Goal: Task Accomplishment & Management: Manage account settings

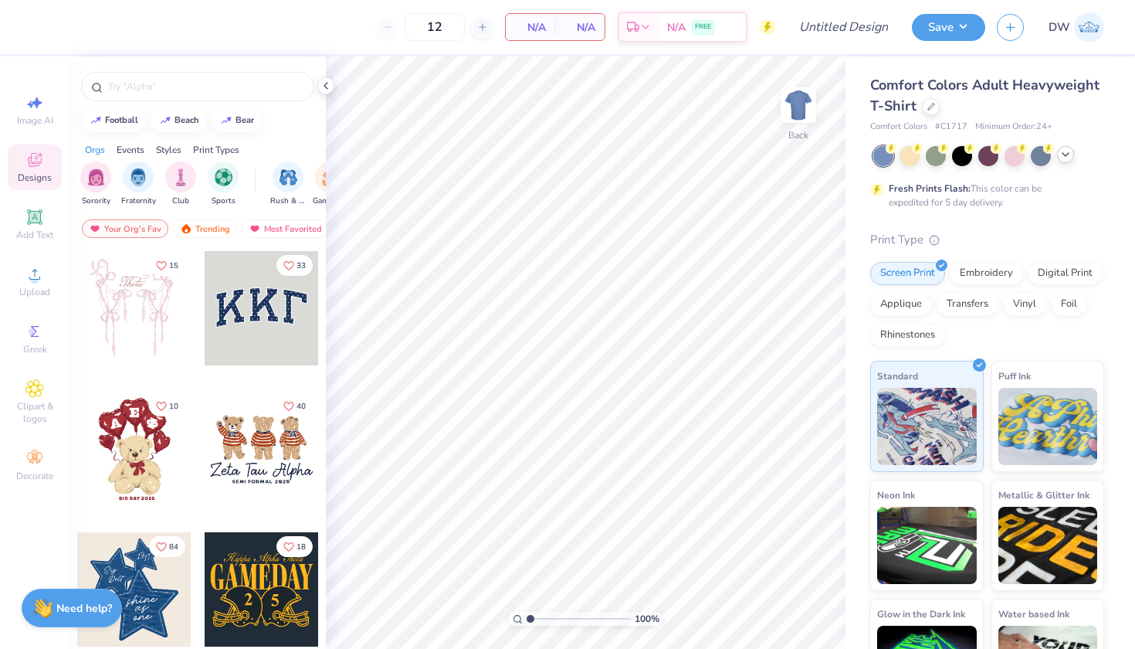
click at [1060, 154] on icon at bounding box center [1065, 154] width 12 height 12
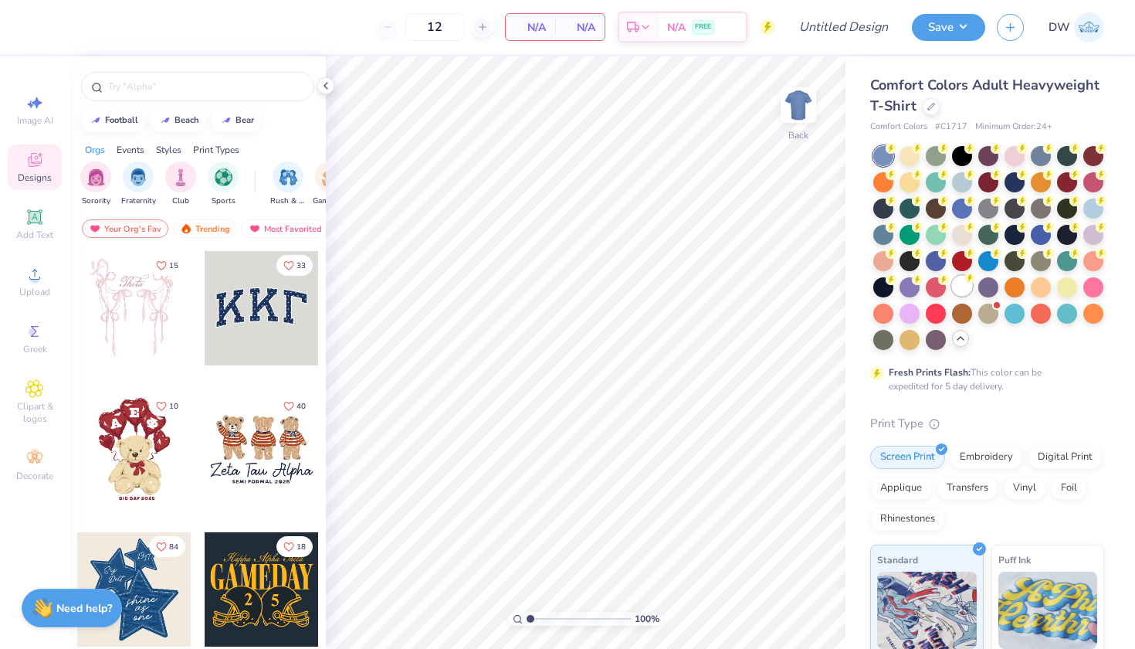
click at [952, 296] on div at bounding box center [962, 286] width 20 height 20
click at [42, 280] on icon at bounding box center [34, 274] width 19 height 19
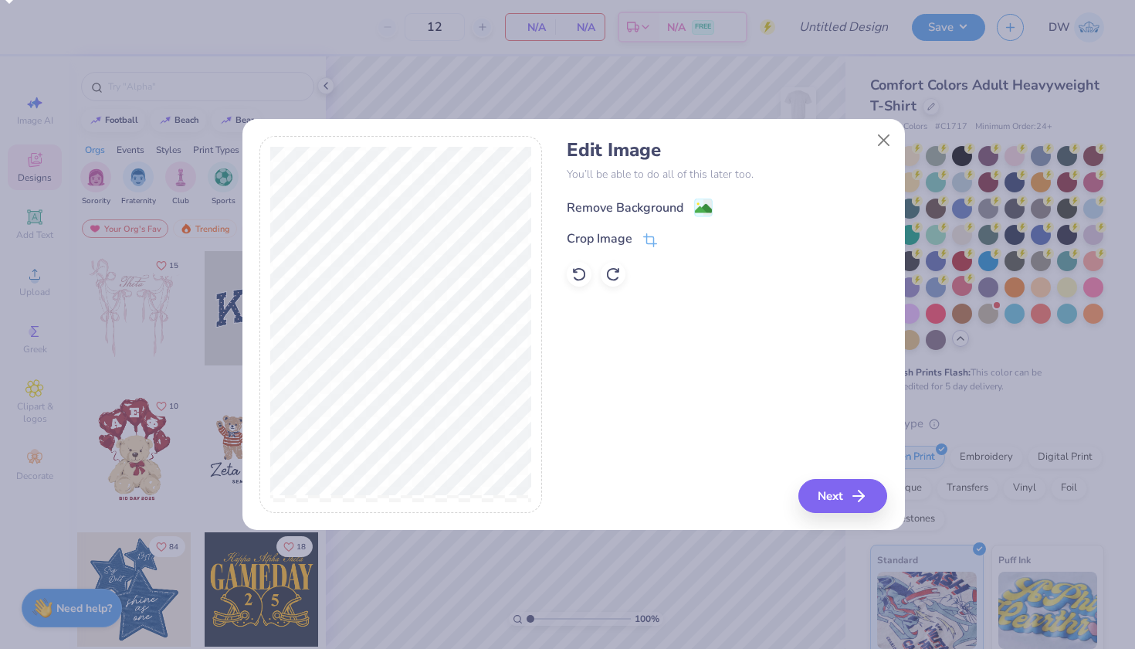
click at [696, 209] on image at bounding box center [703, 208] width 17 height 17
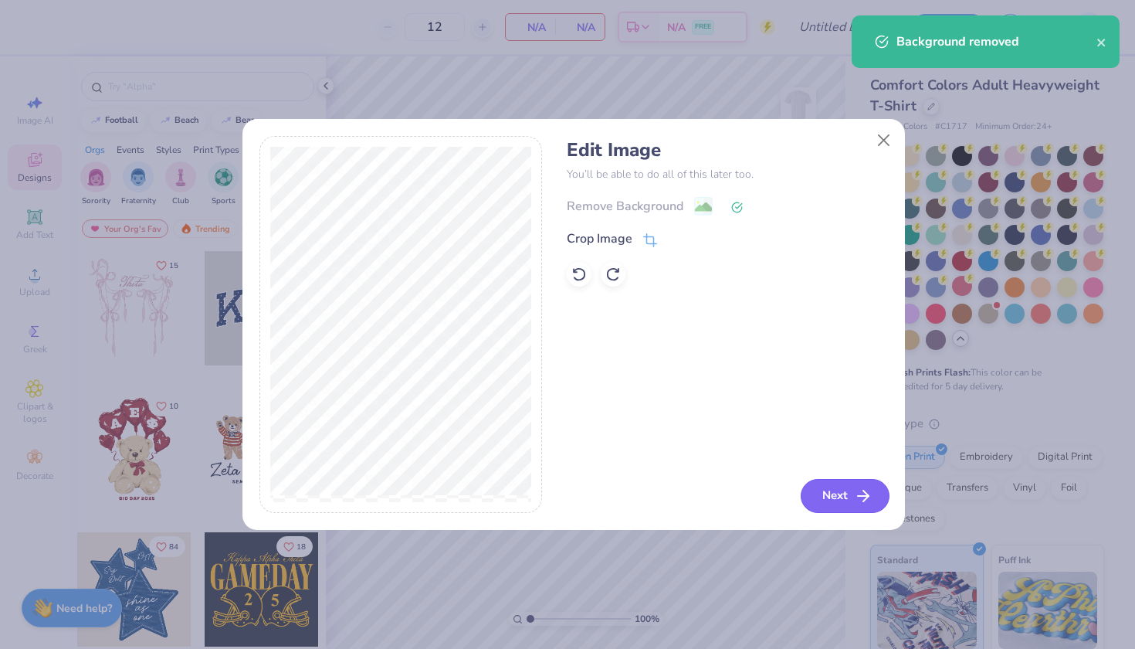
click at [858, 500] on icon "button" at bounding box center [863, 495] width 19 height 19
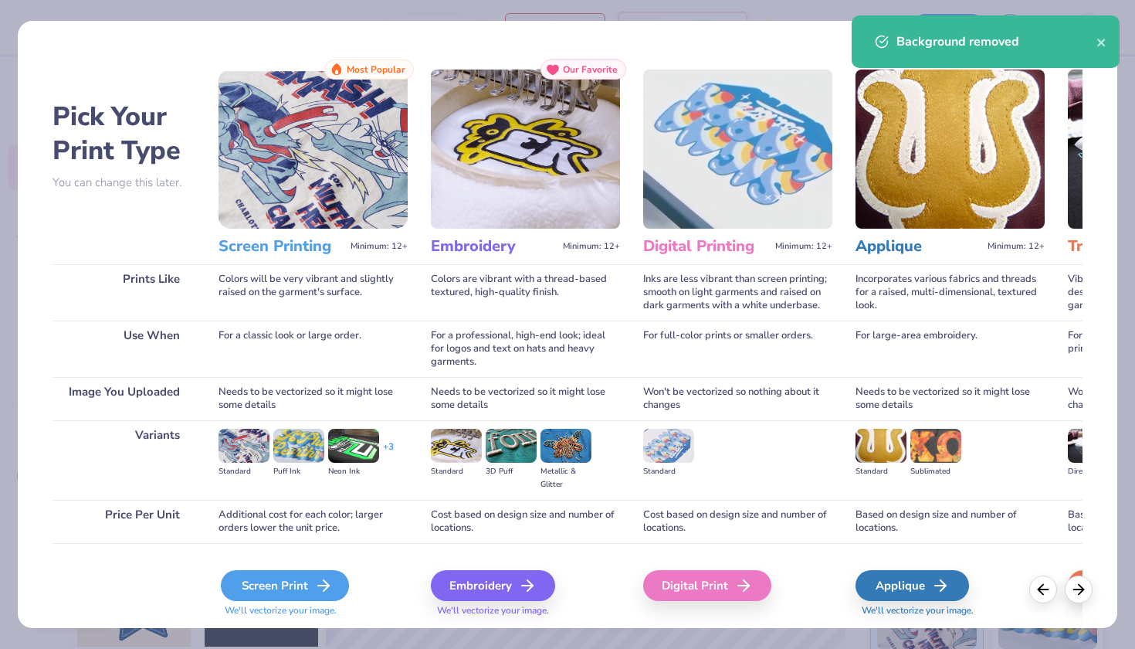
click at [335, 589] on div "Screen Print" at bounding box center [285, 585] width 128 height 31
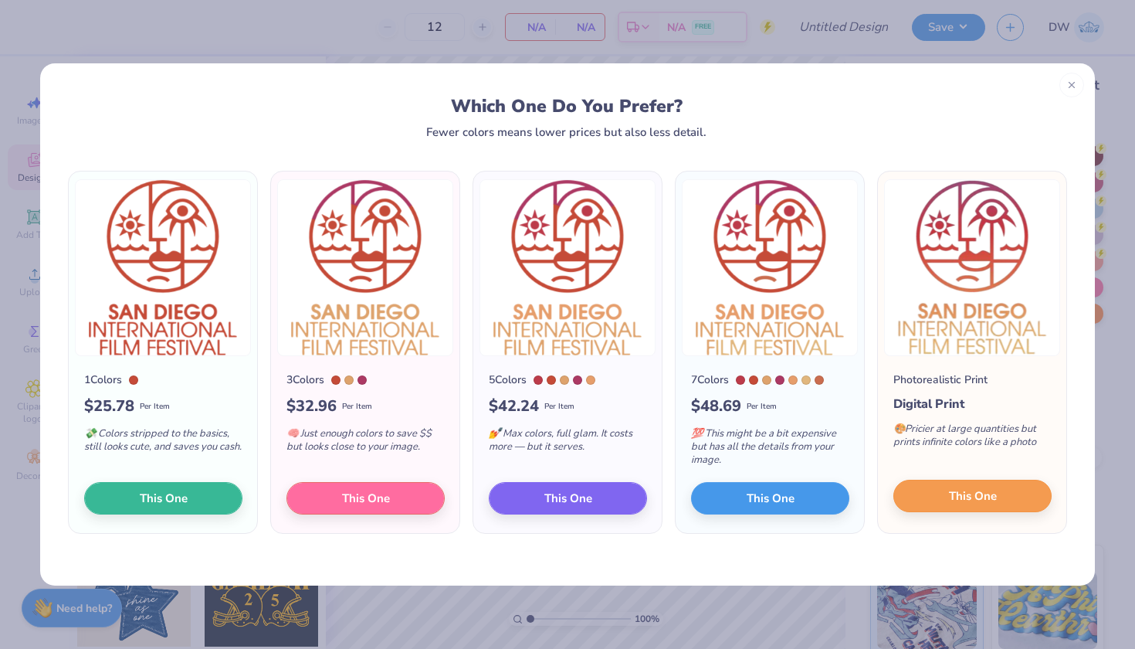
click at [961, 495] on span "This One" at bounding box center [973, 496] width 48 height 18
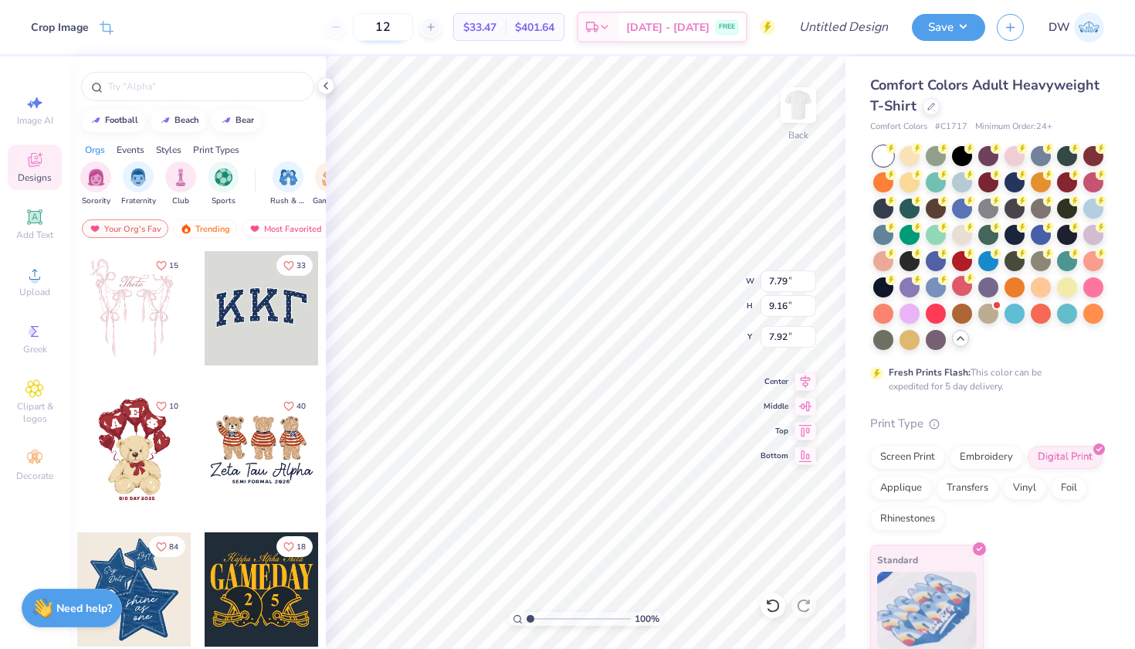
drag, startPoint x: 428, startPoint y: 32, endPoint x: 391, endPoint y: 15, distance: 40.4
click at [391, 15] on input "12" at bounding box center [383, 27] width 60 height 28
type input "5"
type input "1"
type input "50"
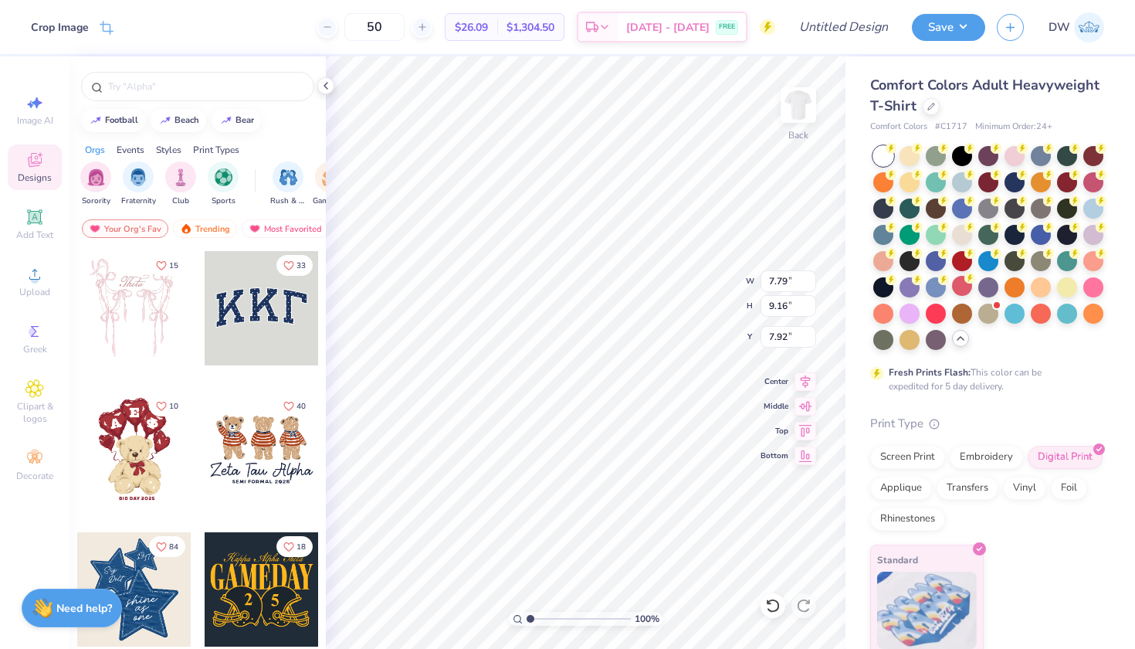
type input "3.00"
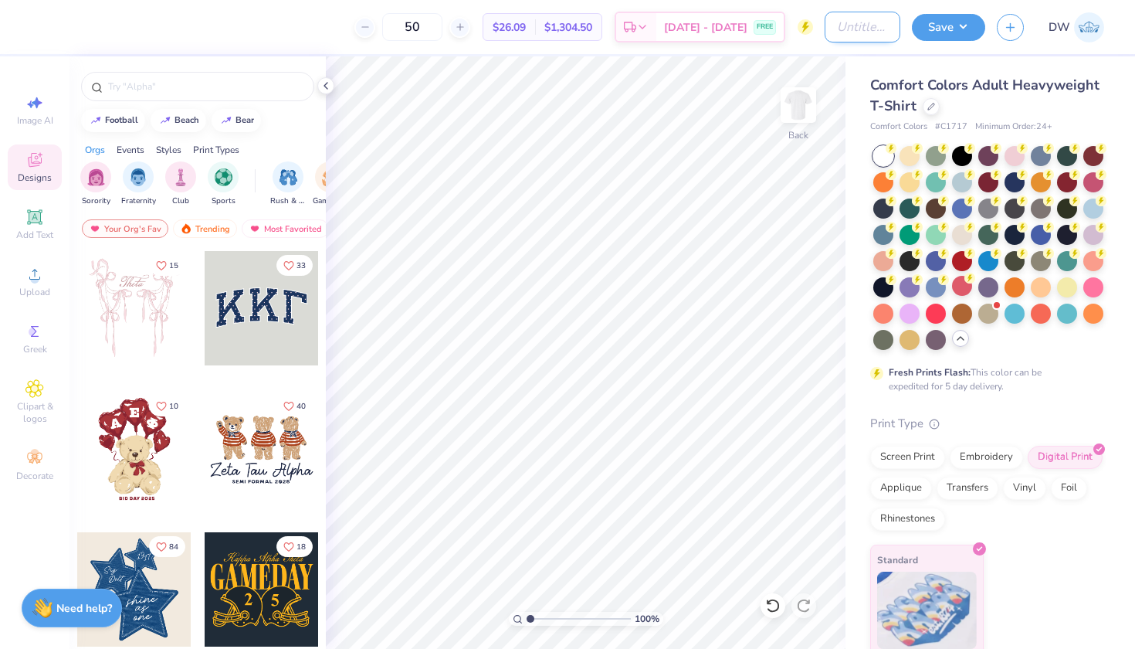
click at [845, 29] on input "Design Title" at bounding box center [863, 27] width 76 height 31
type input "San Diego International Film Festival D1"
click at [949, 44] on div "Save DW" at bounding box center [1023, 27] width 223 height 54
click at [949, 35] on button "Save" at bounding box center [948, 25] width 73 height 27
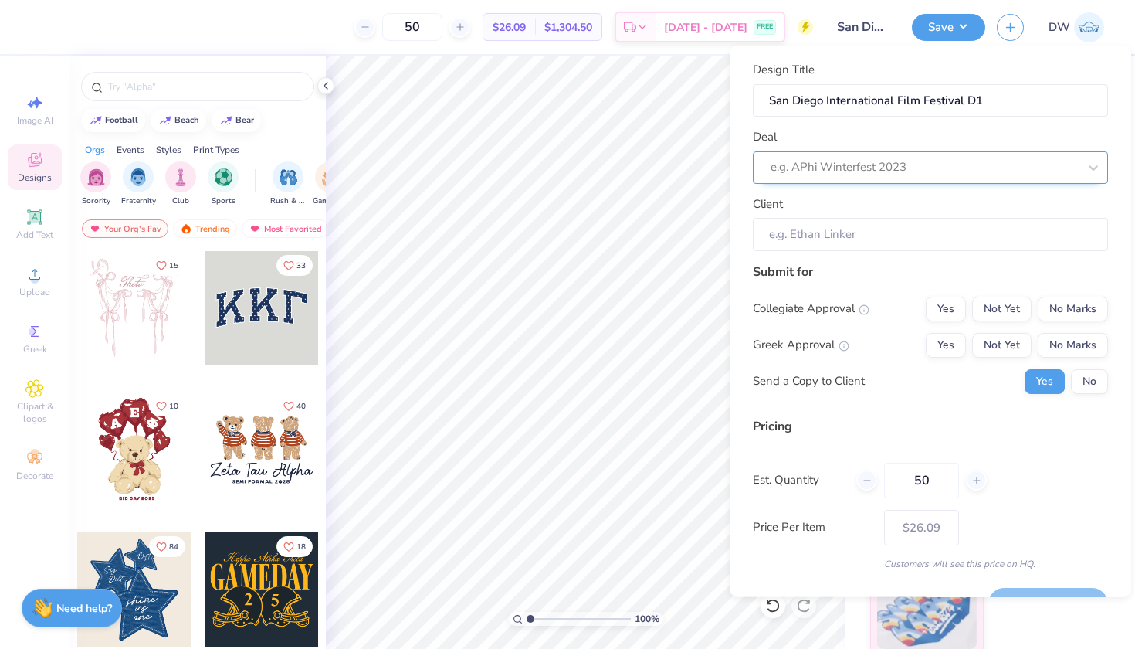
click at [1049, 162] on div "e.g. APhi Winterfest 2023" at bounding box center [930, 167] width 355 height 32
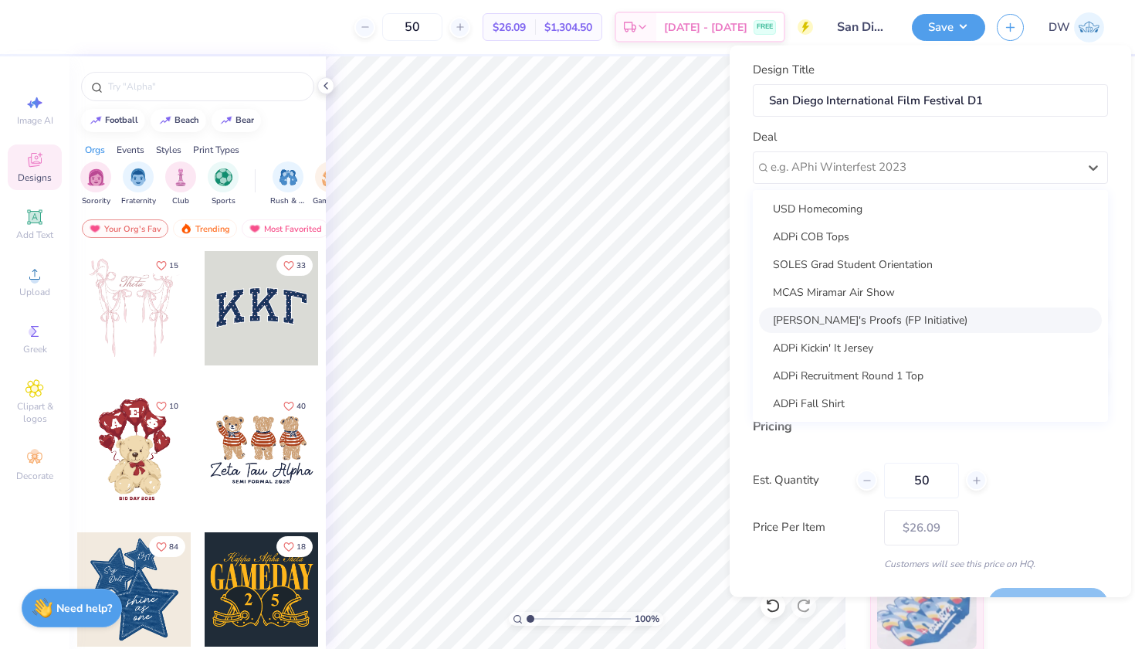
click at [949, 317] on div "[PERSON_NAME]'s Proofs (FP Initiative)" at bounding box center [930, 319] width 343 height 25
type input "[PERSON_NAME]"
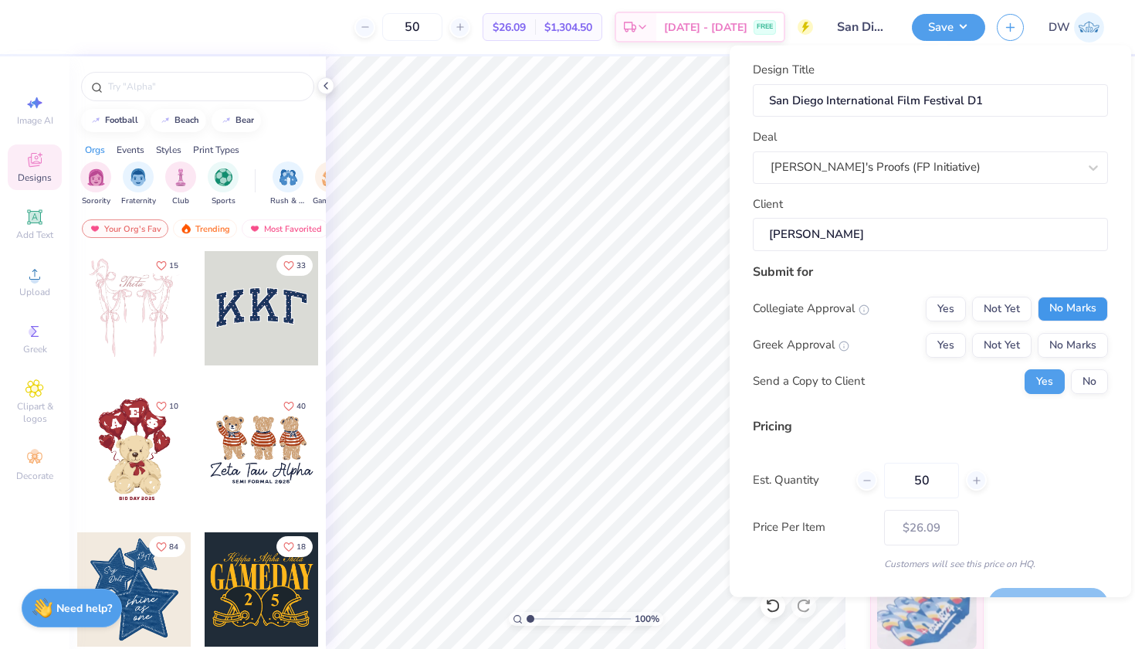
click at [1079, 309] on button "No Marks" at bounding box center [1073, 308] width 70 height 25
click at [1077, 348] on button "No Marks" at bounding box center [1073, 344] width 70 height 25
click at [1073, 385] on button "No" at bounding box center [1089, 380] width 37 height 25
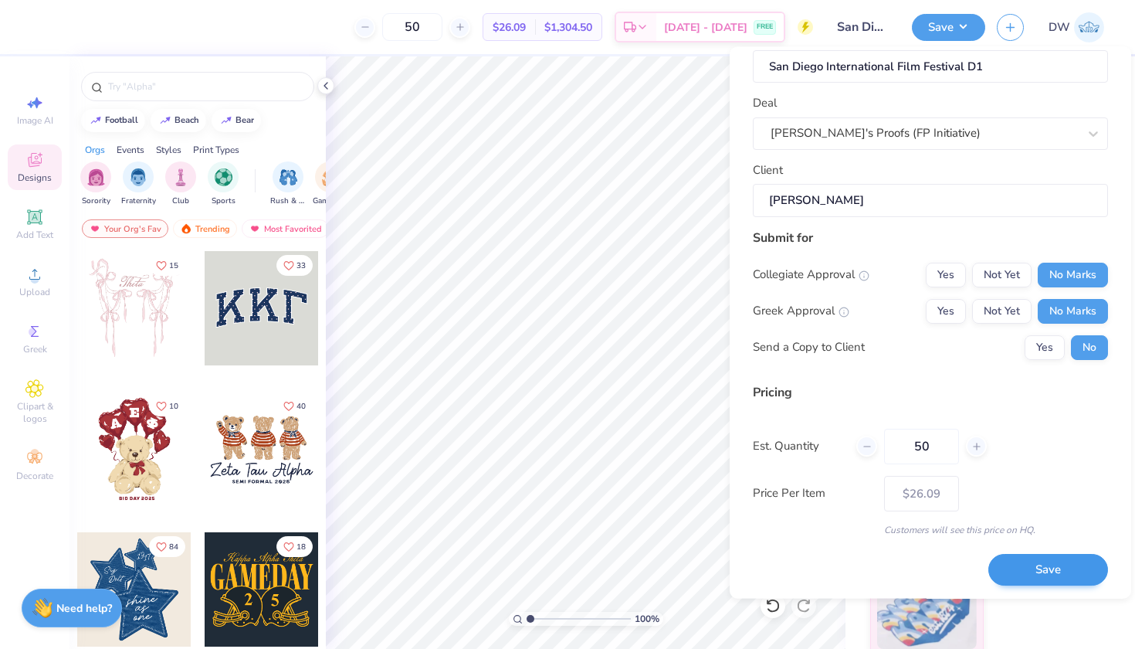
scroll to position [36, 0]
click at [1025, 571] on button "Save" at bounding box center [1048, 570] width 120 height 32
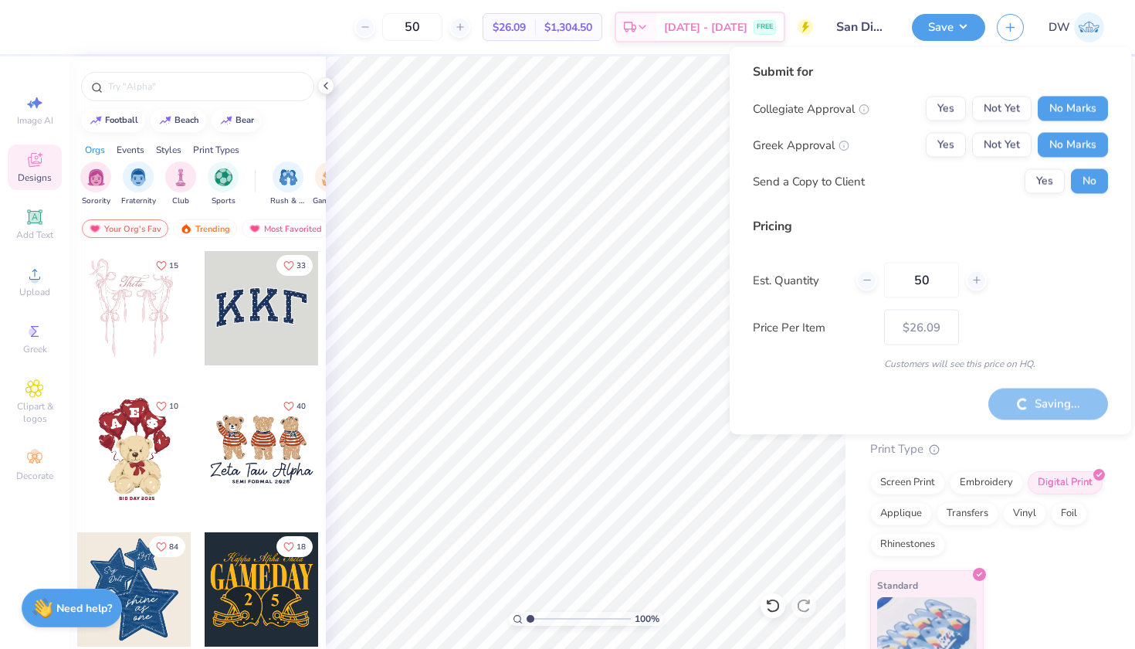
type input "– –"
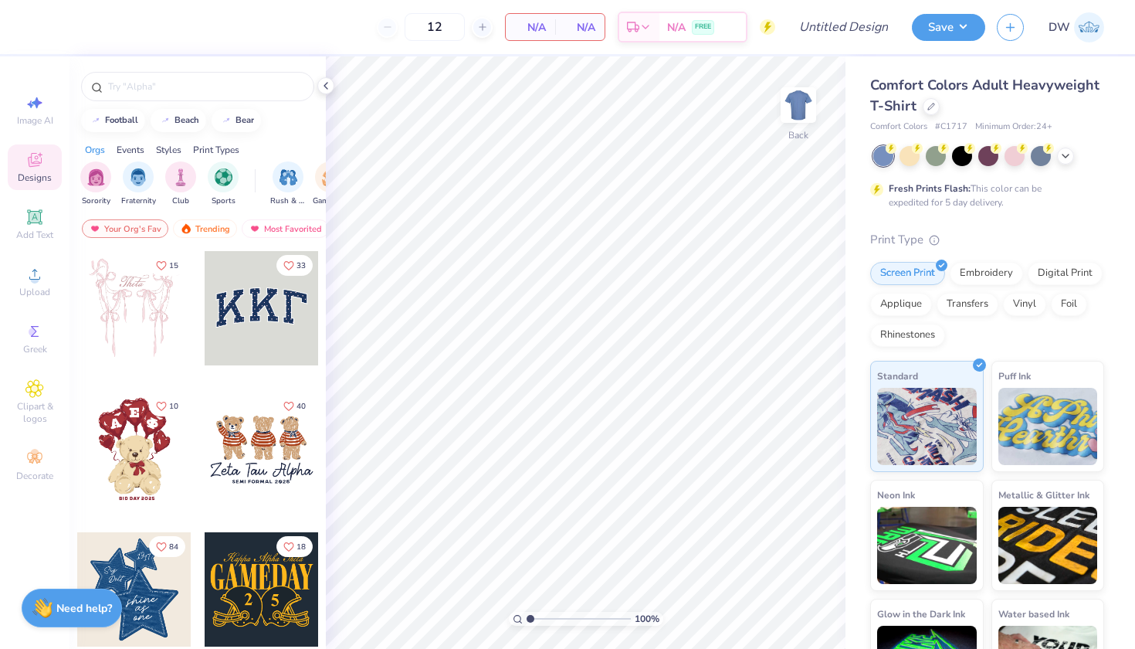
click at [1025, 114] on div "Comfort Colors Adult Heavyweight T-Shirt" at bounding box center [987, 96] width 234 height 42
click at [940, 110] on div at bounding box center [931, 105] width 17 height 17
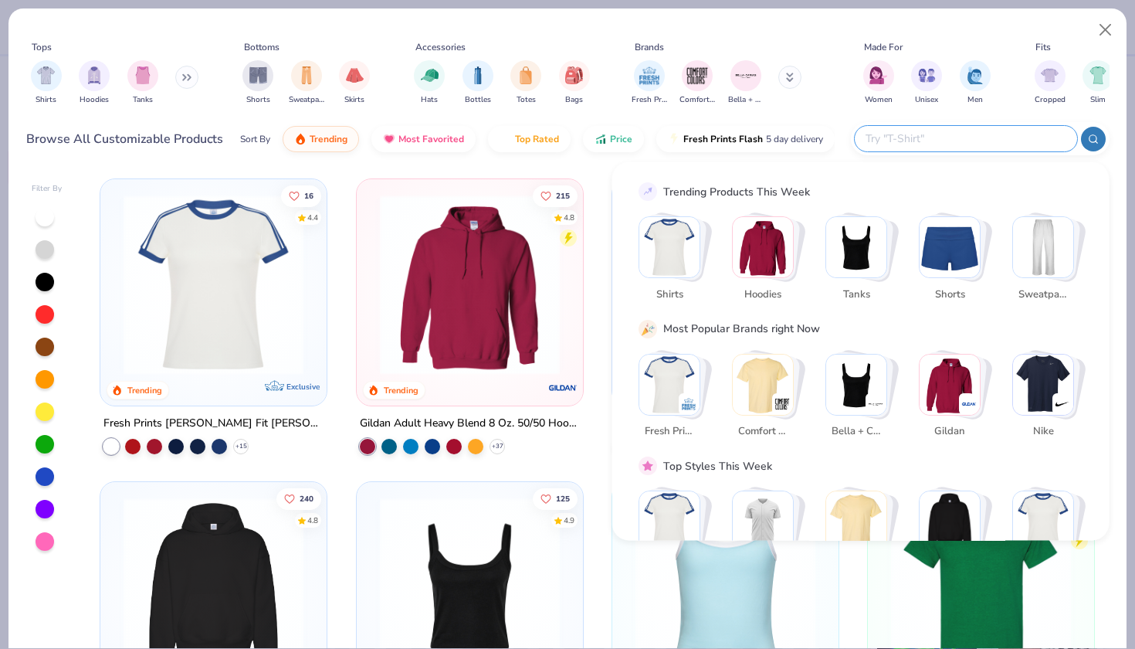
click at [991, 144] on input "text" at bounding box center [965, 139] width 202 height 18
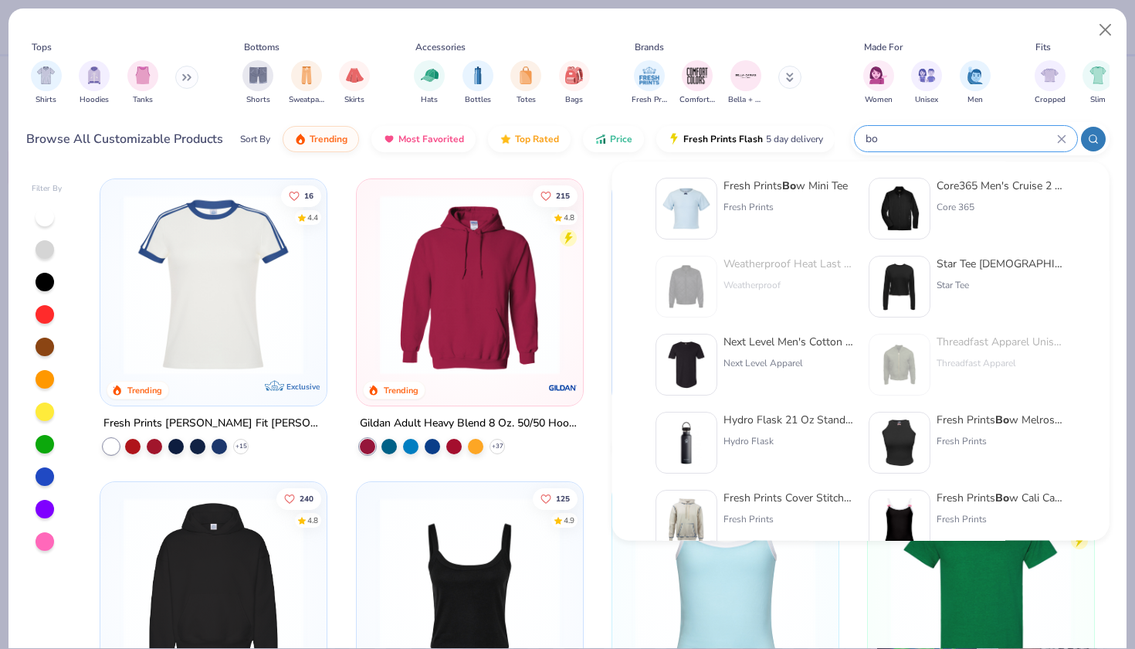
scroll to position [122, 0]
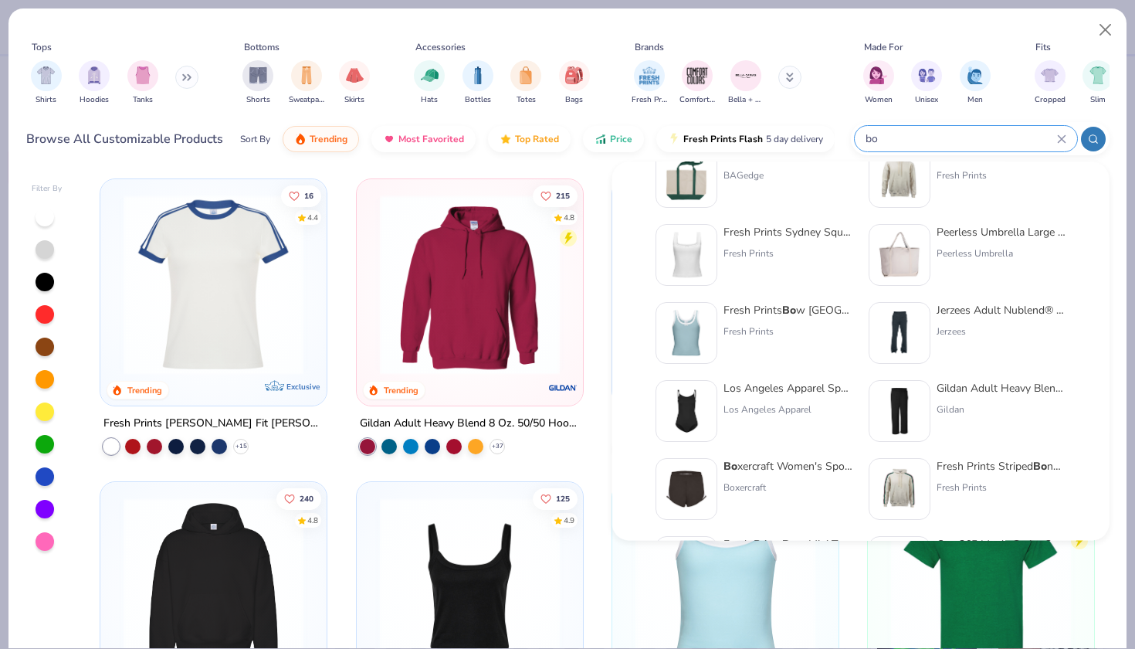
type input "b"
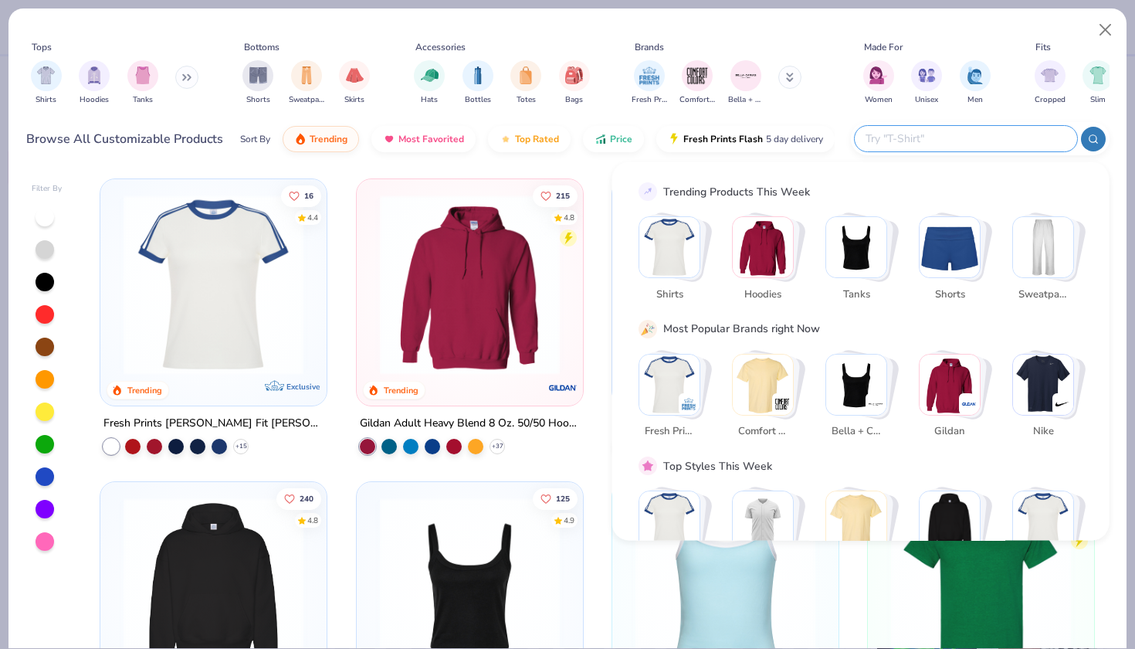
click at [825, 100] on div "Tops Shirts Hoodies Tanks Bottoms Shorts Sweatpants Skirts Accessories Hats Bot…" at bounding box center [567, 75] width 1083 height 71
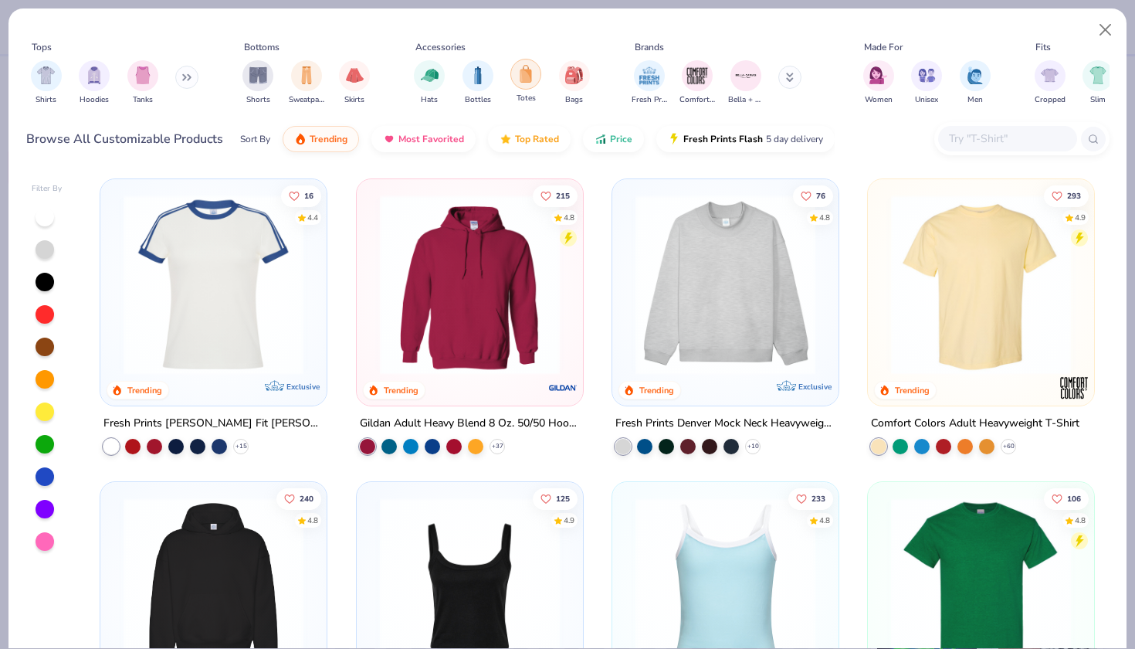
click at [532, 70] on img "filter for Totes" at bounding box center [525, 74] width 17 height 18
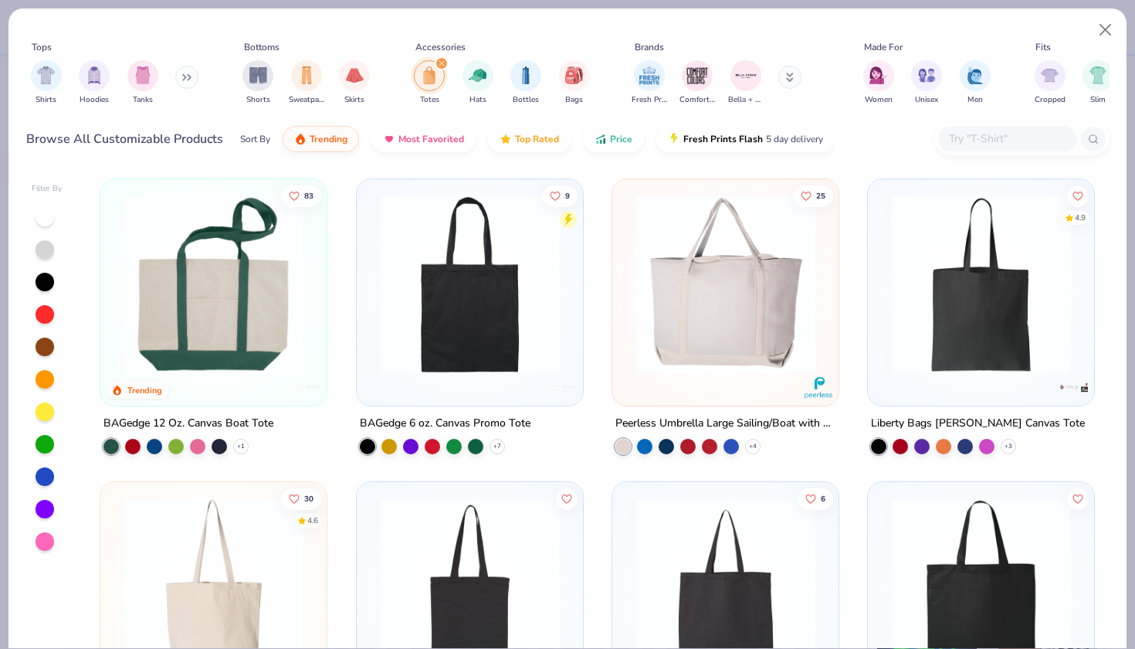
click at [221, 335] on img at bounding box center [213, 285] width 195 height 180
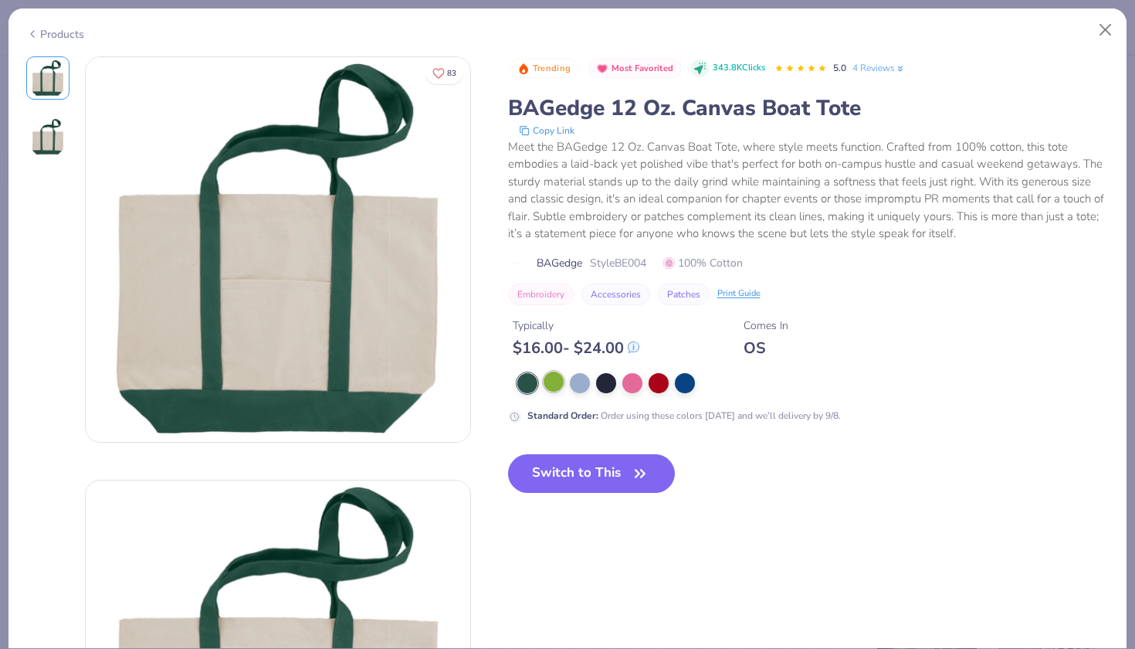
click at [553, 387] on div at bounding box center [554, 381] width 20 height 20
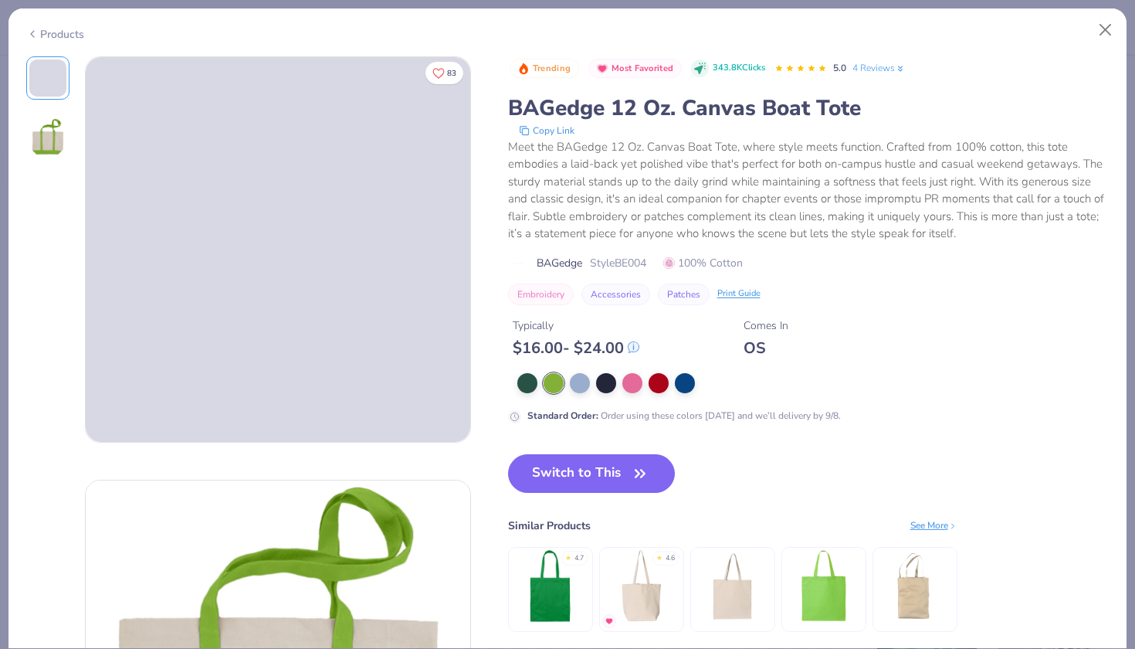
click at [646, 385] on div at bounding box center [813, 383] width 592 height 20
click at [651, 385] on div at bounding box center [659, 381] width 20 height 20
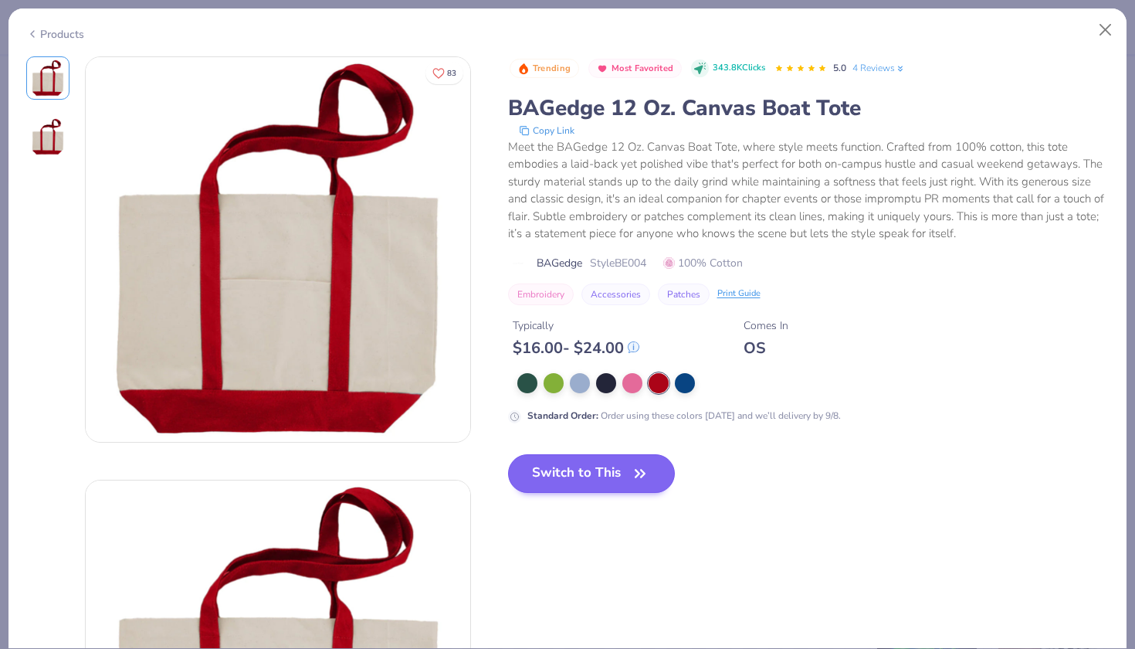
click at [622, 468] on button "Switch to This" at bounding box center [592, 473] width 168 height 39
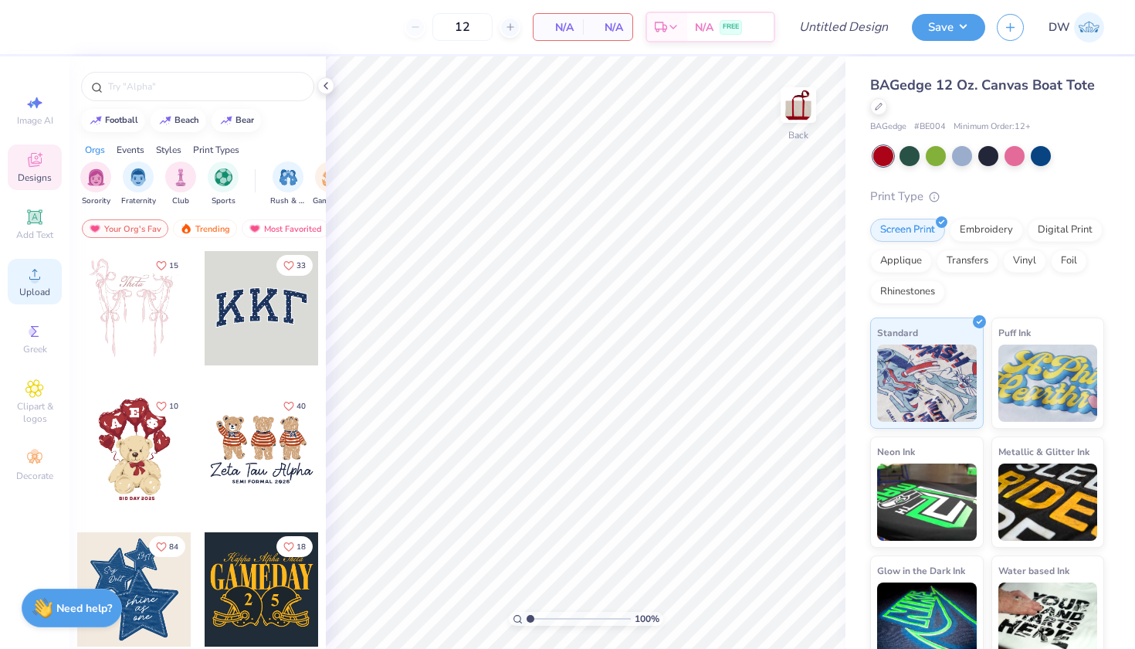
click at [36, 283] on circle at bounding box center [34, 279] width 8 height 8
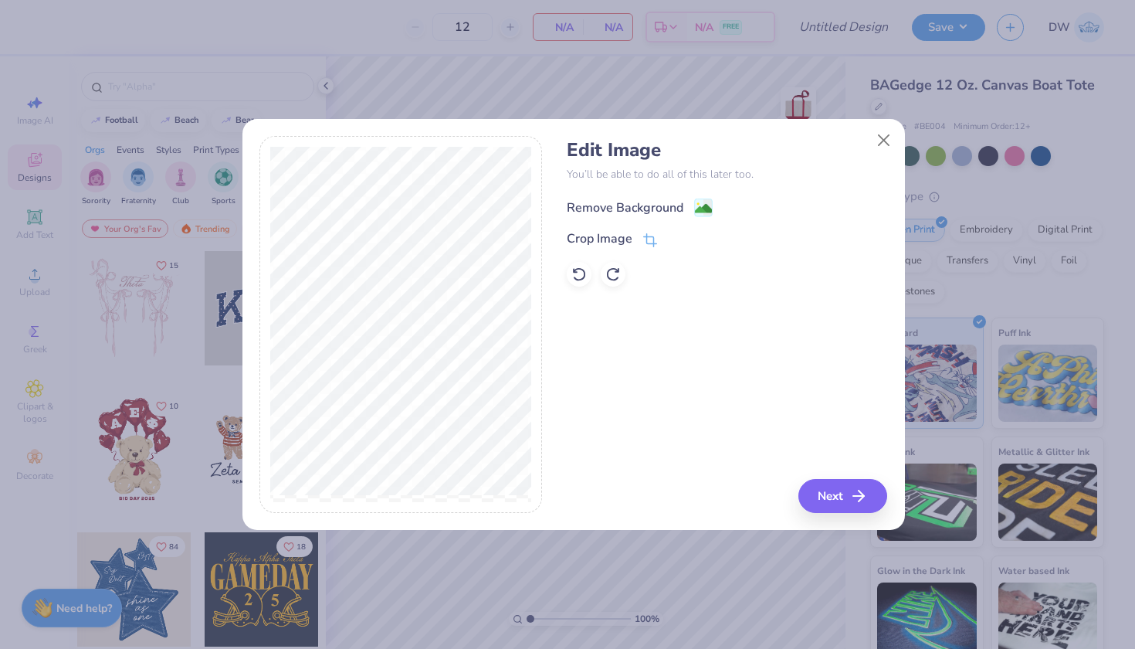
click at [703, 204] on image at bounding box center [703, 208] width 17 height 17
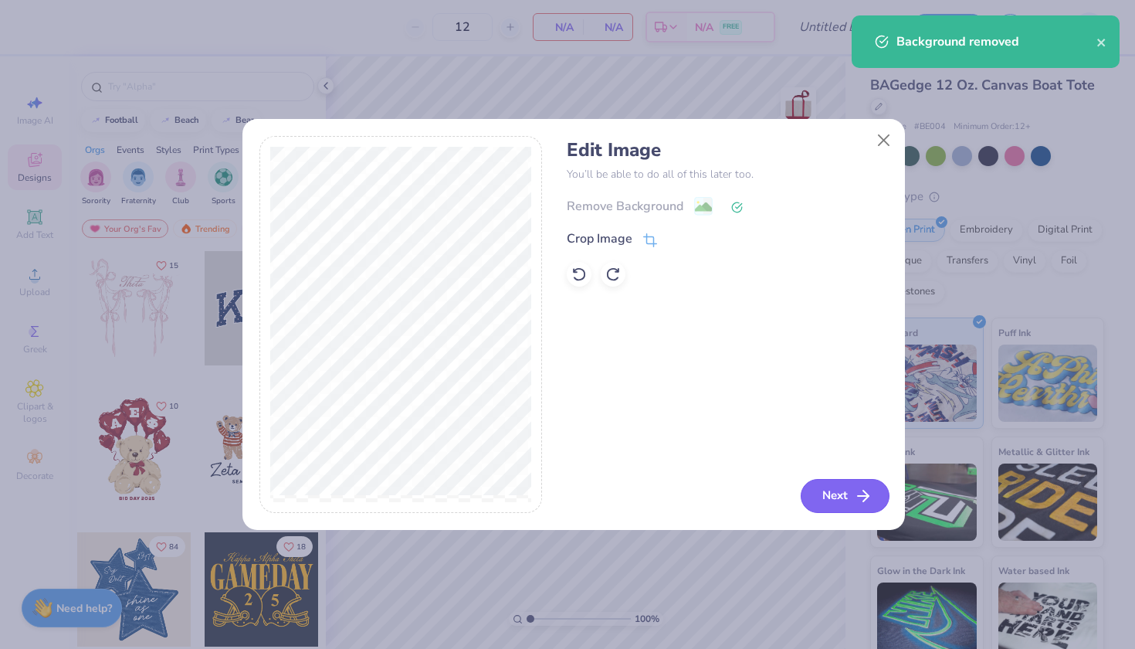
click at [819, 504] on button "Next" at bounding box center [845, 496] width 89 height 34
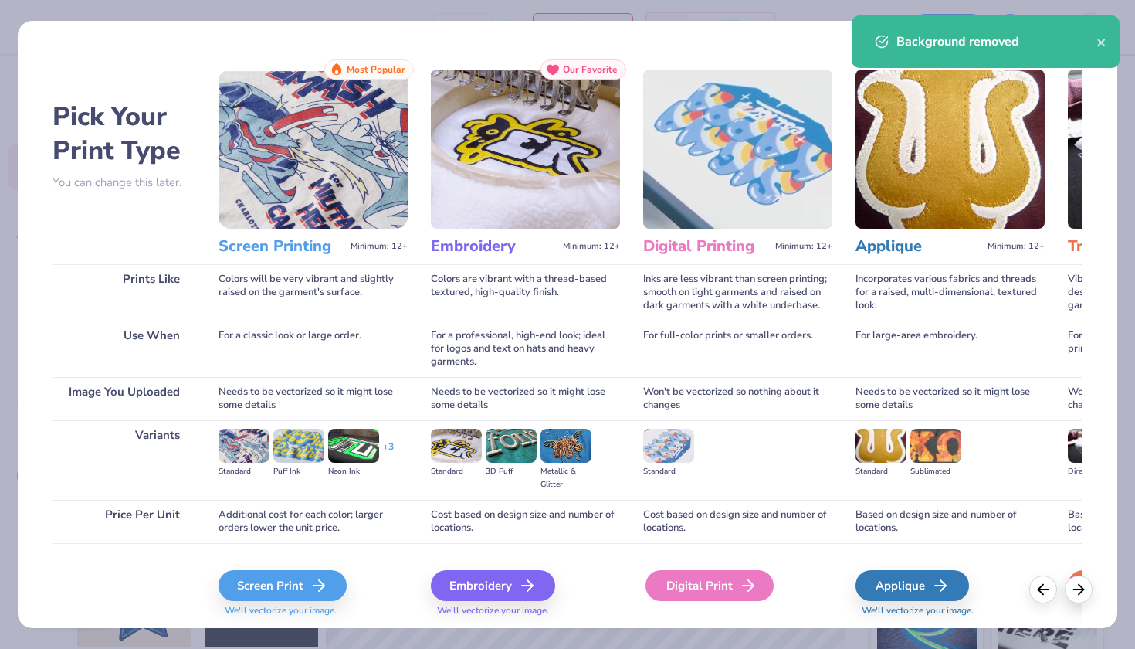
click at [680, 587] on div "Digital Print" at bounding box center [710, 585] width 128 height 31
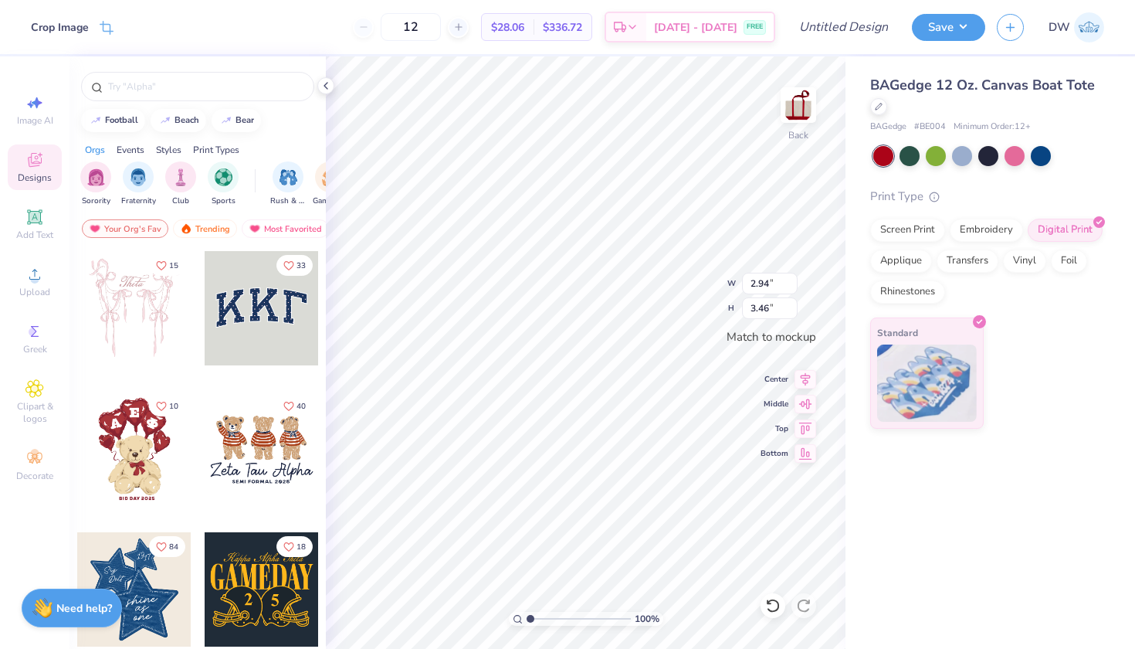
type input "2.95"
type input "3.47"
type input "3.37"
type input "3.97"
drag, startPoint x: 459, startPoint y: 25, endPoint x: 418, endPoint y: 22, distance: 41.0
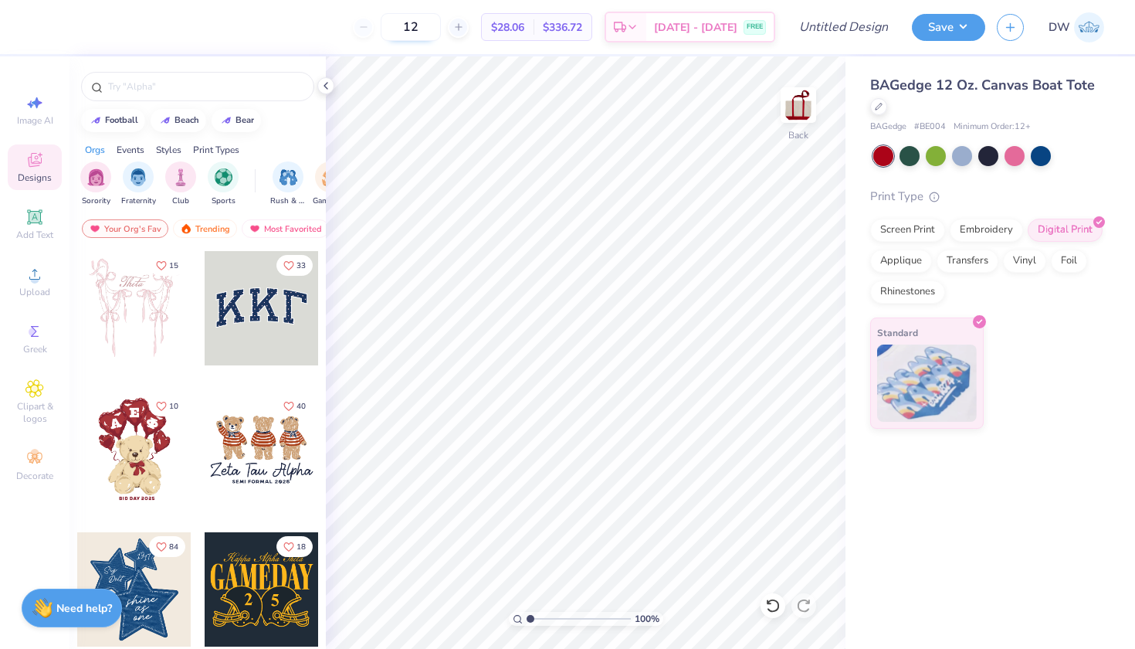
click at [419, 22] on input "12" at bounding box center [411, 27] width 60 height 28
type input "50"
click at [831, 34] on input "Design Title" at bounding box center [863, 27] width 76 height 31
type input "San Diego International Film Festival D2"
click at [948, 42] on div "Save DW" at bounding box center [1023, 27] width 223 height 54
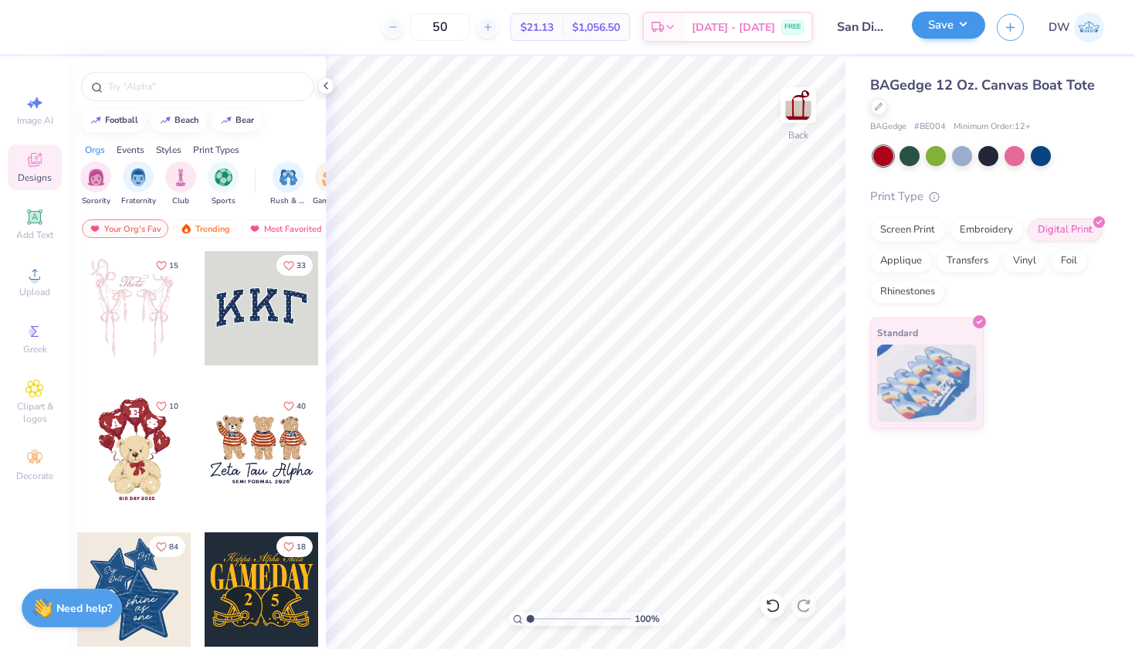
click at [951, 35] on button "Save" at bounding box center [948, 25] width 73 height 27
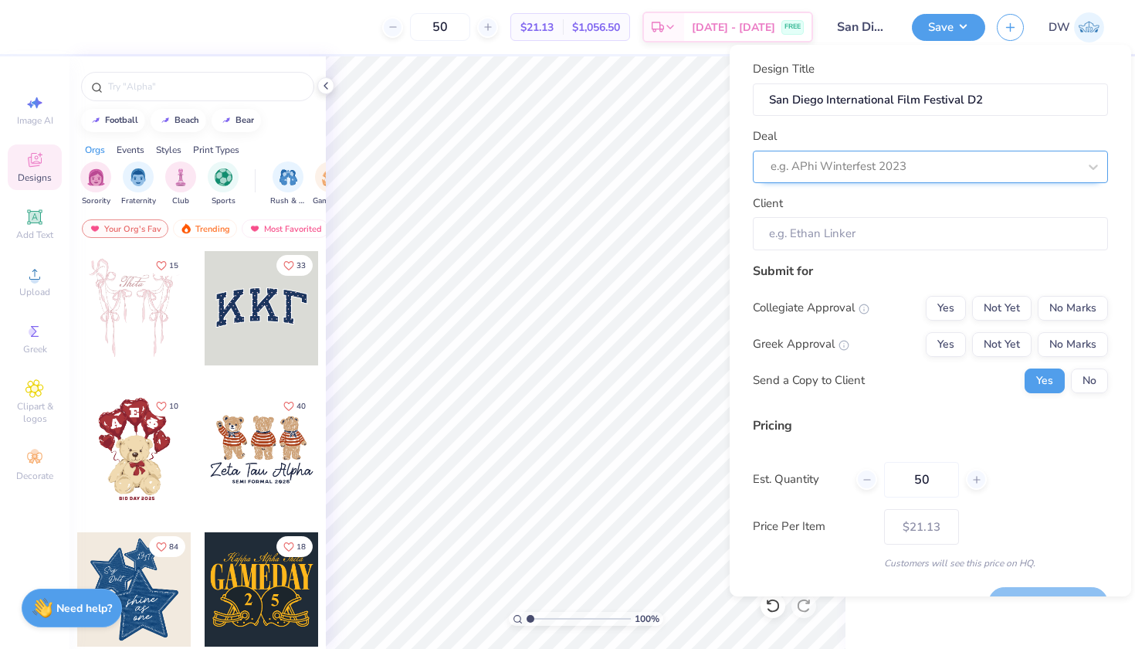
click at [1005, 166] on div at bounding box center [924, 166] width 307 height 21
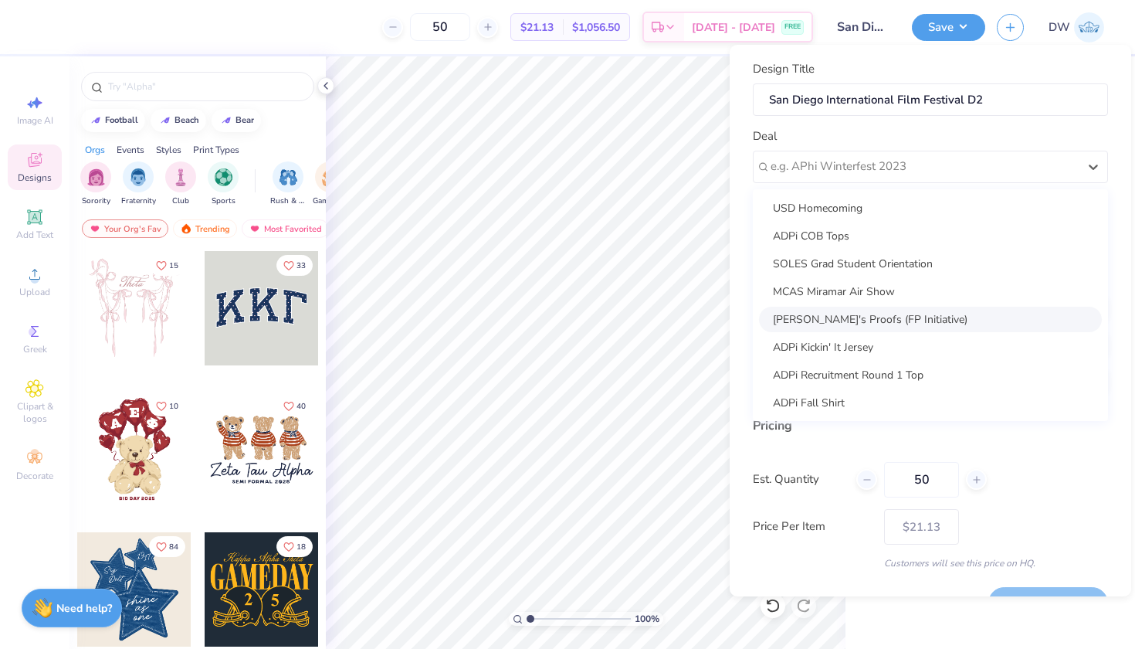
click at [924, 323] on div "[PERSON_NAME]'s Proofs (FP Initiative)" at bounding box center [930, 319] width 343 height 25
type input "[PERSON_NAME]"
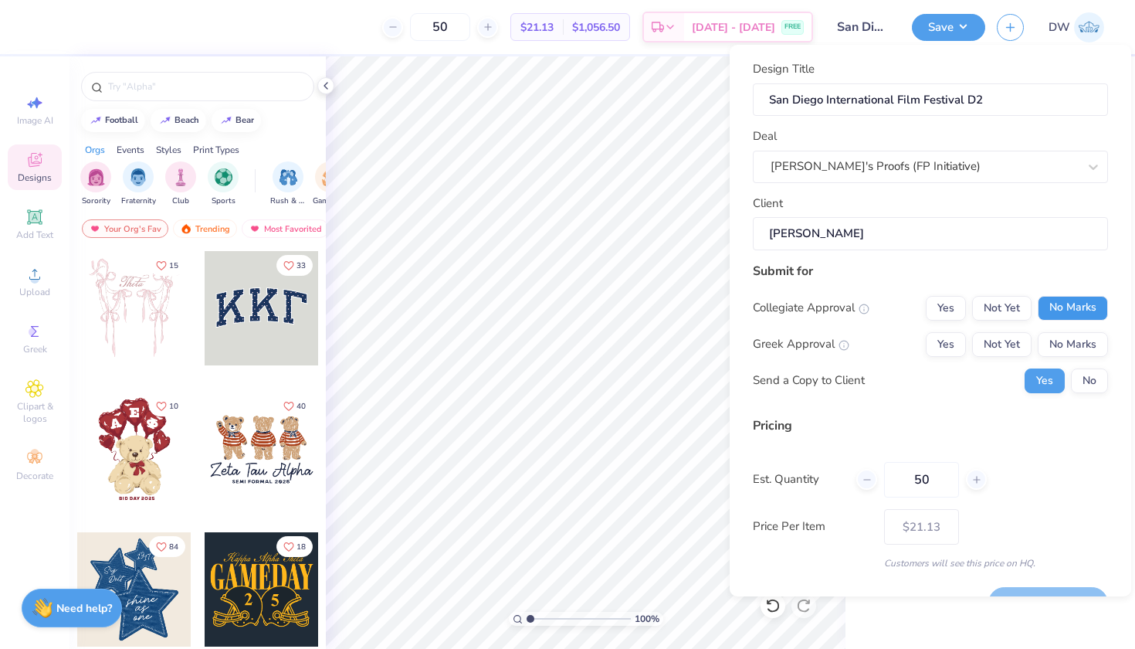
click at [1047, 298] on button "No Marks" at bounding box center [1073, 308] width 70 height 25
click at [1060, 344] on button "No Marks" at bounding box center [1073, 344] width 70 height 25
click at [1071, 373] on button "No" at bounding box center [1089, 380] width 37 height 25
click at [1032, 587] on button "Save" at bounding box center [1048, 603] width 120 height 32
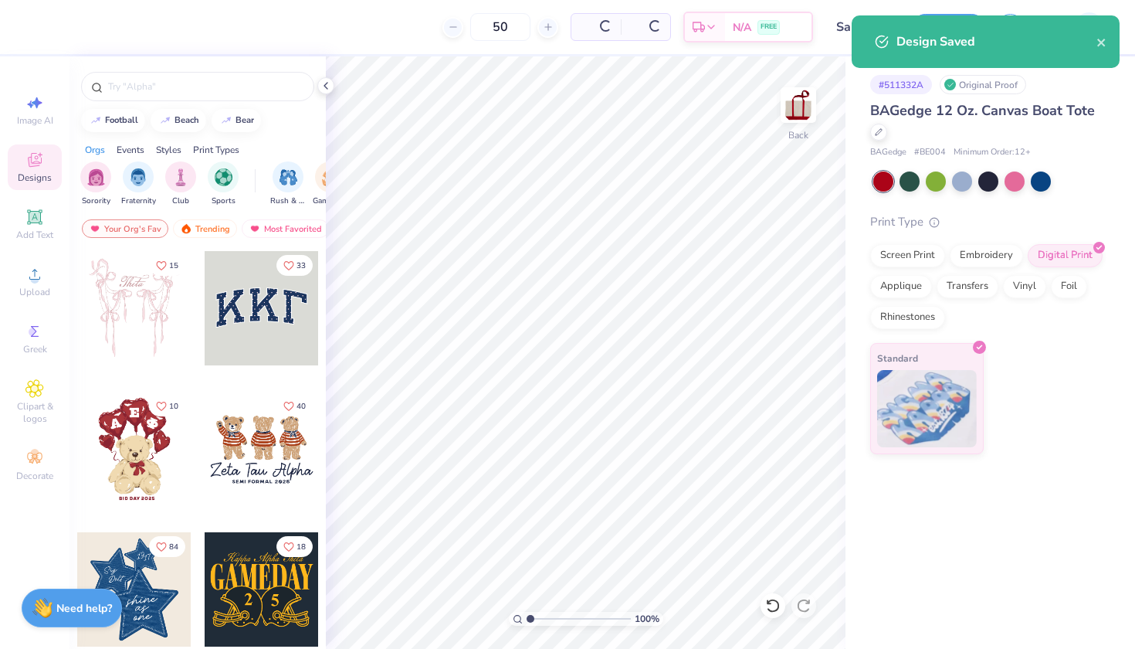
type input "– –"
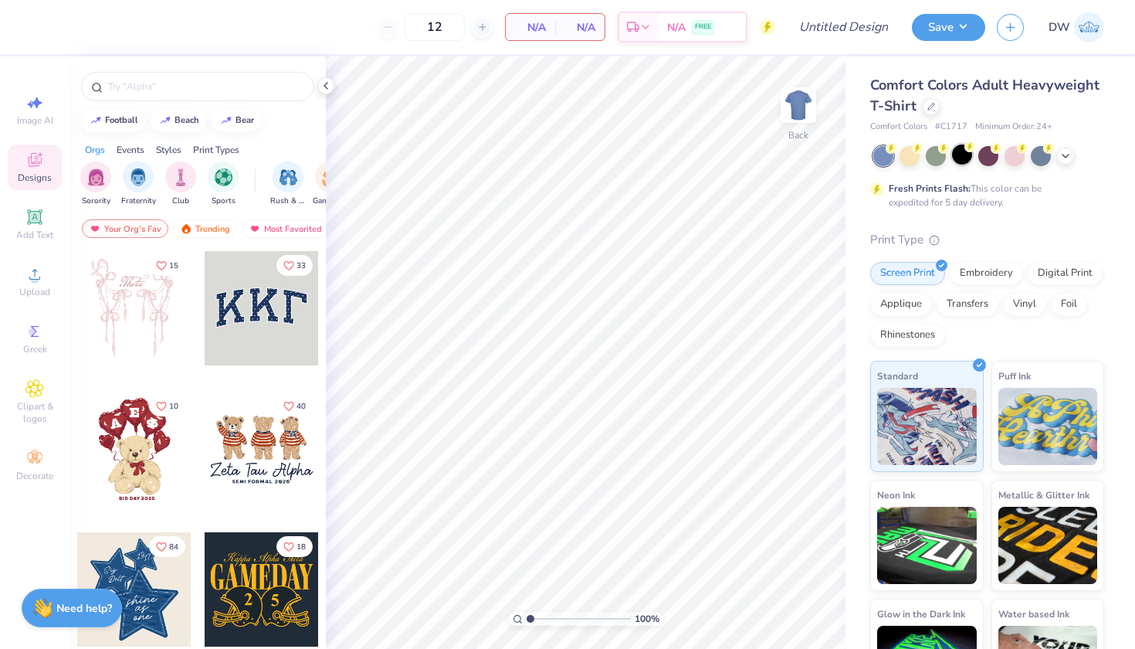
click at [967, 154] on div at bounding box center [962, 154] width 20 height 20
click at [40, 281] on icon at bounding box center [34, 274] width 19 height 19
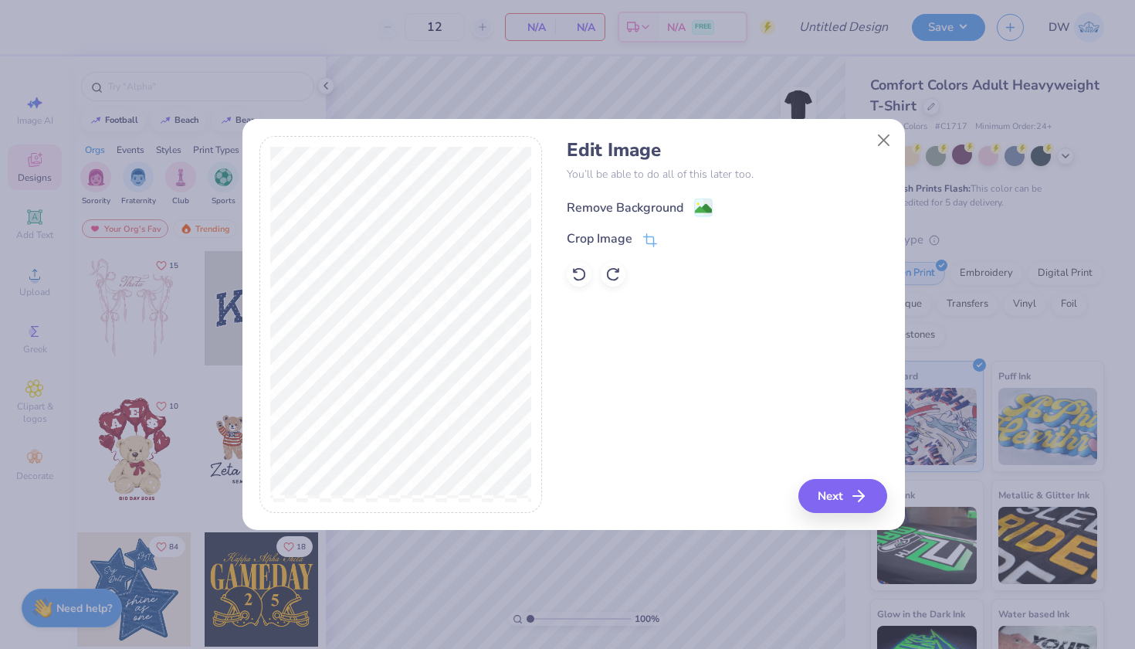
click at [705, 208] on image at bounding box center [703, 208] width 17 height 17
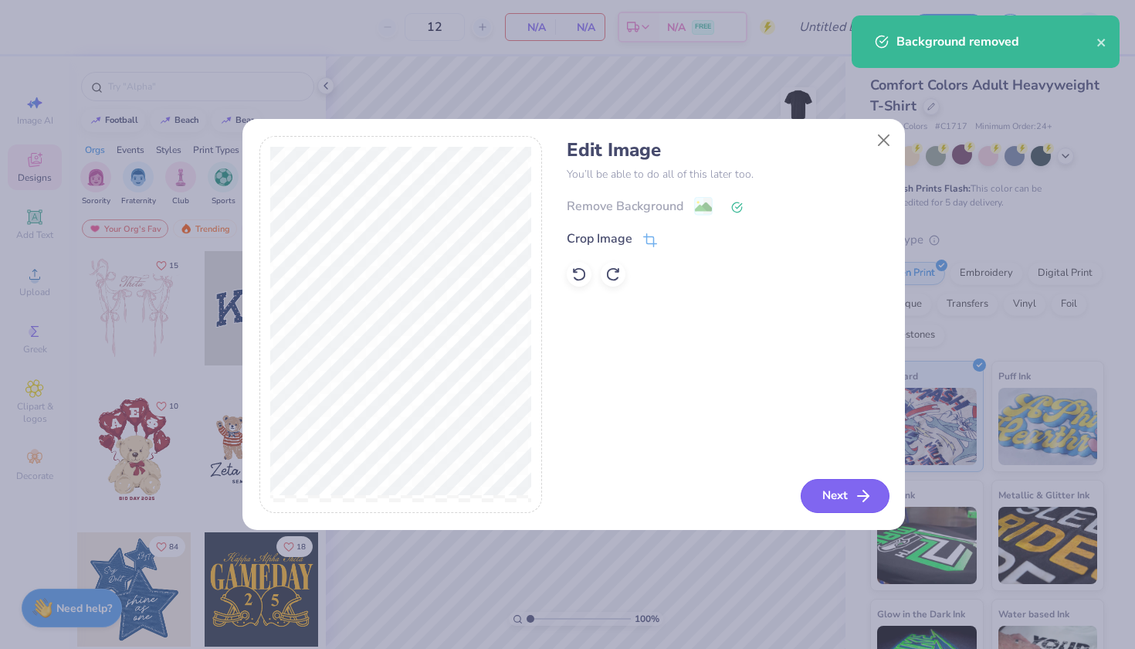
click at [845, 498] on button "Next" at bounding box center [845, 496] width 89 height 34
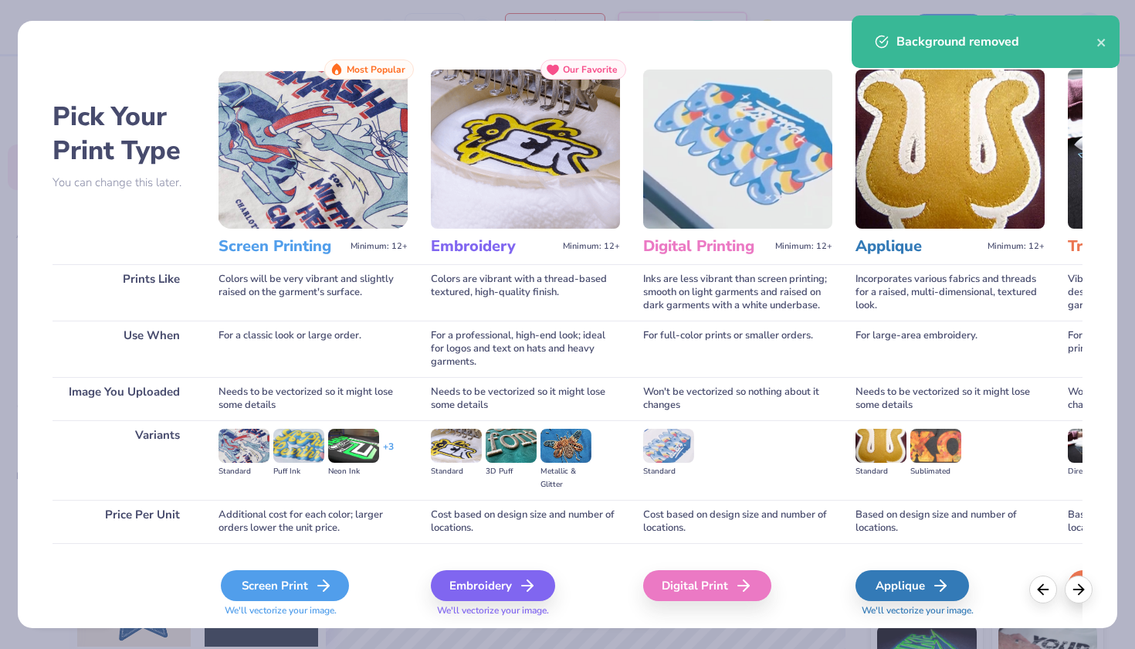
click at [336, 581] on div "Screen Print" at bounding box center [285, 585] width 128 height 31
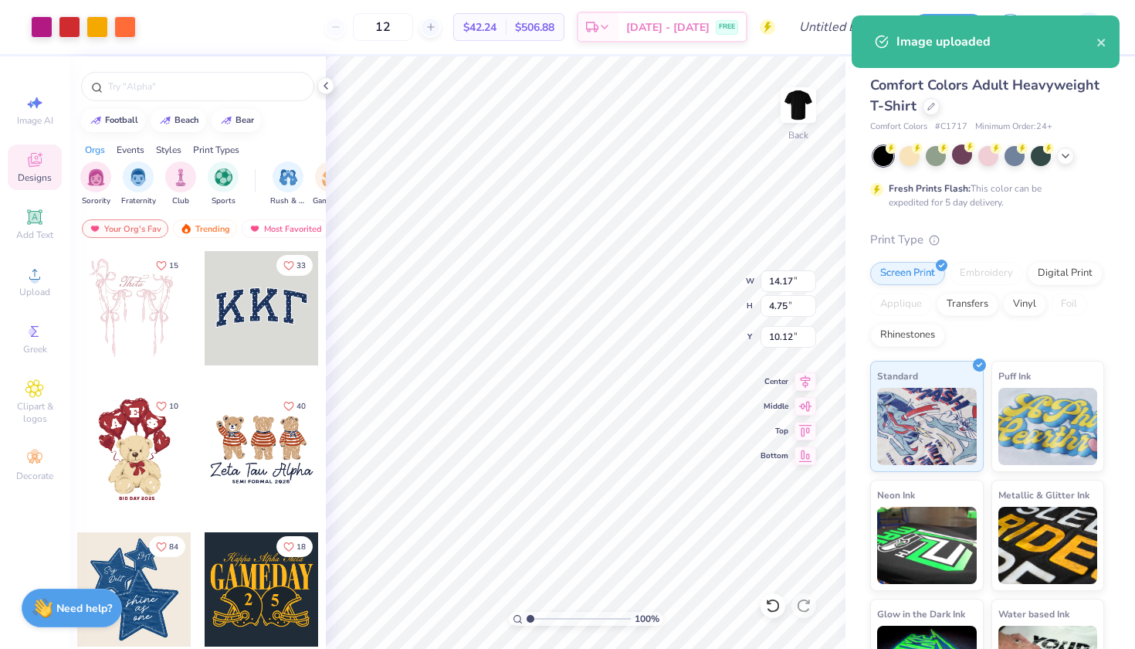
type input "3.00"
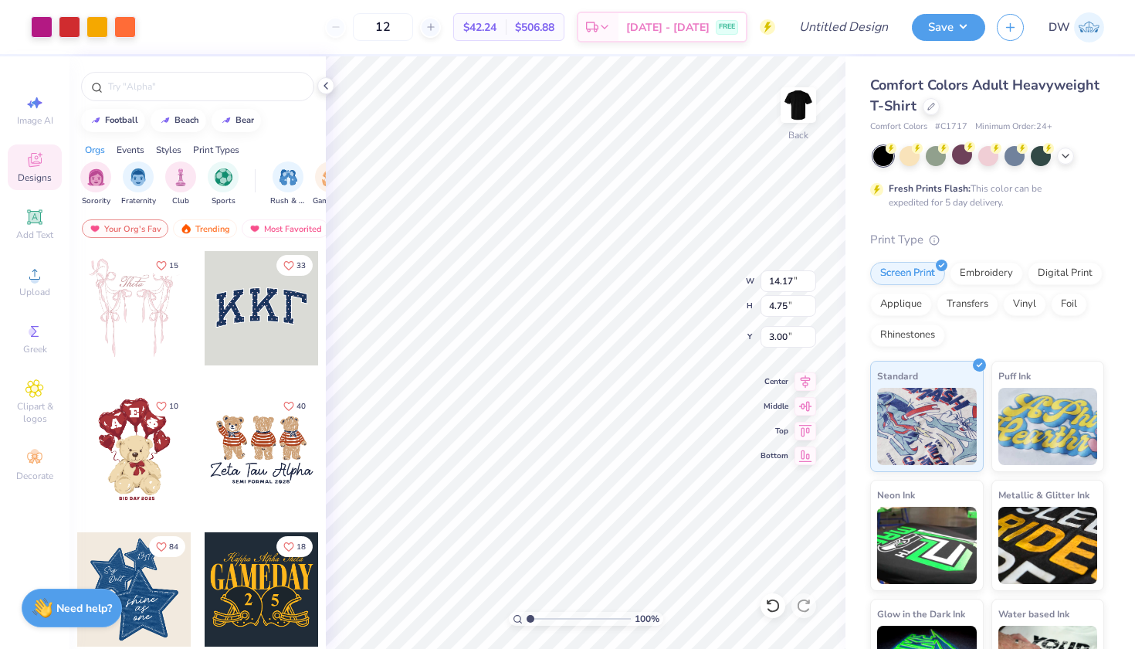
type input "4.63"
type input "1.55"
click at [34, 401] on span "Clipart & logos" at bounding box center [35, 412] width 54 height 25
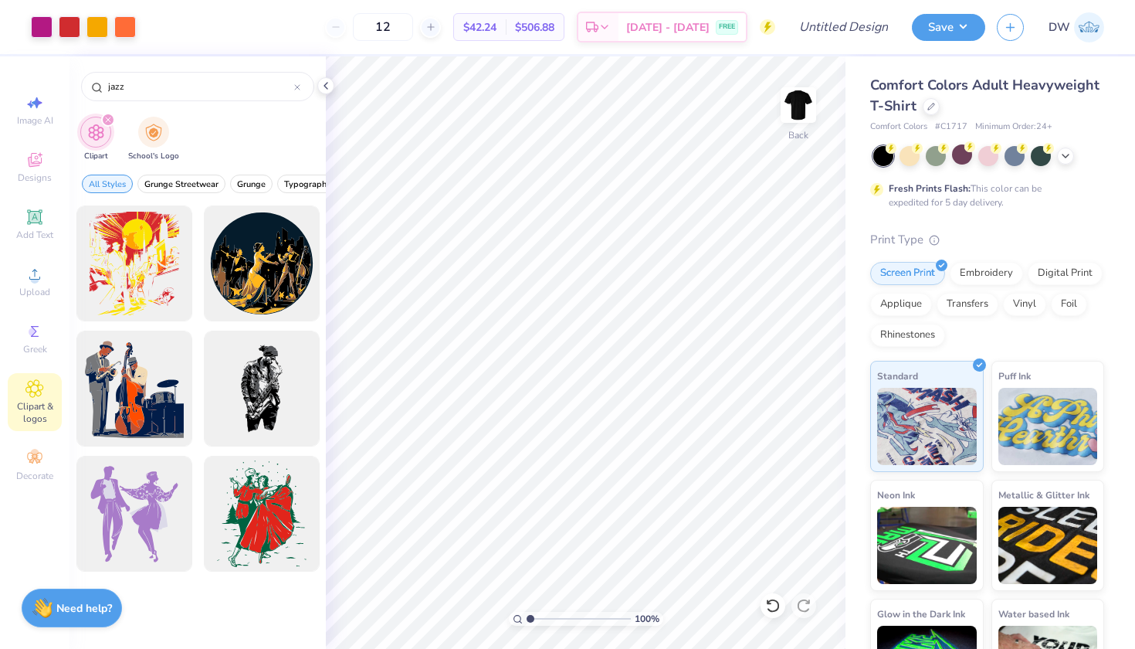
click at [173, 101] on div "jazz" at bounding box center [197, 82] width 256 height 53
click at [171, 95] on div "jazz" at bounding box center [197, 86] width 233 height 29
click at [171, 92] on input "jazz" at bounding box center [201, 86] width 188 height 15
type input "j"
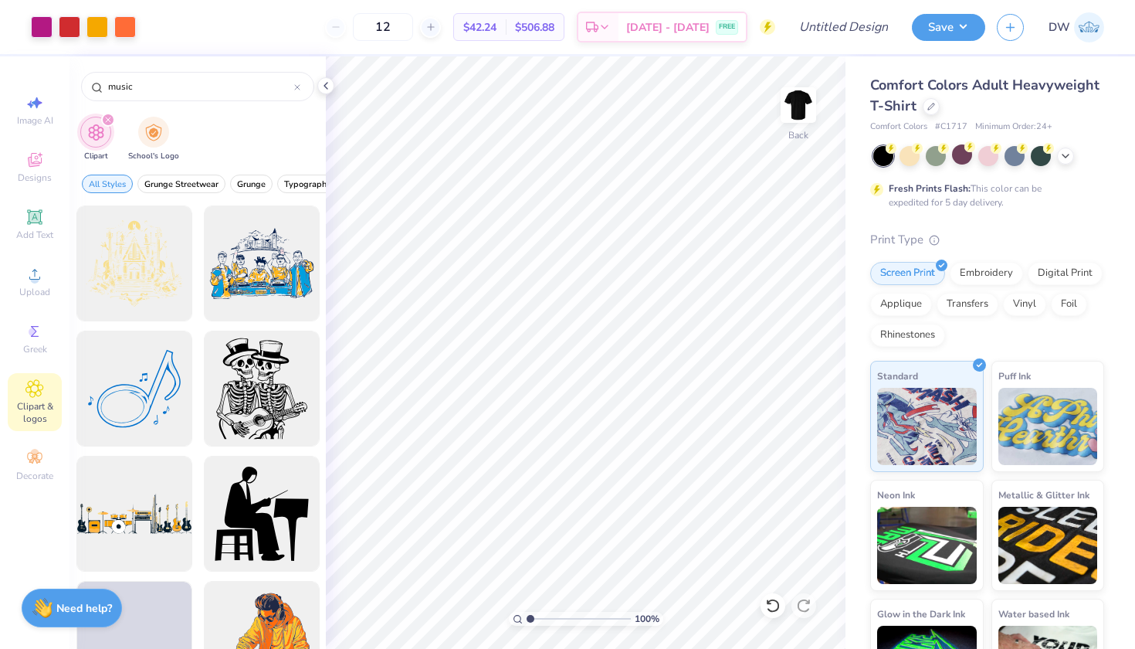
click at [1037, 3] on div "Save DW" at bounding box center [1023, 27] width 223 height 54
drag, startPoint x: 188, startPoint y: 93, endPoint x: 100, endPoint y: 86, distance: 88.3
click at [100, 86] on div "music" at bounding box center [197, 86] width 233 height 29
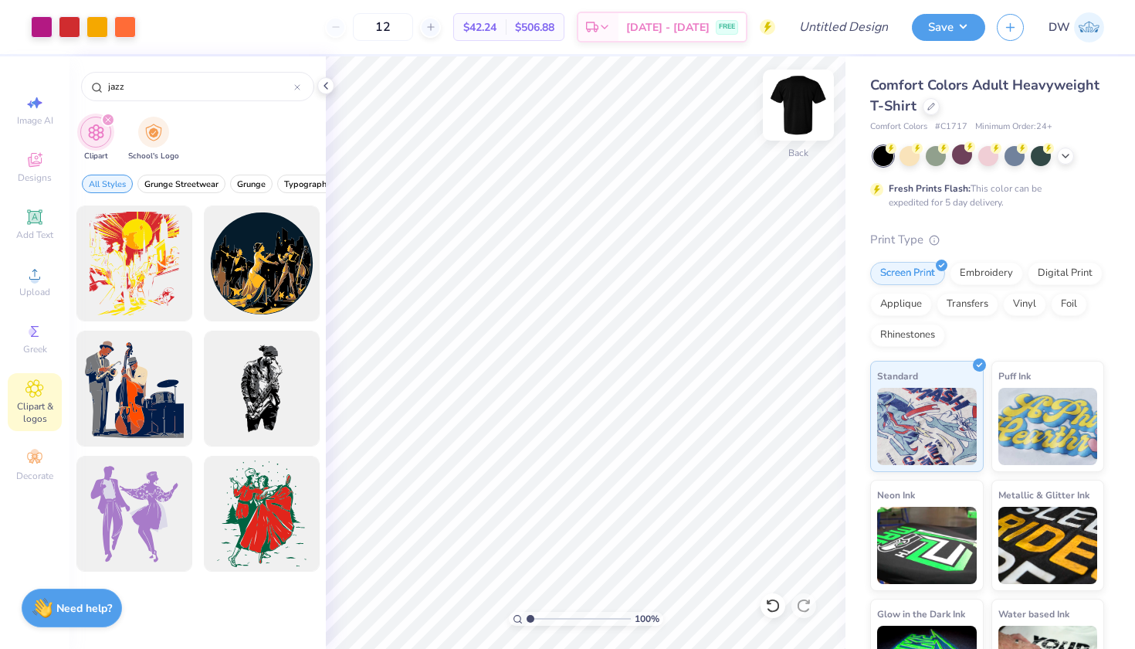
type input "jazz"
click at [812, 110] on img at bounding box center [799, 105] width 62 height 62
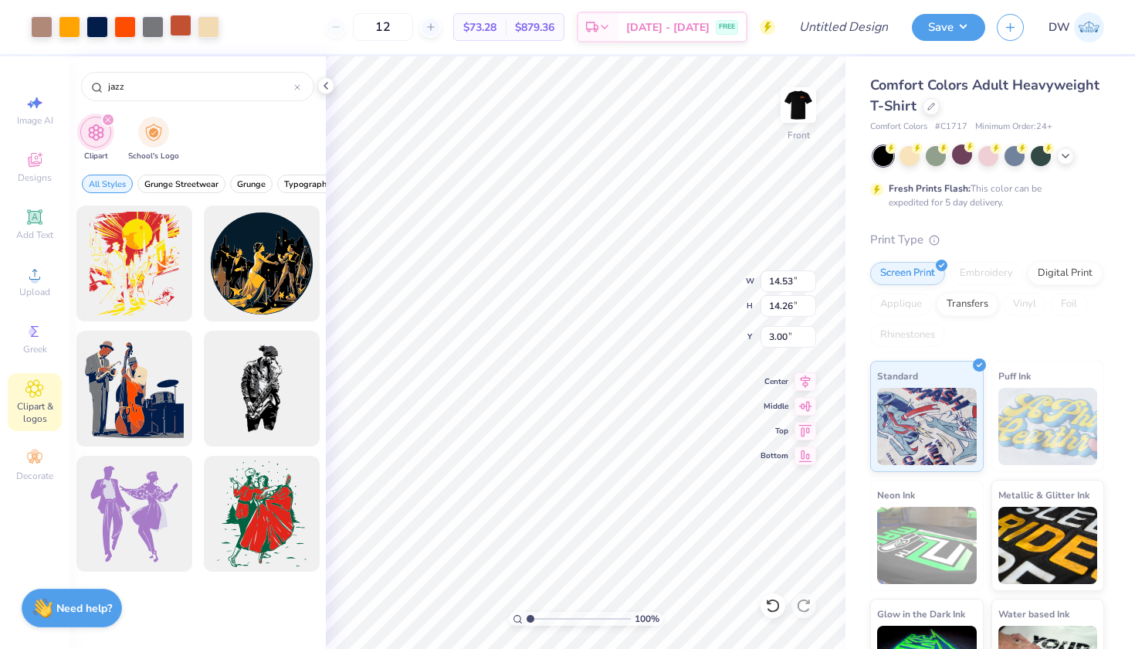
click at [179, 26] on div at bounding box center [181, 26] width 22 height 22
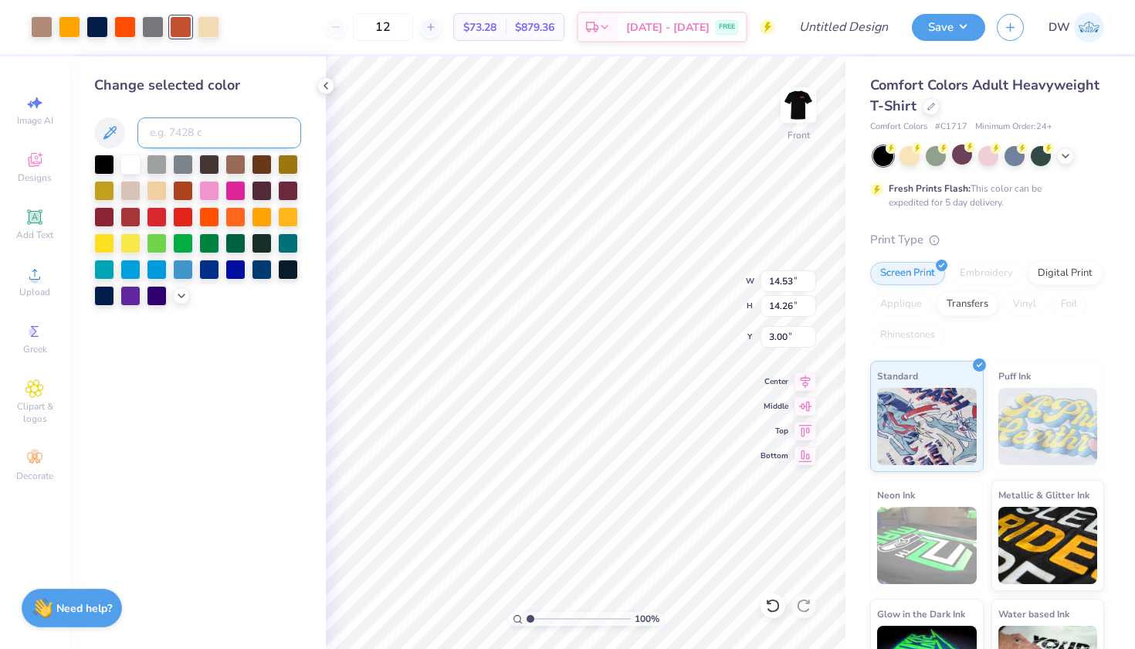
click at [199, 141] on input at bounding box center [219, 132] width 164 height 31
type input "2768"
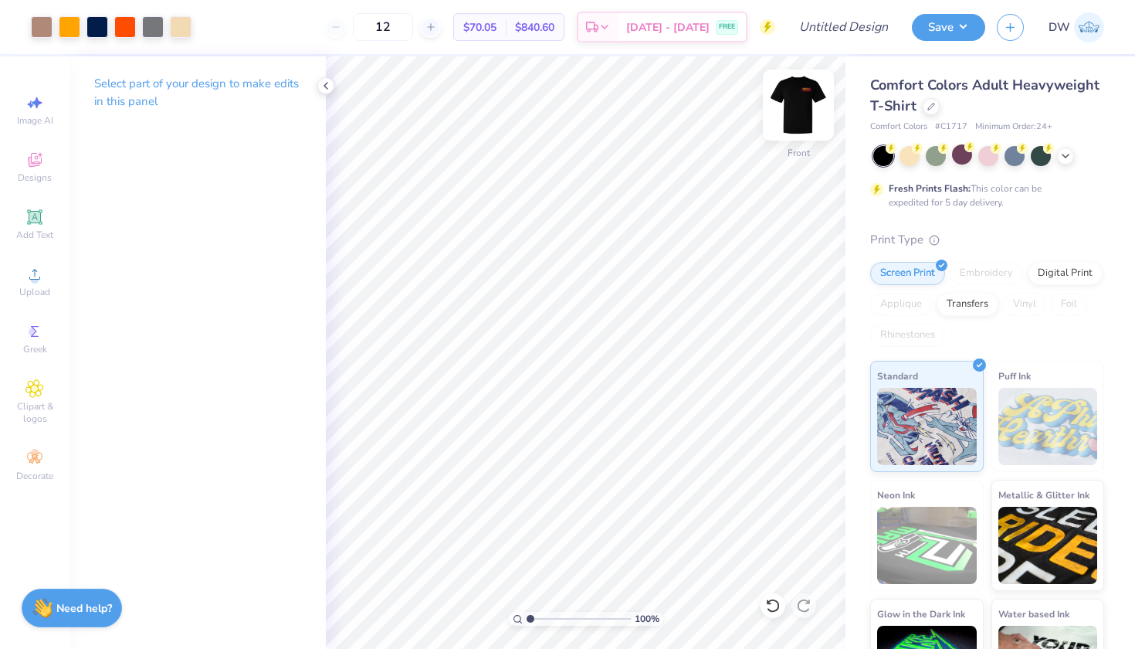
click at [802, 112] on img at bounding box center [799, 105] width 62 height 62
click at [801, 110] on img at bounding box center [799, 105] width 62 height 62
click at [66, 25] on div at bounding box center [70, 26] width 22 height 22
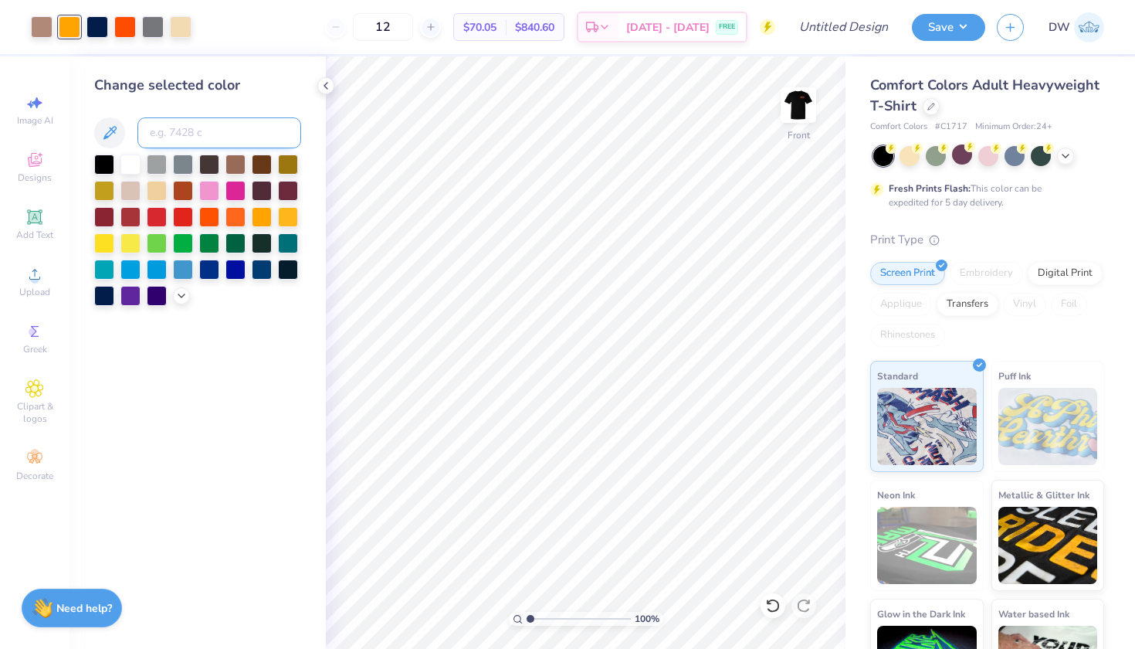
click at [193, 142] on input at bounding box center [219, 132] width 164 height 31
type input "130"
click at [810, 105] on img at bounding box center [799, 105] width 62 height 62
click at [812, 108] on img at bounding box center [799, 105] width 62 height 62
click at [123, 32] on div at bounding box center [125, 26] width 22 height 22
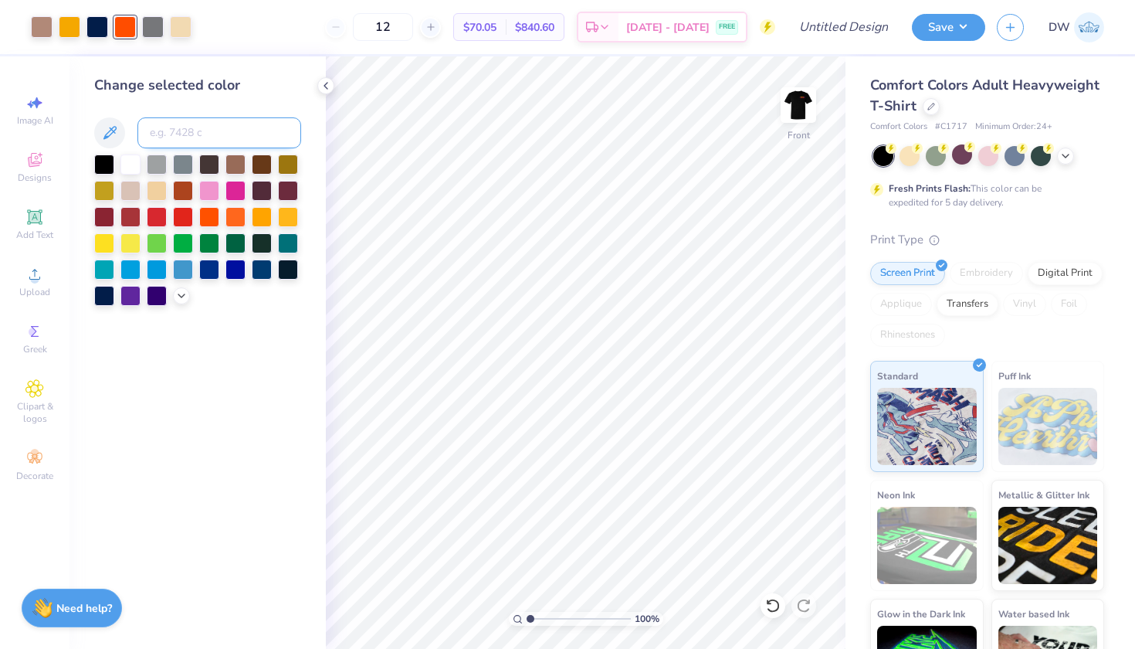
click at [181, 136] on input at bounding box center [219, 132] width 164 height 31
type input "1645"
click at [804, 98] on img at bounding box center [799, 105] width 62 height 62
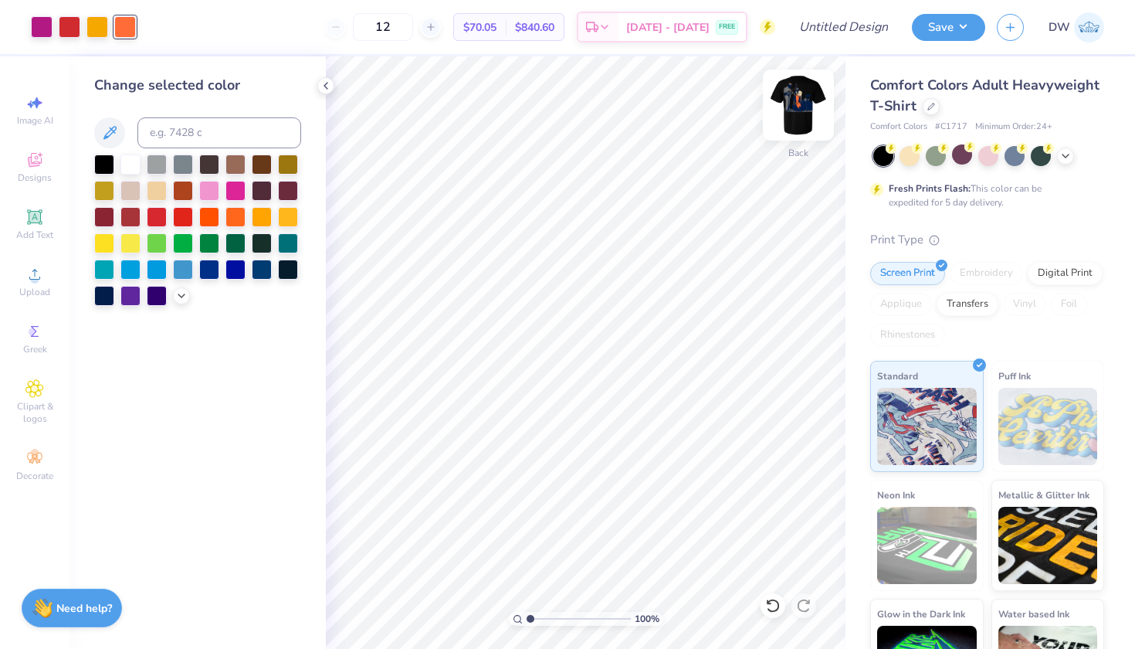
click at [788, 105] on img at bounding box center [799, 105] width 62 height 62
click at [152, 26] on div at bounding box center [153, 26] width 22 height 22
click at [187, 142] on input at bounding box center [219, 132] width 164 height 31
type input "241"
click at [798, 117] on img at bounding box center [799, 105] width 62 height 62
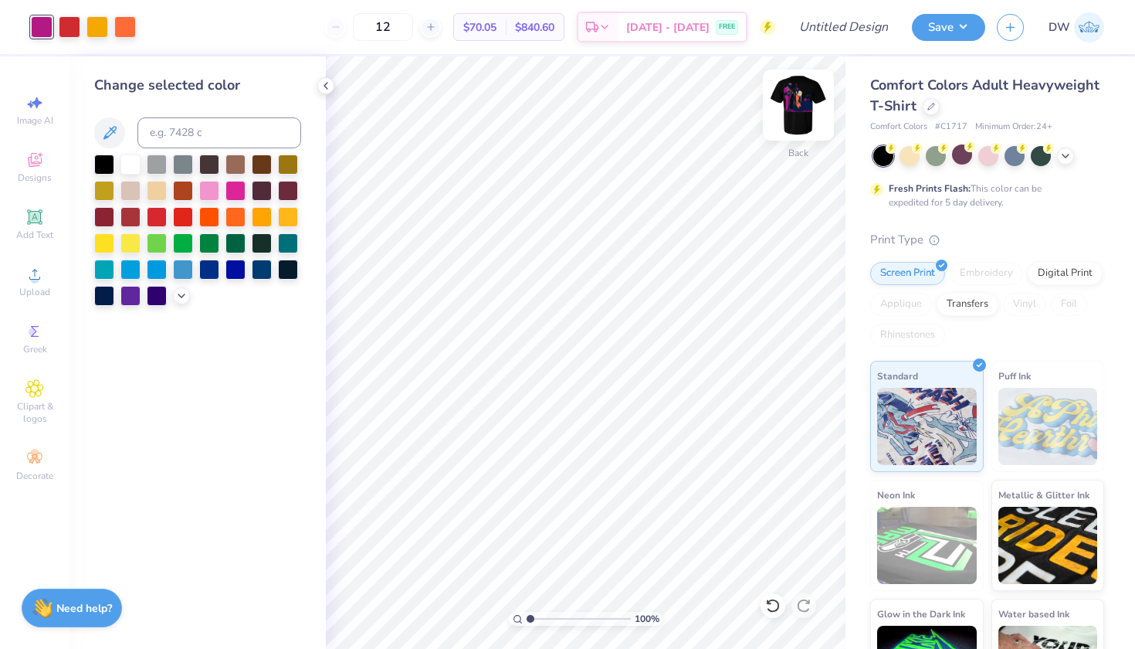
click at [790, 112] on img at bounding box center [799, 105] width 62 height 62
click at [46, 25] on div at bounding box center [42, 26] width 22 height 22
click at [194, 130] on input at bounding box center [219, 132] width 164 height 31
type input "711"
click at [182, 33] on div at bounding box center [181, 26] width 22 height 22
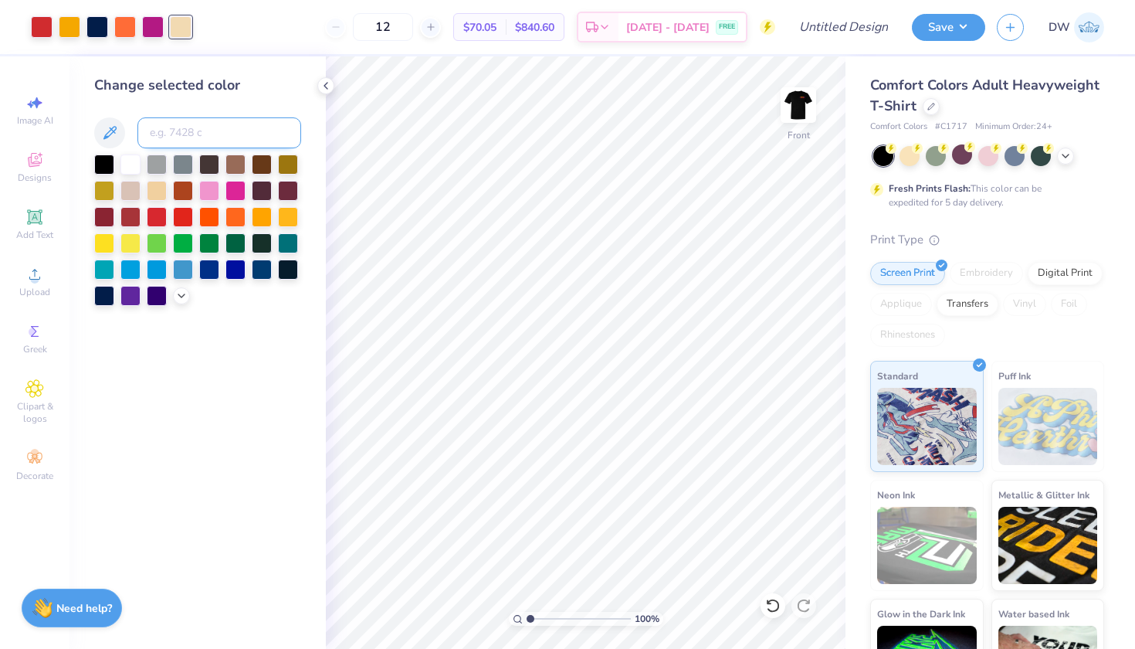
click at [193, 133] on input at bounding box center [219, 132] width 164 height 31
type input "711"
click at [110, 136] on icon at bounding box center [109, 132] width 13 height 13
click at [771, 605] on icon at bounding box center [772, 605] width 15 height 15
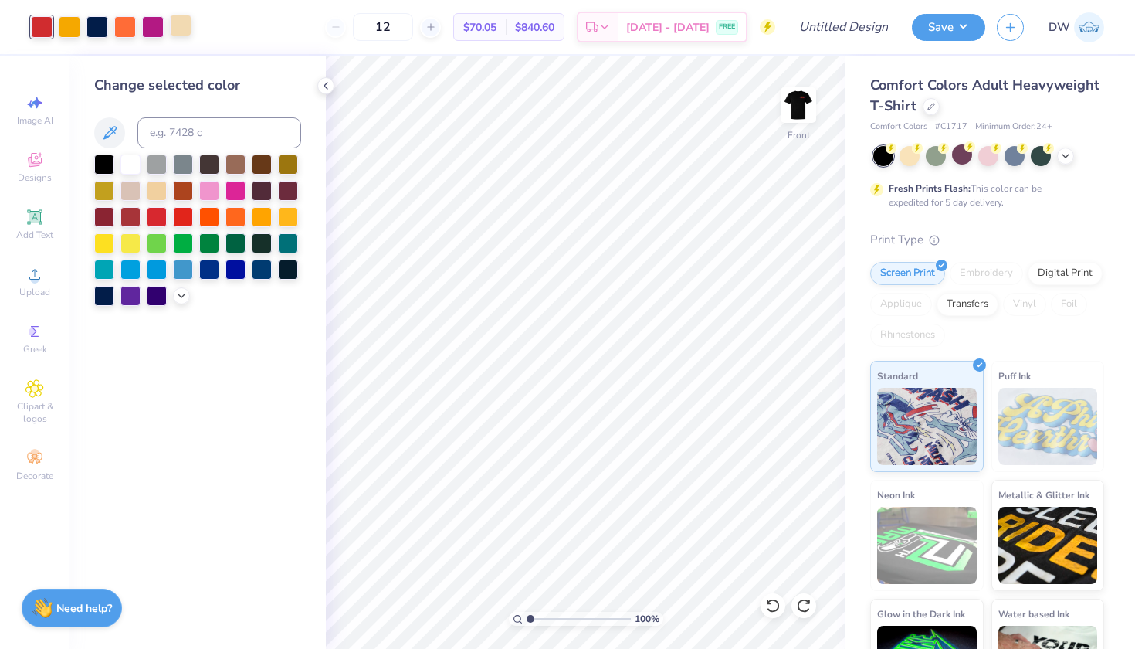
click at [182, 34] on div at bounding box center [181, 26] width 22 height 22
click at [195, 132] on input at bounding box center [219, 132] width 164 height 31
type input "241"
click at [773, 603] on icon at bounding box center [772, 605] width 15 height 15
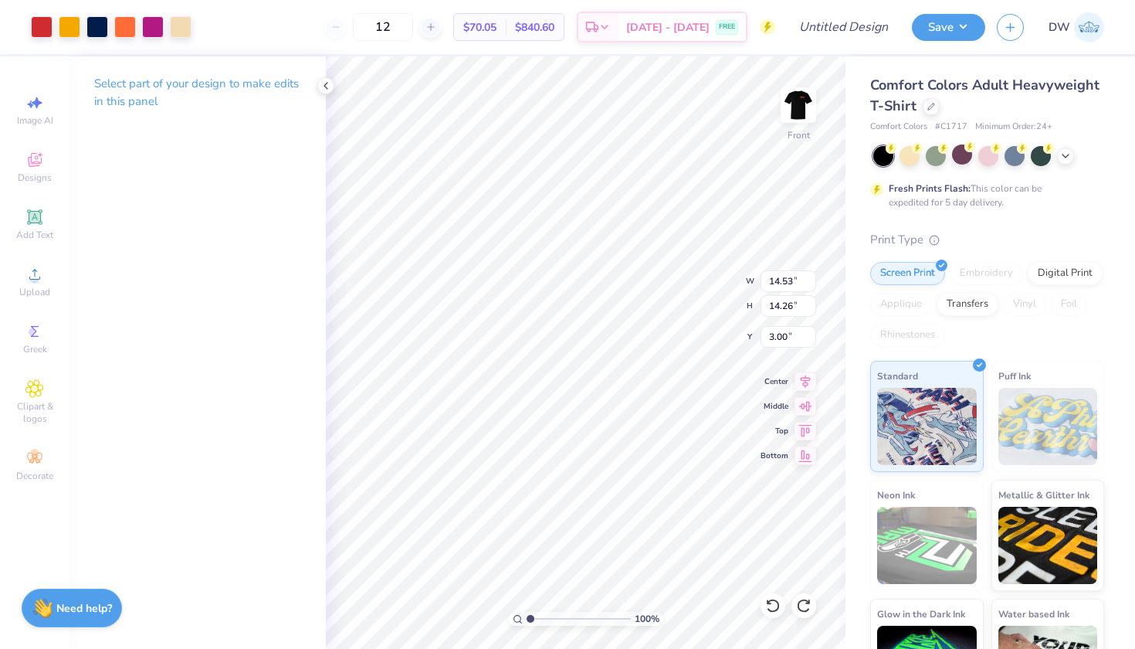
type input "12.98"
type input "12.74"
click at [808, 104] on img at bounding box center [799, 105] width 62 height 62
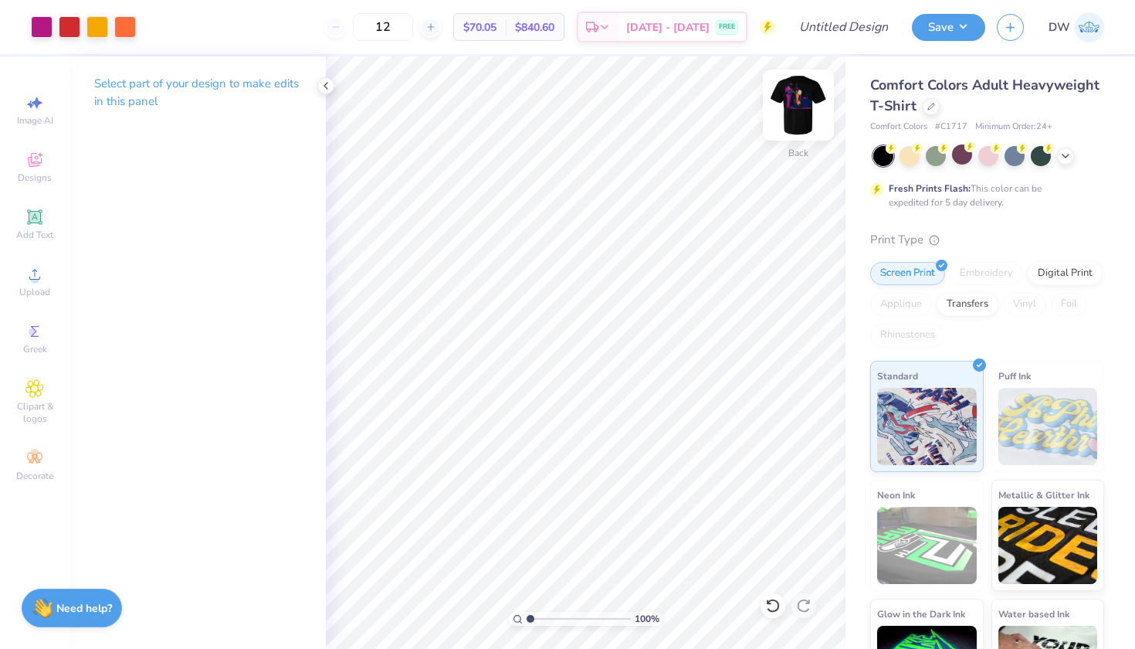
click at [801, 110] on img at bounding box center [799, 105] width 62 height 62
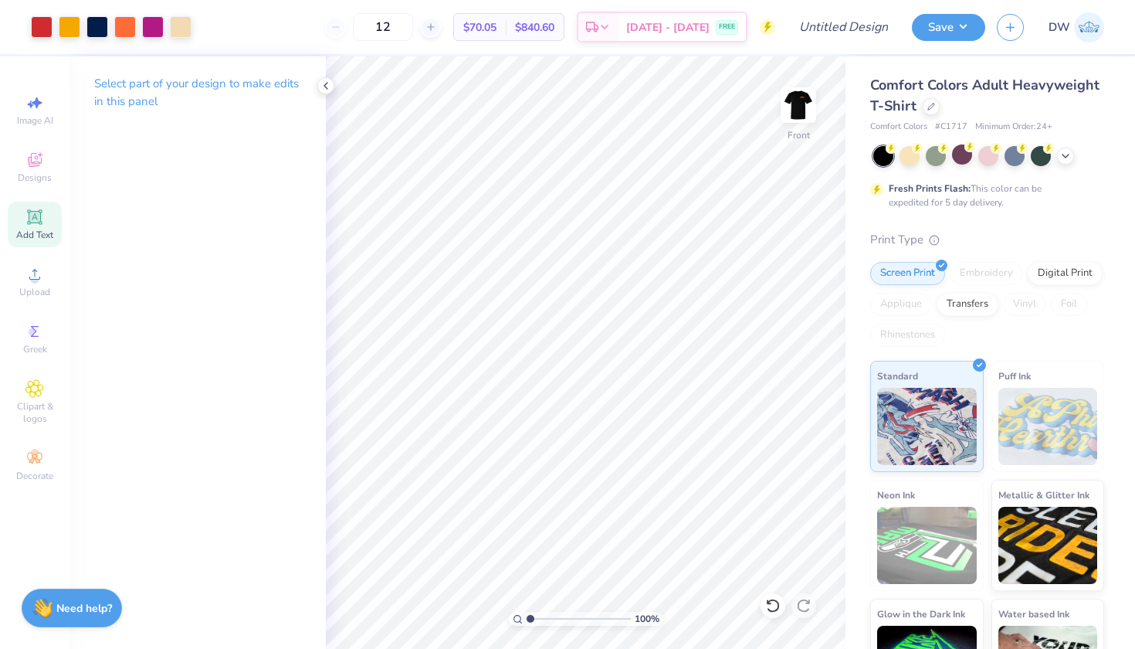
click at [39, 239] on span "Add Text" at bounding box center [34, 235] width 37 height 12
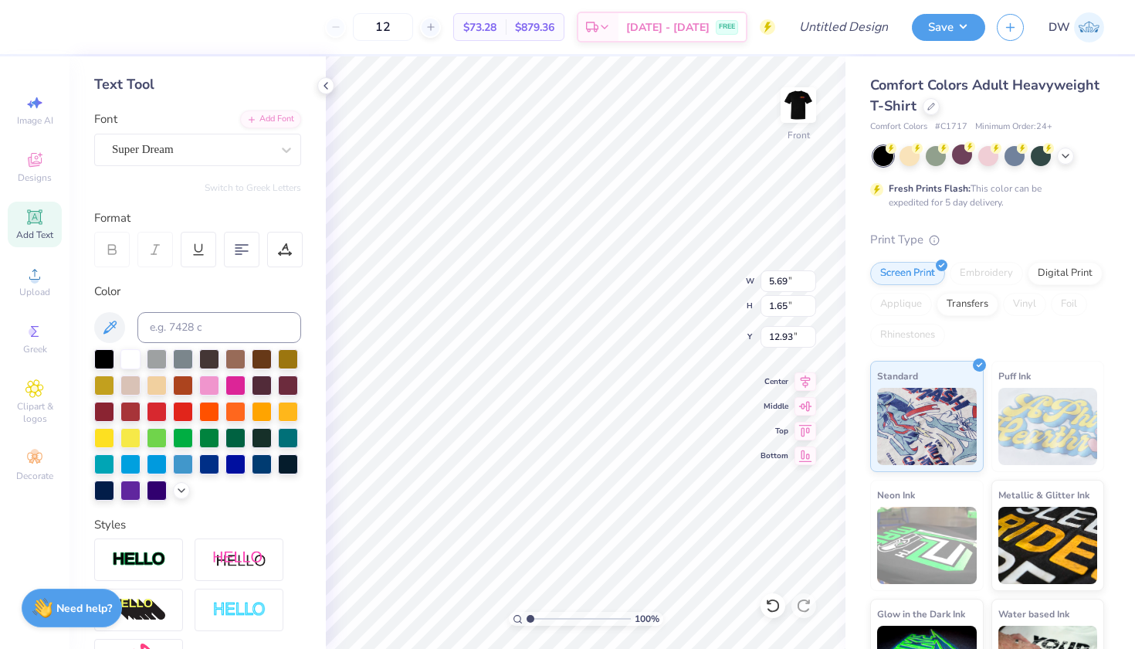
scroll to position [91, 0]
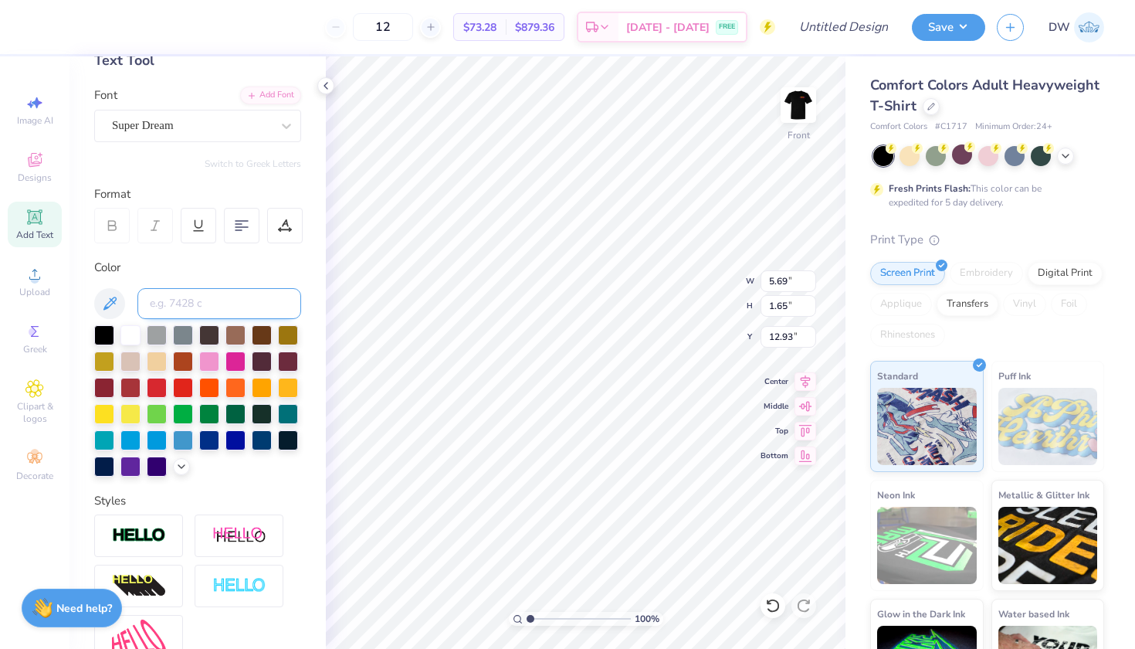
click at [251, 300] on input at bounding box center [219, 303] width 164 height 31
type input "241"
type textarea "T"
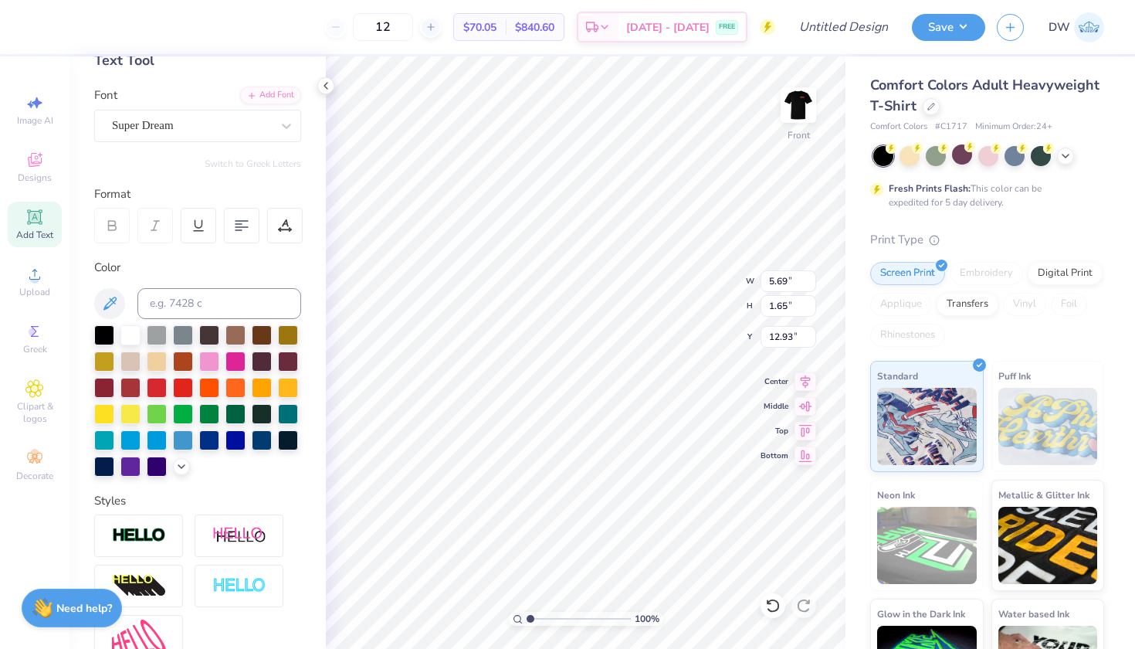
type textarea "2025"
type input "15.74"
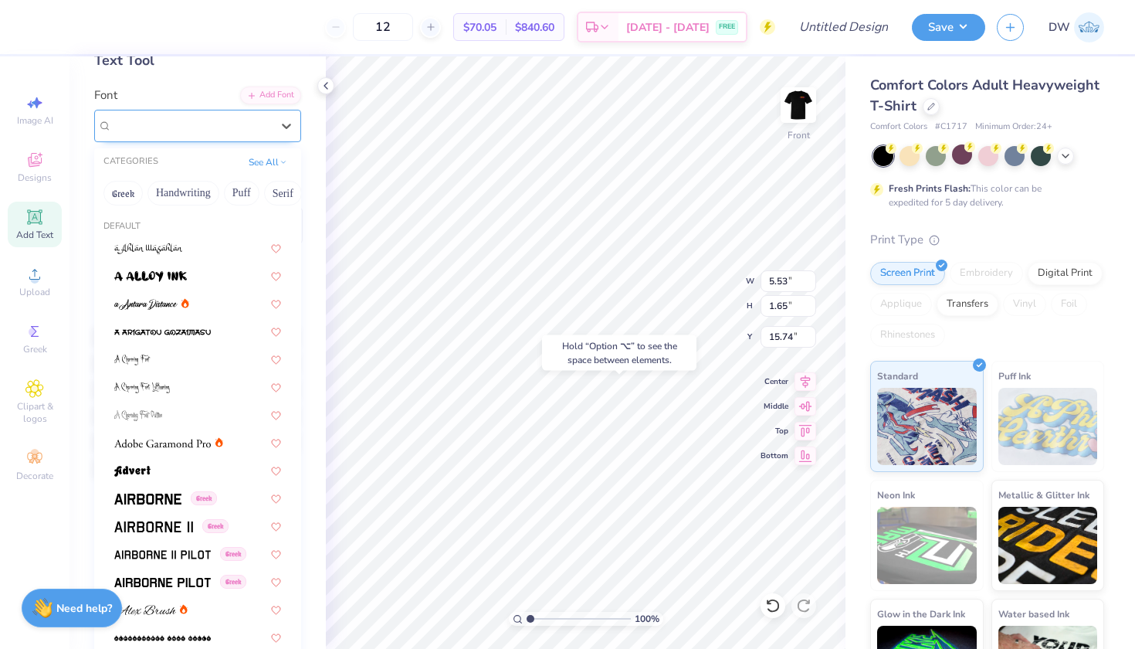
click at [217, 130] on div "Super Dream" at bounding box center [191, 126] width 162 height 24
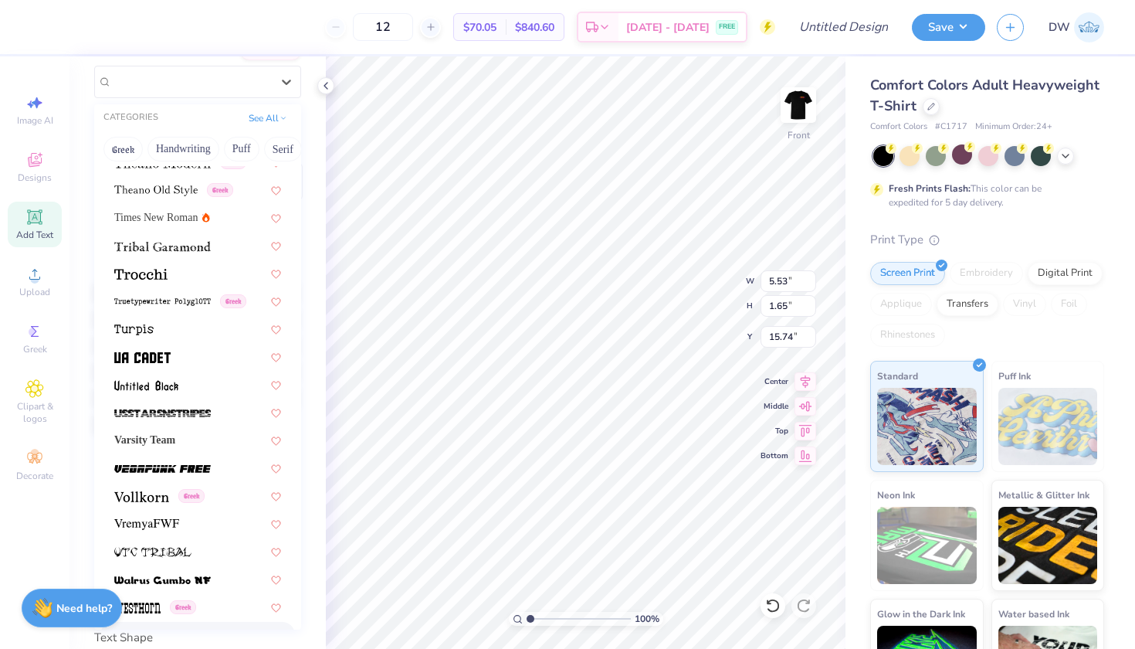
scroll to position [8001, 0]
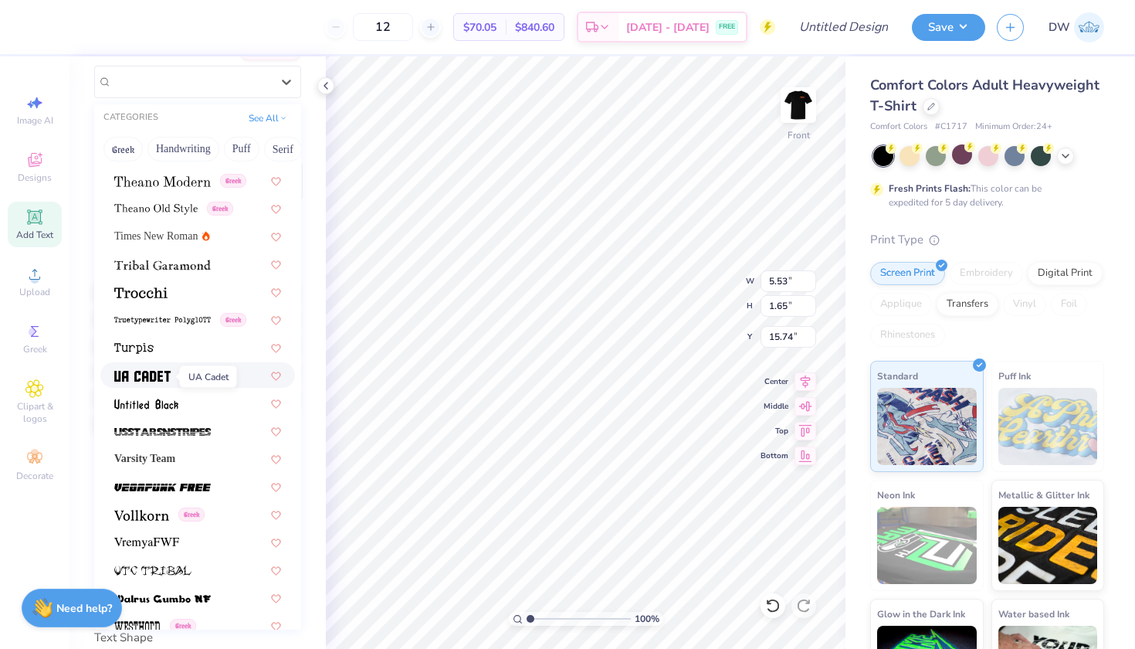
click at [149, 377] on img at bounding box center [142, 376] width 56 height 11
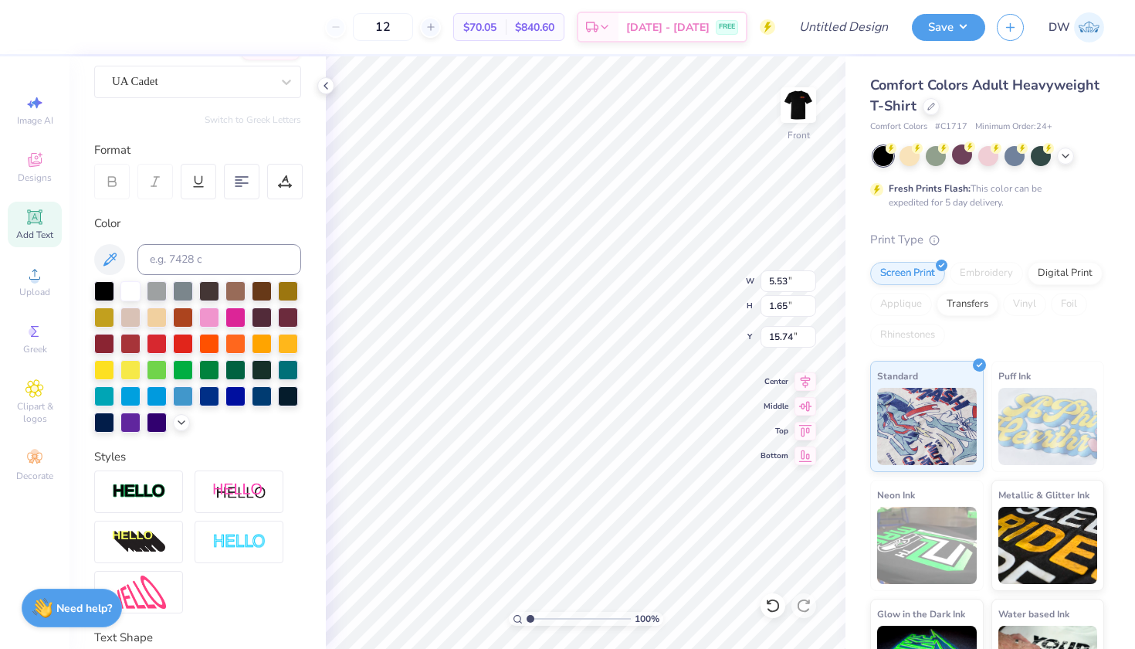
type input "4.25"
type input "1.88"
type input "15.62"
click at [222, 65] on div "Font UA Cadet" at bounding box center [197, 70] width 207 height 56
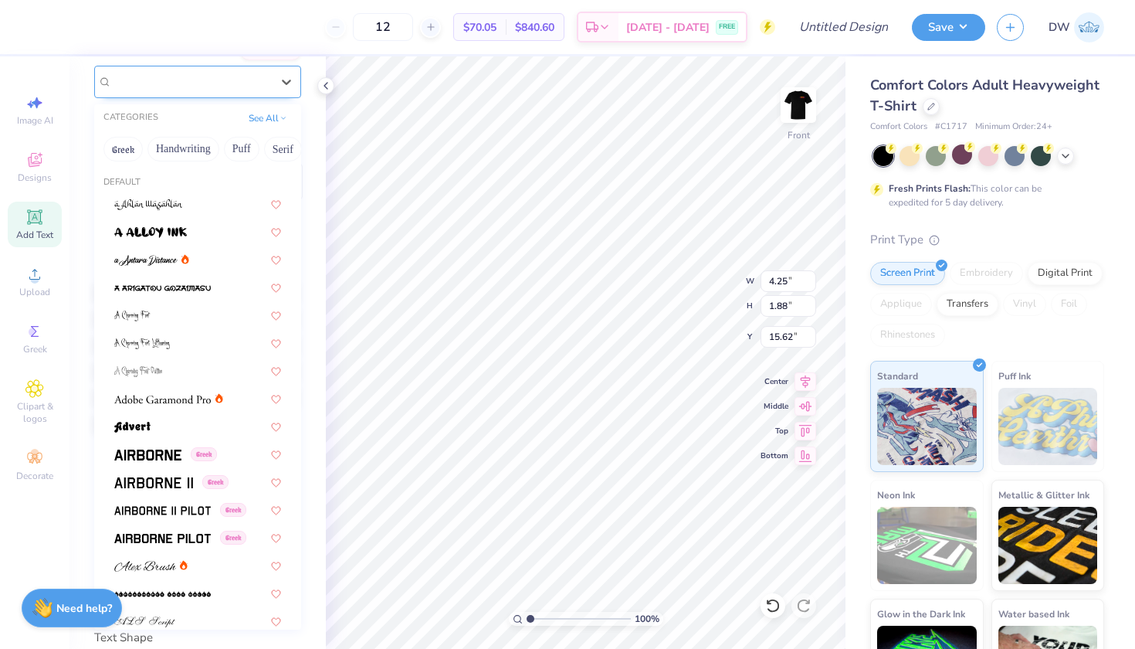
click at [222, 82] on div "UA Cadet" at bounding box center [191, 81] width 162 height 24
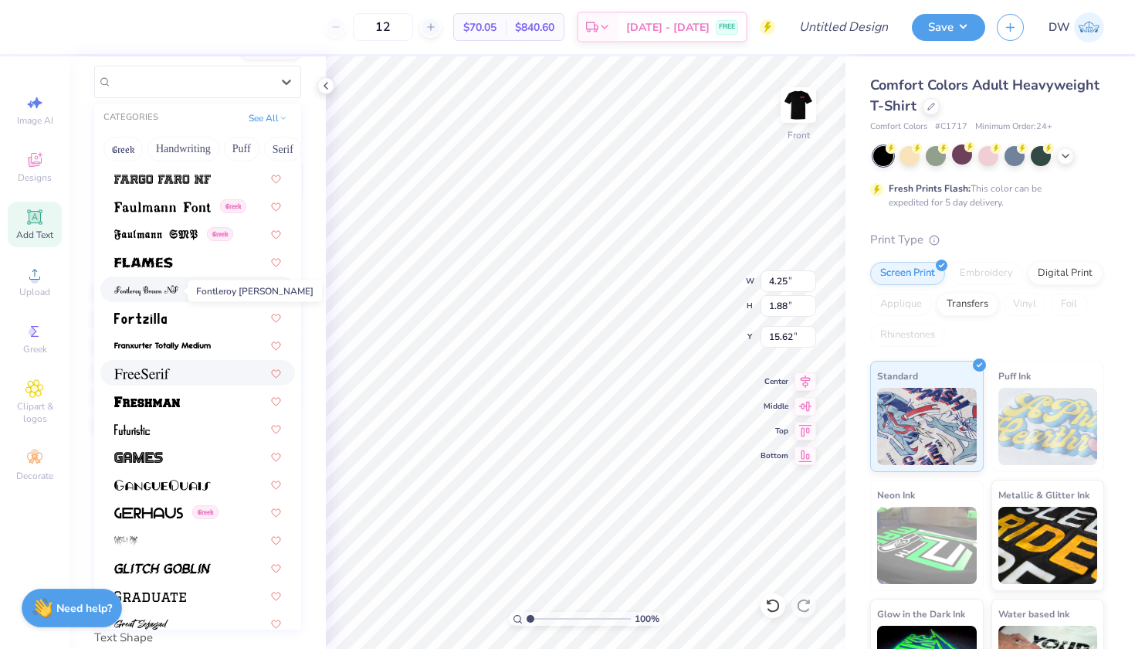
scroll to position [3252, 0]
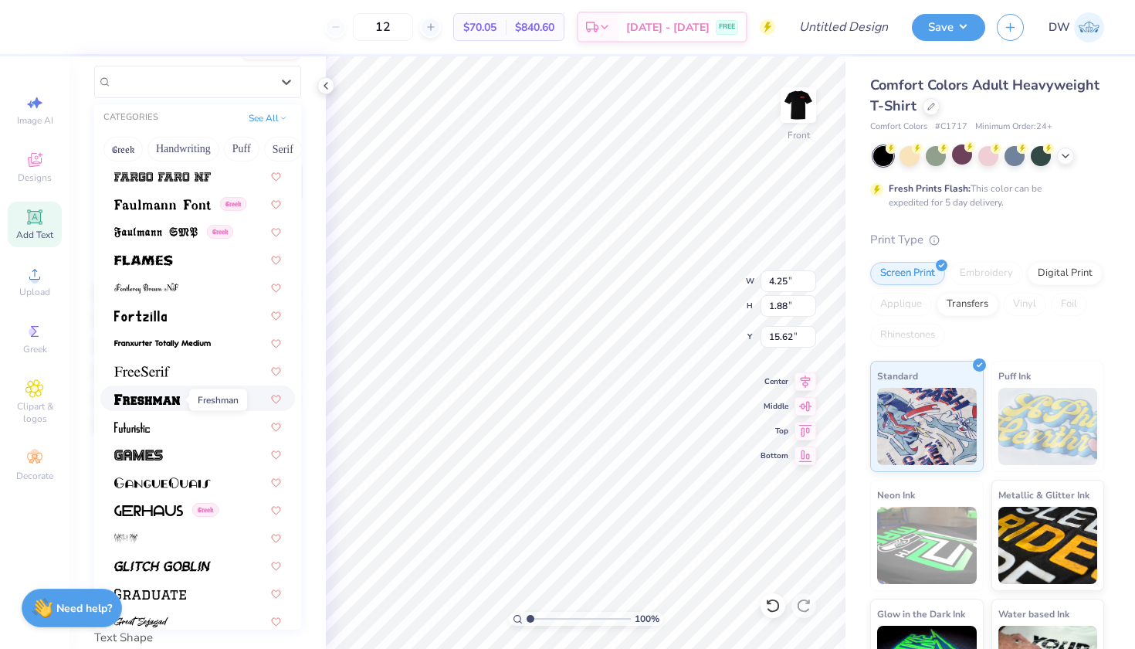
click at [154, 395] on span at bounding box center [147, 398] width 66 height 16
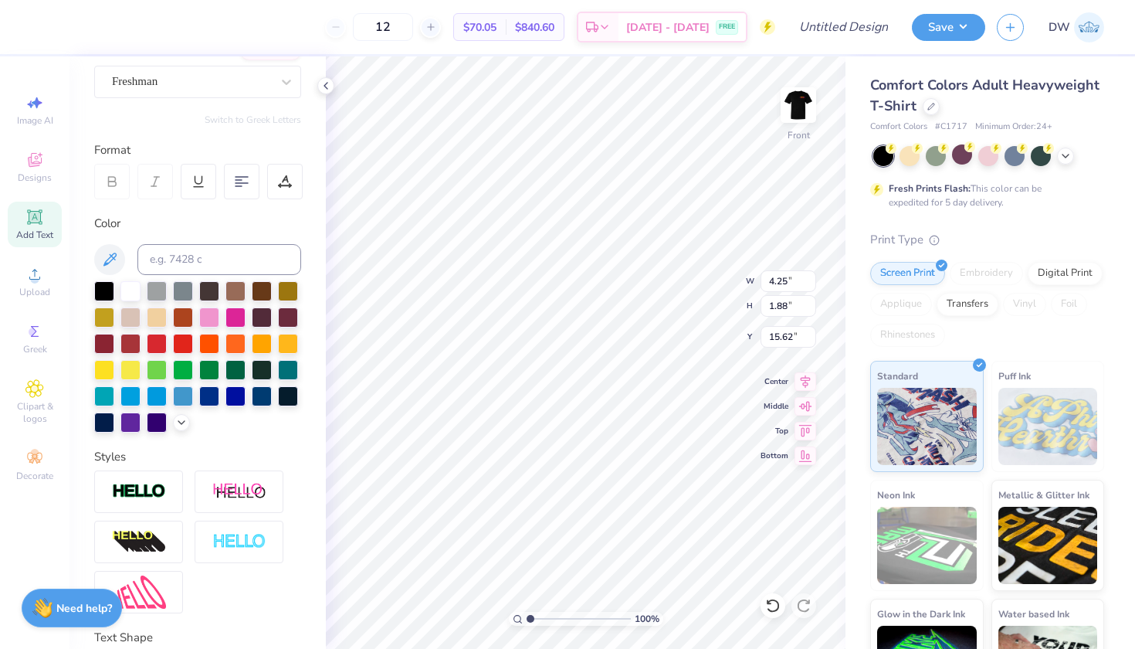
type input "6.20"
type input "1.96"
type input "15.74"
type input "5.18"
type input "1.64"
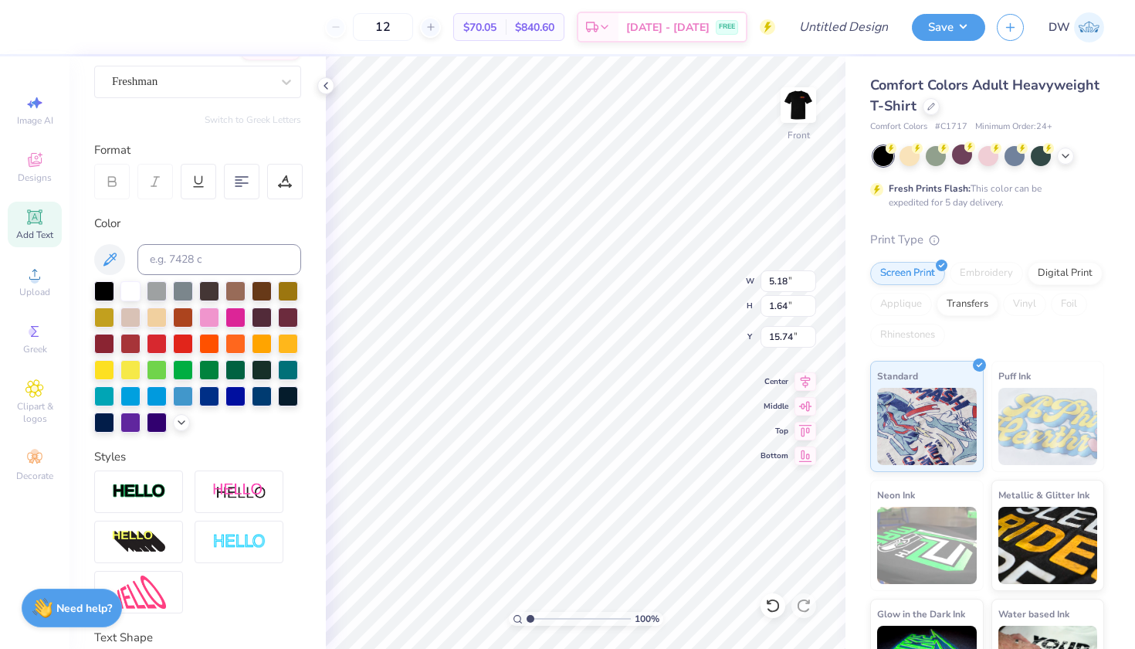
type input "2.00"
type input "0.63"
type input "7.03"
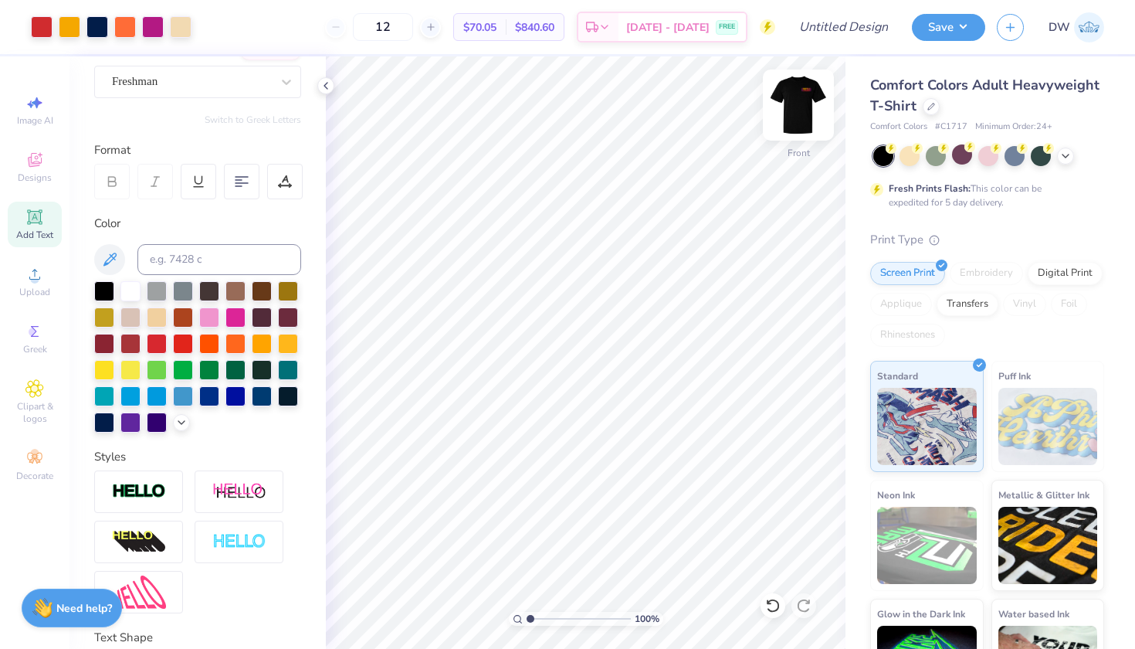
click at [804, 100] on img at bounding box center [799, 105] width 62 height 62
drag, startPoint x: 422, startPoint y: 31, endPoint x: 388, endPoint y: 31, distance: 34.0
click at [388, 31] on input "12" at bounding box center [383, 27] width 60 height 28
type input "50"
click at [834, 42] on div "Design Title" at bounding box center [844, 27] width 114 height 54
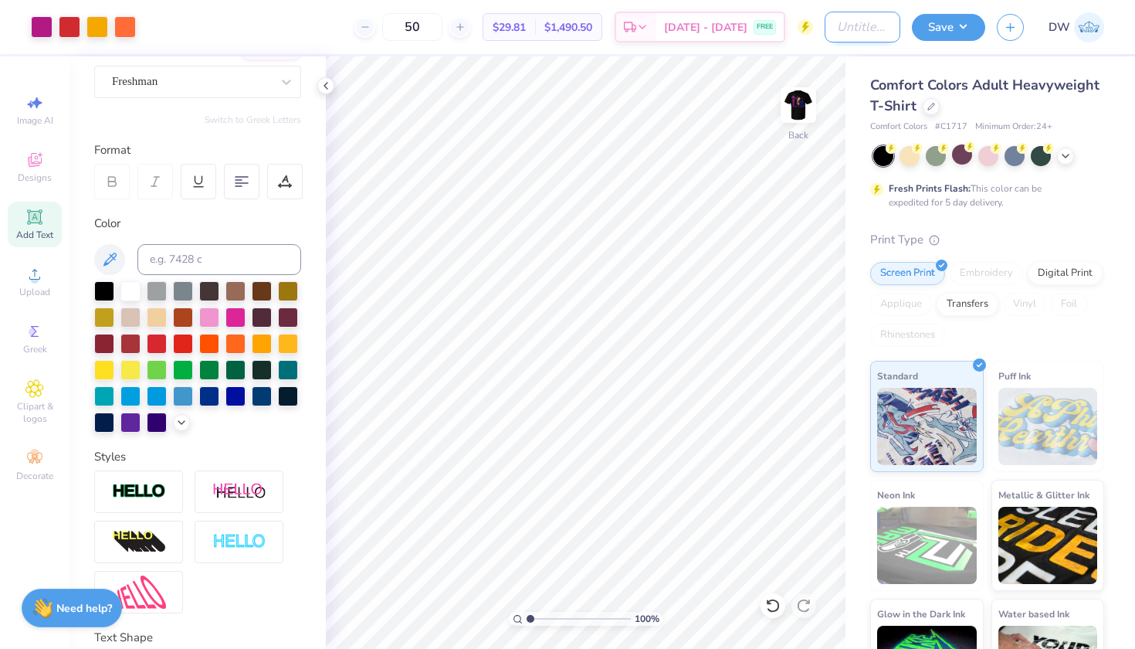
click at [829, 28] on input "Design Title" at bounding box center [863, 27] width 76 height 31
type input "S"
type input "SDTJ Jazz D1"
click at [958, 19] on button "Save" at bounding box center [948, 25] width 73 height 27
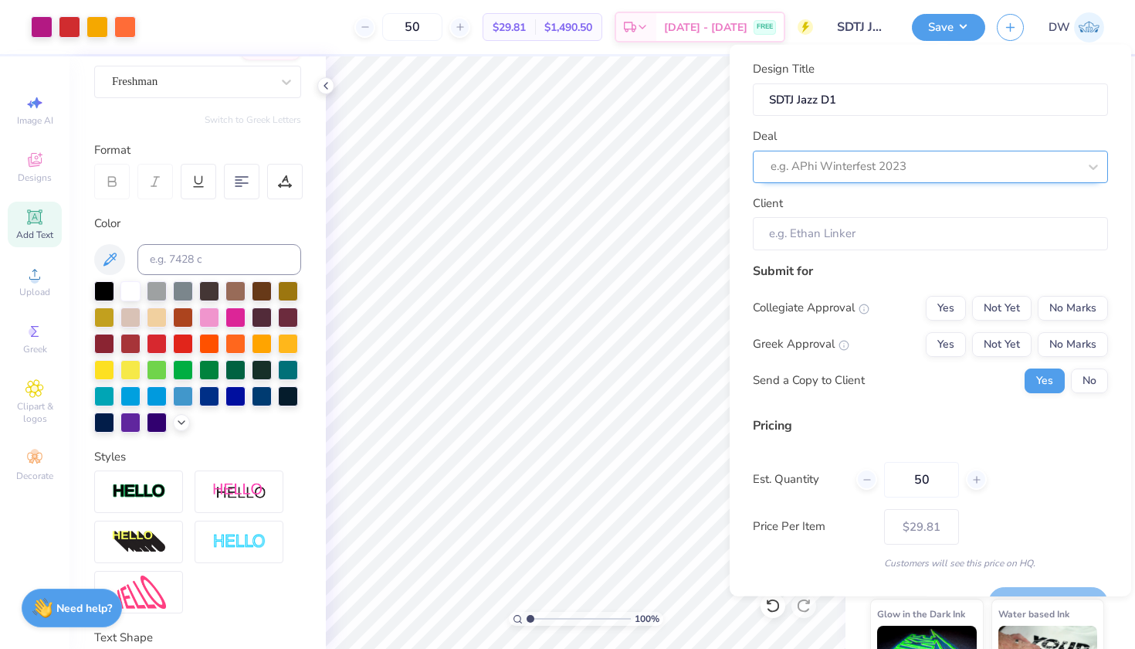
click at [865, 153] on div "e.g. APhi Winterfest 2023" at bounding box center [930, 166] width 355 height 32
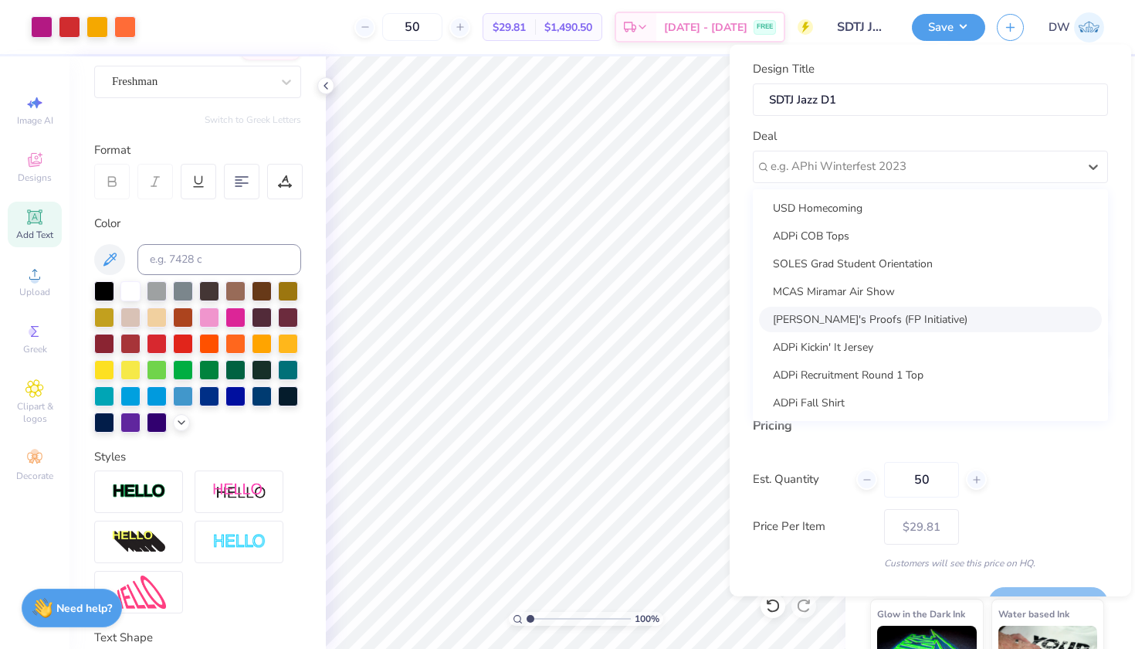
click at [896, 319] on div "[PERSON_NAME]'s Proofs (FP Initiative)" at bounding box center [930, 318] width 343 height 25
type input "[PERSON_NAME]"
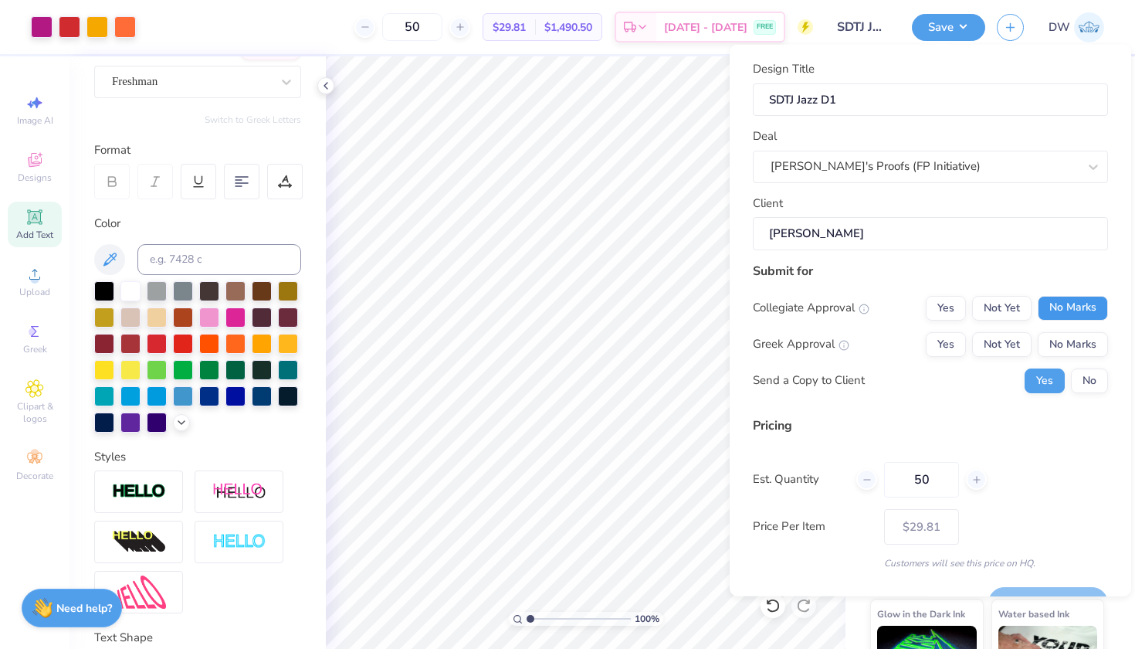
click at [1076, 317] on button "No Marks" at bounding box center [1073, 307] width 70 height 25
click at [1076, 347] on button "No Marks" at bounding box center [1073, 343] width 70 height 25
click at [1084, 374] on button "No" at bounding box center [1089, 380] width 37 height 25
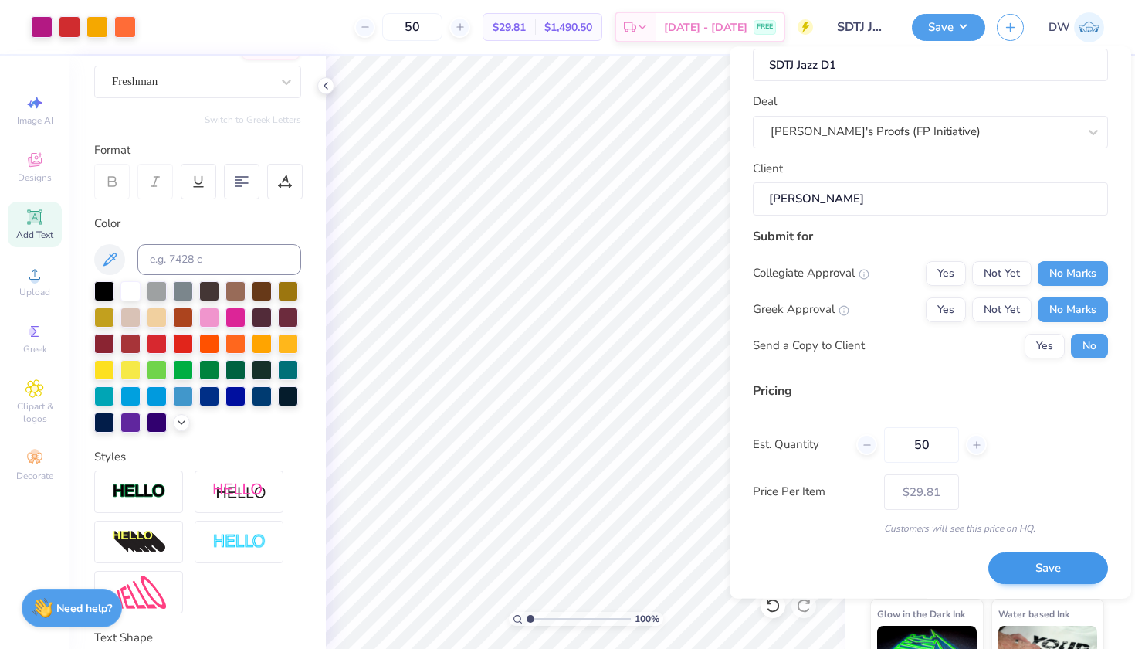
scroll to position [36, 0]
click at [1055, 570] on button "Save" at bounding box center [1048, 570] width 120 height 32
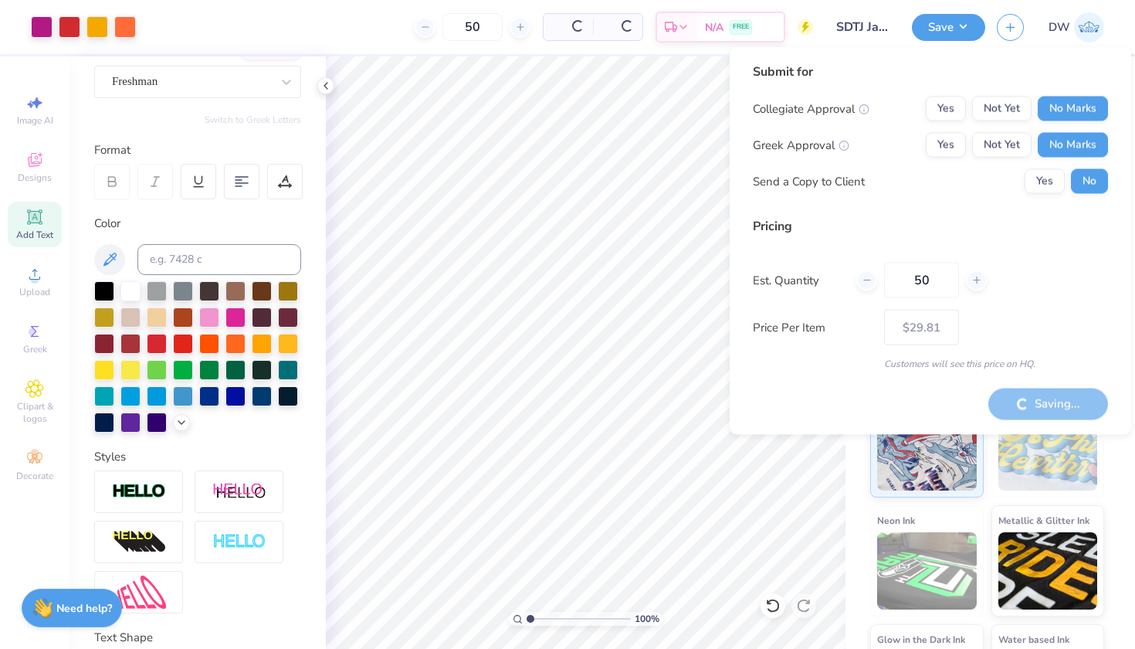
type input "– –"
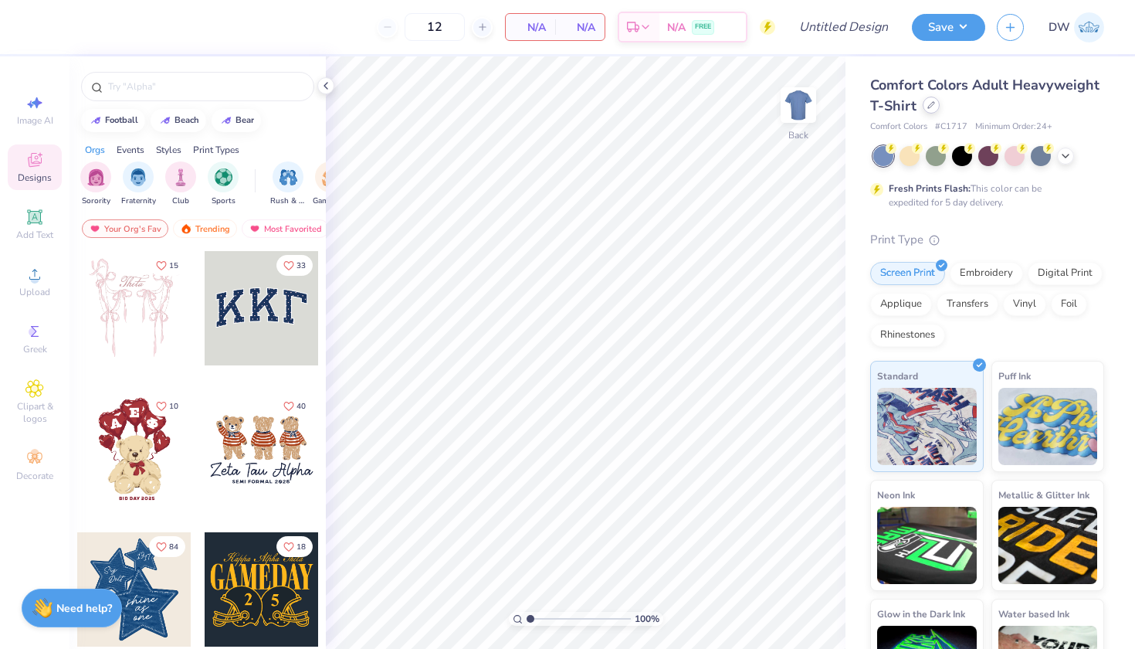
click at [935, 107] on icon at bounding box center [931, 105] width 8 height 8
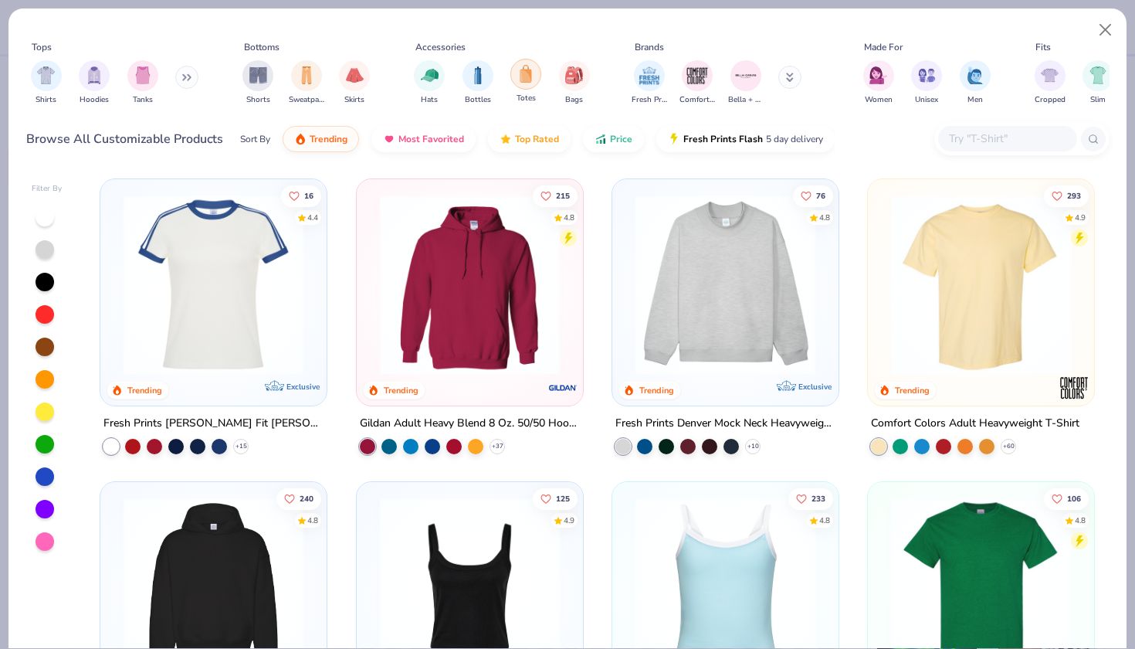
click at [523, 82] on img "filter for Totes" at bounding box center [525, 74] width 17 height 18
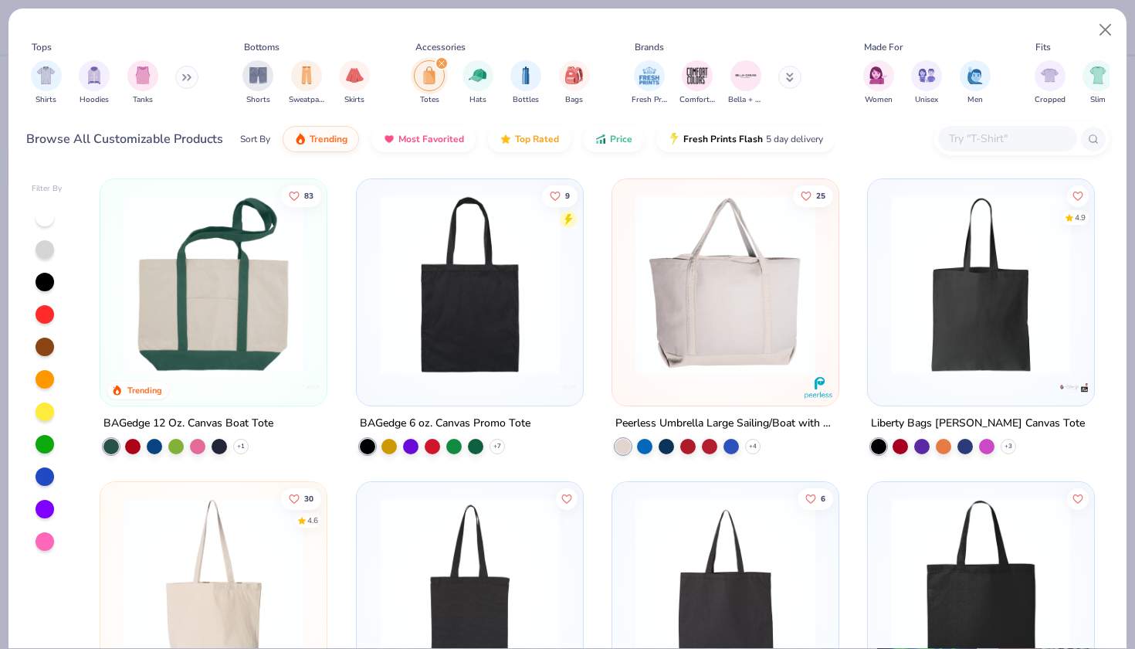
click at [486, 326] on img at bounding box center [469, 285] width 195 height 180
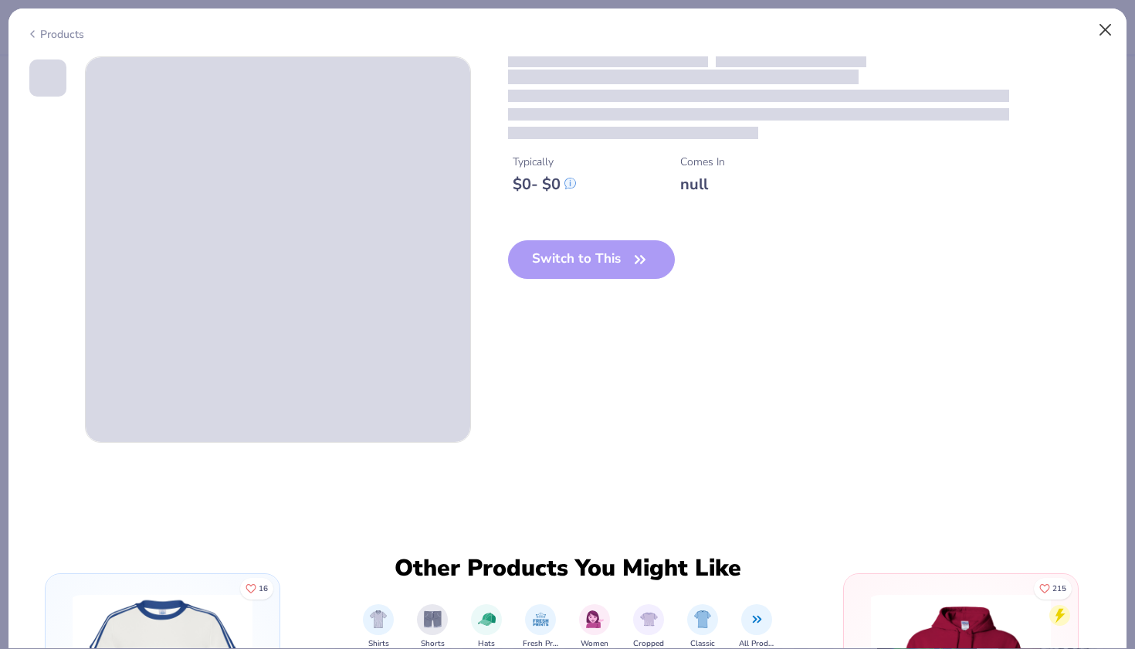
click at [1113, 31] on button "Close" at bounding box center [1105, 29] width 29 height 29
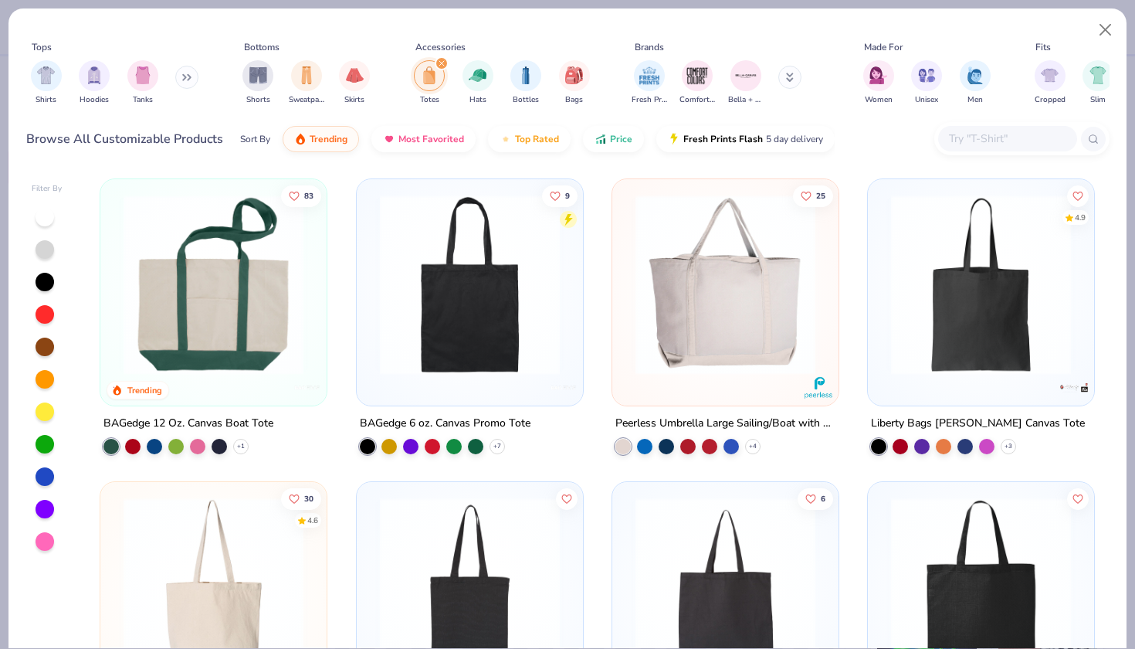
click at [975, 330] on img at bounding box center [980, 285] width 195 height 180
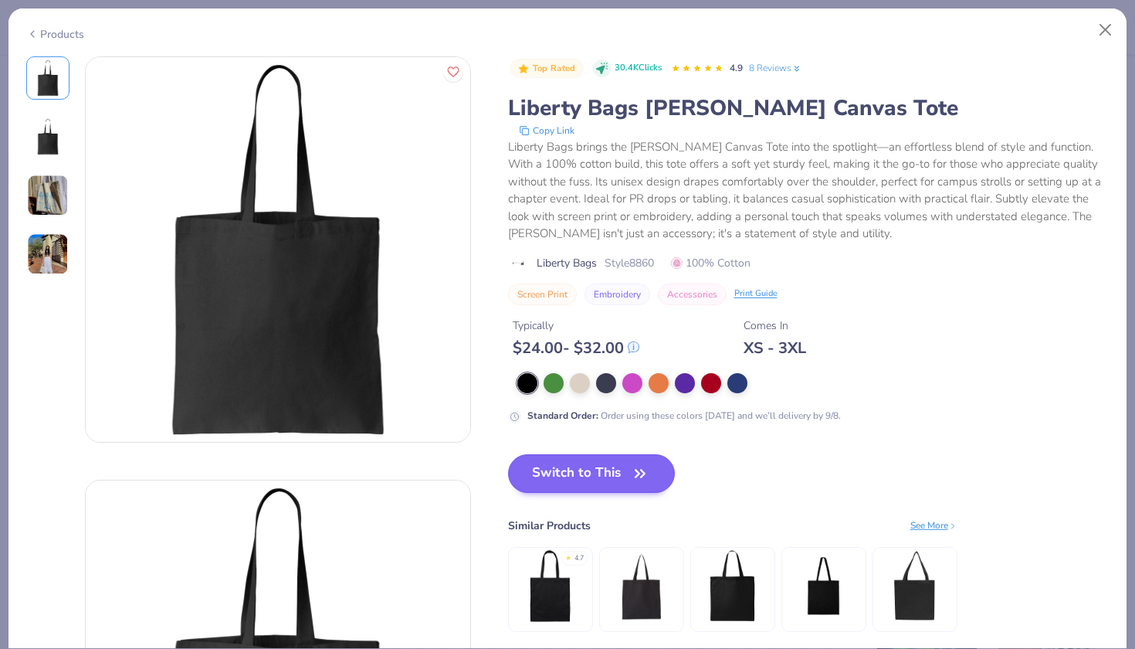
click at [607, 479] on button "Switch to This" at bounding box center [592, 473] width 168 height 39
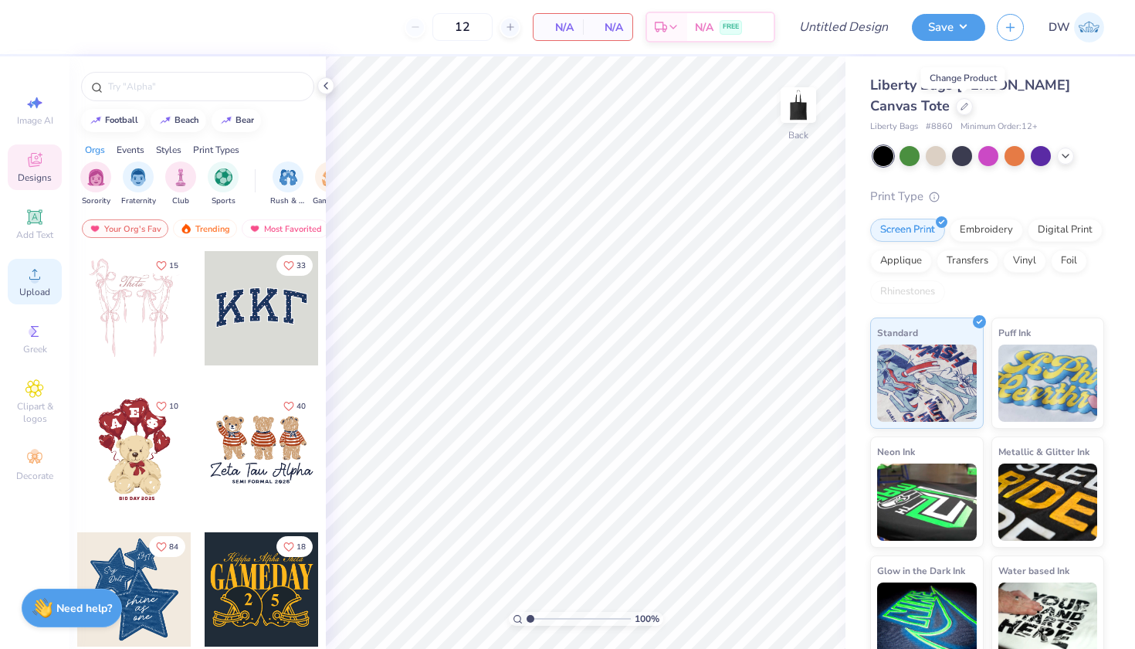
click at [40, 280] on icon at bounding box center [34, 274] width 19 height 19
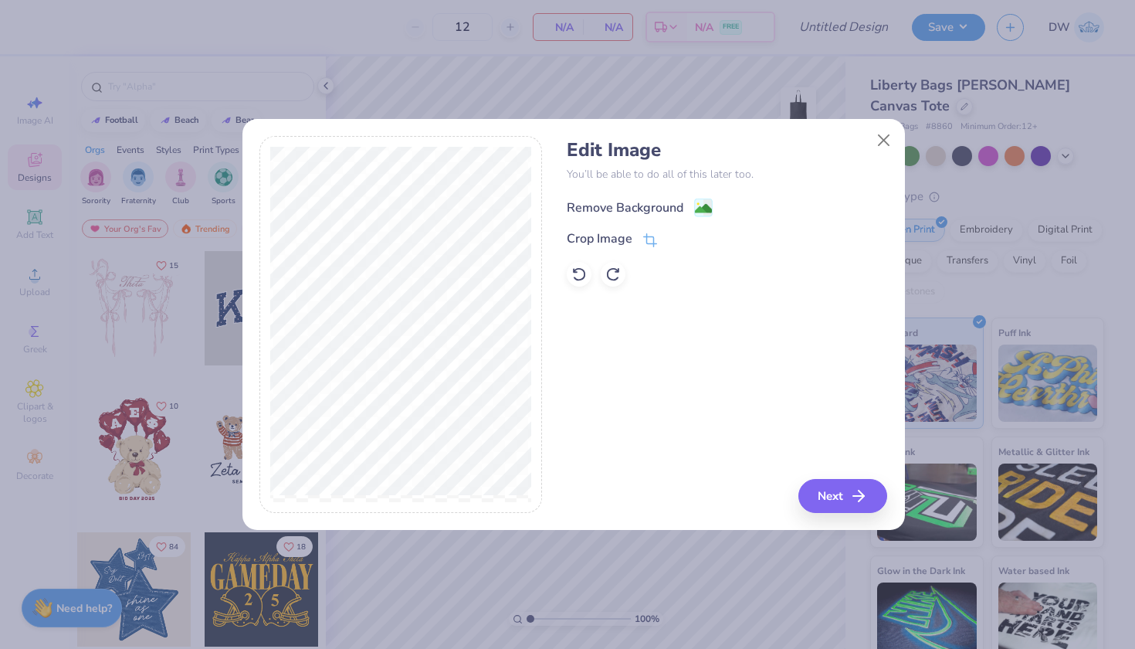
click at [708, 206] on image at bounding box center [703, 208] width 17 height 17
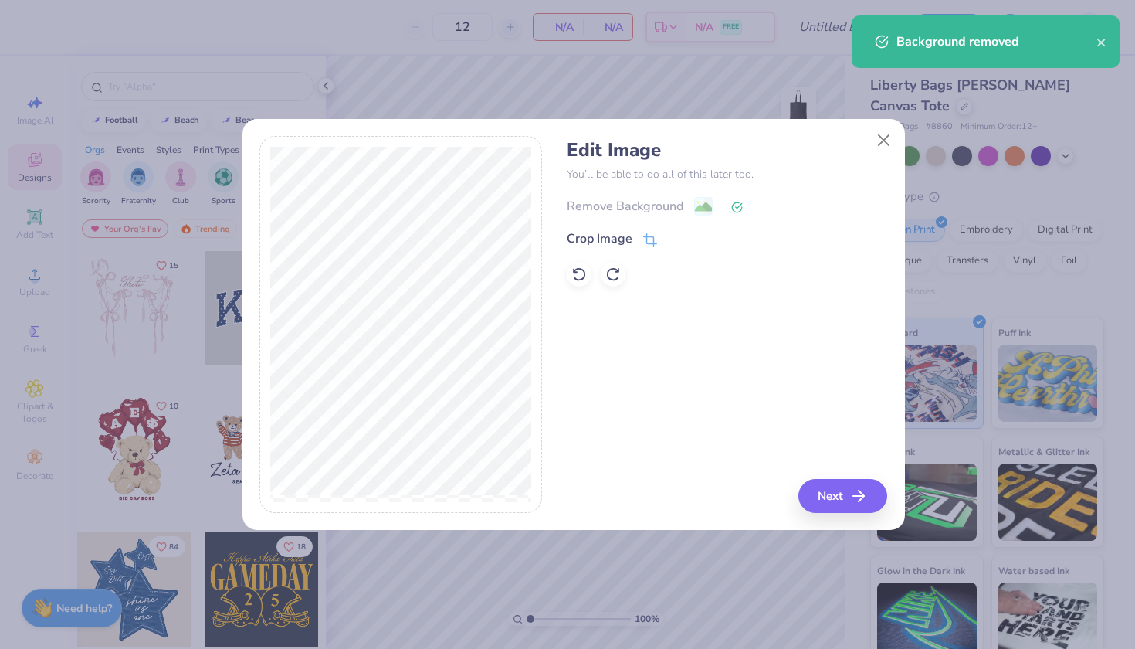
click at [854, 520] on div "Edit Image You’ll be able to do all of this later too. Remove Background Crop I…" at bounding box center [573, 333] width 662 height 394
click at [852, 500] on button "Next" at bounding box center [845, 496] width 89 height 34
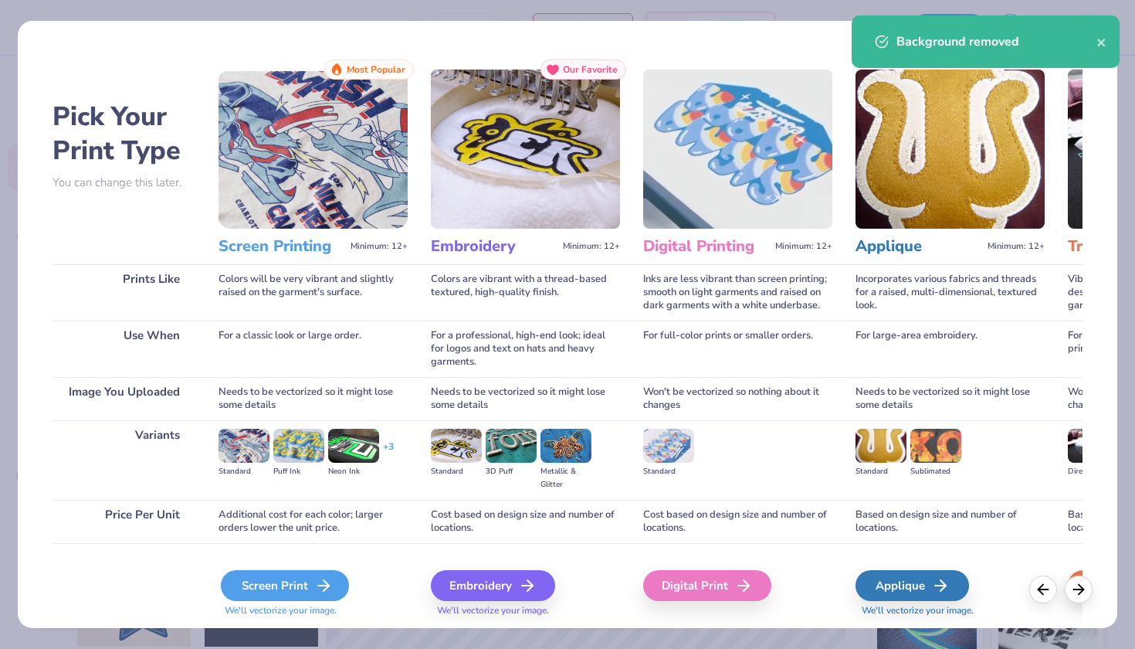
click at [312, 585] on div "Screen Print" at bounding box center [285, 585] width 128 height 31
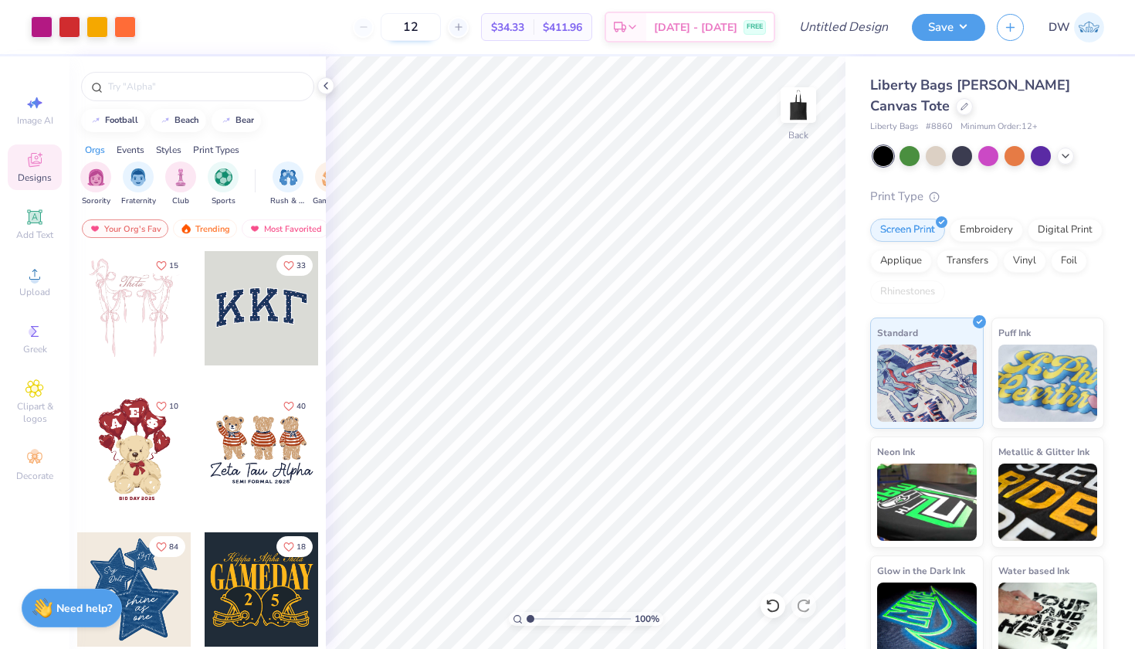
drag, startPoint x: 463, startPoint y: 31, endPoint x: 430, endPoint y: 29, distance: 33.3
click at [430, 29] on input "12" at bounding box center [411, 27] width 60 height 28
type input "50"
click at [841, 34] on input "Design Title" at bounding box center [863, 27] width 76 height 31
type input "SDTJ Jazz D2"
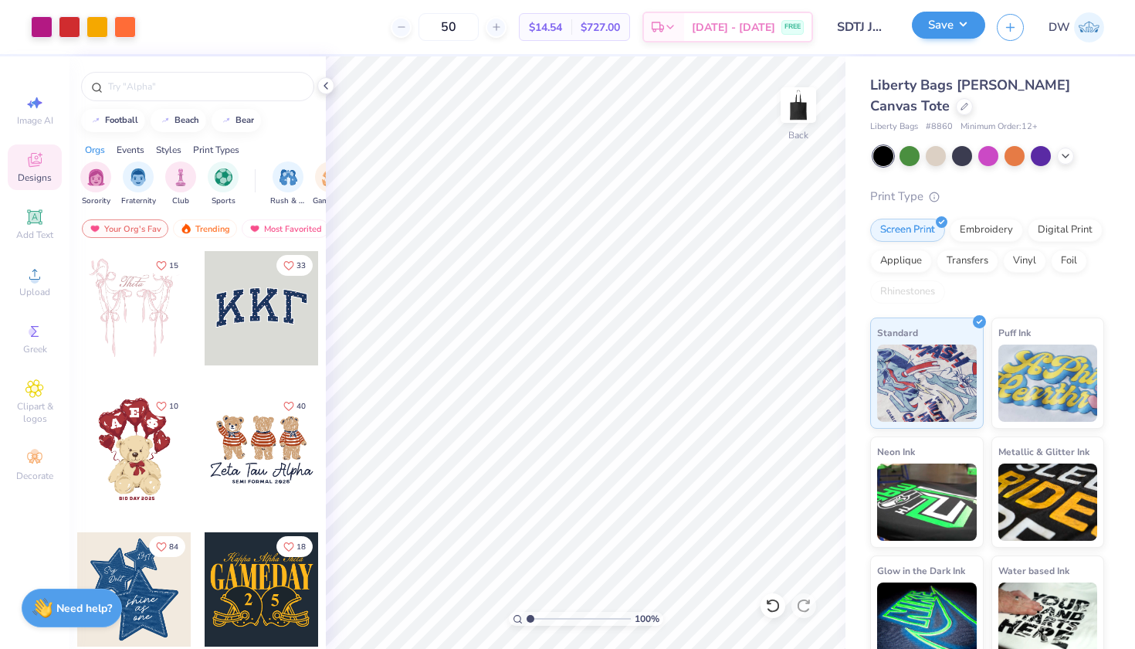
click at [957, 21] on button "Save" at bounding box center [948, 25] width 73 height 27
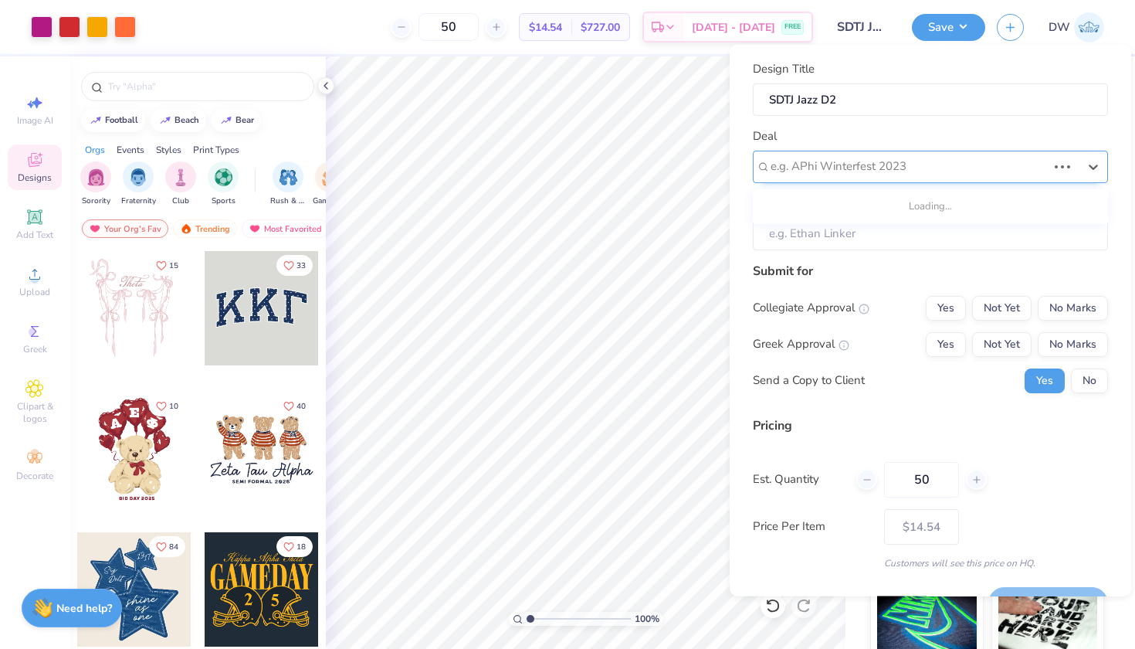
click at [1015, 159] on div at bounding box center [909, 166] width 276 height 21
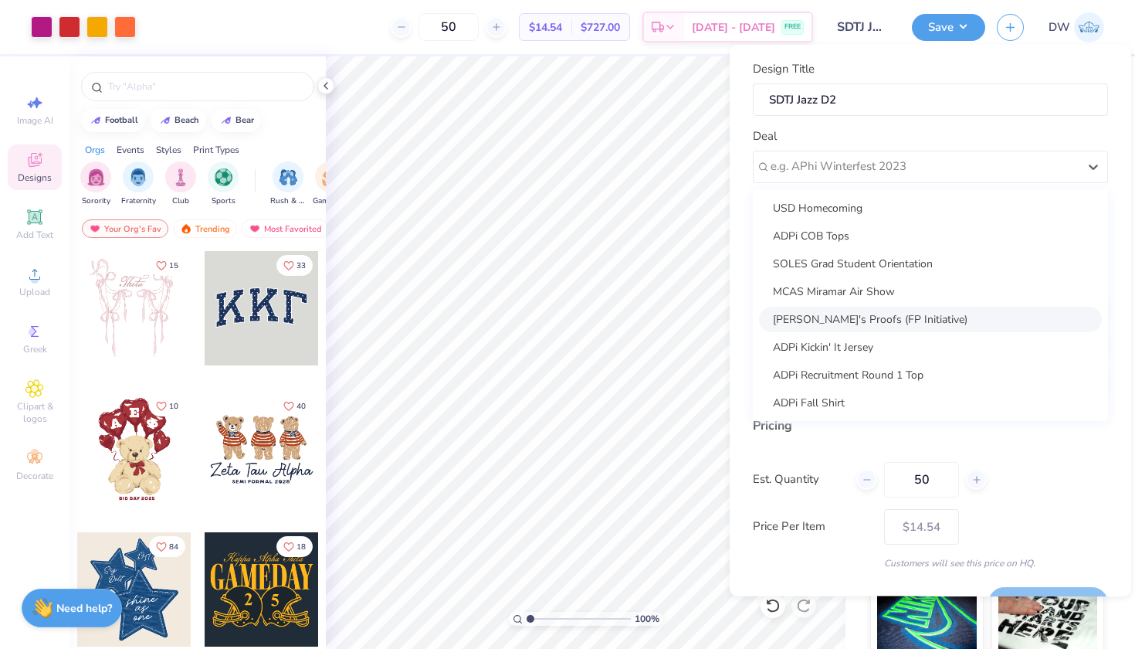
click at [937, 322] on div "[PERSON_NAME]'s Proofs (FP Initiative)" at bounding box center [930, 318] width 343 height 25
type input "[PERSON_NAME]"
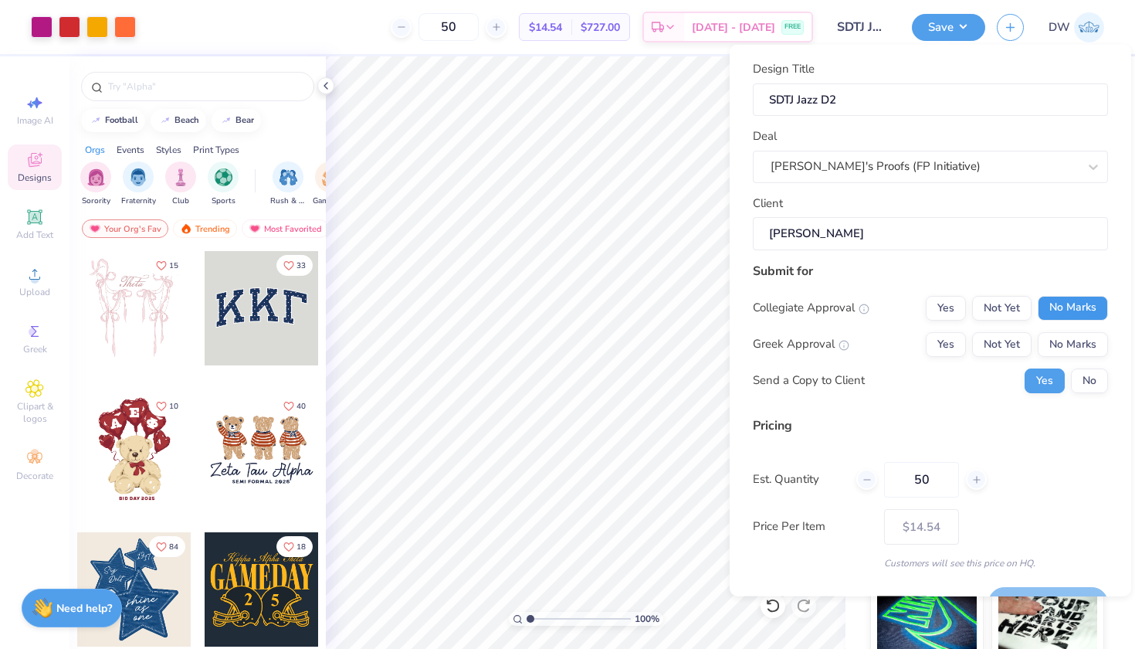
click at [1046, 300] on button "No Marks" at bounding box center [1073, 307] width 70 height 25
click at [1058, 342] on button "No Marks" at bounding box center [1073, 343] width 70 height 25
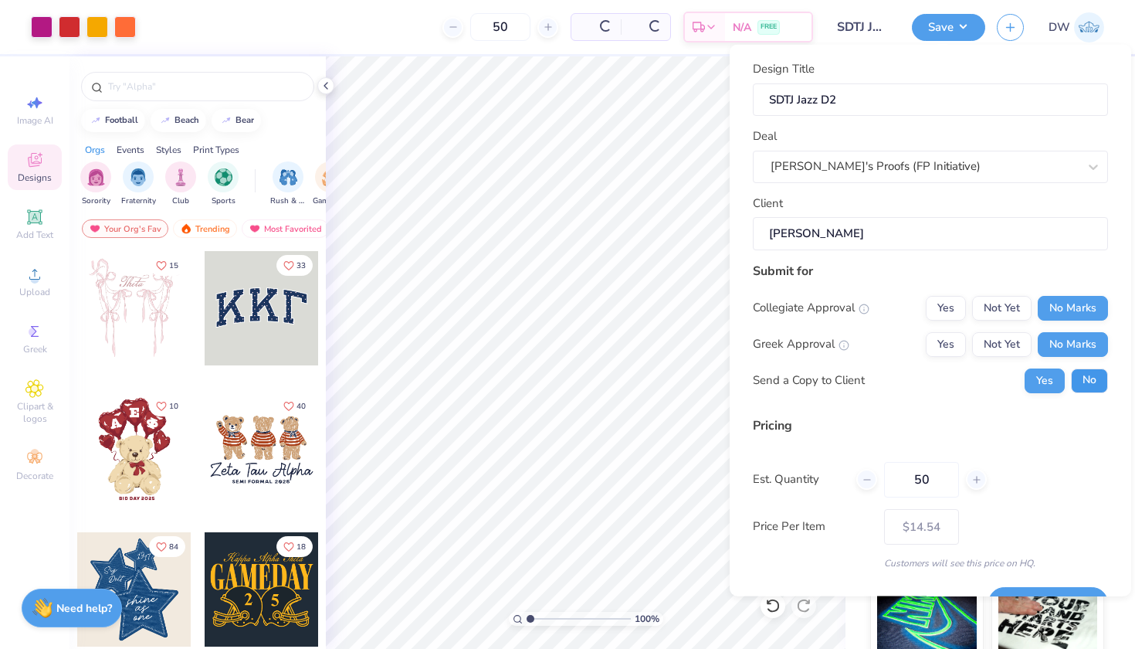
click at [1071, 374] on button "No" at bounding box center [1089, 380] width 37 height 25
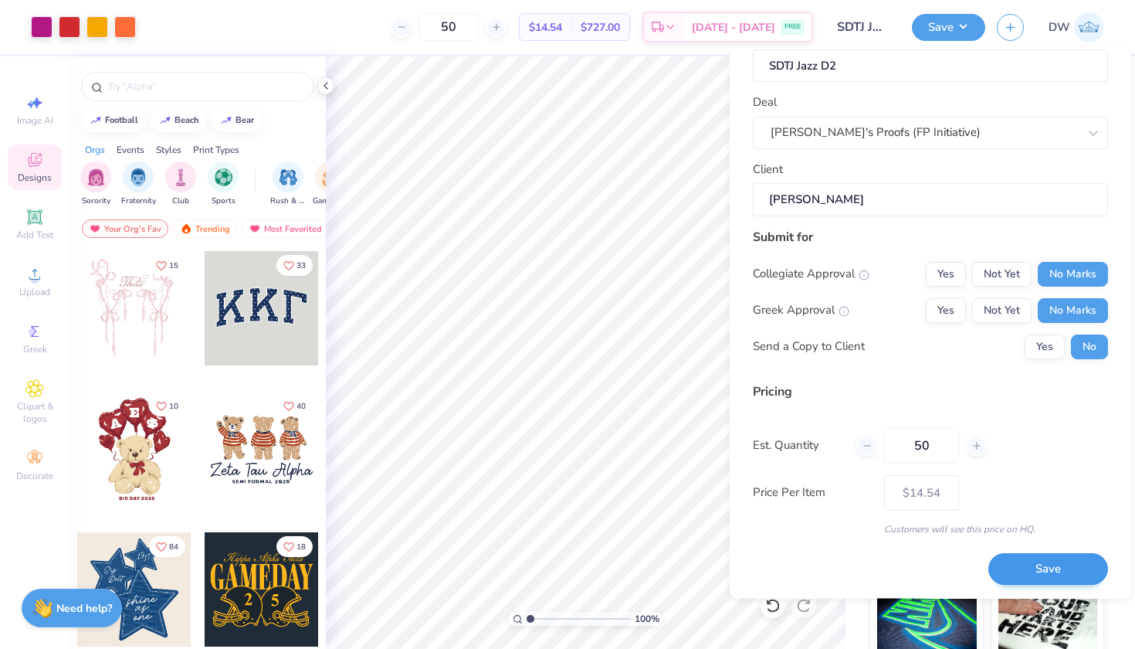
scroll to position [36, 0]
click at [1045, 571] on button "Save" at bounding box center [1048, 570] width 120 height 32
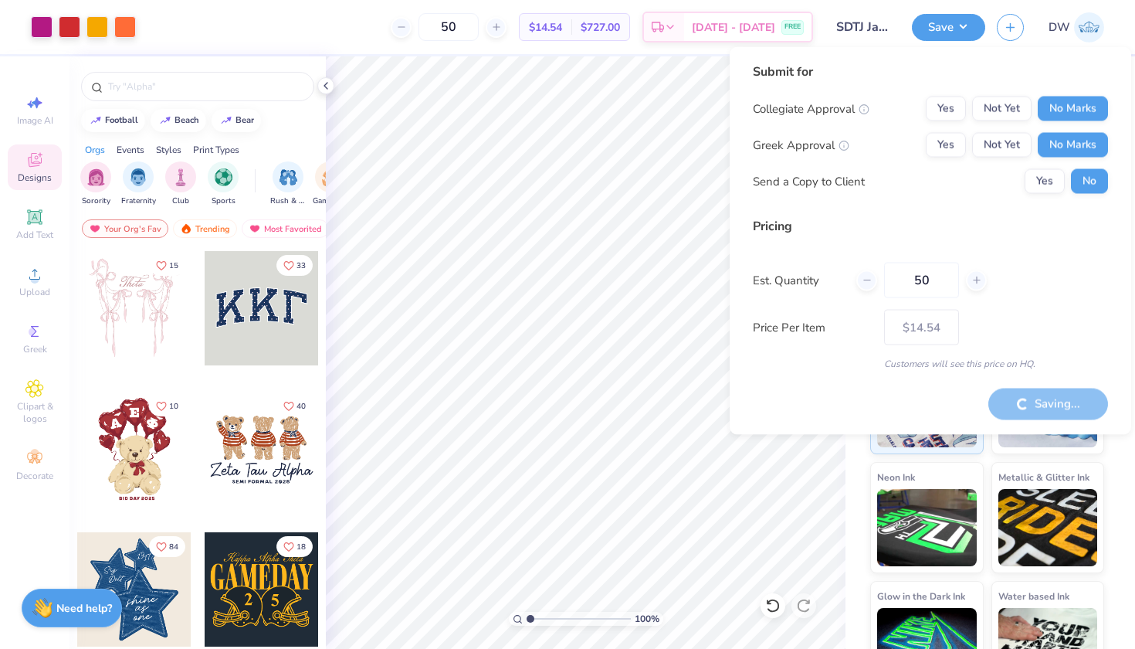
type input "– –"
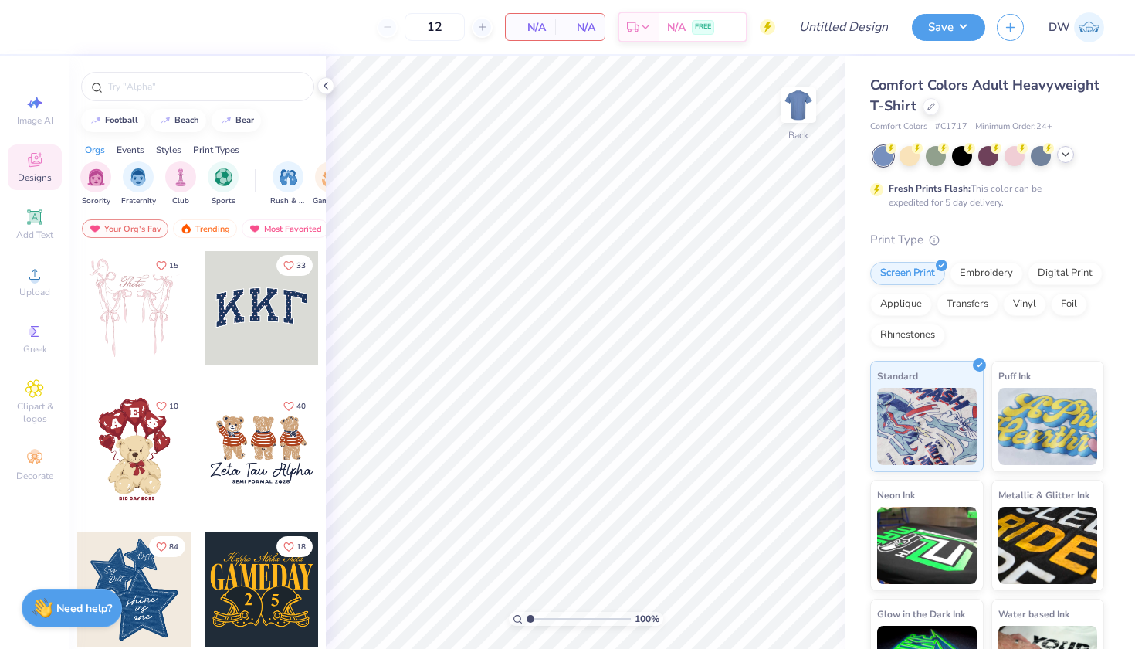
click at [1059, 160] on div at bounding box center [988, 156] width 231 height 20
click at [1069, 150] on icon at bounding box center [1065, 154] width 12 height 12
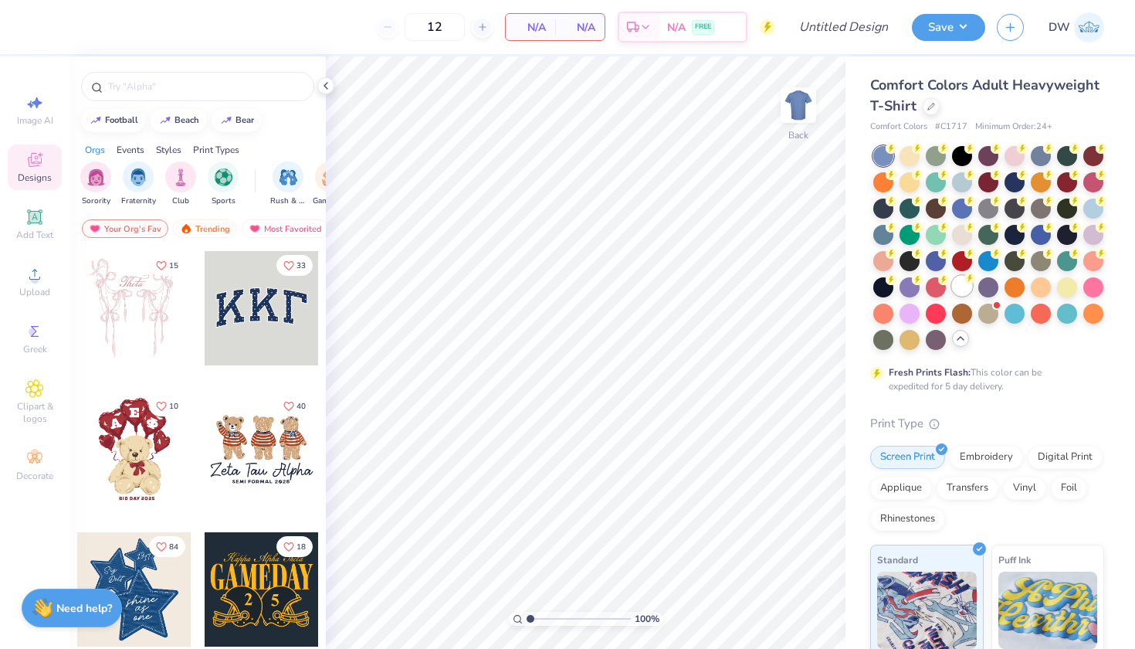
click at [952, 296] on div at bounding box center [962, 286] width 20 height 20
click at [802, 110] on img at bounding box center [799, 105] width 62 height 62
click at [51, 283] on div "Upload" at bounding box center [35, 282] width 54 height 46
click at [50, 273] on div "Upload" at bounding box center [35, 282] width 54 height 46
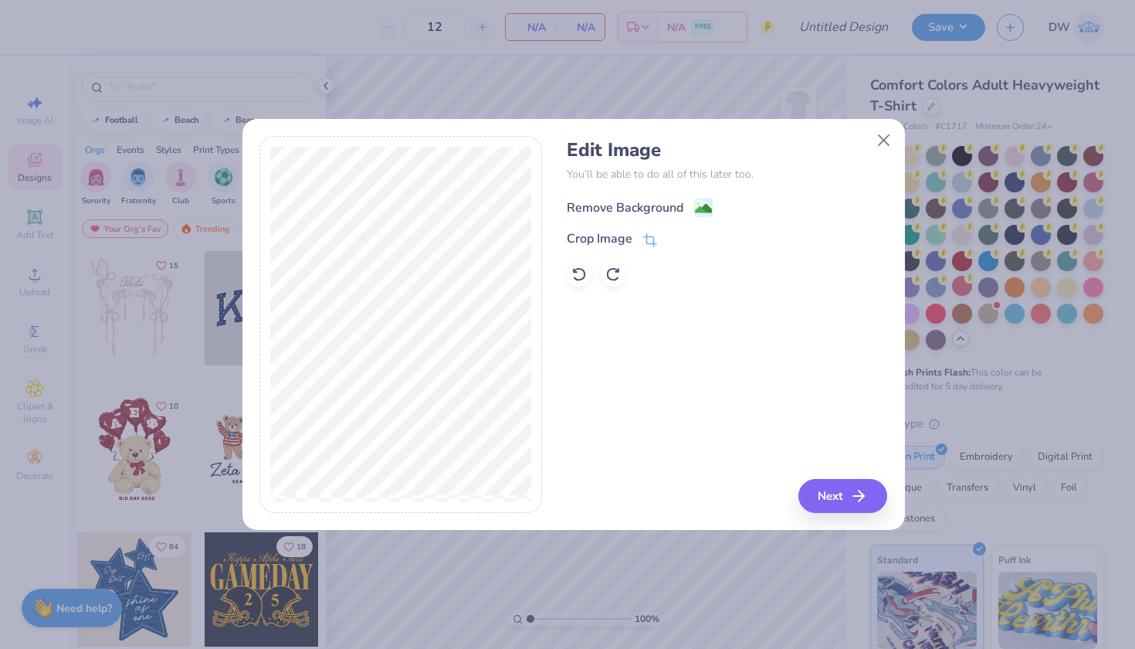
click at [702, 206] on image at bounding box center [703, 208] width 17 height 17
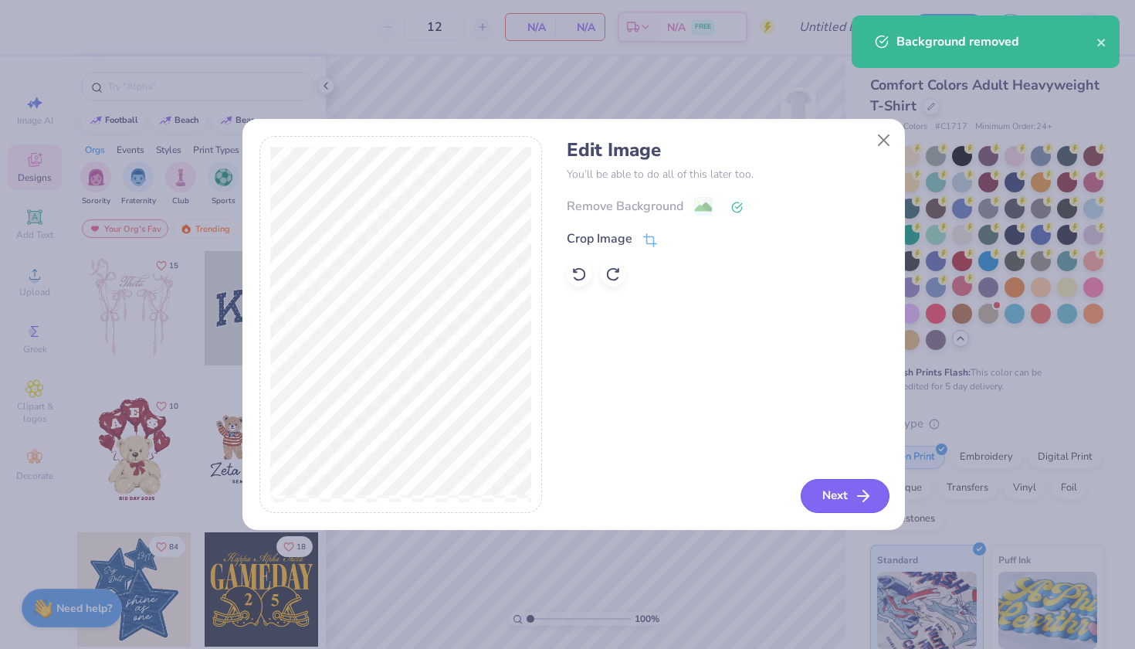
click at [831, 494] on button "Next" at bounding box center [845, 496] width 89 height 34
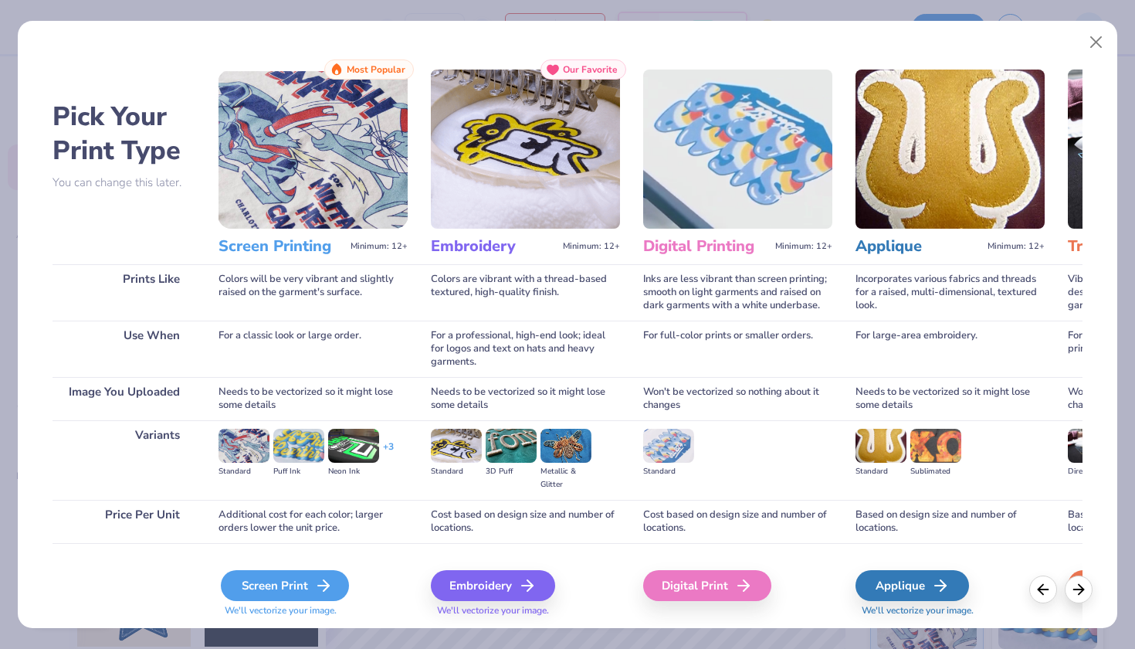
click at [319, 585] on line at bounding box center [323, 585] width 11 height 0
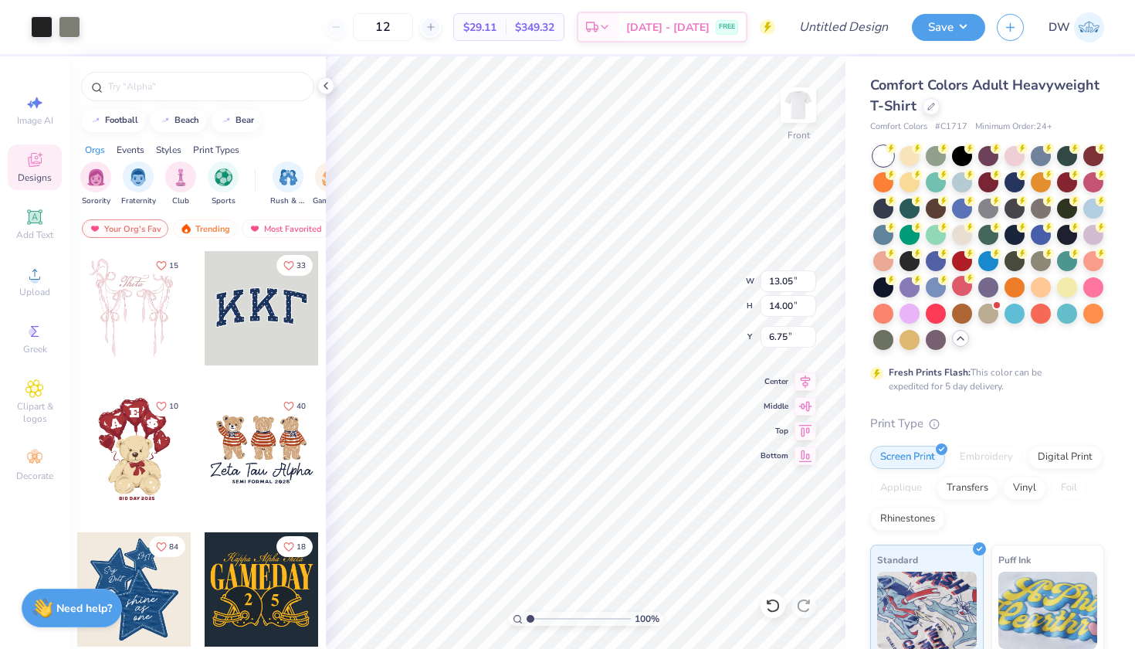
type input "3.00"
click at [803, 124] on img at bounding box center [799, 105] width 62 height 62
click at [35, 223] on icon at bounding box center [34, 216] width 15 height 15
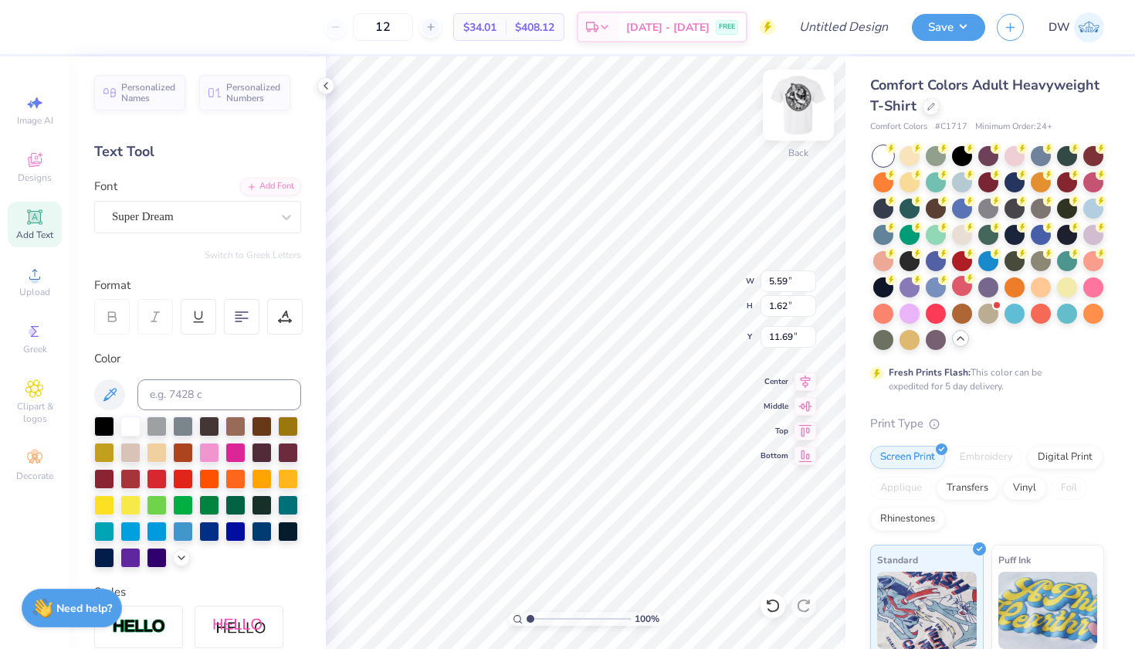
click at [804, 95] on img at bounding box center [799, 105] width 62 height 62
click at [808, 107] on img at bounding box center [799, 105] width 62 height 62
click at [42, 22] on div at bounding box center [42, 26] width 22 height 22
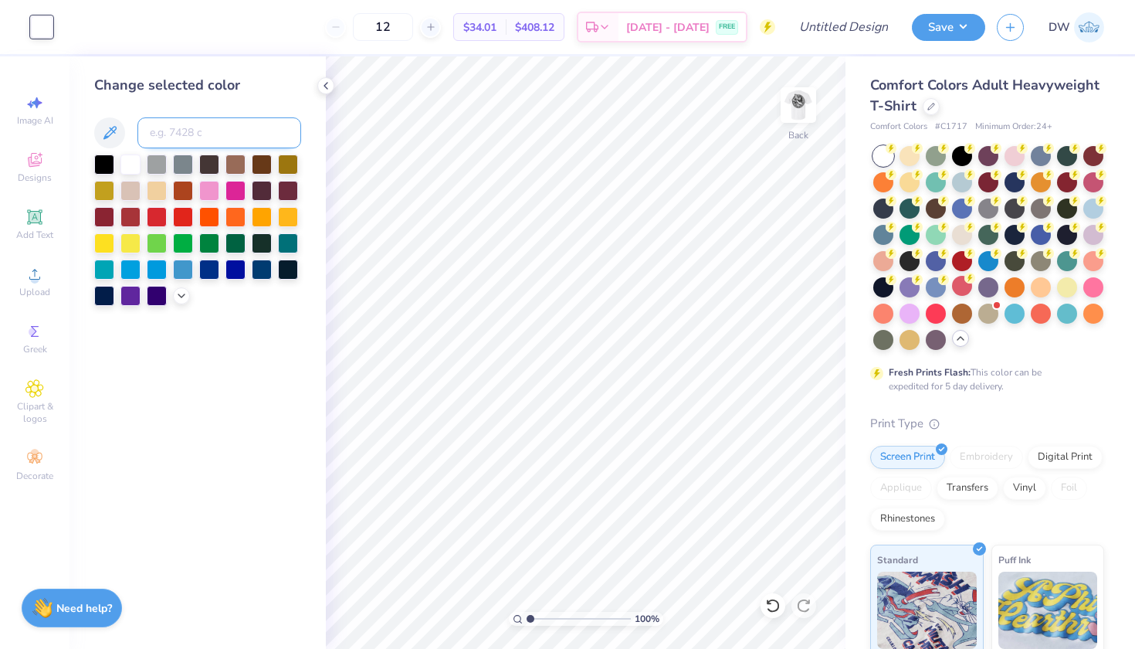
click at [179, 127] on input at bounding box center [219, 132] width 164 height 31
type input "416"
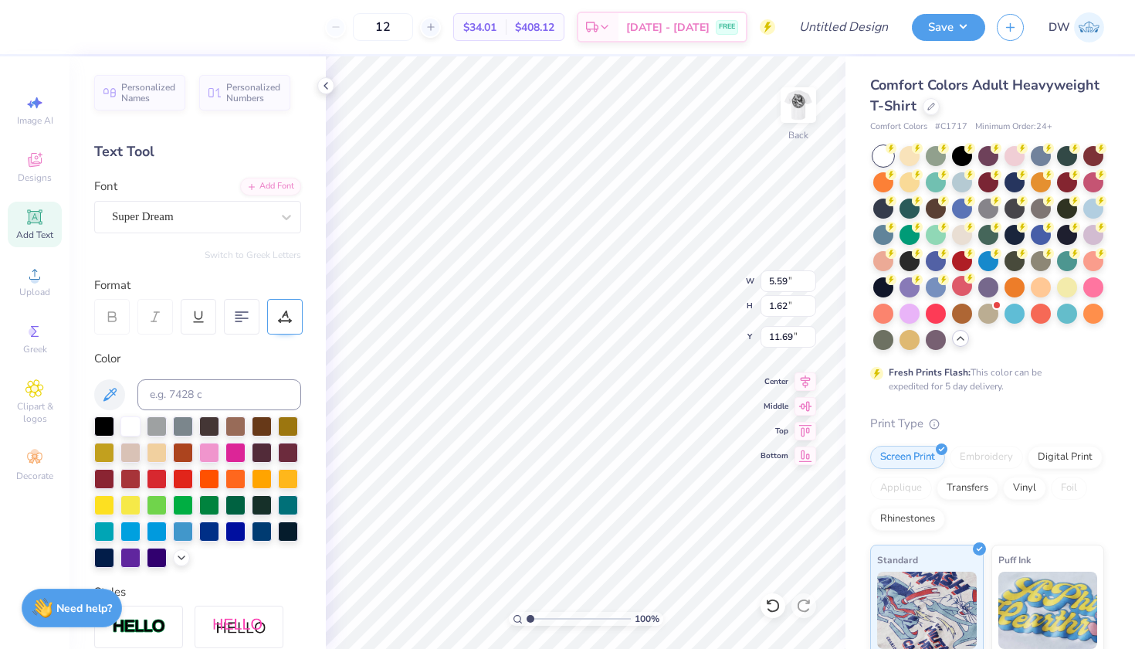
type textarea "T"
type textarea "PASIFIKA UNITED WE PADDLE"
type input "3.00"
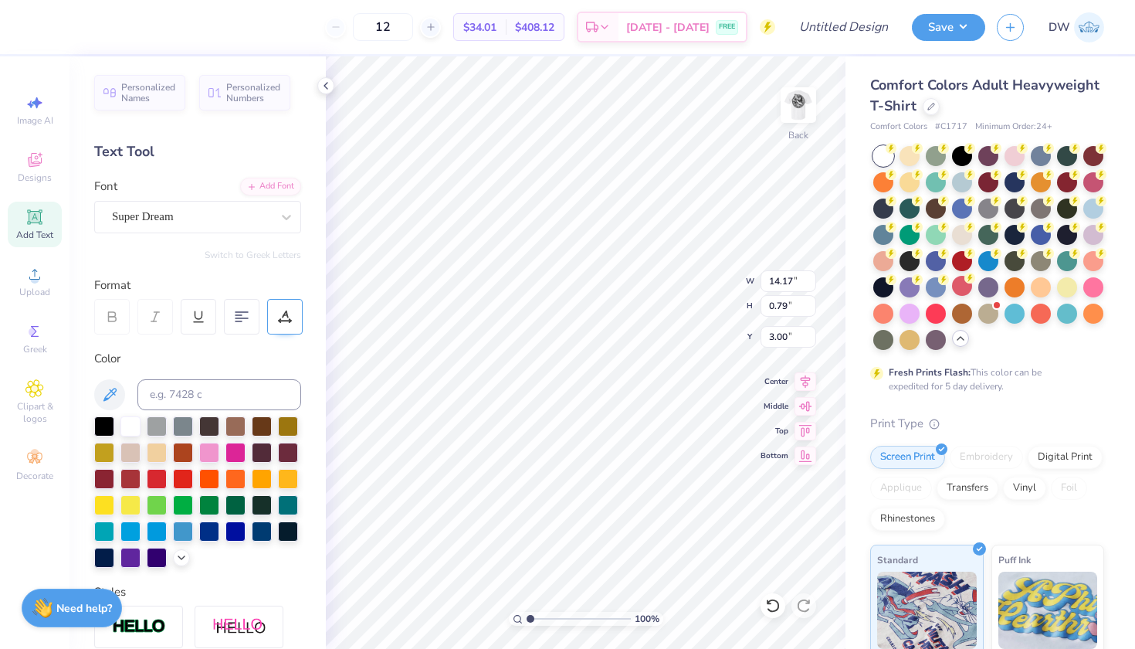
type textarea "PASIFIKA UNITED WE PADDLE"
type input "3.00"
click at [807, 385] on icon at bounding box center [806, 379] width 22 height 19
click at [232, 310] on div at bounding box center [242, 317] width 36 height 36
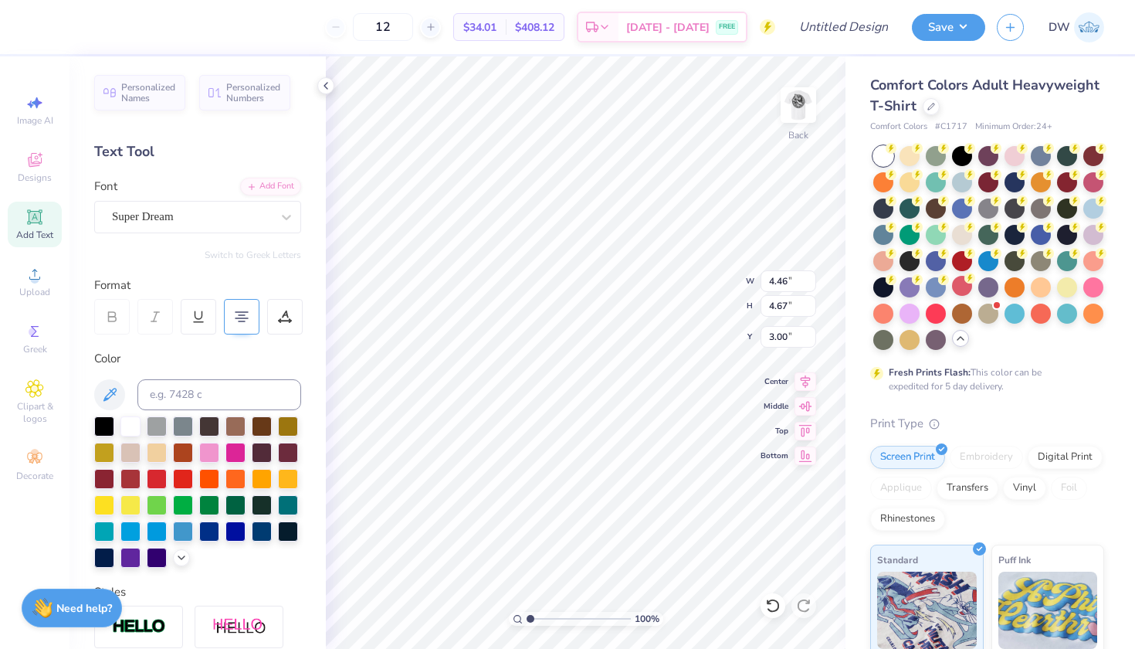
click at [236, 320] on icon at bounding box center [242, 317] width 14 height 14
type input "4.46"
type input "3.50"
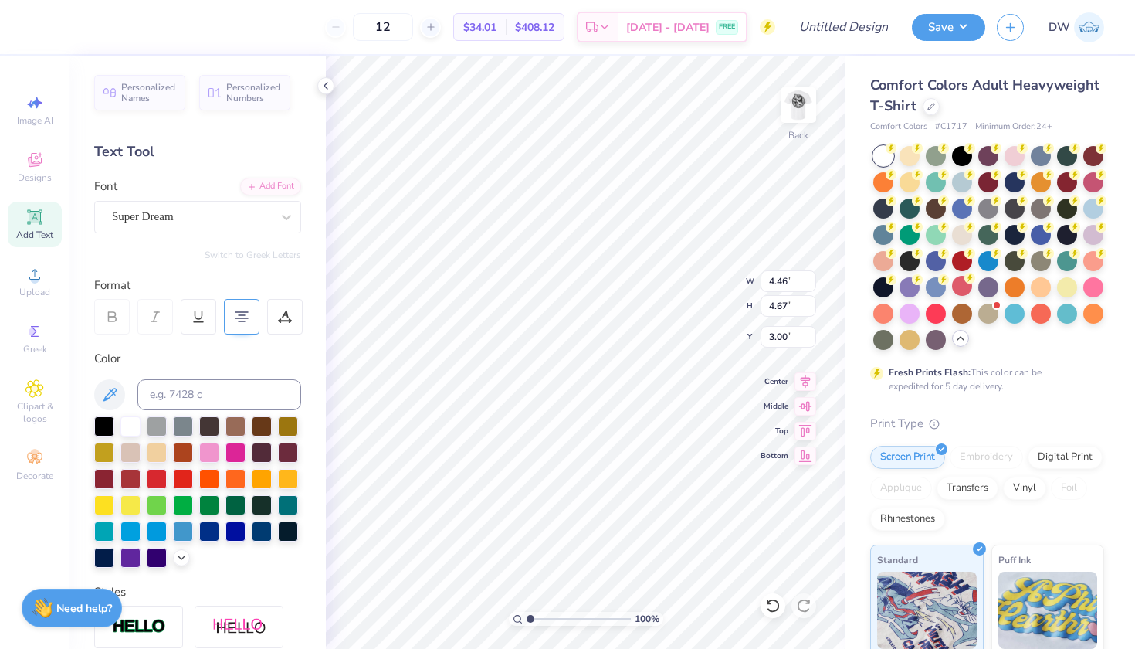
type input "3.67"
click at [797, 110] on img at bounding box center [799, 105] width 62 height 62
click at [800, 103] on img at bounding box center [799, 105] width 62 height 62
click at [103, 424] on div at bounding box center [104, 425] width 20 height 20
click at [180, 391] on input at bounding box center [219, 394] width 164 height 31
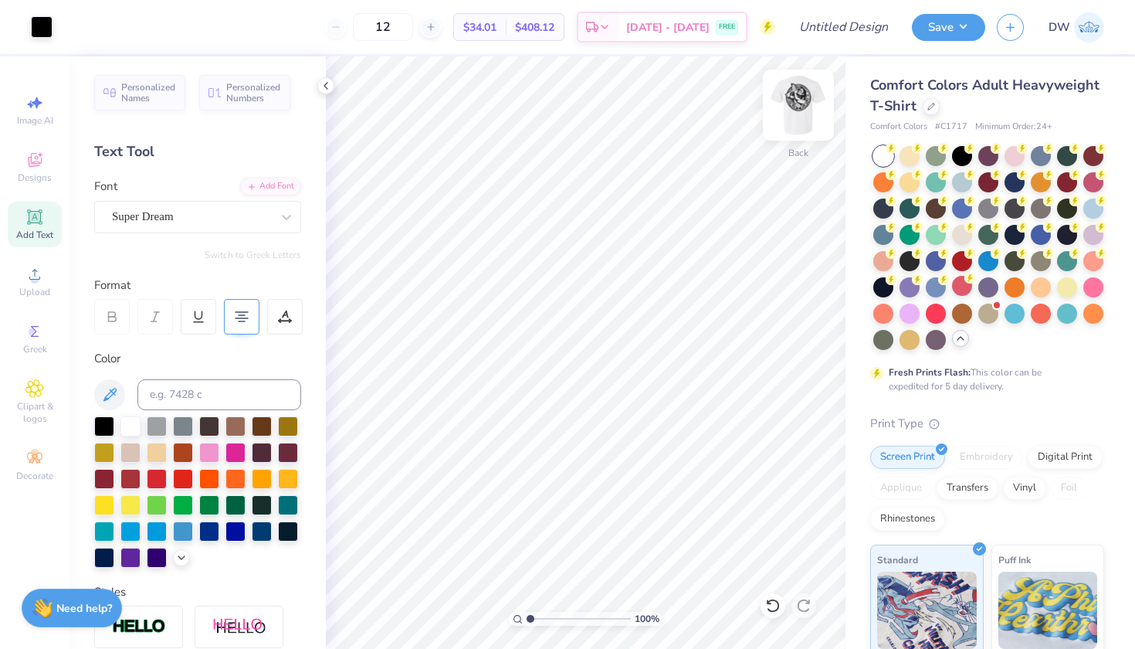
click at [807, 112] on img at bounding box center [799, 105] width 62 height 62
click at [805, 114] on img at bounding box center [799, 105] width 62 height 62
drag, startPoint x: 434, startPoint y: 31, endPoint x: 388, endPoint y: 17, distance: 47.6
click at [388, 17] on input "12" at bounding box center [383, 27] width 60 height 28
type input "50"
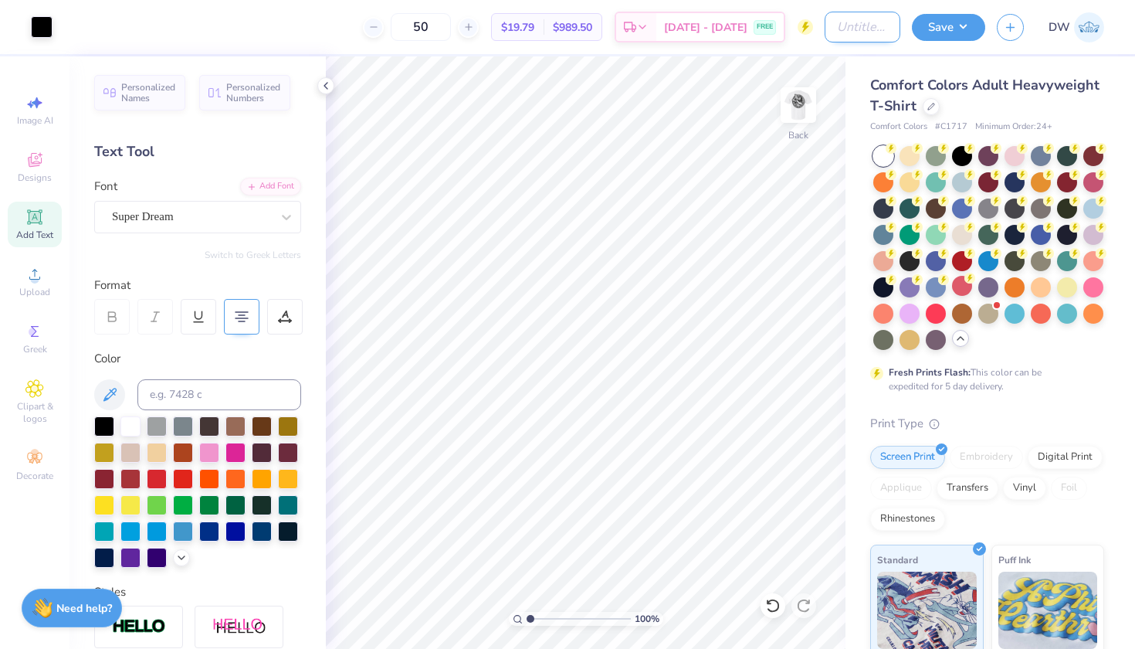
click at [856, 32] on input "Design Title" at bounding box center [863, 27] width 76 height 31
type input "Pacific Islander Festival D1"
click at [967, 28] on button "Save" at bounding box center [948, 25] width 73 height 27
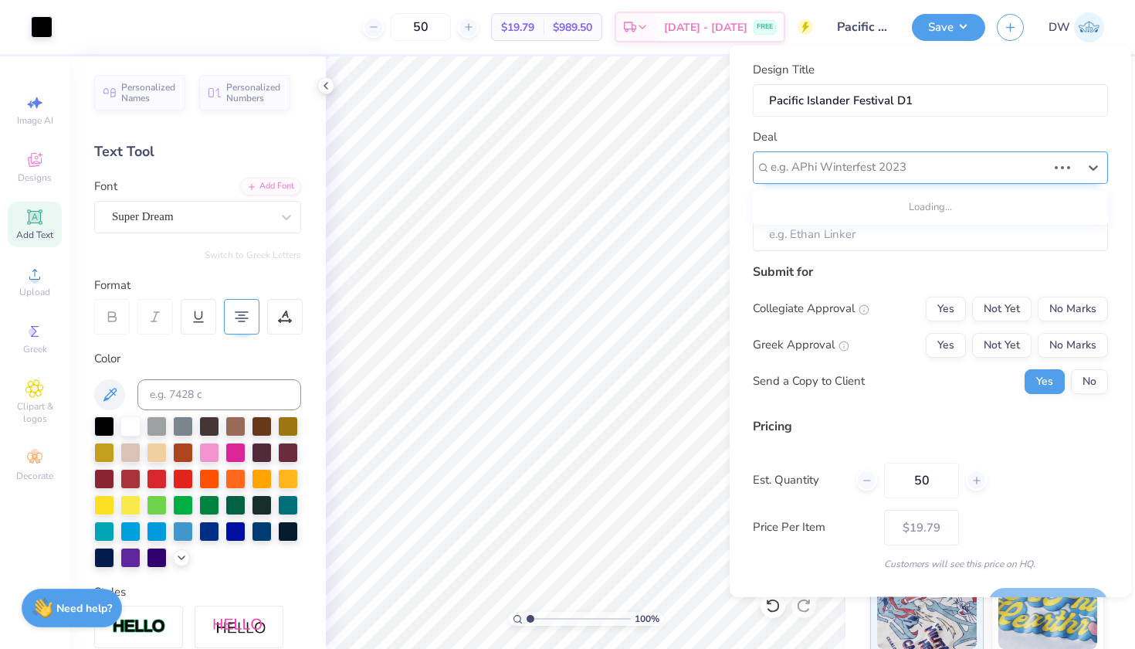
click at [964, 167] on div at bounding box center [909, 167] width 276 height 21
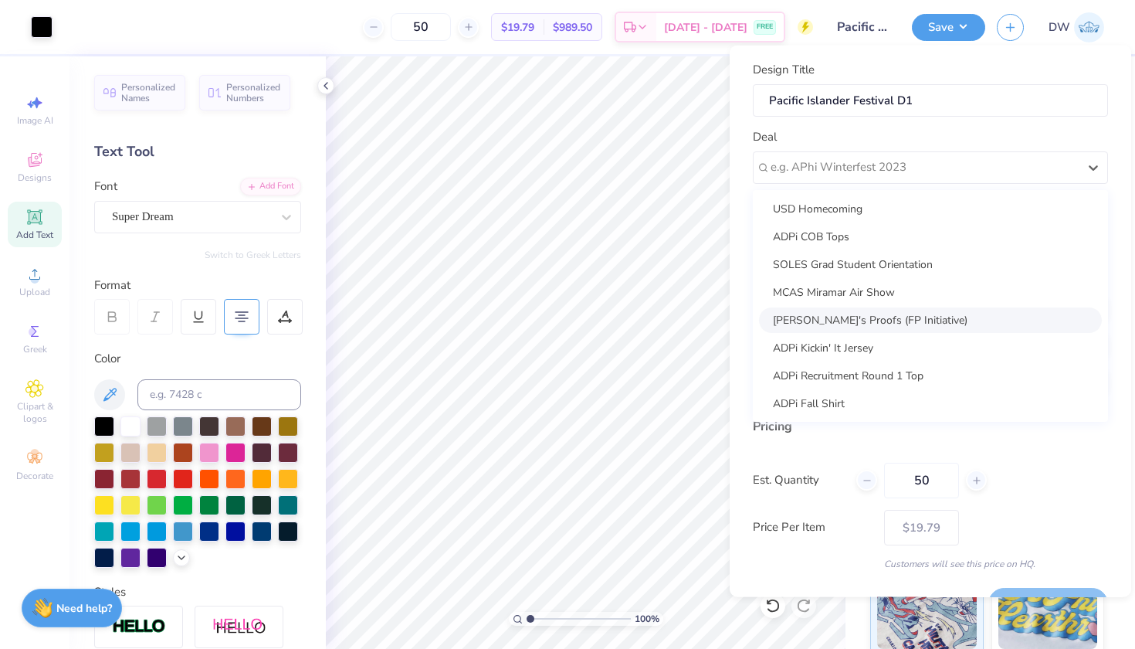
click at [917, 317] on div "[PERSON_NAME]'s Proofs (FP Initiative)" at bounding box center [930, 319] width 343 height 25
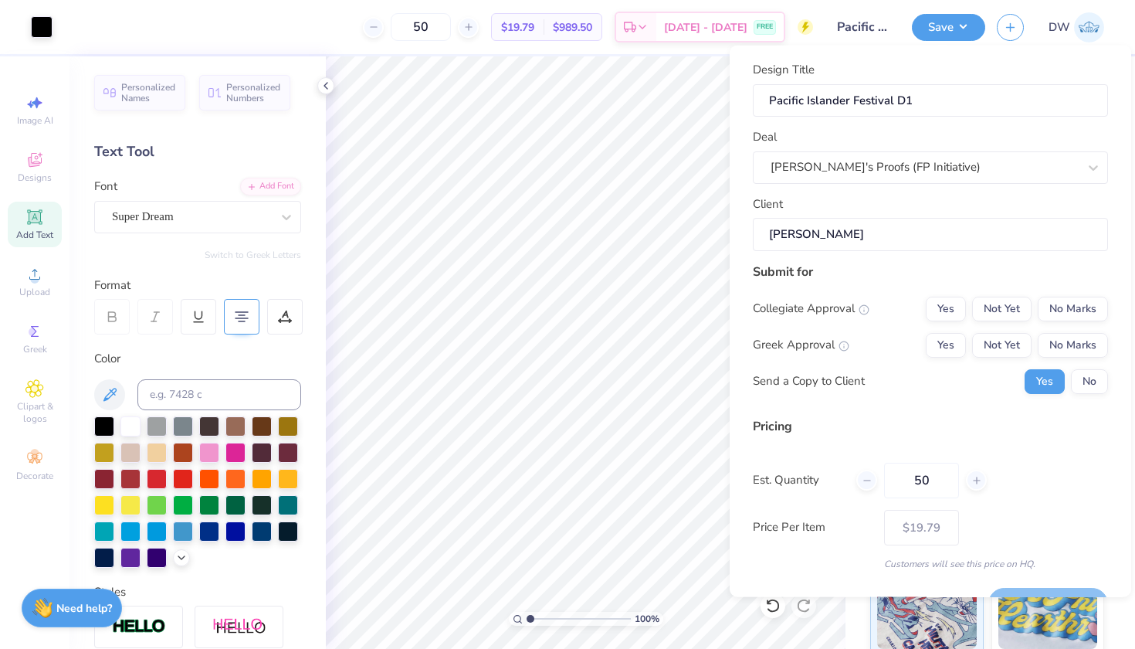
type input "[PERSON_NAME]"
click at [1069, 306] on button "No Marks" at bounding box center [1073, 308] width 70 height 25
click at [1071, 349] on button "No Marks" at bounding box center [1073, 344] width 70 height 25
click at [1071, 384] on button "No" at bounding box center [1089, 380] width 37 height 25
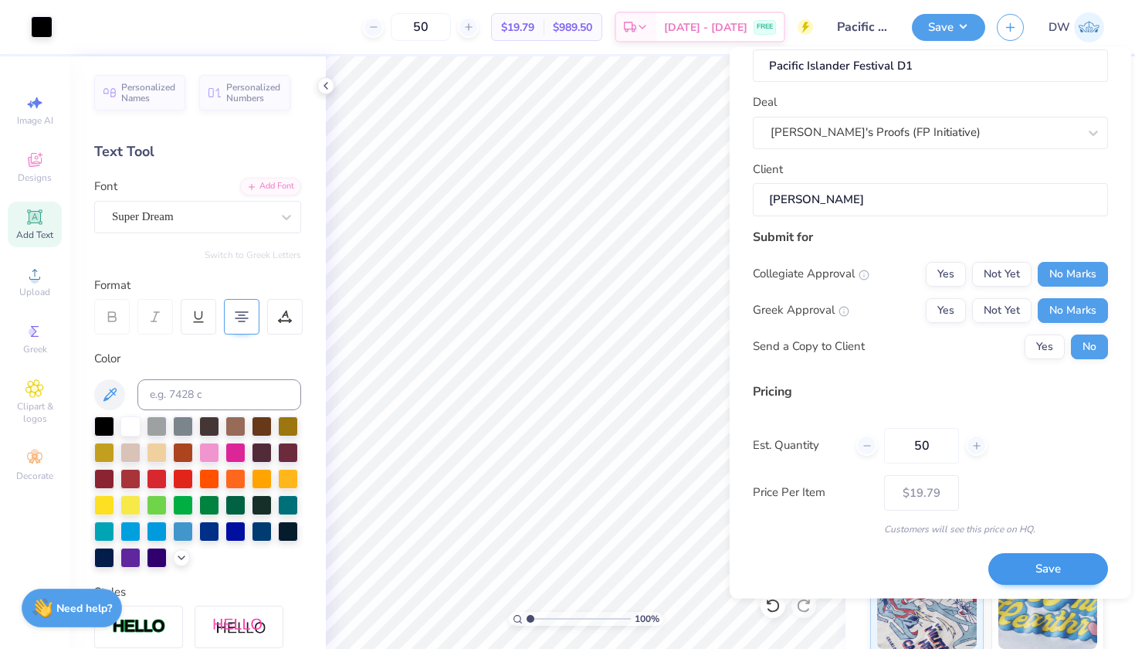
scroll to position [36, 0]
click at [1051, 564] on button "Save" at bounding box center [1048, 570] width 120 height 32
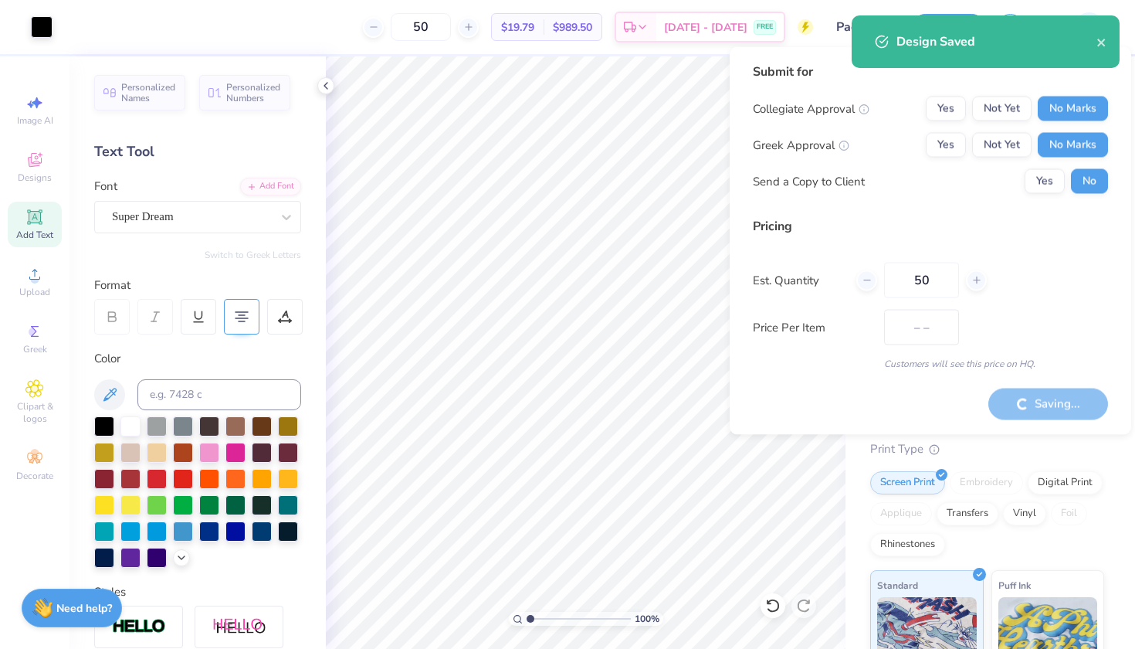
type input "$19.79"
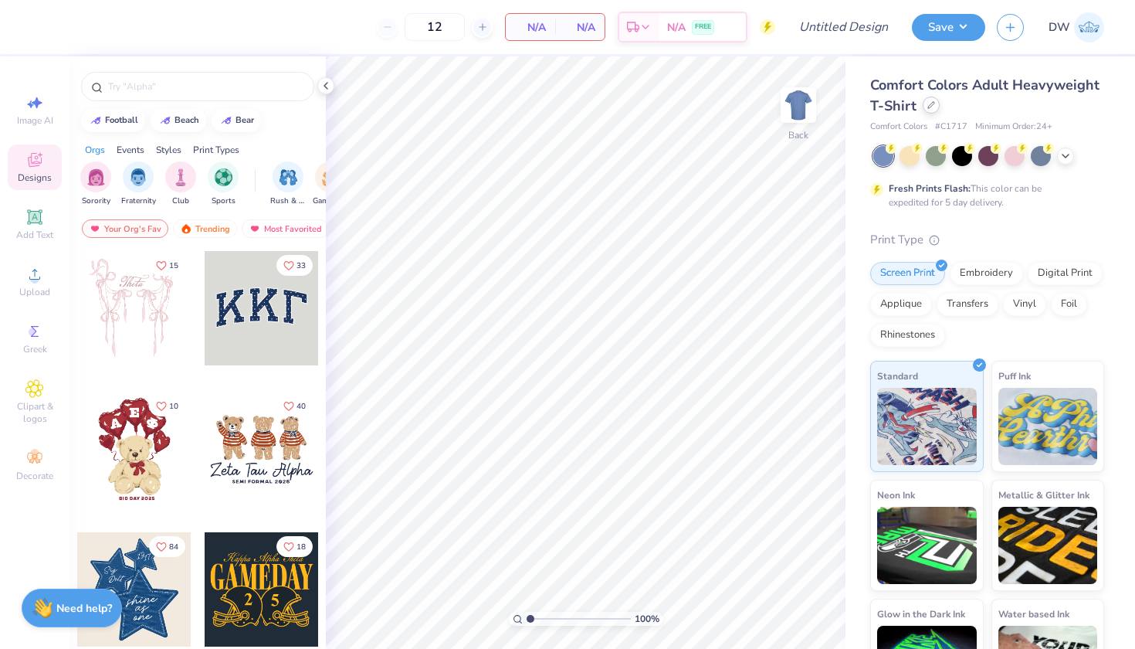
click at [940, 112] on div at bounding box center [931, 105] width 17 height 17
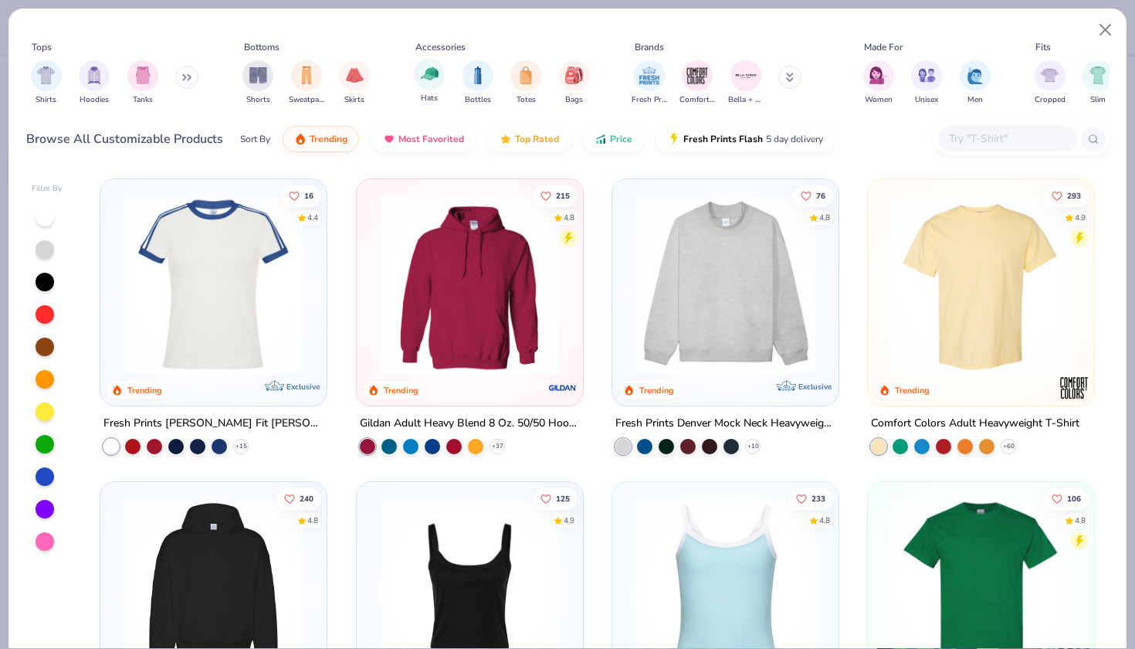
click at [434, 90] on div "Hats" at bounding box center [429, 82] width 31 height 46
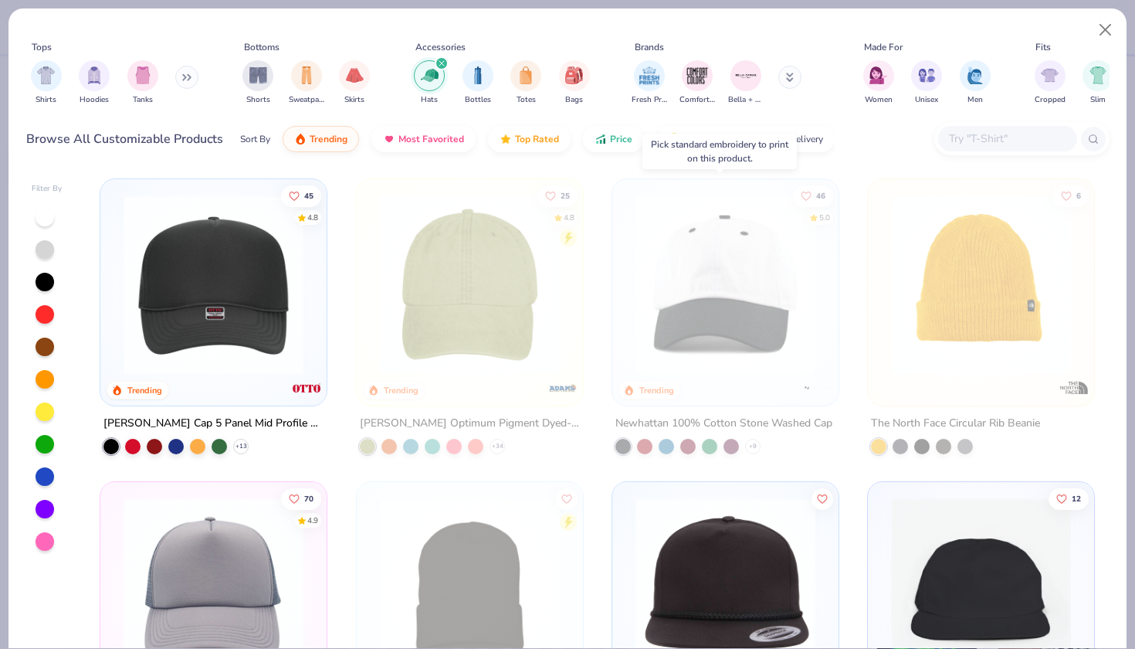
click at [725, 300] on img at bounding box center [725, 285] width 195 height 180
click at [1104, 31] on button "Close" at bounding box center [1105, 29] width 29 height 29
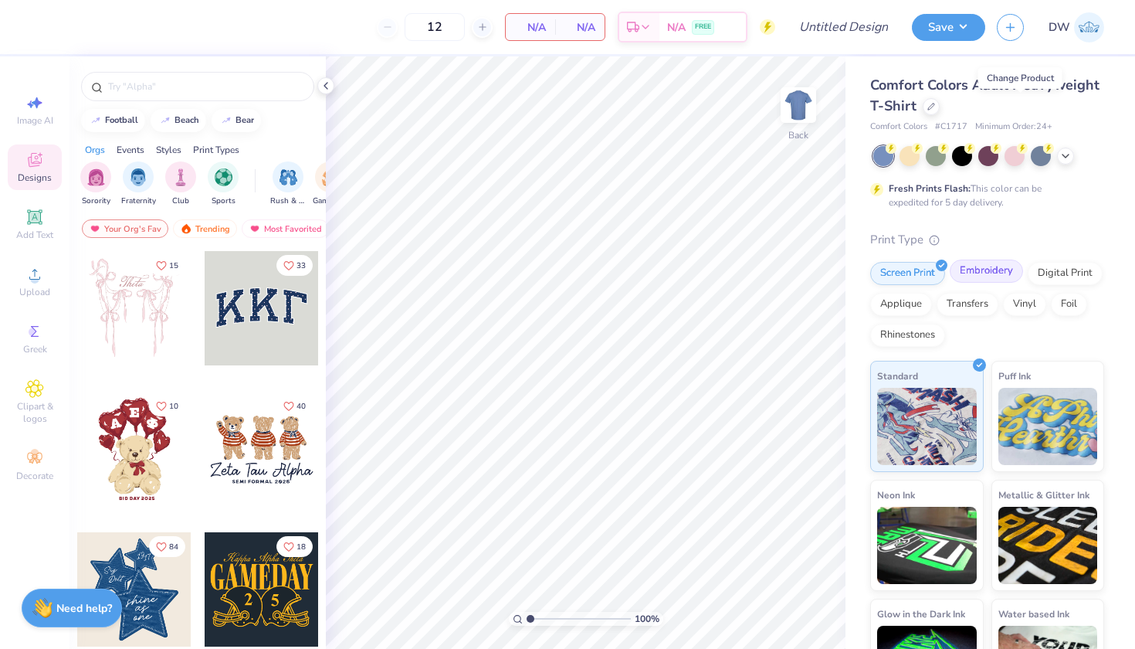
click at [984, 271] on div "Embroidery" at bounding box center [986, 270] width 73 height 23
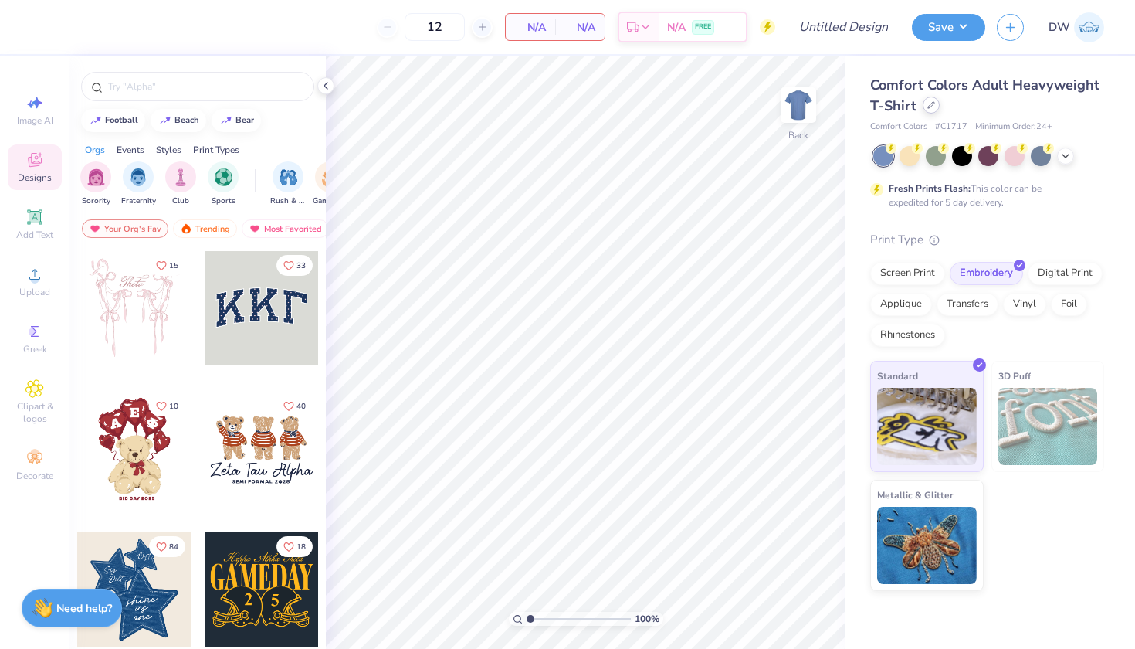
click at [928, 106] on icon at bounding box center [931, 105] width 6 height 6
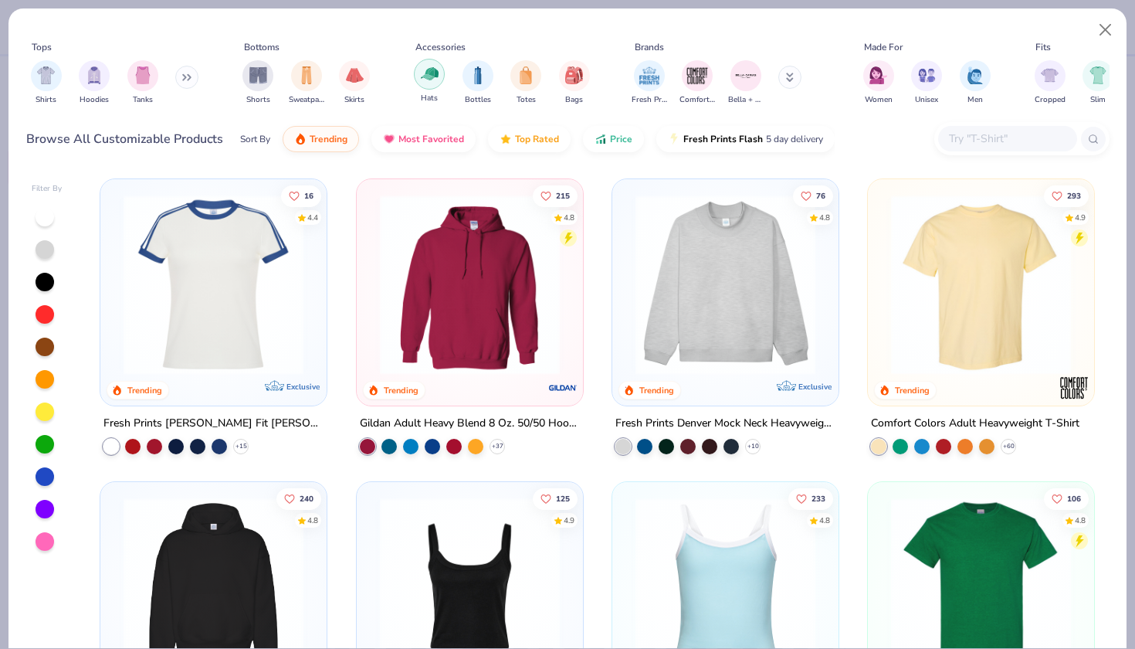
click at [433, 76] on img "filter for Hats" at bounding box center [430, 74] width 18 height 18
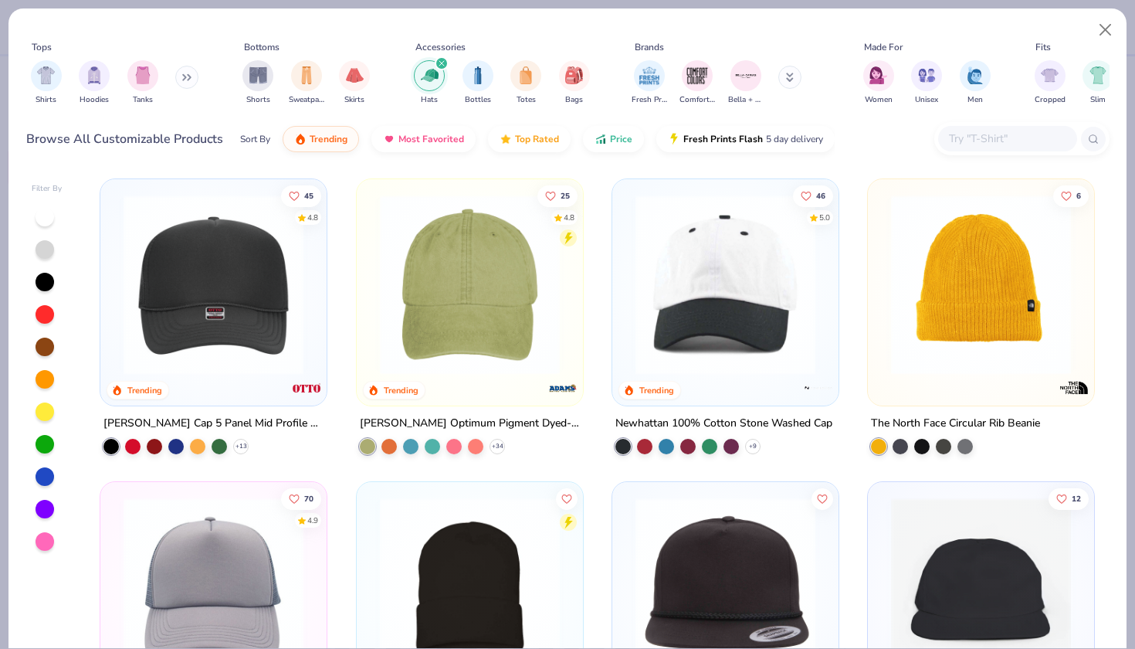
click at [713, 313] on img at bounding box center [725, 285] width 195 height 180
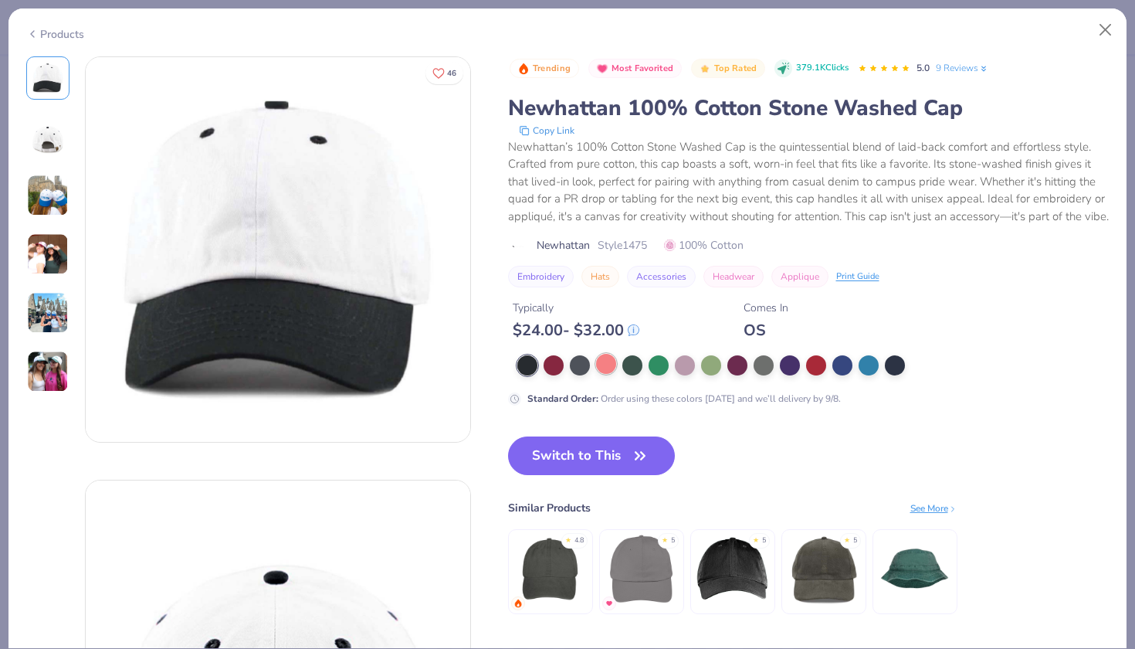
click at [606, 374] on div at bounding box center [606, 364] width 20 height 20
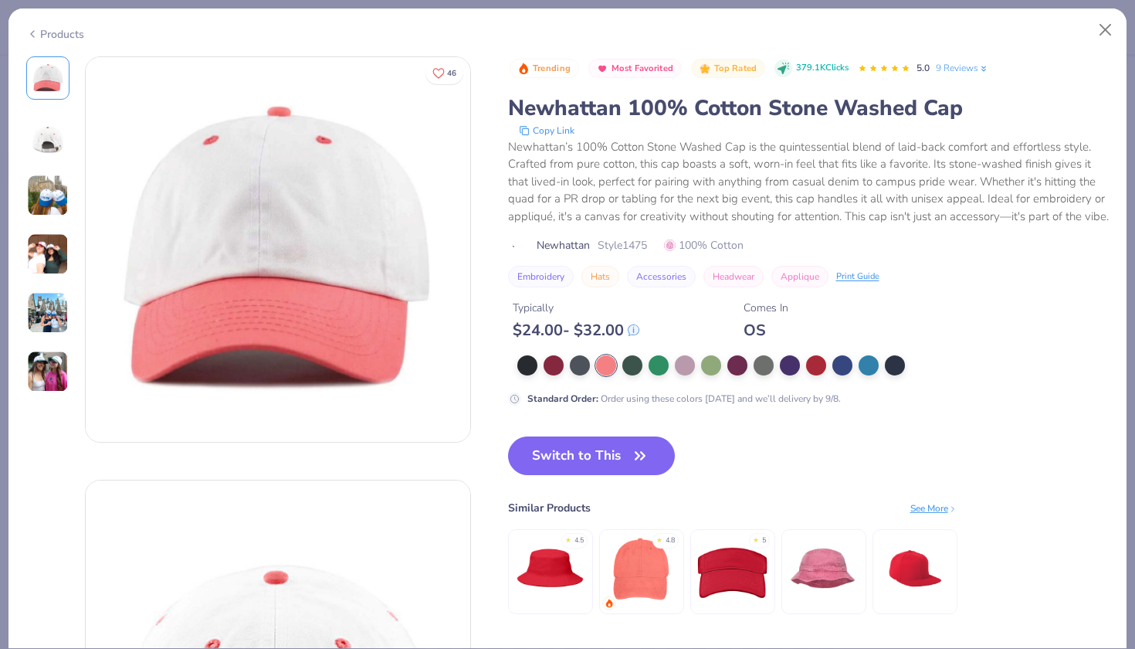
drag, startPoint x: 615, startPoint y: 477, endPoint x: 564, endPoint y: 395, distance: 97.5
click at [615, 475] on button "Switch to This" at bounding box center [592, 455] width 168 height 39
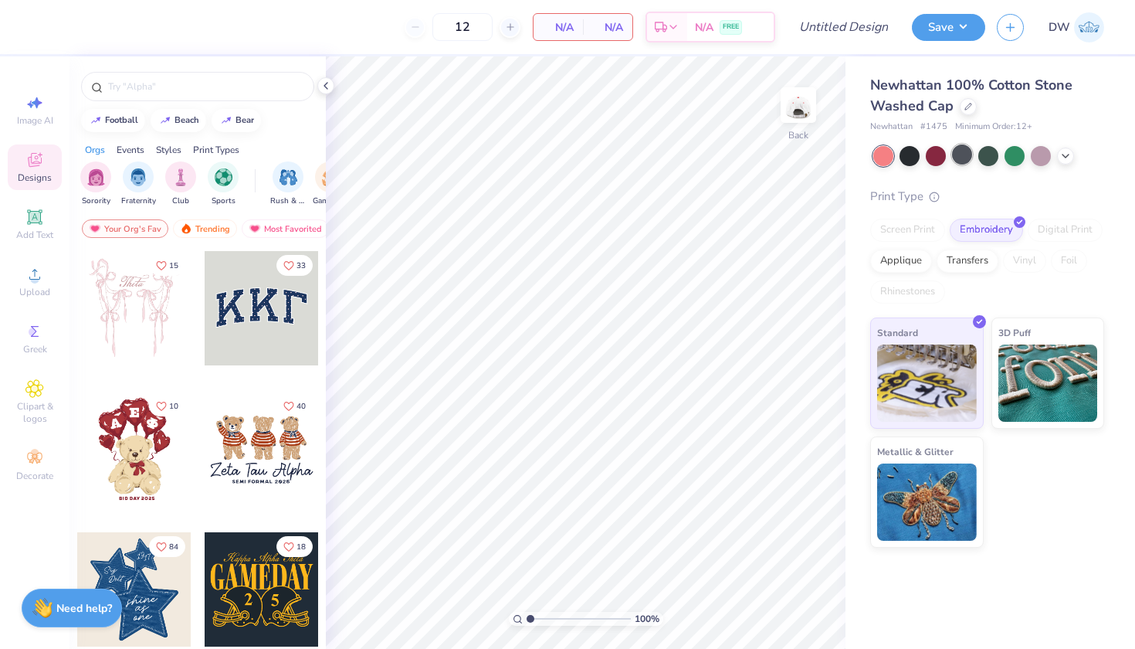
click at [966, 151] on div at bounding box center [962, 154] width 20 height 20
click at [42, 284] on div "Upload" at bounding box center [35, 282] width 54 height 46
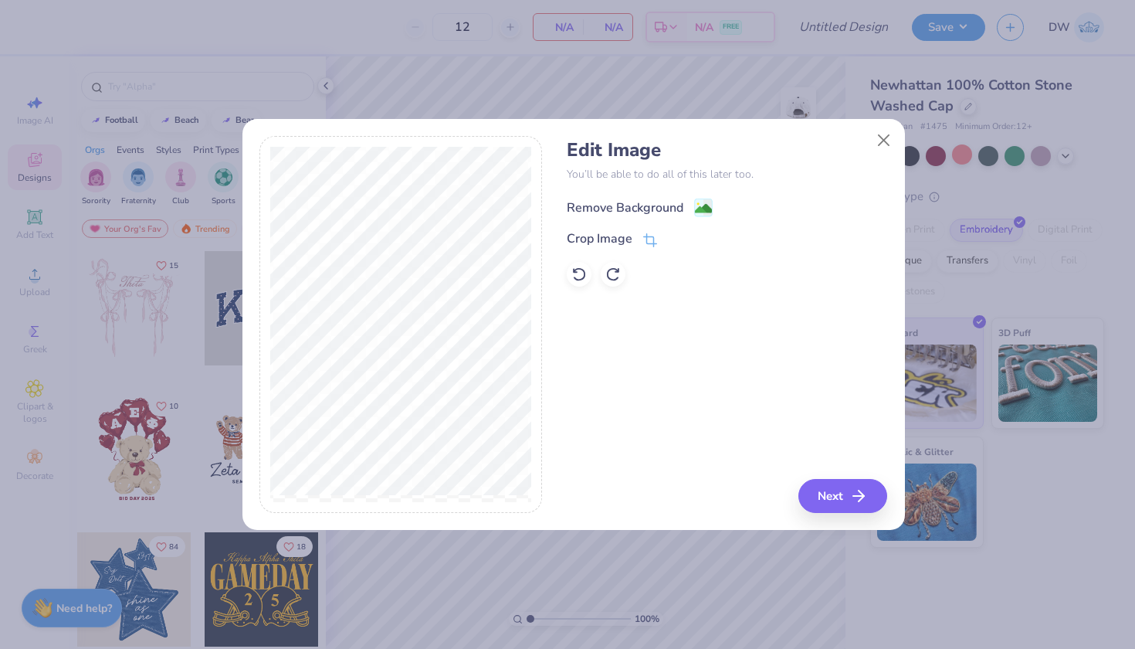
click at [704, 210] on image at bounding box center [703, 208] width 17 height 17
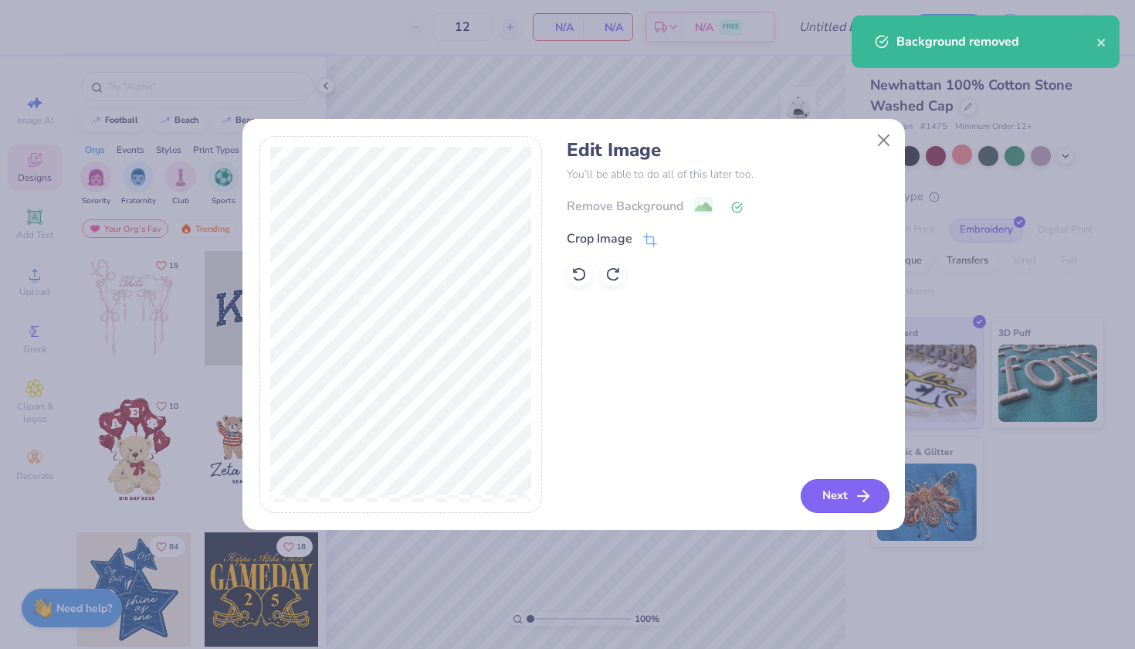
click at [855, 497] on icon "button" at bounding box center [863, 495] width 19 height 19
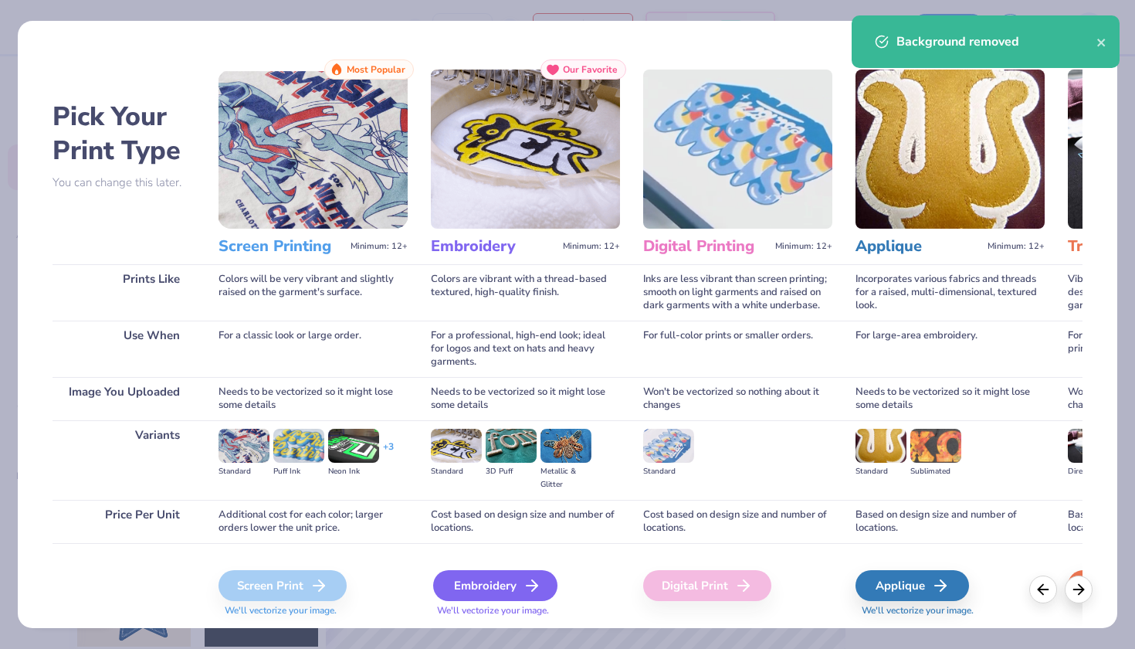
click at [507, 582] on div "Embroidery" at bounding box center [495, 585] width 124 height 31
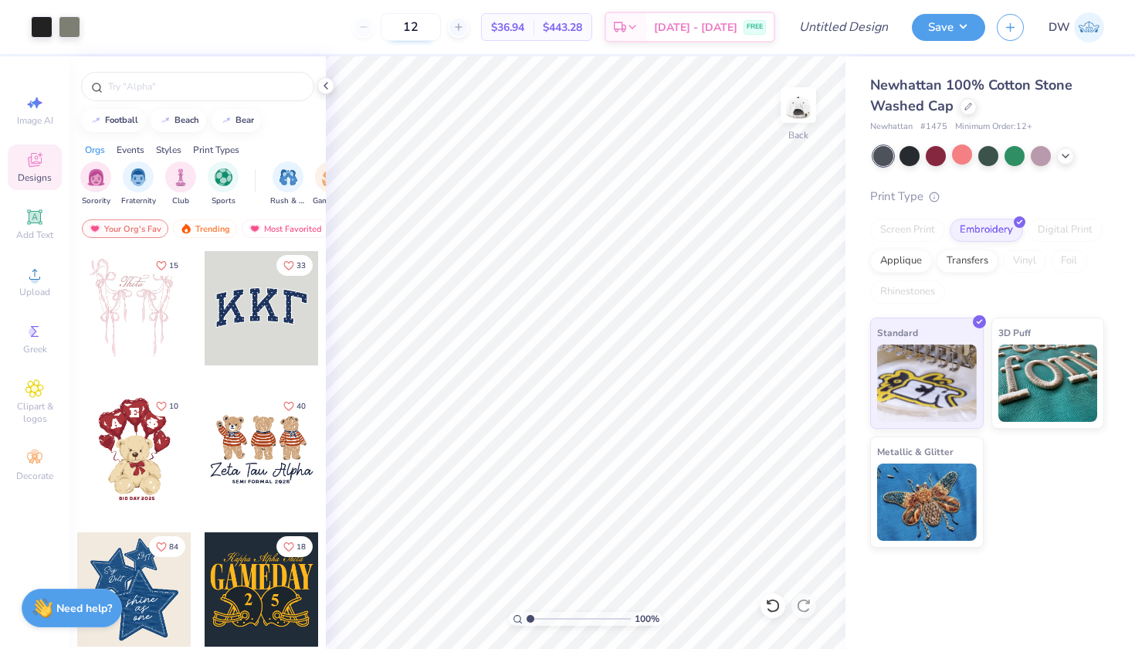
drag, startPoint x: 464, startPoint y: 29, endPoint x: 424, endPoint y: 29, distance: 40.2
click at [424, 29] on input "12" at bounding box center [411, 27] width 60 height 28
type input "50"
click at [845, 31] on input "Design Title" at bounding box center [863, 27] width 76 height 31
type input "Pacific Islander Festival D2"
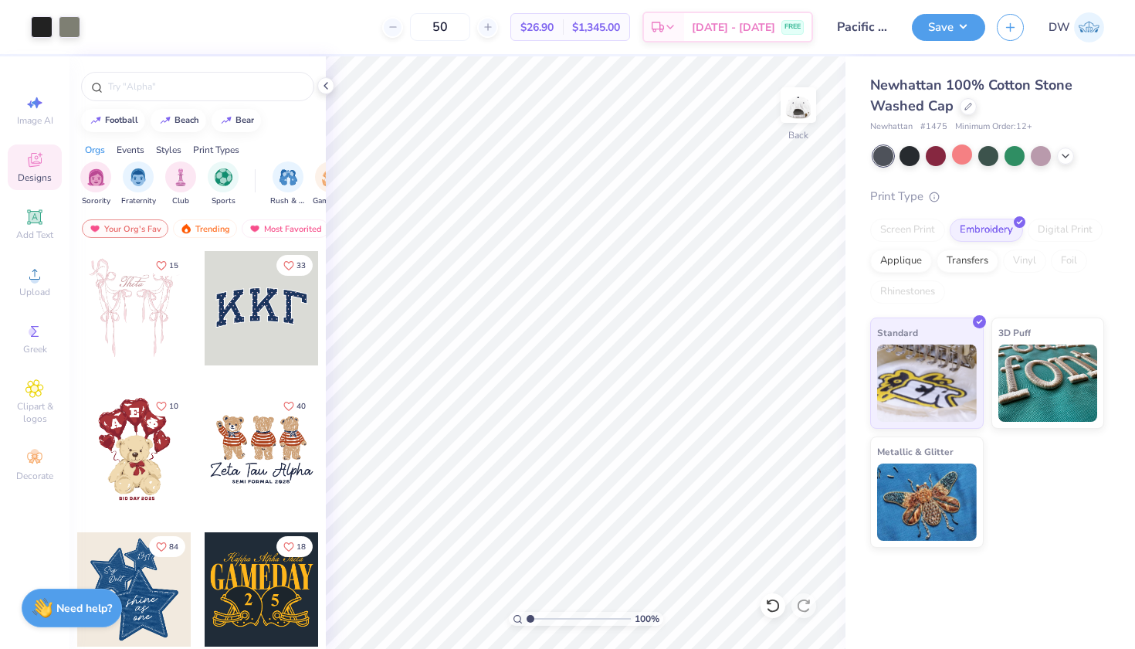
click at [945, 42] on div "Save DW" at bounding box center [1023, 27] width 223 height 54
click at [945, 34] on button "Save" at bounding box center [948, 25] width 73 height 27
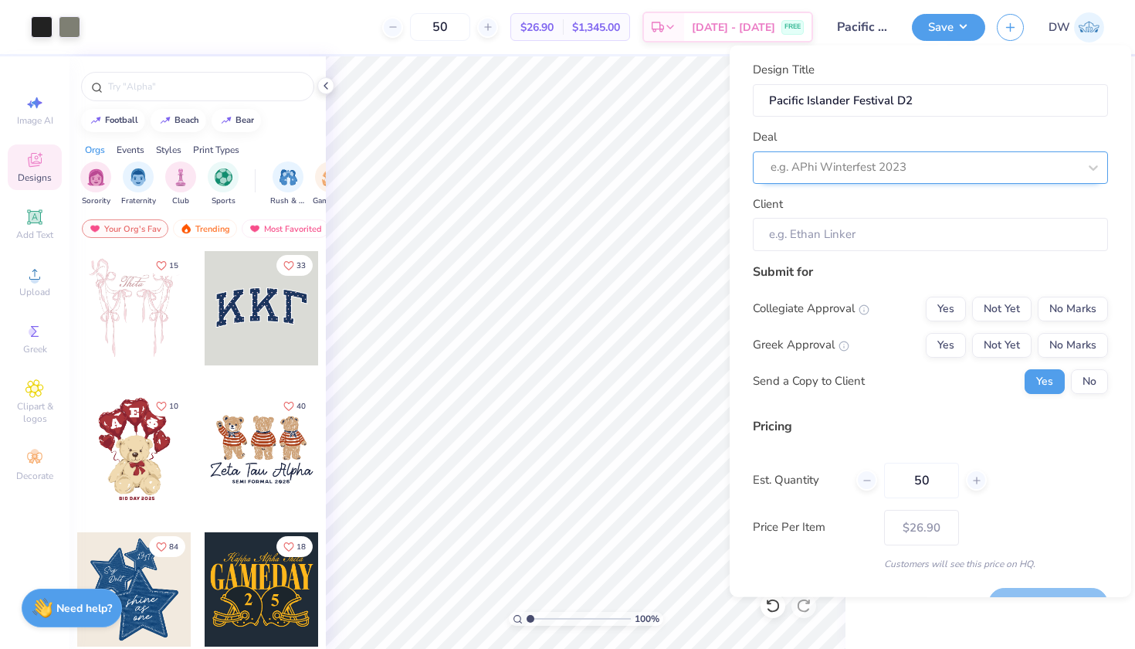
click at [940, 161] on div at bounding box center [924, 167] width 307 height 21
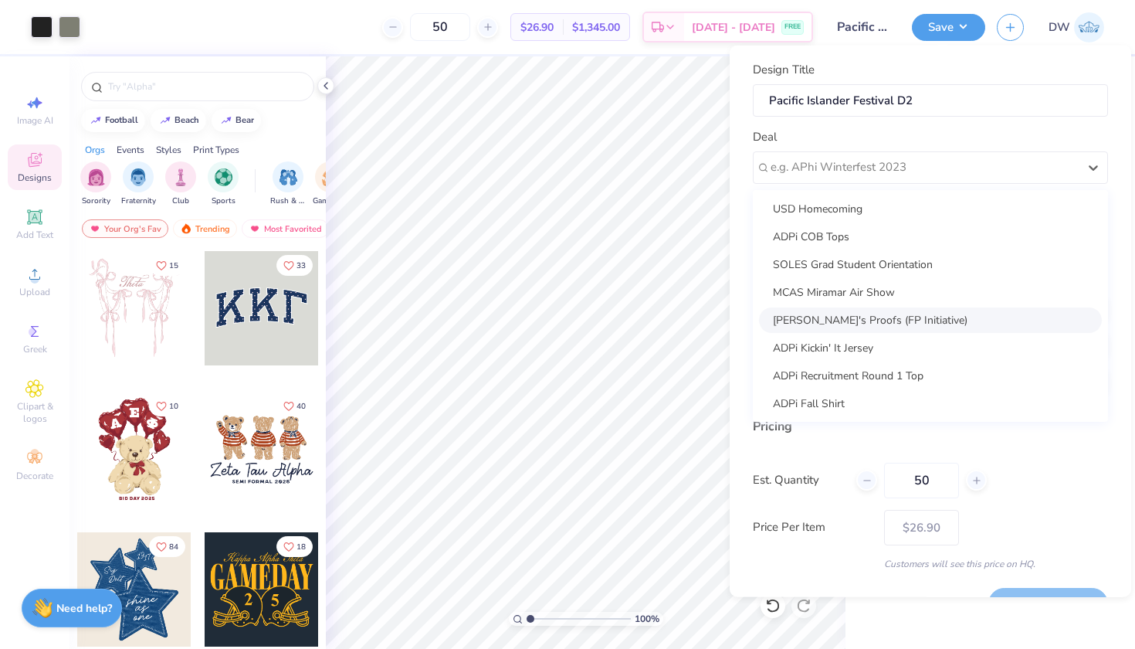
click at [912, 313] on div "[PERSON_NAME]'s Proofs (FP Initiative)" at bounding box center [930, 319] width 343 height 25
type input "[PERSON_NAME]"
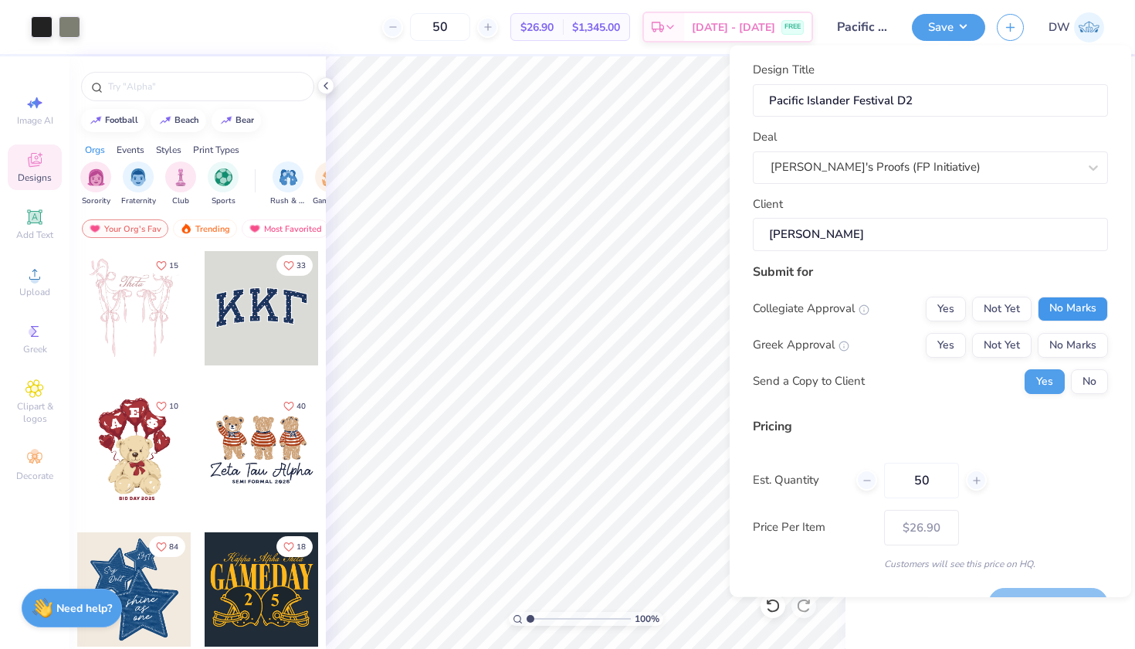
click at [1049, 304] on button "No Marks" at bounding box center [1073, 308] width 70 height 25
click at [1066, 351] on button "No Marks" at bounding box center [1073, 344] width 70 height 25
click at [1092, 395] on div "Submit for Collegiate Approval Yes Not Yet No Marks Greek Approval Yes Not Yet …" at bounding box center [930, 333] width 355 height 143
click at [1089, 388] on button "No" at bounding box center [1089, 380] width 37 height 25
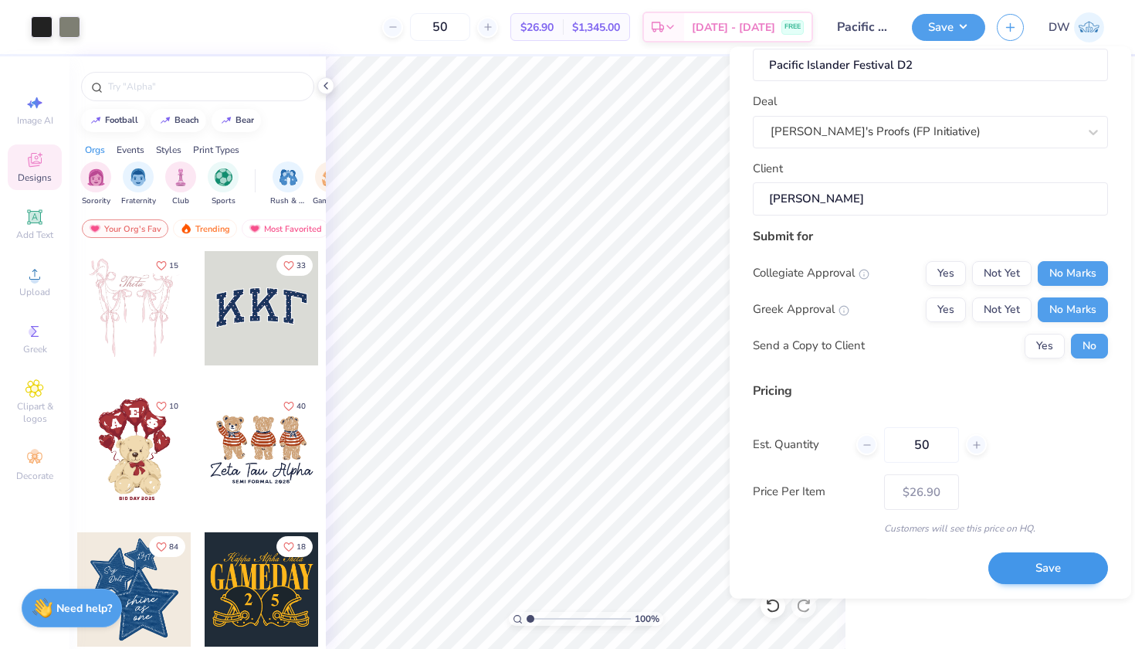
scroll to position [36, 0]
click at [1038, 558] on button "Save" at bounding box center [1048, 570] width 120 height 32
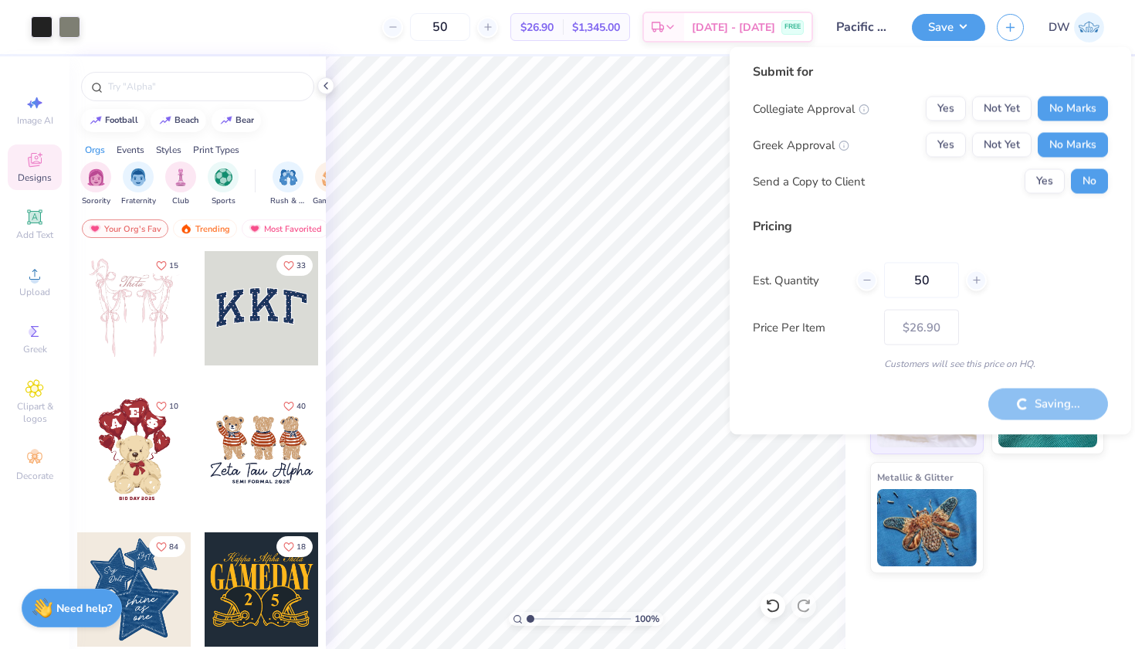
type input "– –"
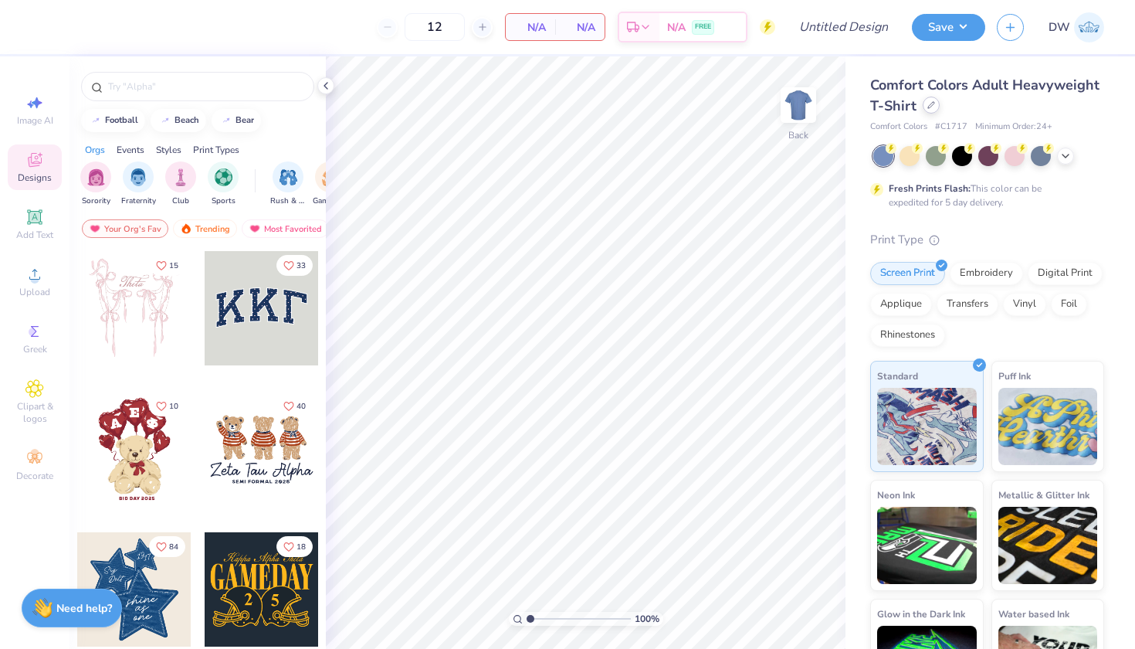
click at [940, 111] on div at bounding box center [931, 105] width 17 height 17
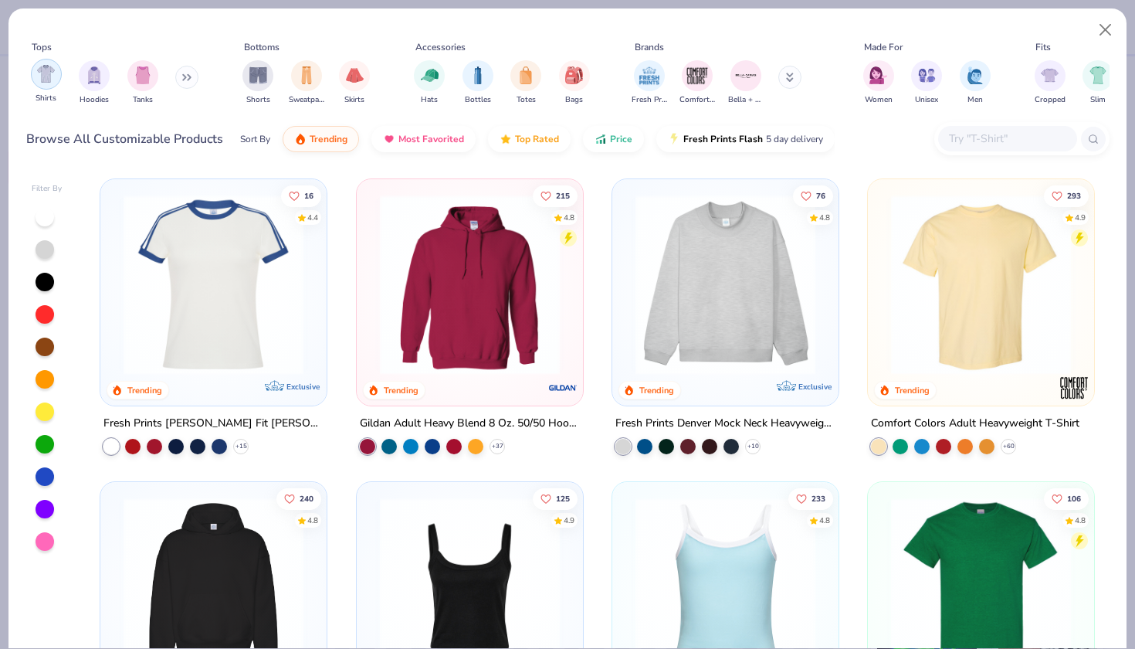
click at [43, 80] on img "filter for Shirts" at bounding box center [46, 74] width 18 height 18
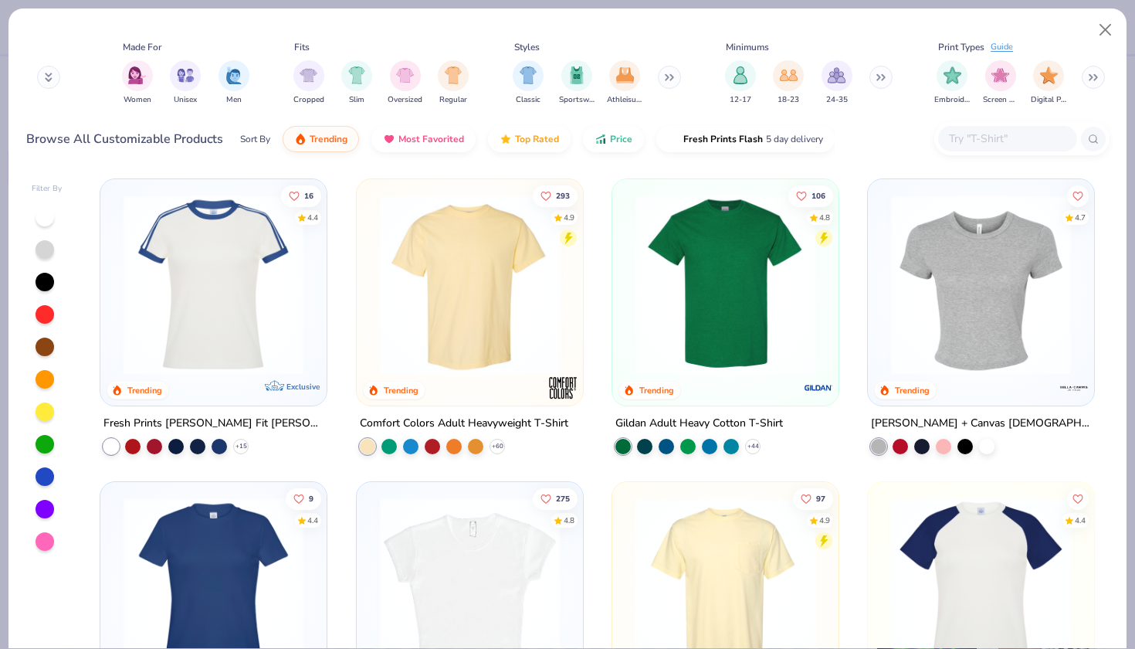
scroll to position [0, 741]
click at [669, 81] on button at bounding box center [669, 77] width 23 height 23
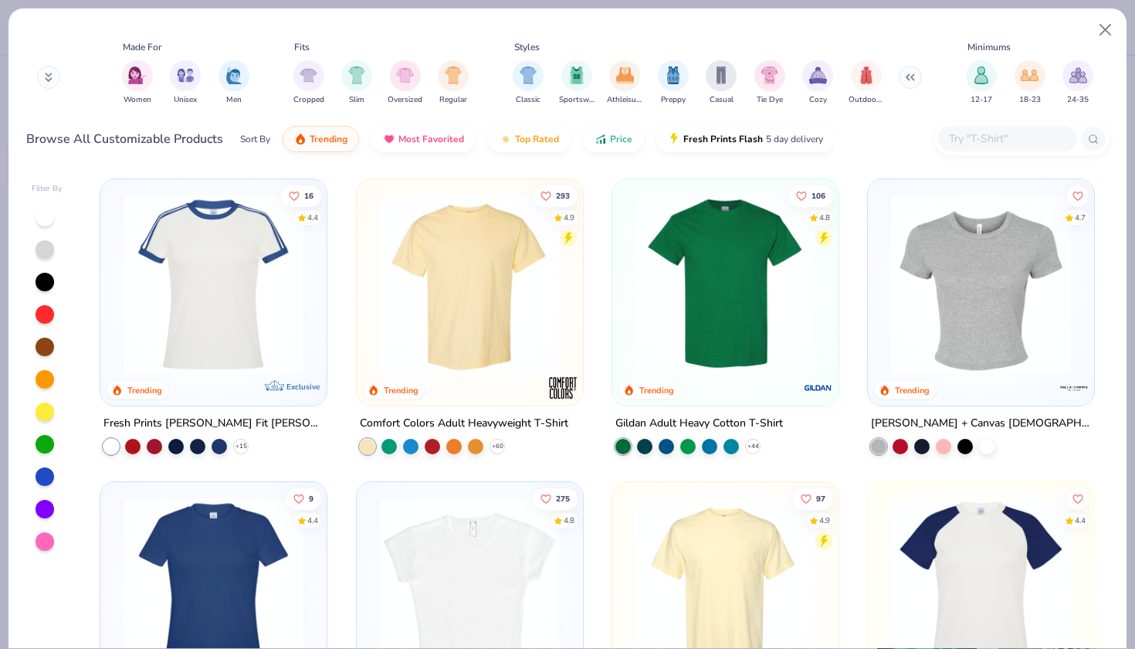
click at [785, 67] on div "Classic Sportswear Athleisure Preppy Casual Tie Dye Cozy Outdoorsy" at bounding box center [717, 82] width 419 height 57
click at [774, 73] on img "filter for Tie Dye" at bounding box center [770, 74] width 18 height 18
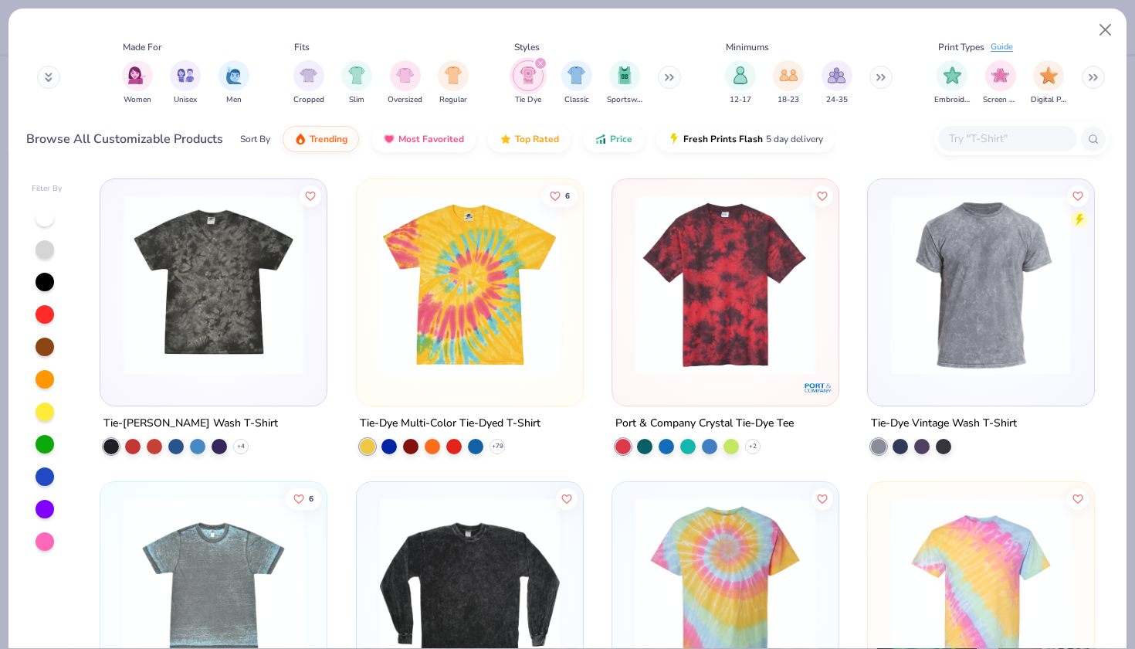
click at [234, 356] on img at bounding box center [213, 285] width 195 height 180
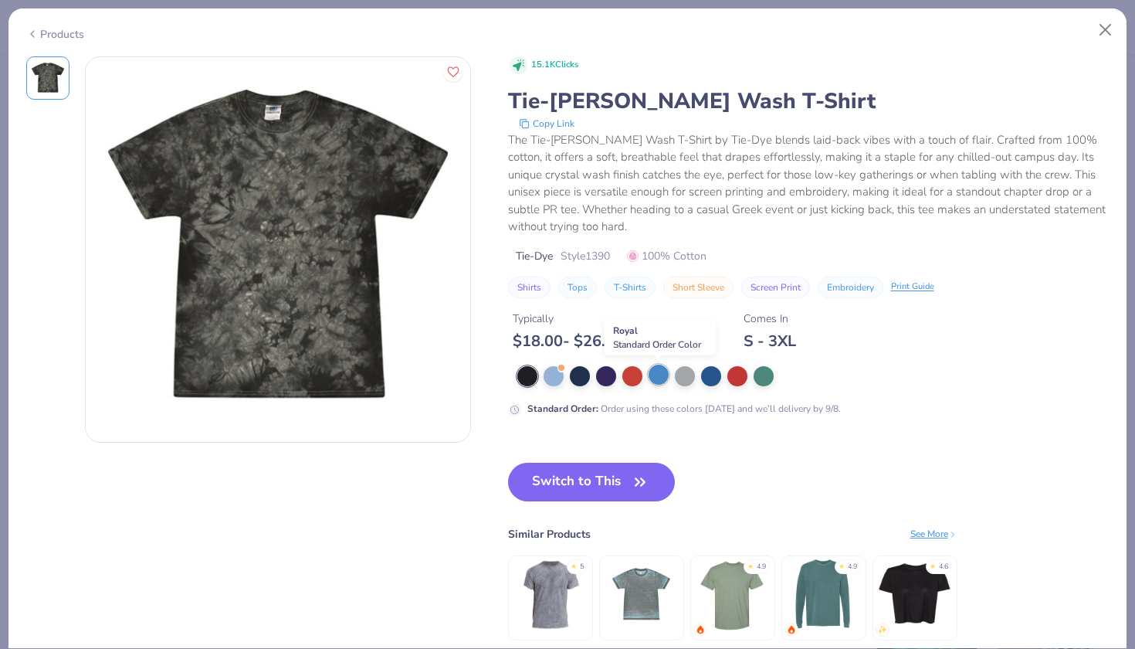
click at [659, 368] on div at bounding box center [659, 374] width 20 height 20
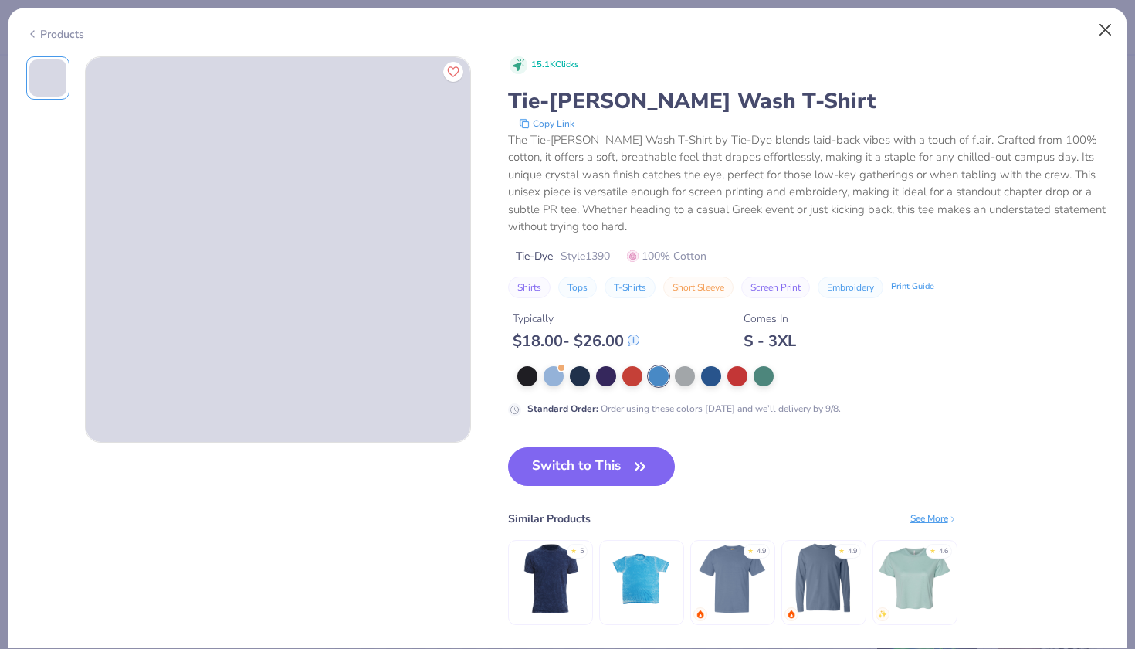
click at [1108, 27] on button "Close" at bounding box center [1105, 29] width 29 height 29
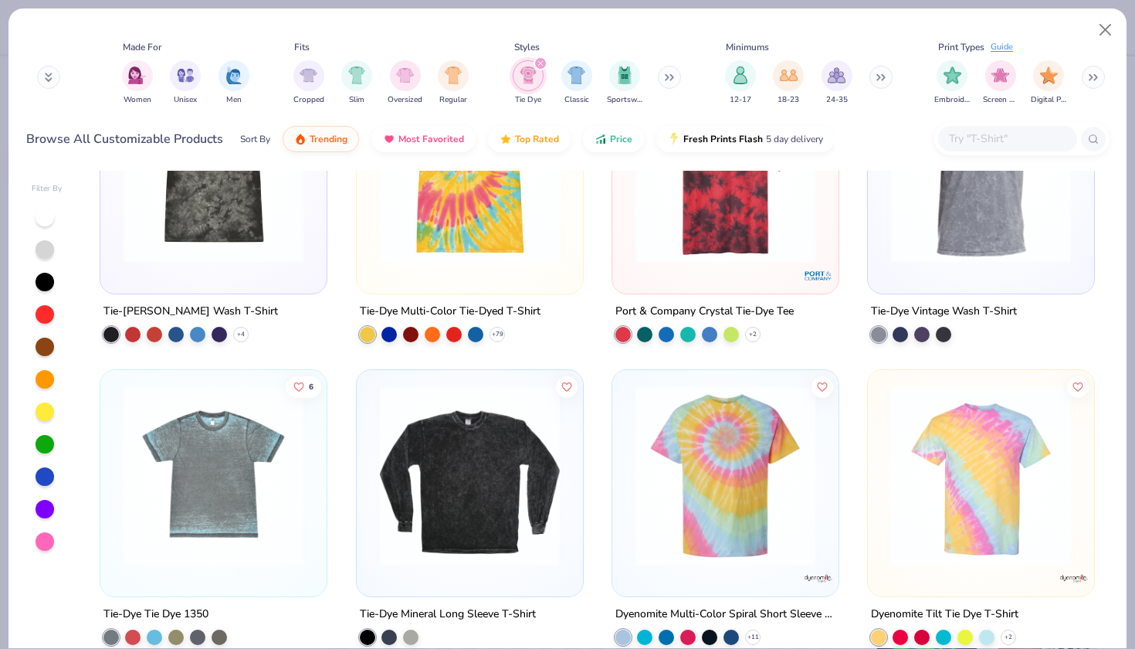
scroll to position [421, 0]
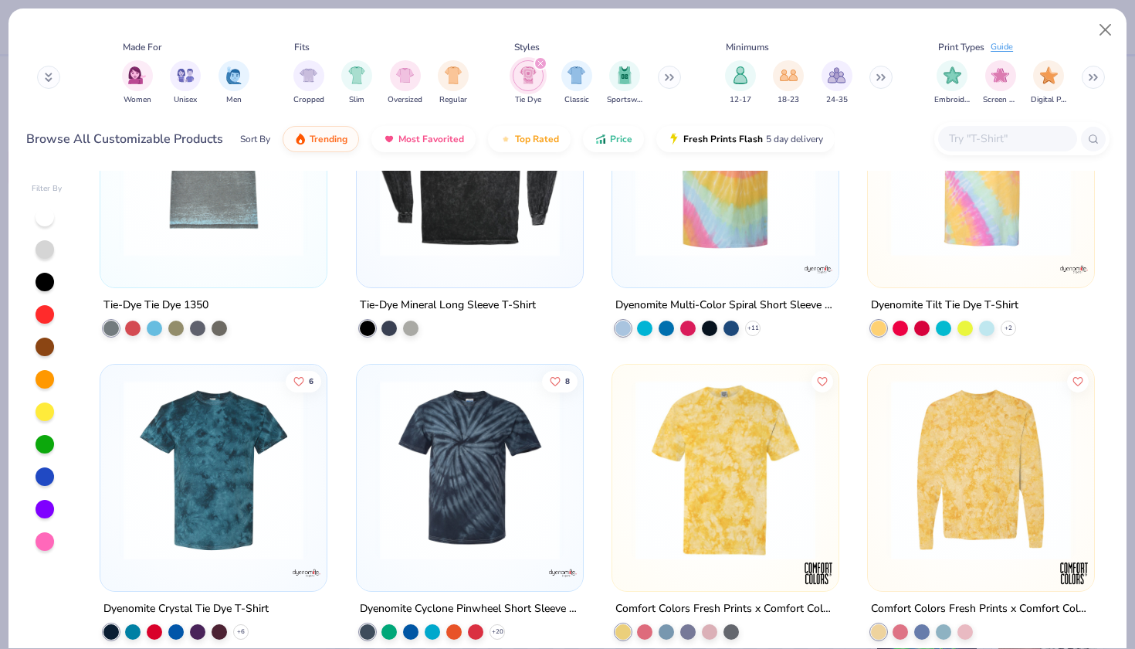
click at [737, 466] on img at bounding box center [725, 469] width 195 height 180
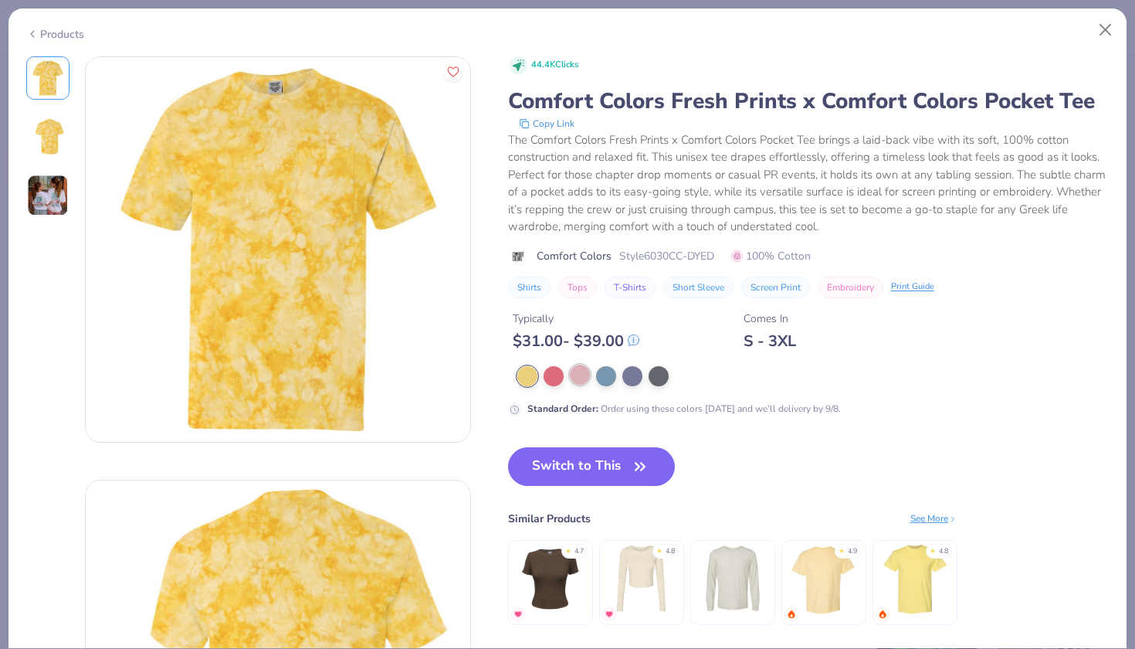
click at [579, 368] on div at bounding box center [580, 374] width 20 height 20
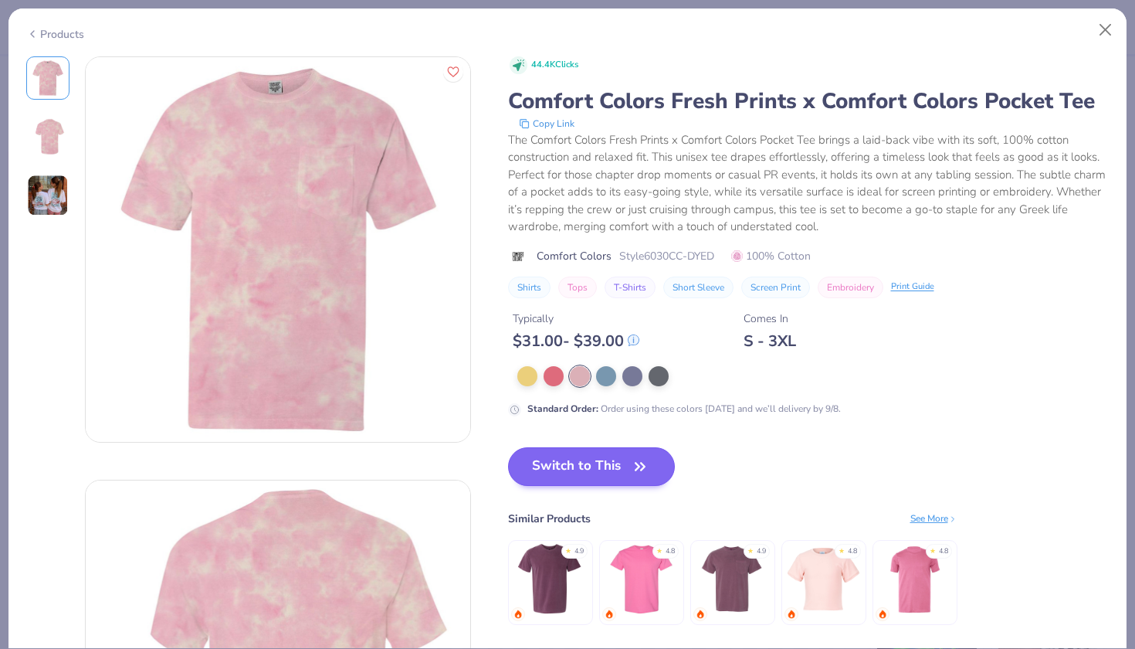
click at [596, 464] on button "Switch to This" at bounding box center [592, 466] width 168 height 39
type input "24"
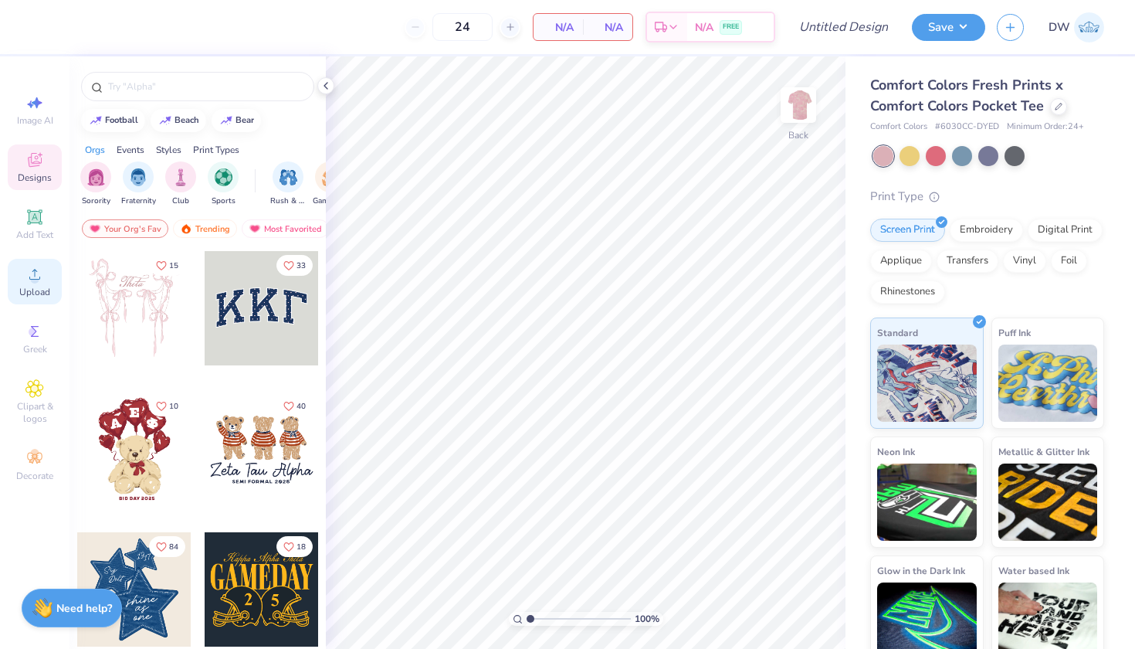
click at [37, 275] on icon at bounding box center [34, 274] width 19 height 19
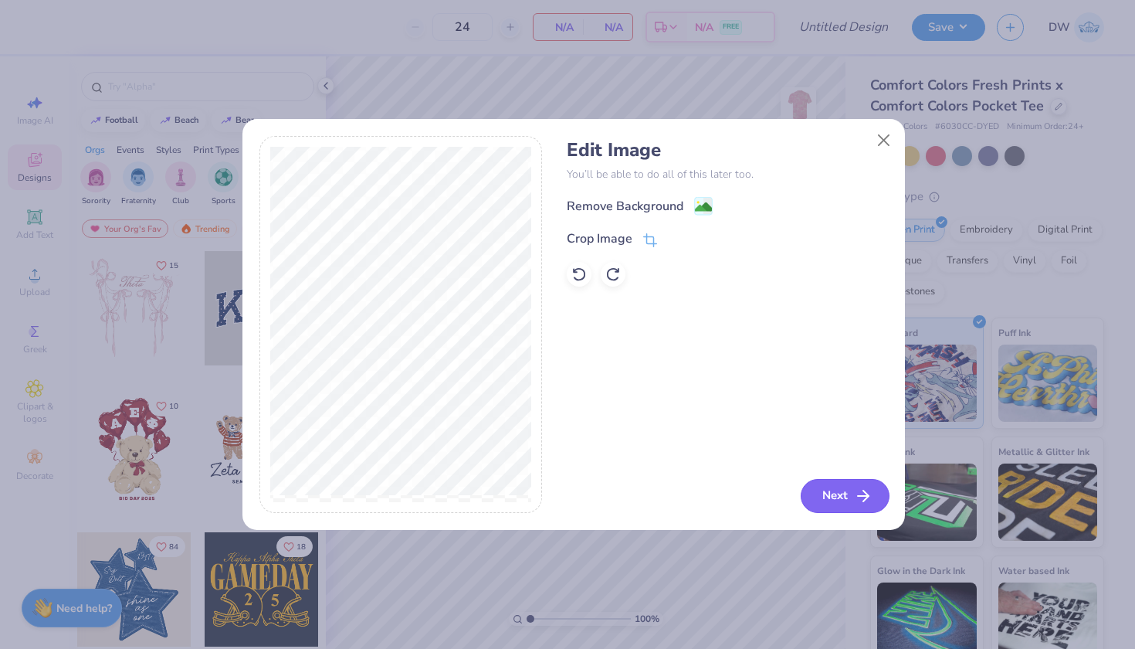
click at [818, 498] on button "Next" at bounding box center [845, 496] width 89 height 34
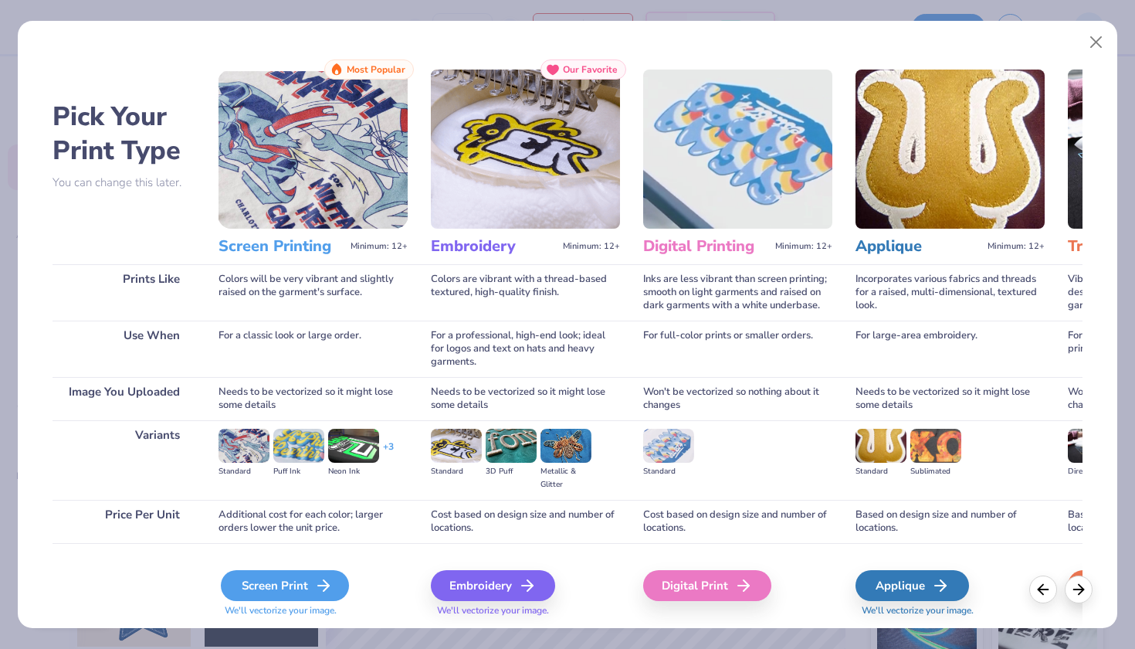
click at [312, 582] on div "Screen Print" at bounding box center [285, 585] width 128 height 31
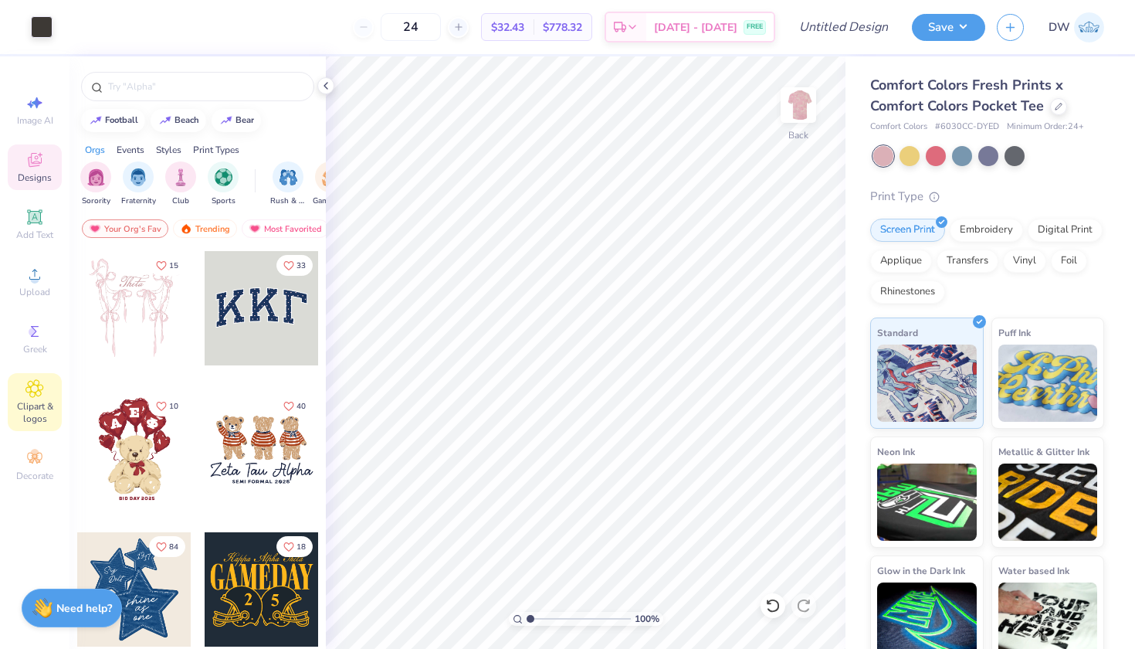
click at [22, 398] on div "Clipart & logos" at bounding box center [35, 402] width 54 height 58
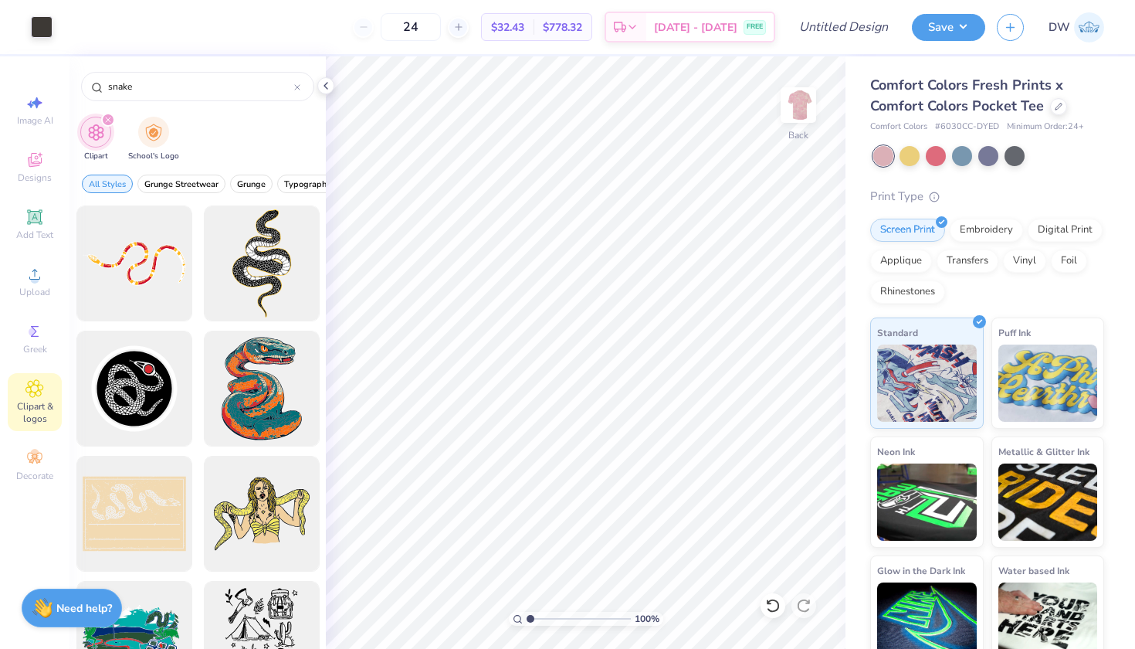
type input "snake"
click at [805, 116] on img at bounding box center [799, 105] width 62 height 62
click at [32, 323] on icon at bounding box center [34, 331] width 19 height 19
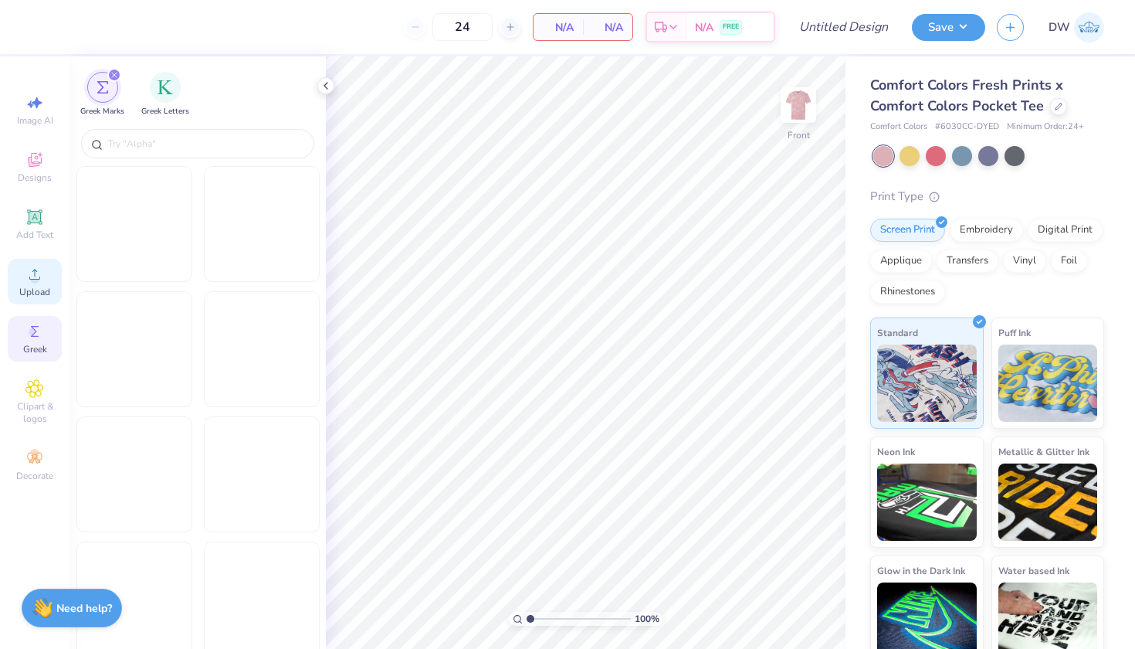
click at [29, 283] on icon at bounding box center [34, 274] width 19 height 19
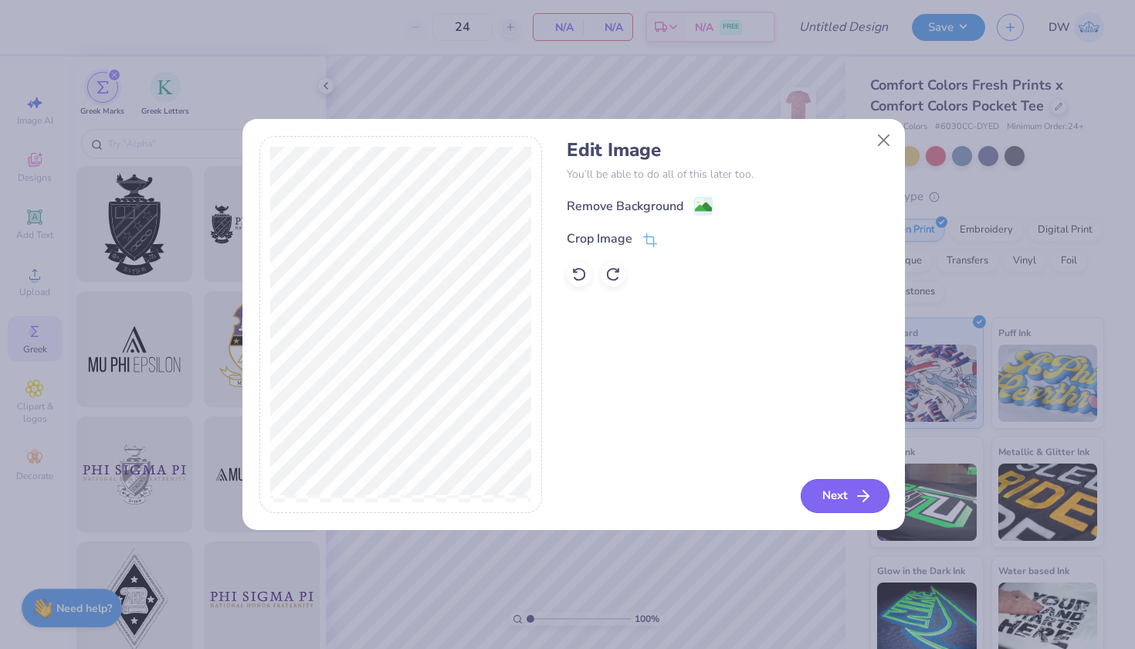
click at [845, 492] on button "Next" at bounding box center [845, 496] width 89 height 34
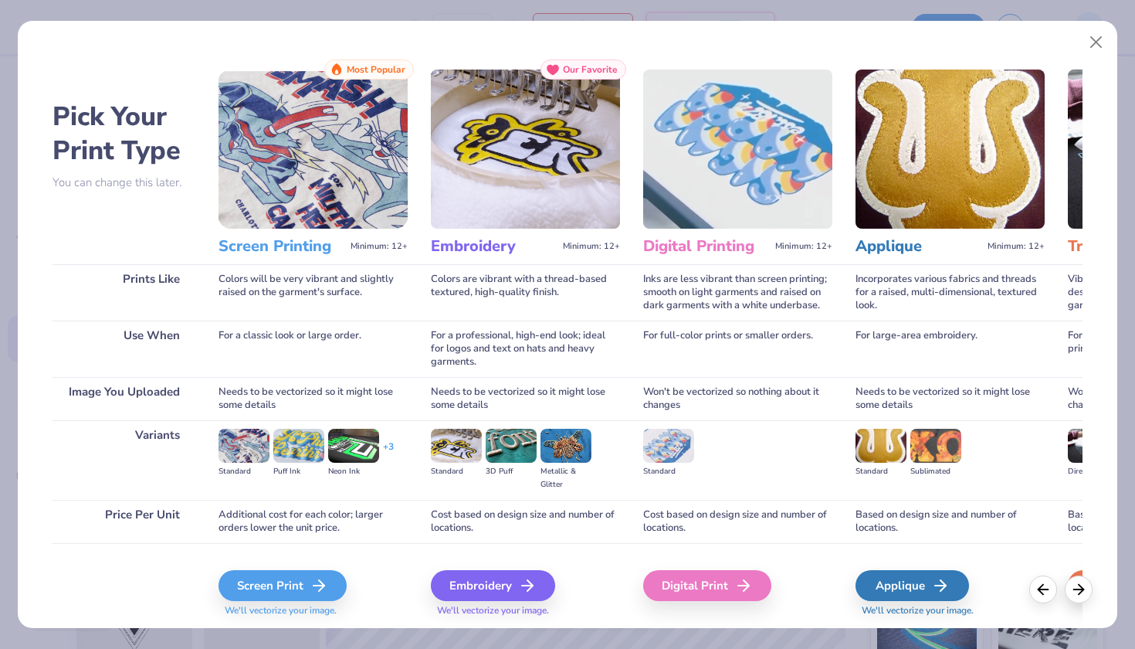
click at [286, 570] on div "Screen Print" at bounding box center [283, 585] width 128 height 31
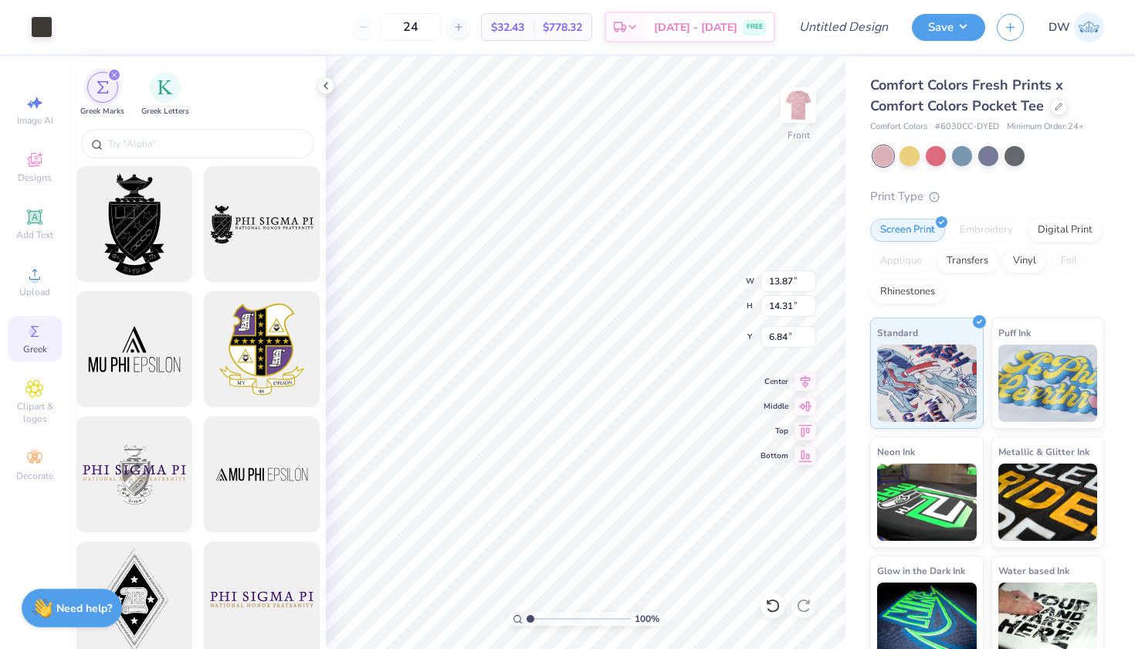
type input "3.00"
type input "11.55"
type input "11.92"
type input "13.03"
type input "13.44"
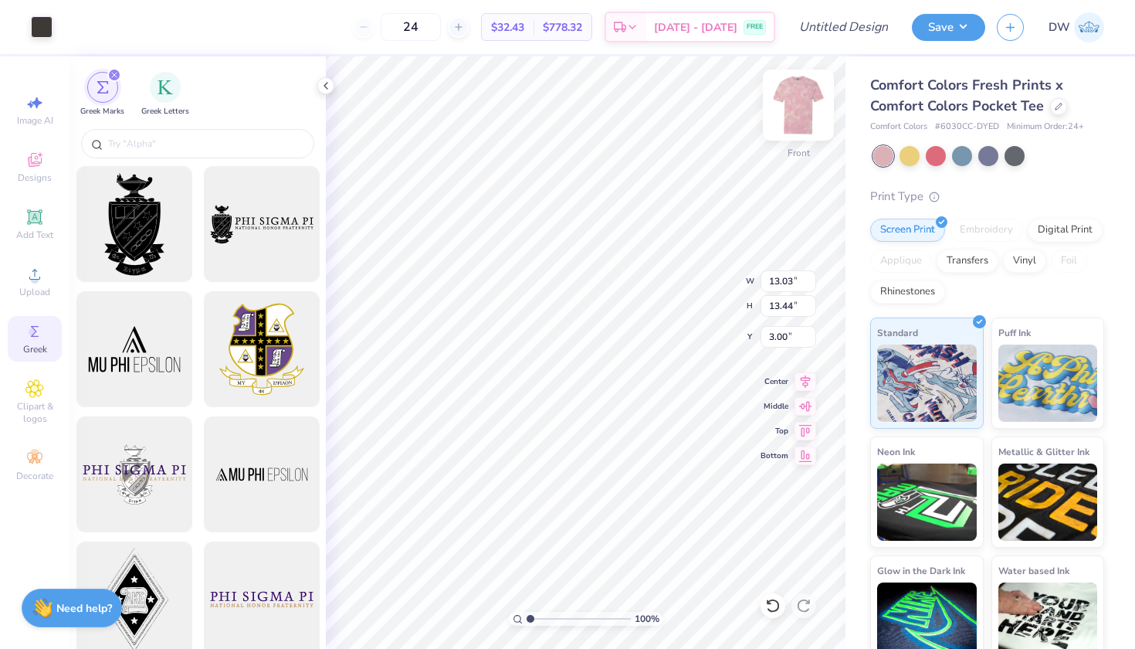
type input "12.72"
type input "13.13"
click at [795, 117] on img at bounding box center [799, 105] width 62 height 62
drag, startPoint x: 457, startPoint y: 26, endPoint x: 415, endPoint y: 25, distance: 41.7
click at [415, 25] on input "24" at bounding box center [411, 27] width 60 height 28
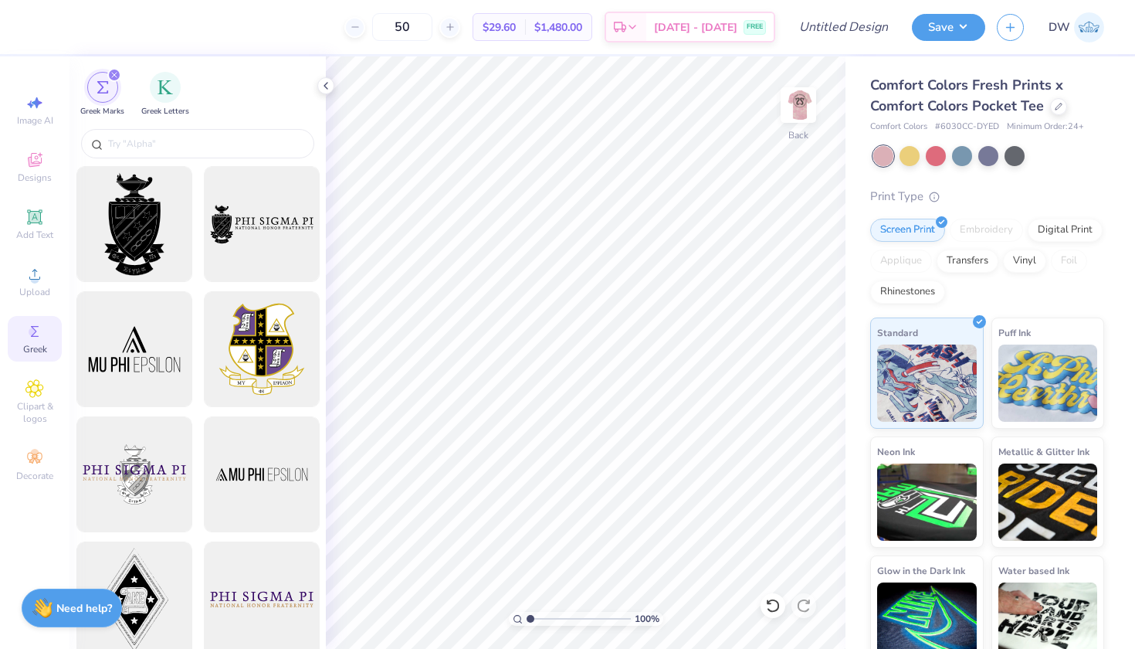
type input "5"
type input "2"
click at [441, 32] on input "50" at bounding box center [411, 27] width 60 height 28
type input "50"
click at [826, 32] on input "Design Title" at bounding box center [863, 27] width 76 height 31
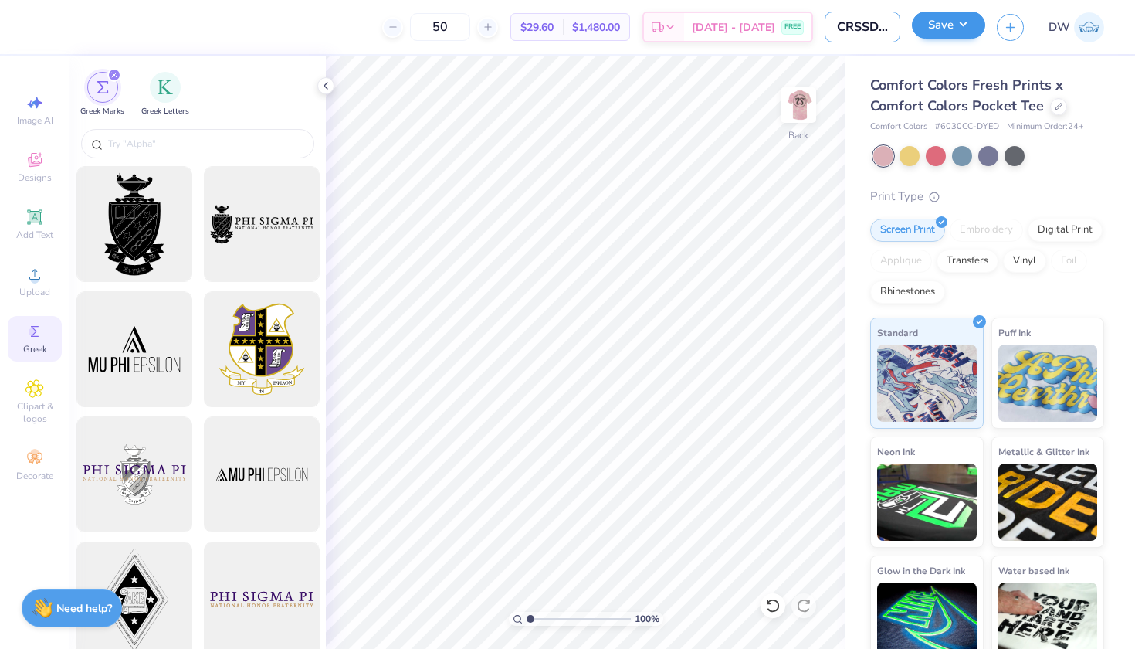
type input "CRSSD D1"
click at [965, 23] on button "Save" at bounding box center [948, 25] width 73 height 27
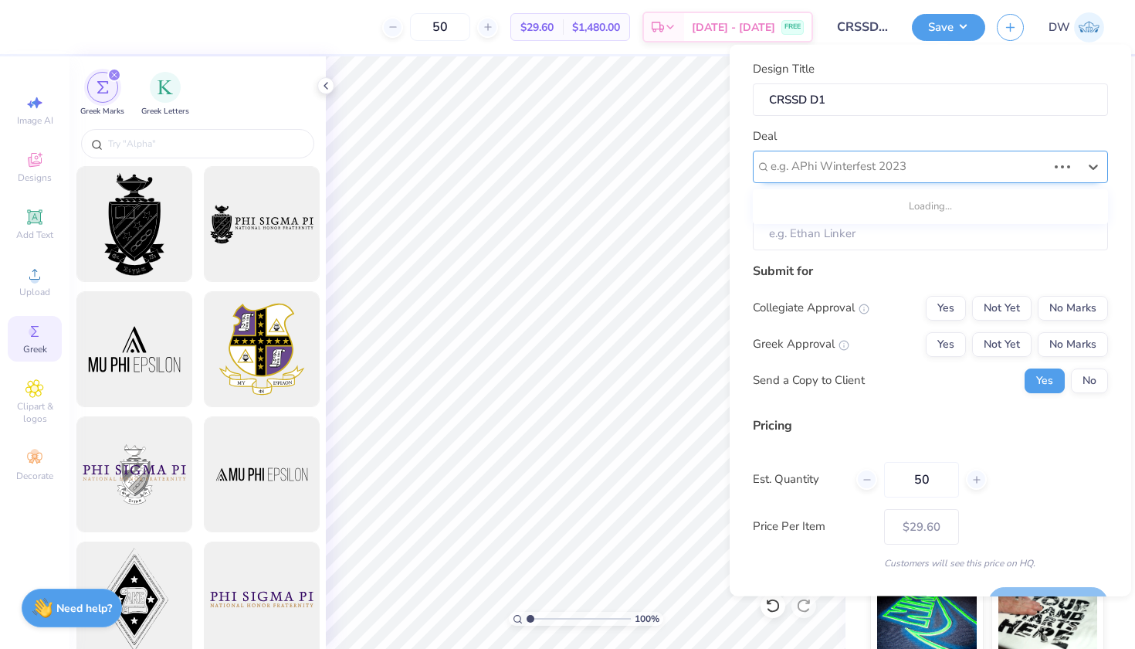
click at [898, 161] on div "e.g. APhi Winterfest 2023" at bounding box center [909, 167] width 276 height 18
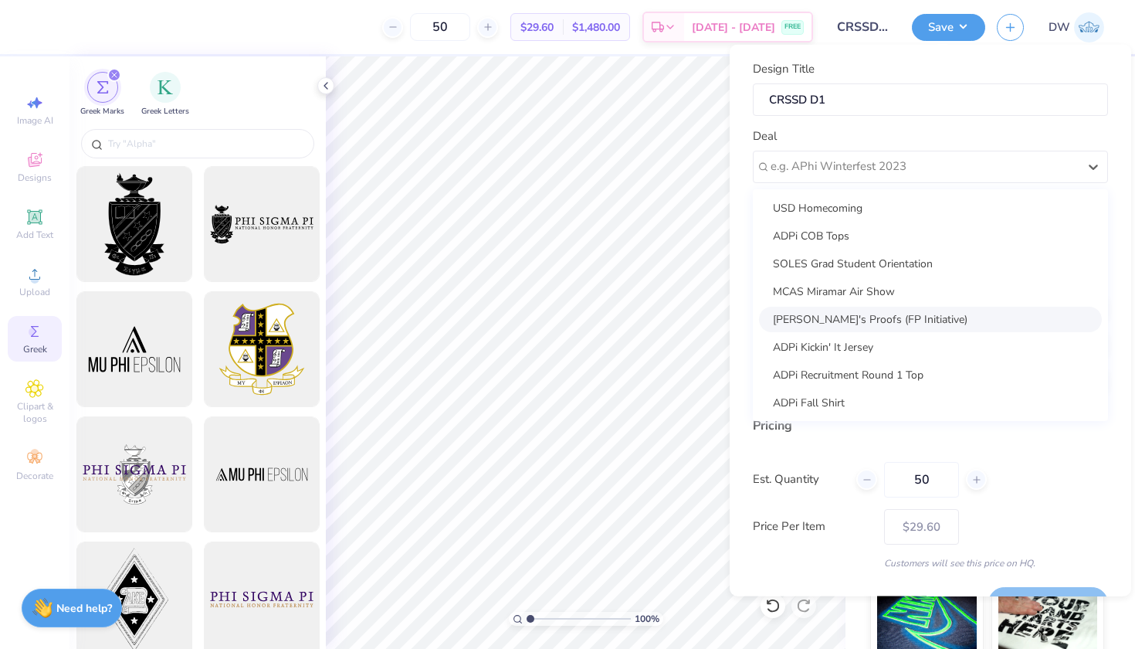
click at [900, 313] on div "[PERSON_NAME]'s Proofs (FP Initiative)" at bounding box center [930, 318] width 343 height 25
type input "[PERSON_NAME]"
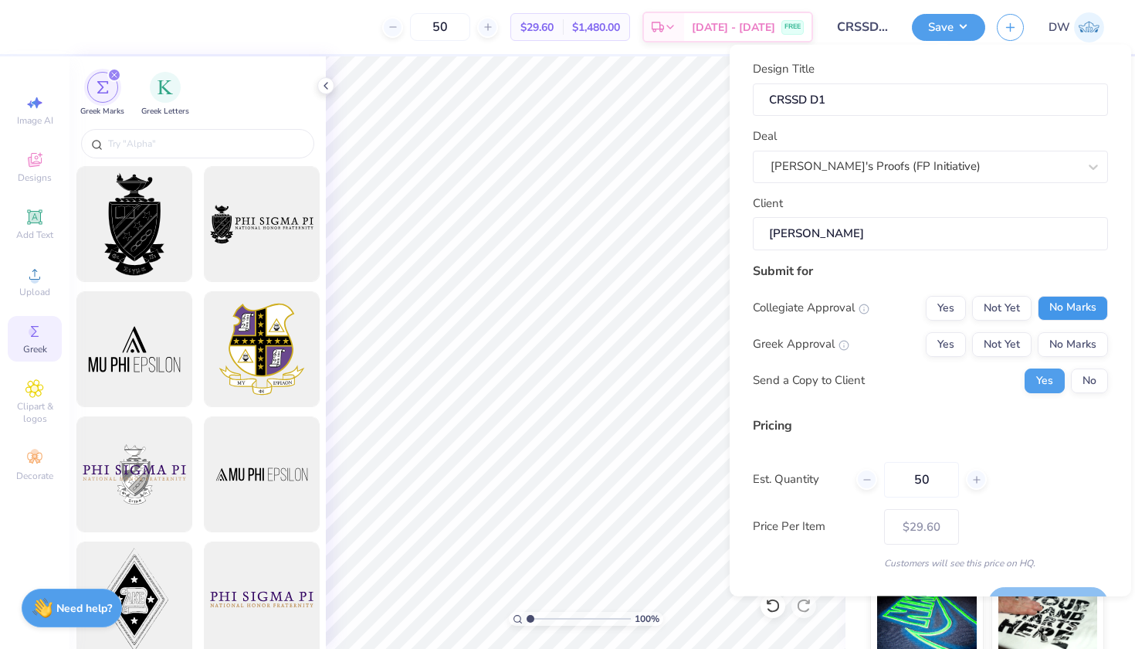
click at [1086, 314] on button "No Marks" at bounding box center [1073, 307] width 70 height 25
click at [1075, 345] on button "No Marks" at bounding box center [1073, 343] width 70 height 25
click at [1075, 378] on button "No" at bounding box center [1089, 380] width 37 height 25
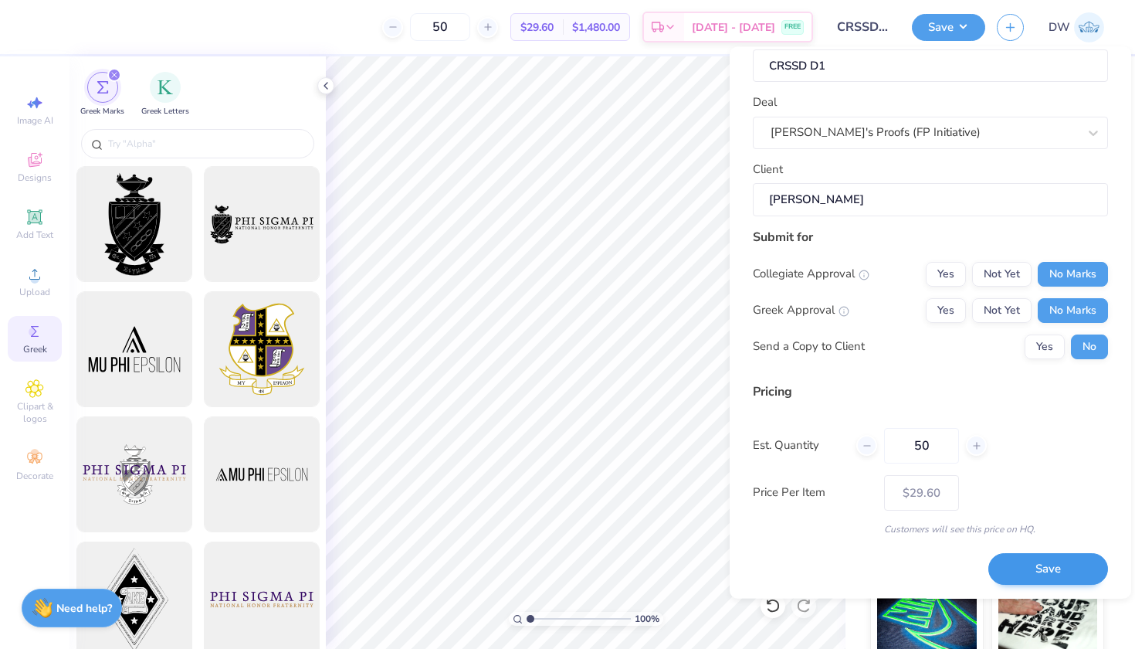
scroll to position [36, 0]
click at [1040, 561] on button "Save" at bounding box center [1048, 570] width 120 height 32
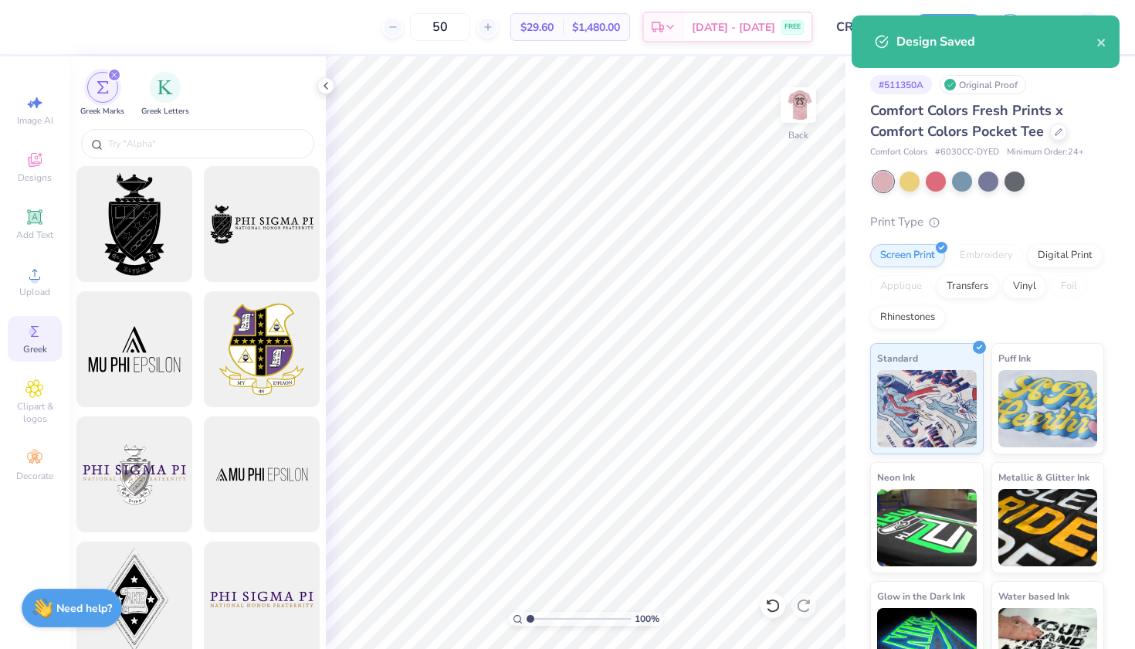
type input "– –"
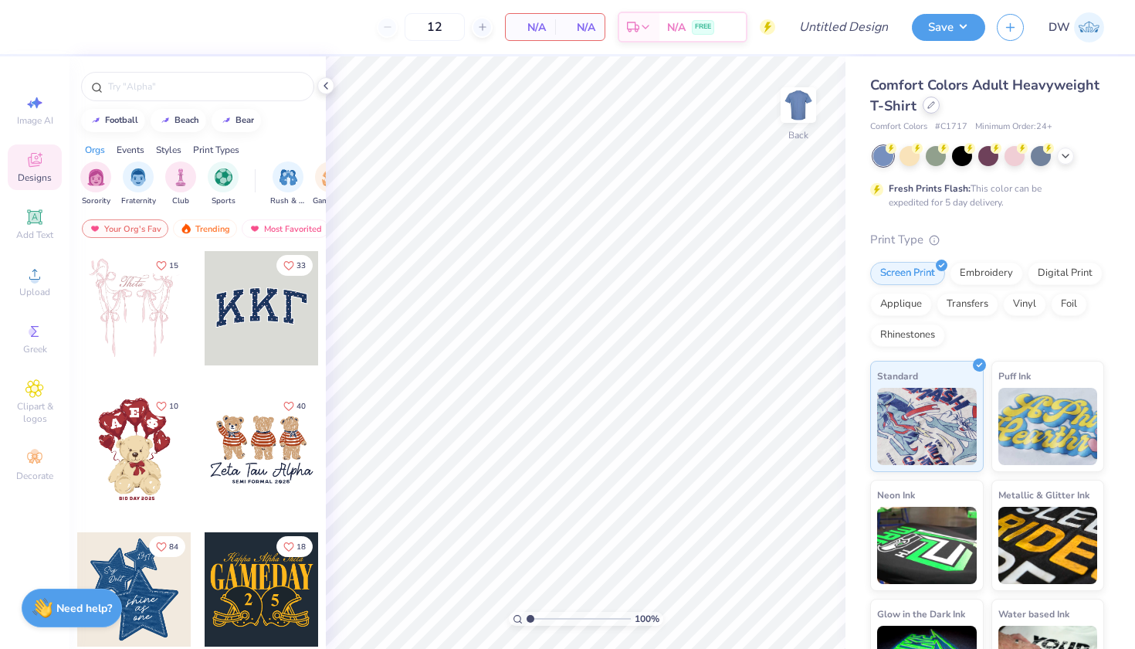
click at [940, 110] on div at bounding box center [931, 105] width 17 height 17
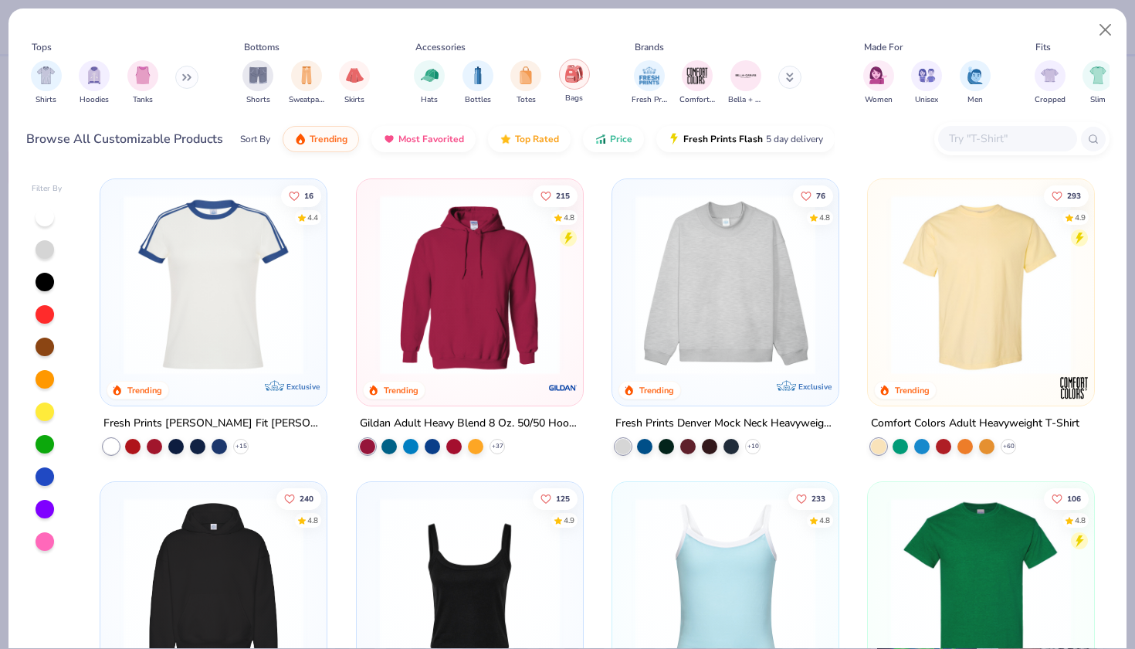
click at [568, 86] on div "filter for Bags" at bounding box center [574, 74] width 31 height 31
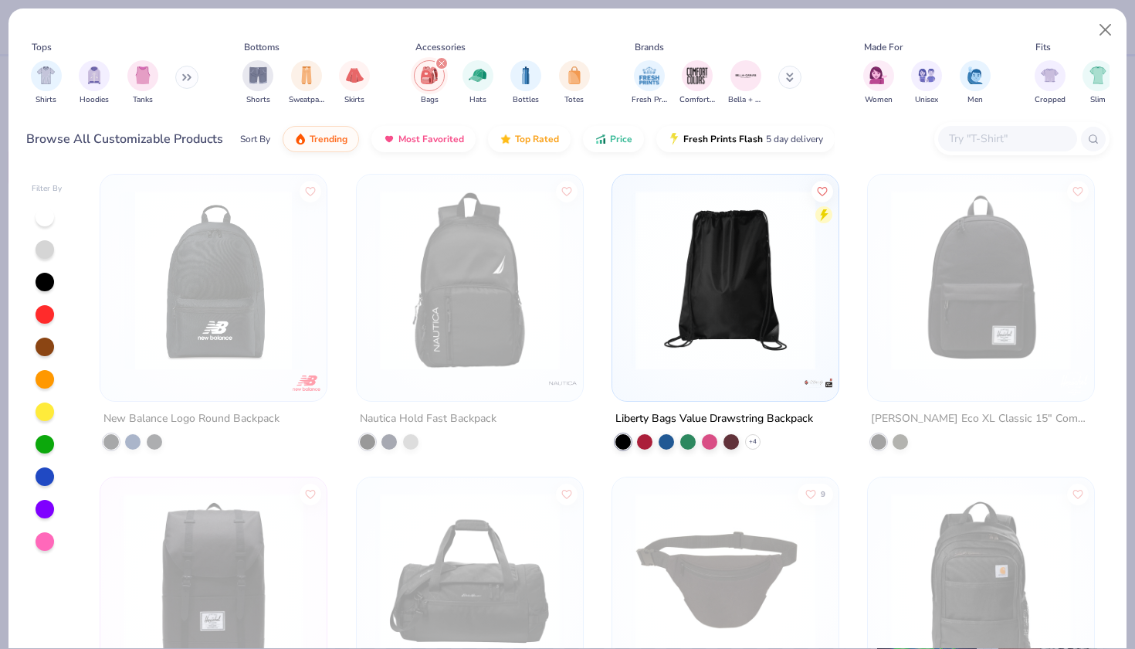
scroll to position [2097, 0]
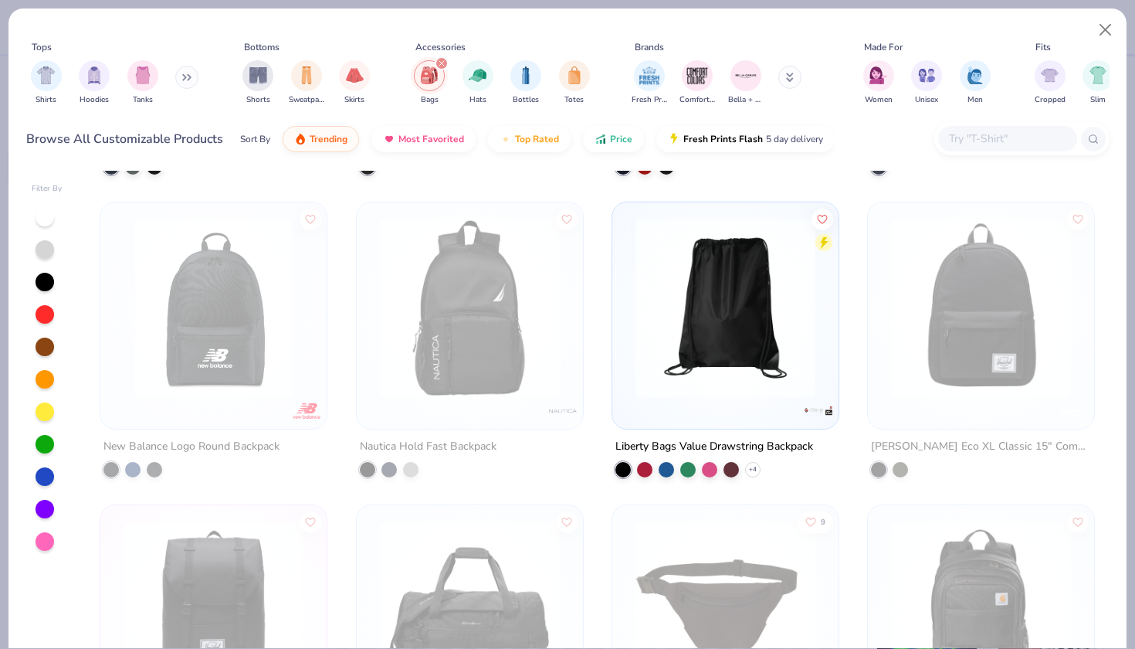
click at [715, 385] on img at bounding box center [725, 308] width 195 height 180
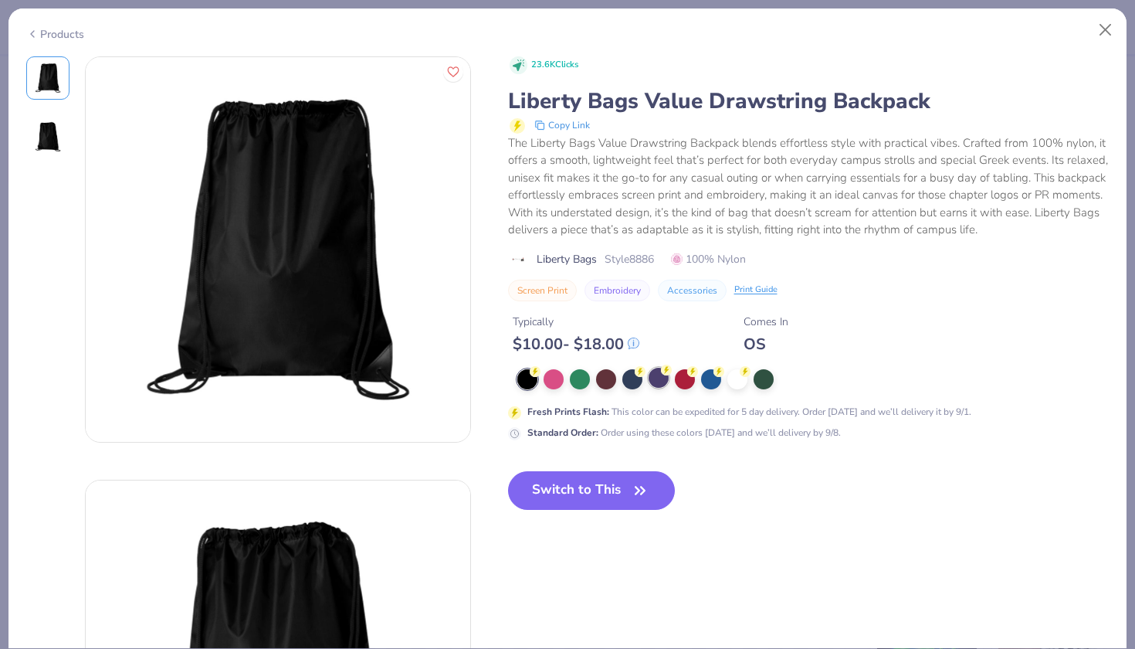
click at [661, 376] on div at bounding box center [659, 378] width 20 height 20
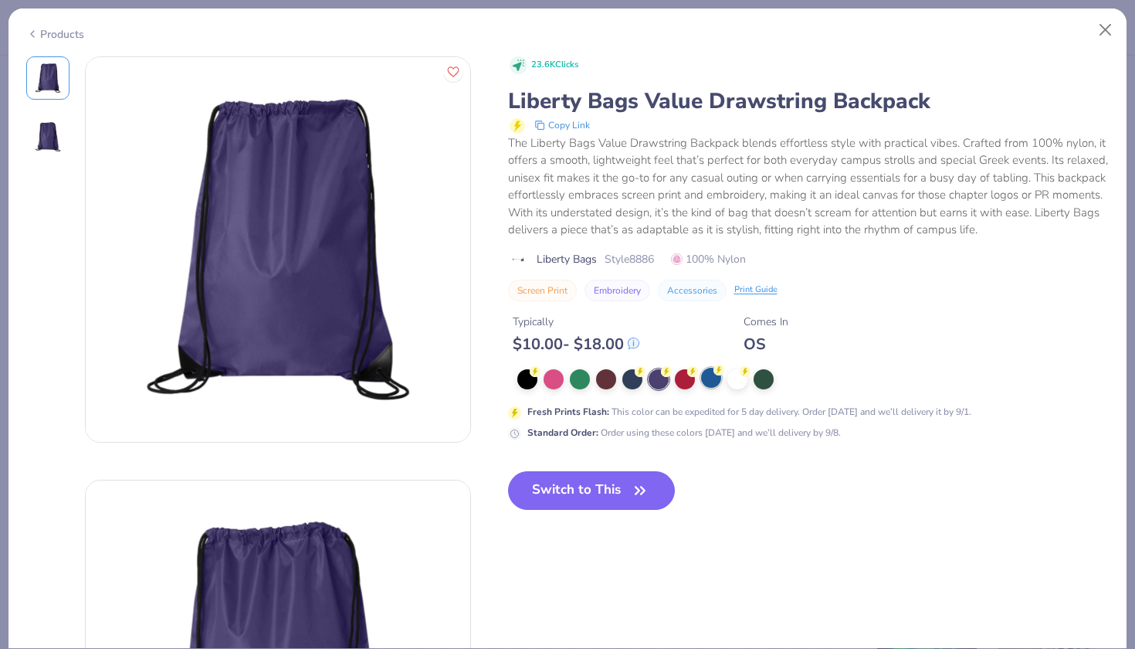
click at [711, 369] on div at bounding box center [711, 378] width 20 height 20
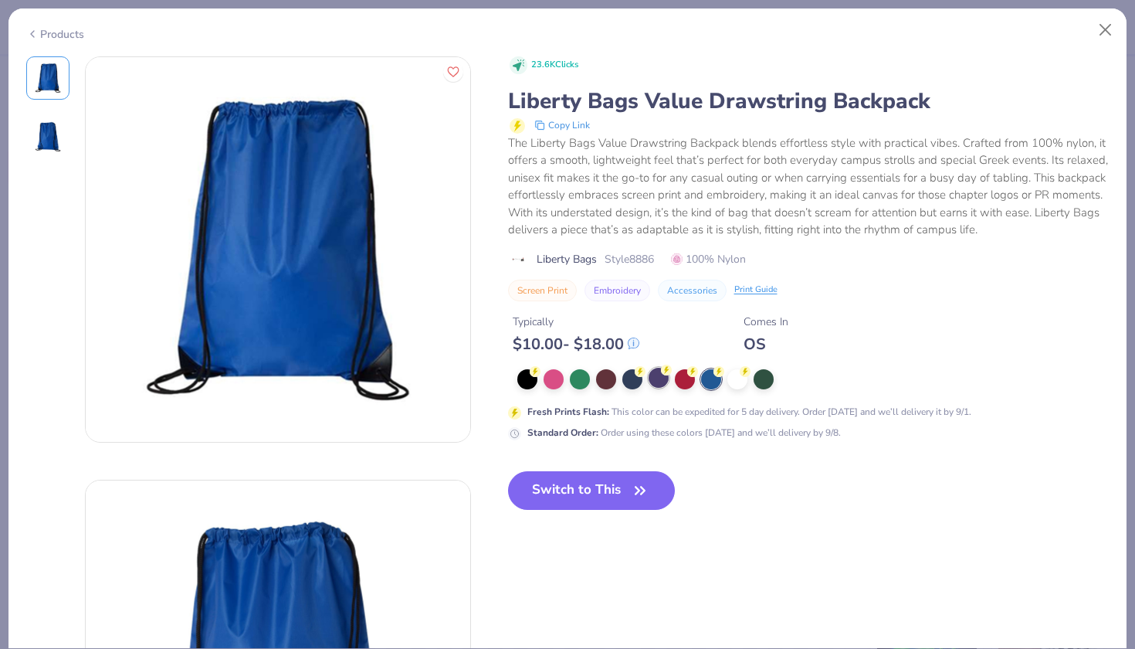
click at [540, 372] on circle at bounding box center [535, 371] width 11 height 11
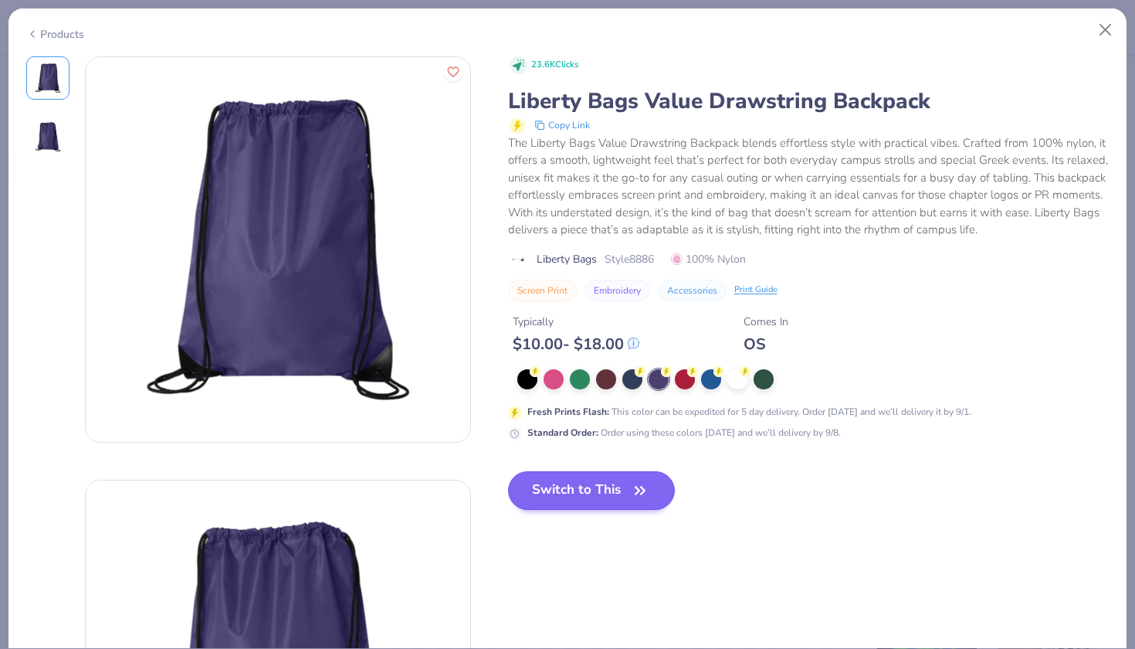
click at [615, 499] on button "Switch to This" at bounding box center [592, 490] width 168 height 39
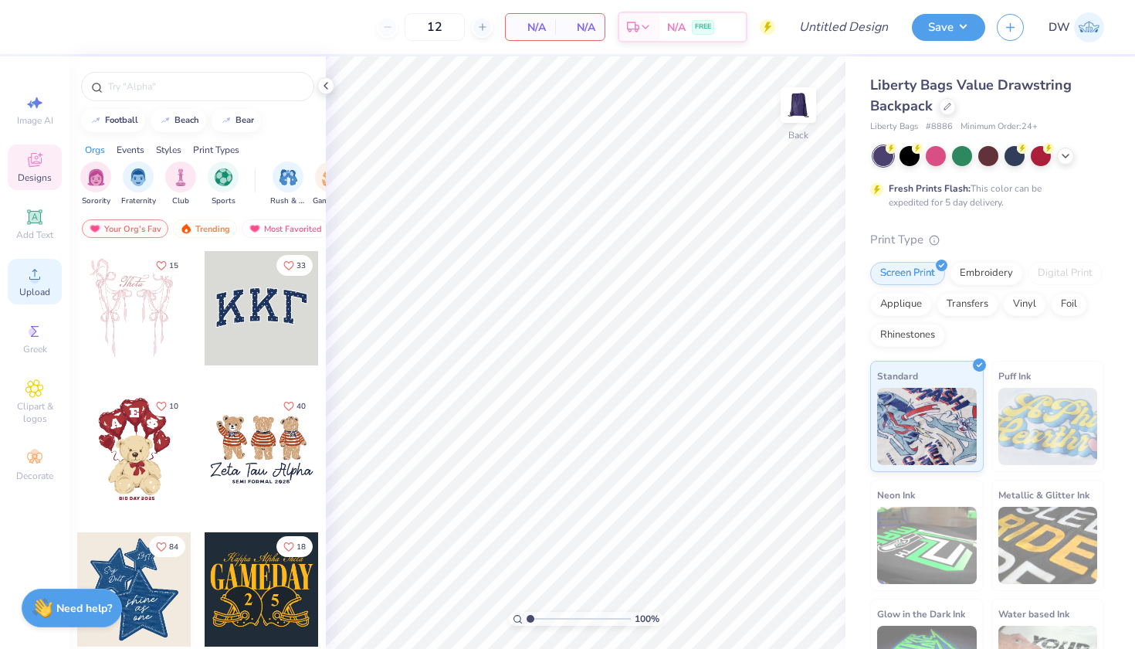
click at [41, 294] on span "Upload" at bounding box center [34, 292] width 31 height 12
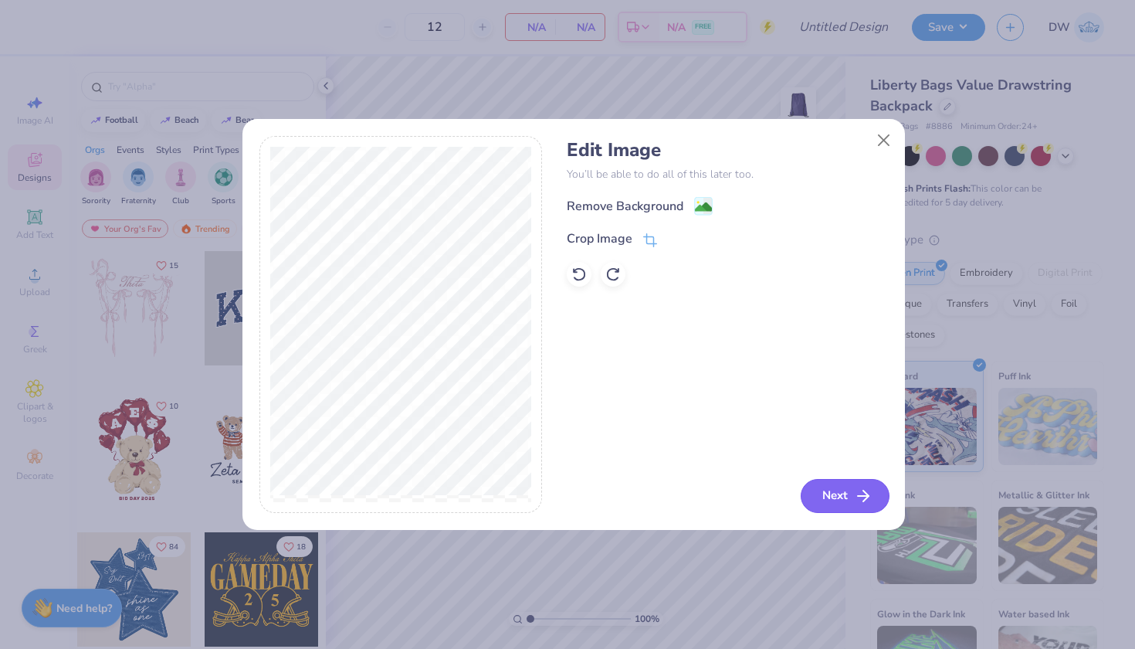
click at [832, 498] on button "Next" at bounding box center [845, 496] width 89 height 34
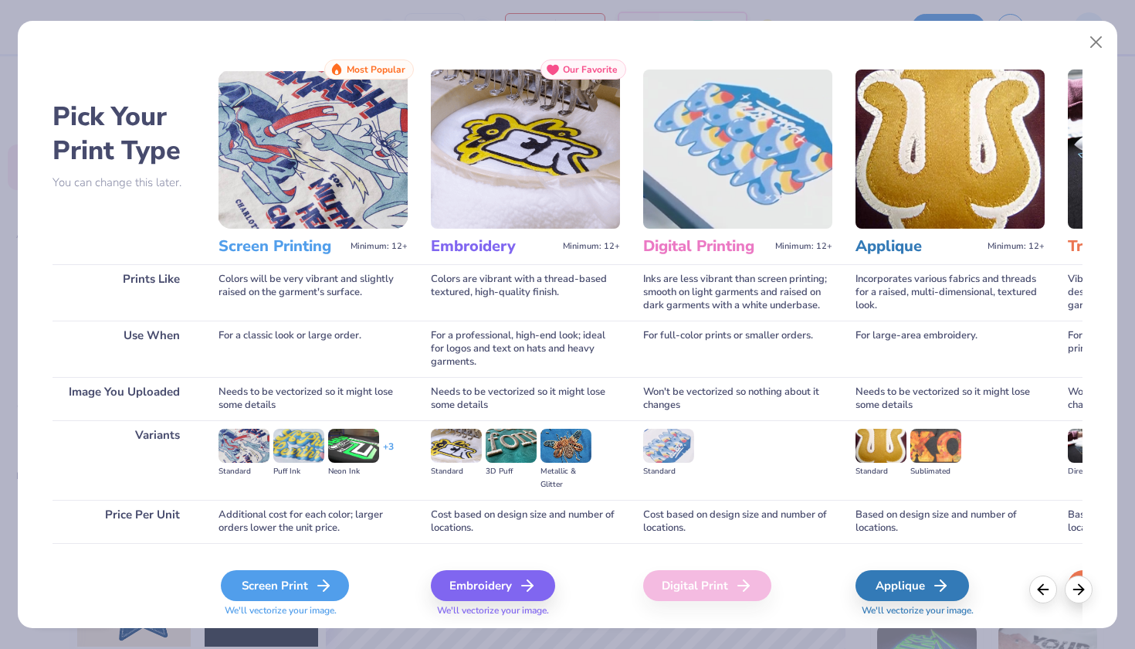
click at [272, 585] on div "Screen Print" at bounding box center [285, 585] width 128 height 31
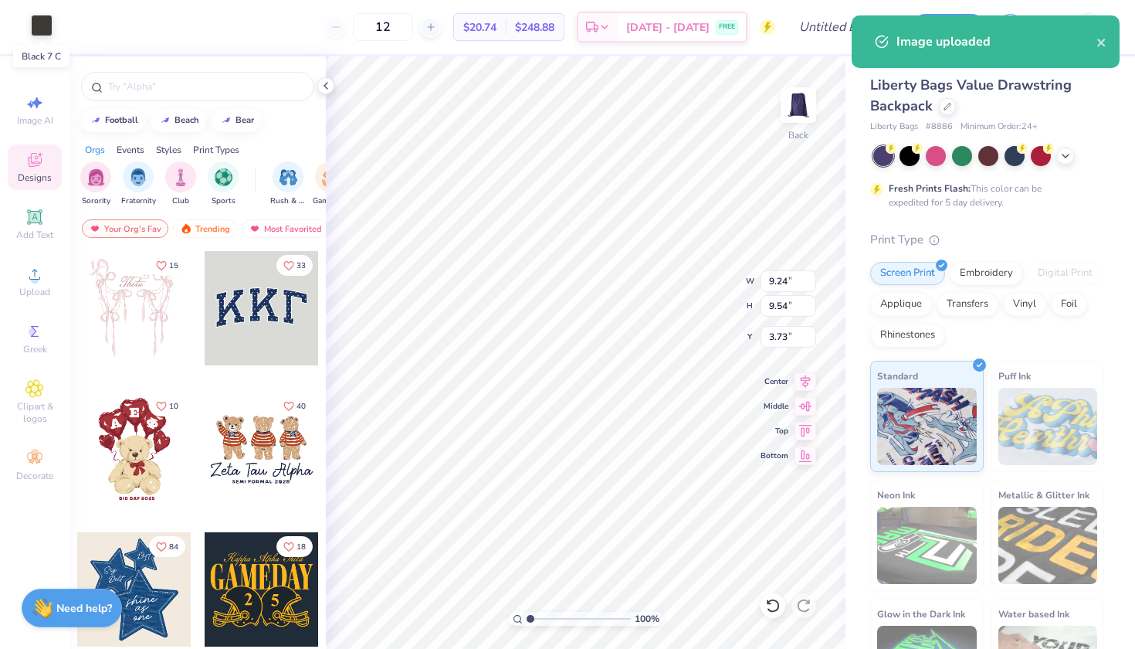
click at [51, 31] on div at bounding box center [42, 26] width 22 height 22
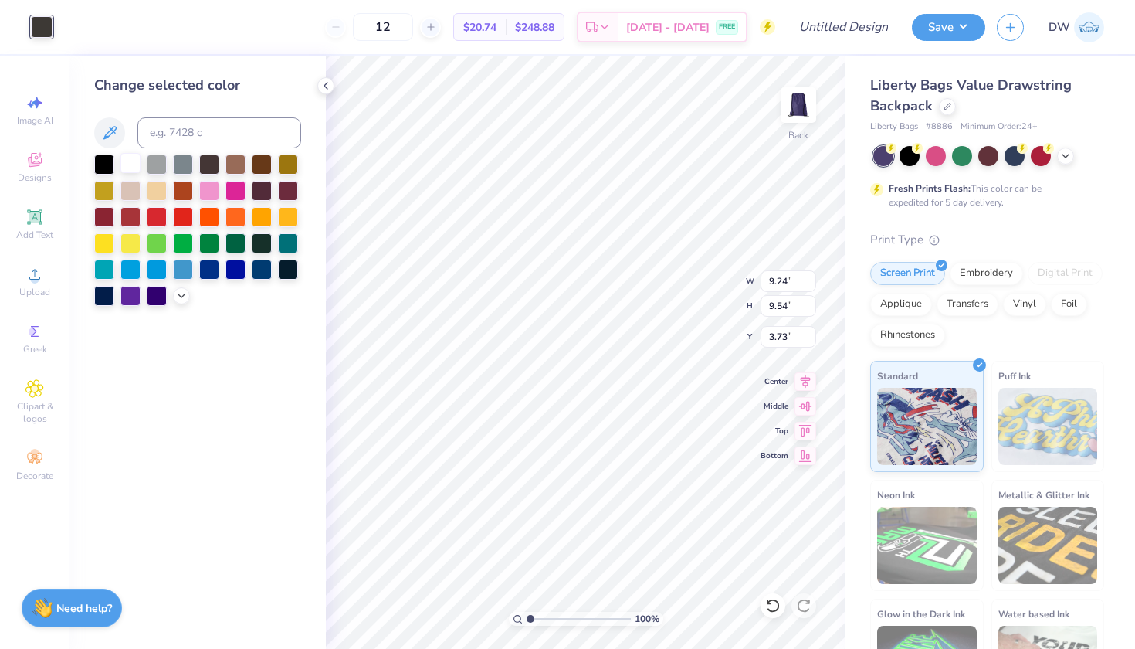
click at [134, 166] on div at bounding box center [130, 163] width 20 height 20
click at [210, 187] on div at bounding box center [209, 189] width 20 height 20
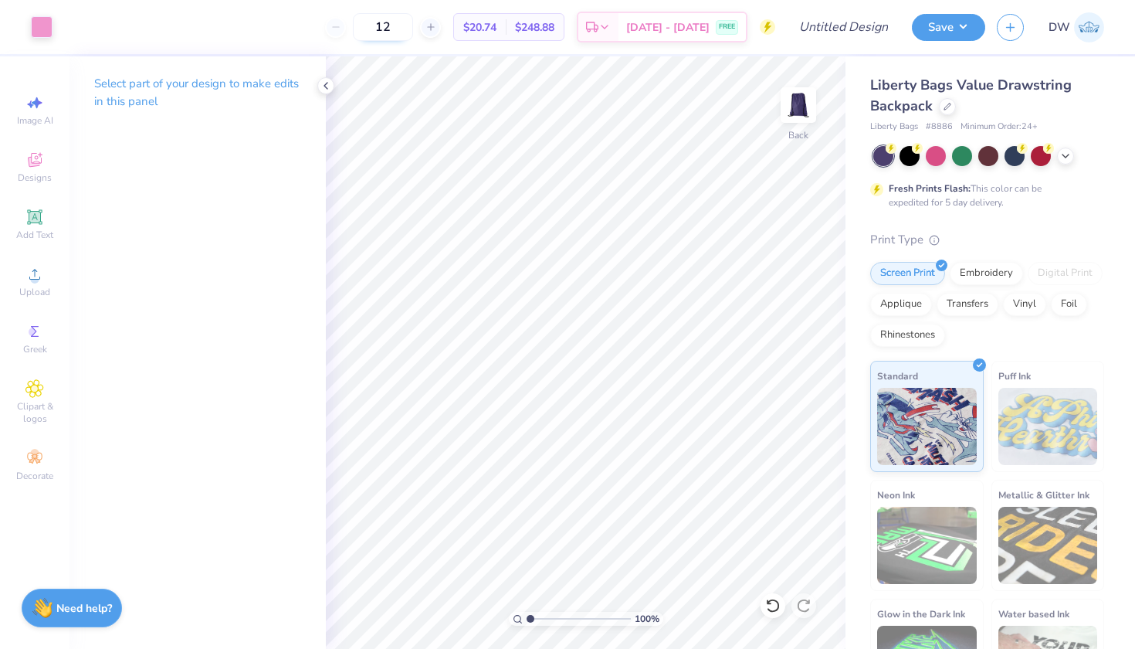
drag, startPoint x: 428, startPoint y: 35, endPoint x: 397, endPoint y: 31, distance: 31.1
click at [397, 31] on input "12" at bounding box center [383, 27] width 60 height 28
type input "50"
click at [859, 32] on input "Design Title" at bounding box center [863, 27] width 76 height 31
type input "CRSSD D2"
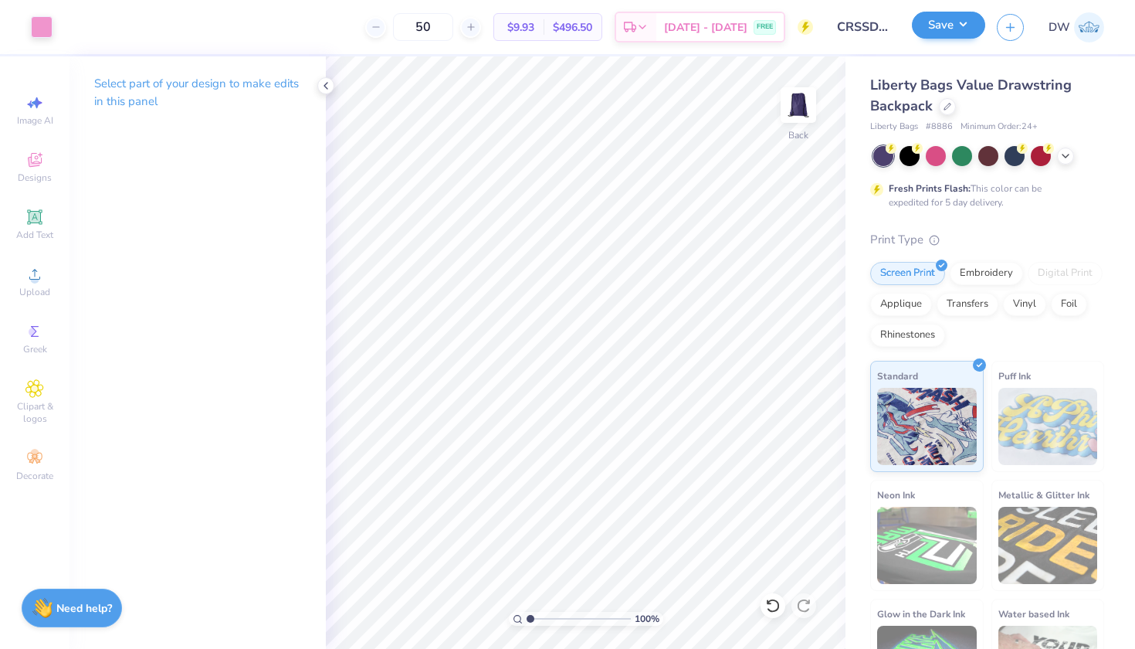
click at [956, 30] on button "Save" at bounding box center [948, 25] width 73 height 27
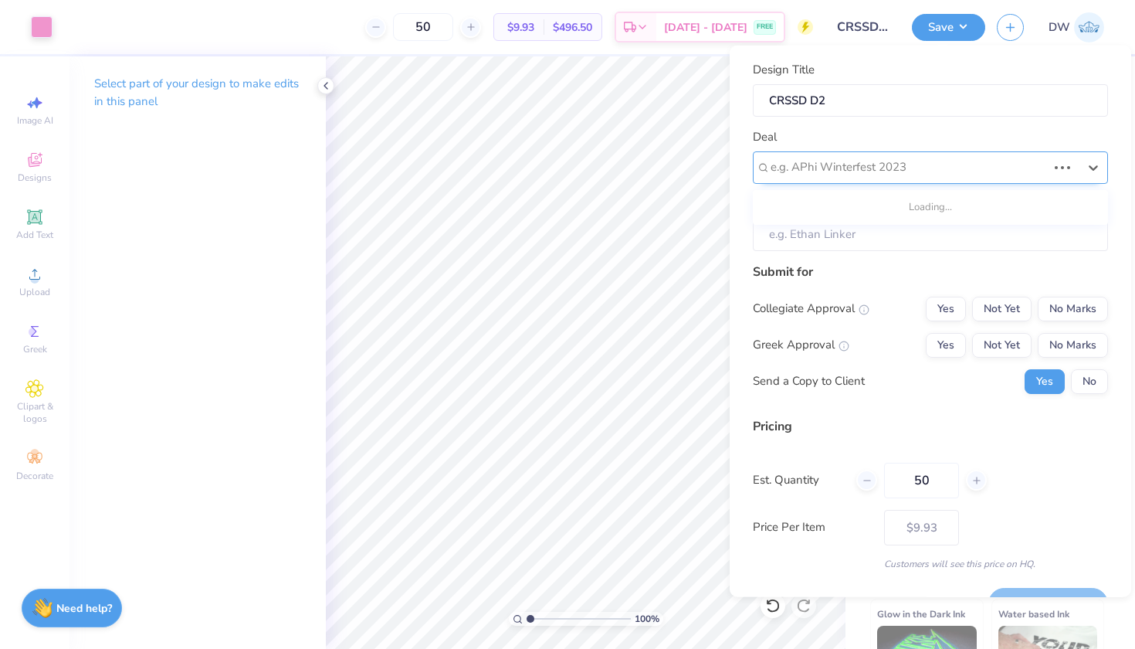
click at [1008, 171] on div at bounding box center [909, 167] width 276 height 21
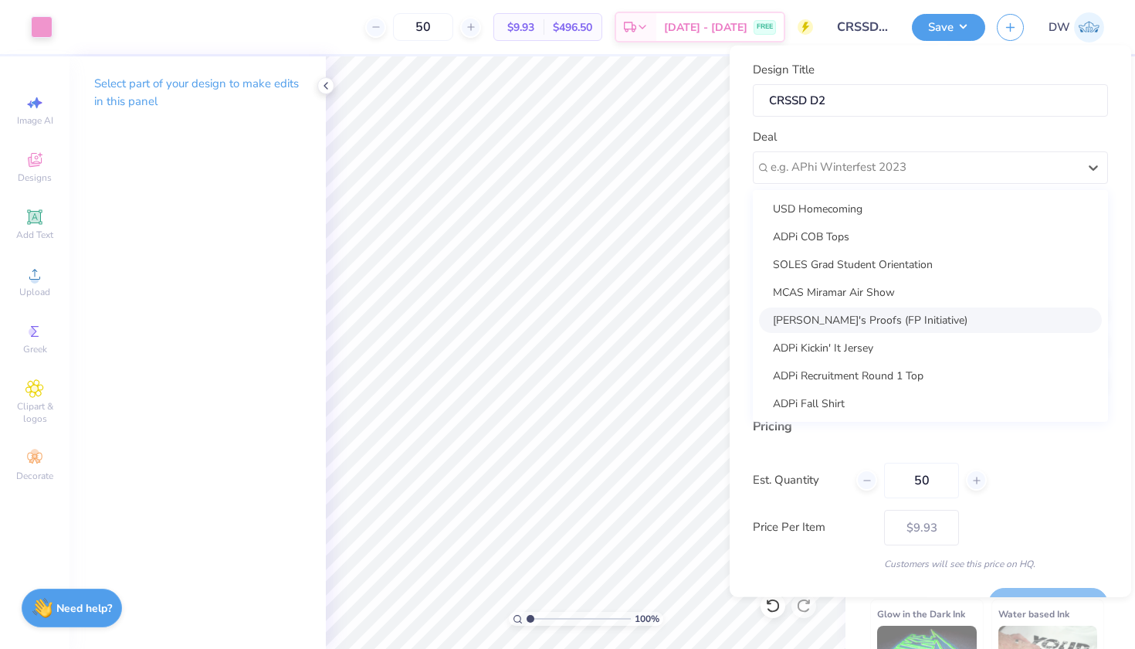
click at [906, 320] on div "[PERSON_NAME]'s Proofs (FP Initiative)" at bounding box center [930, 319] width 343 height 25
type input "[PERSON_NAME]"
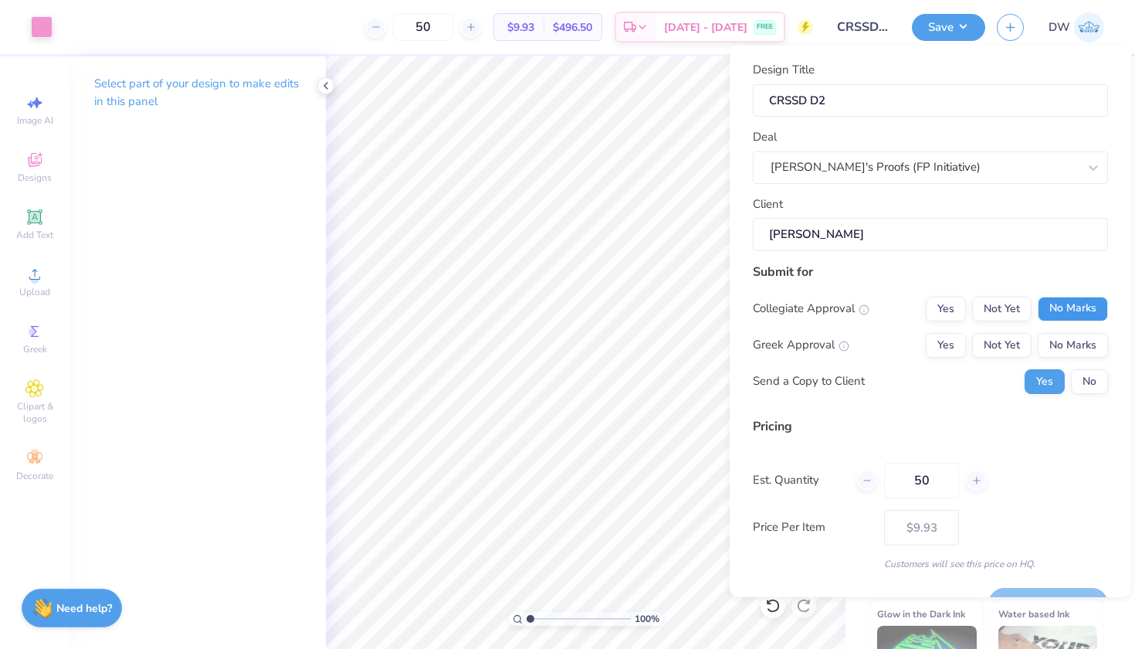
click at [1055, 310] on button "No Marks" at bounding box center [1073, 308] width 70 height 25
click at [1062, 338] on button "No Marks" at bounding box center [1073, 344] width 70 height 25
click at [1082, 374] on button "No" at bounding box center [1089, 380] width 37 height 25
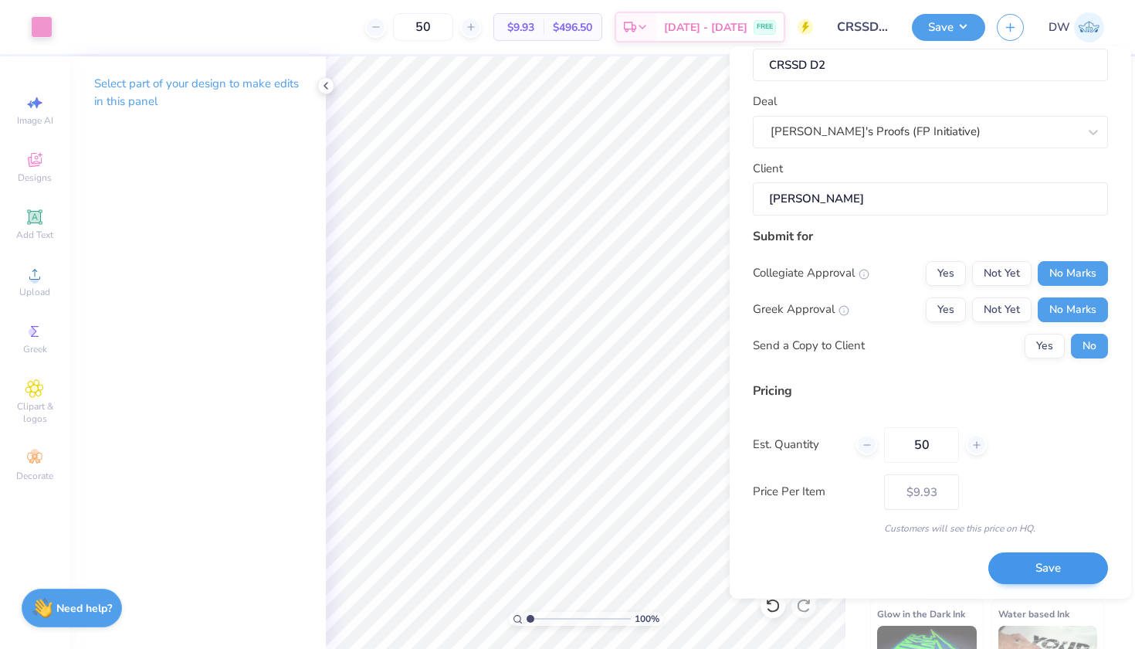
scroll to position [36, 0]
click at [1032, 567] on button "Save" at bounding box center [1048, 570] width 120 height 32
type input "– –"
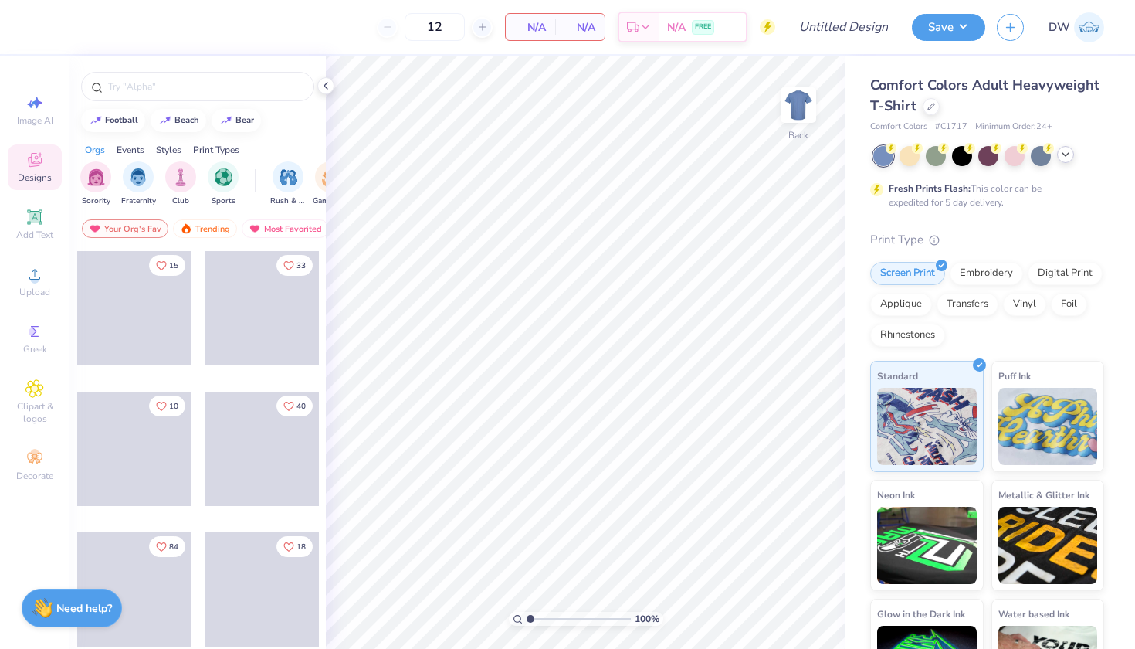
click at [1062, 152] on icon at bounding box center [1065, 154] width 12 height 12
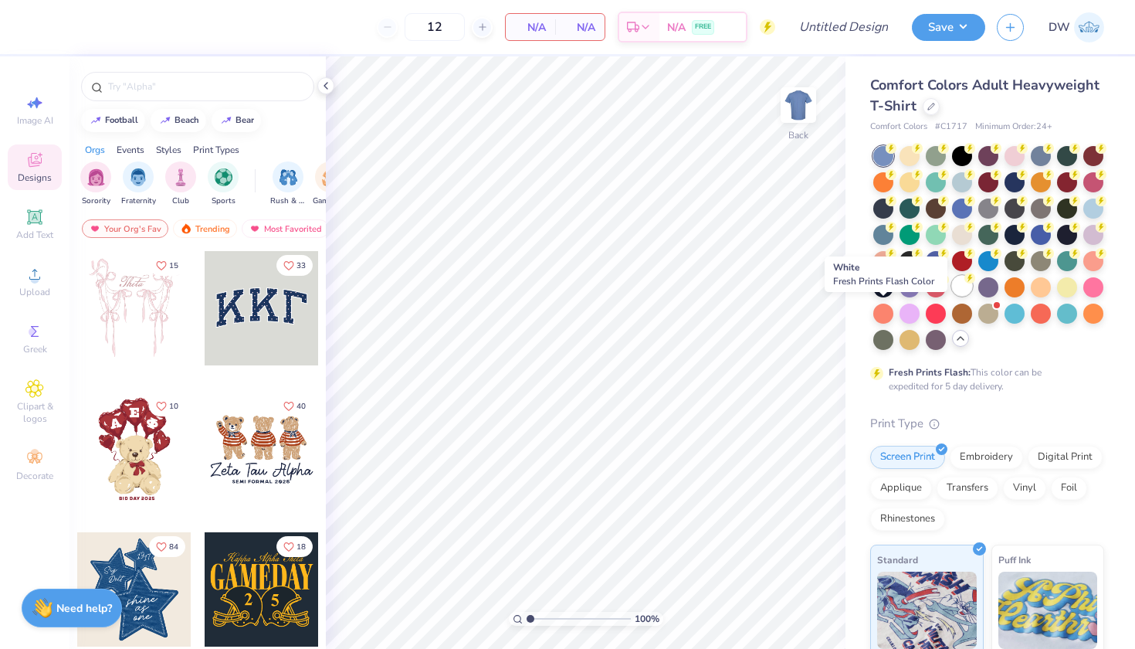
click at [952, 296] on div at bounding box center [962, 286] width 20 height 20
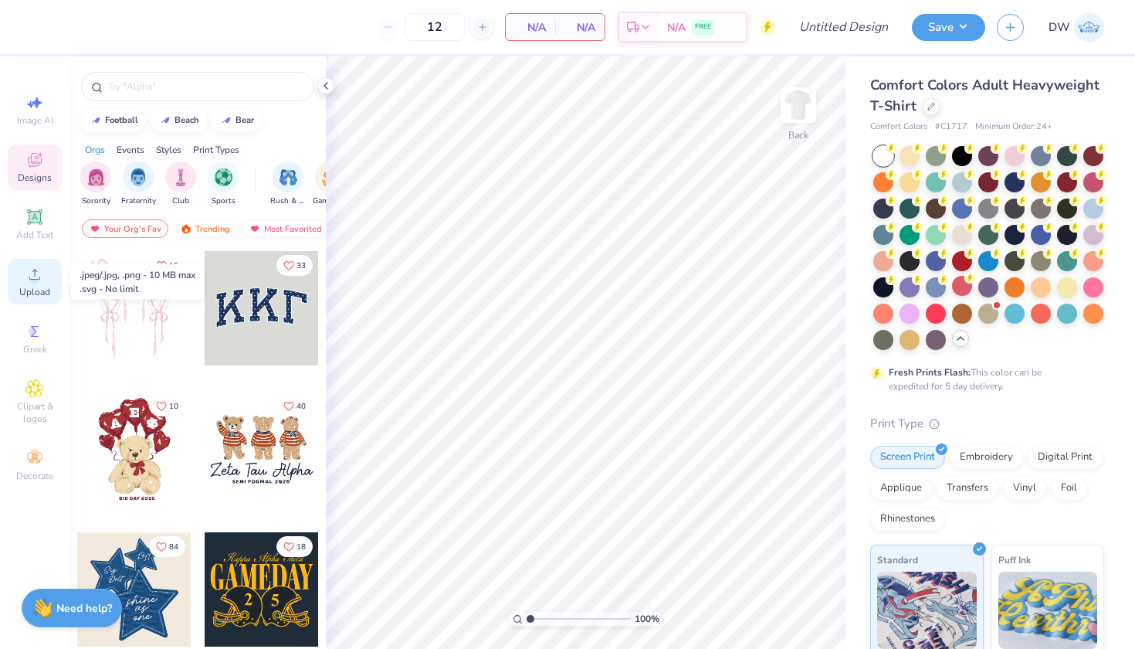
click at [32, 283] on circle at bounding box center [34, 279] width 8 height 8
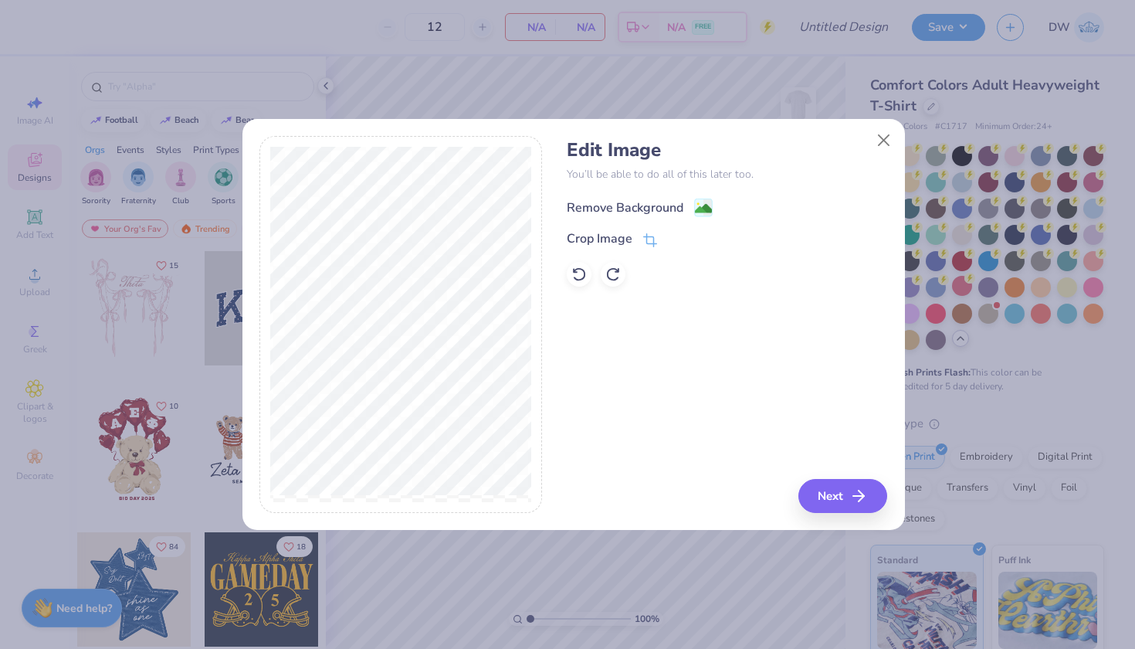
click at [710, 212] on image at bounding box center [703, 208] width 17 height 17
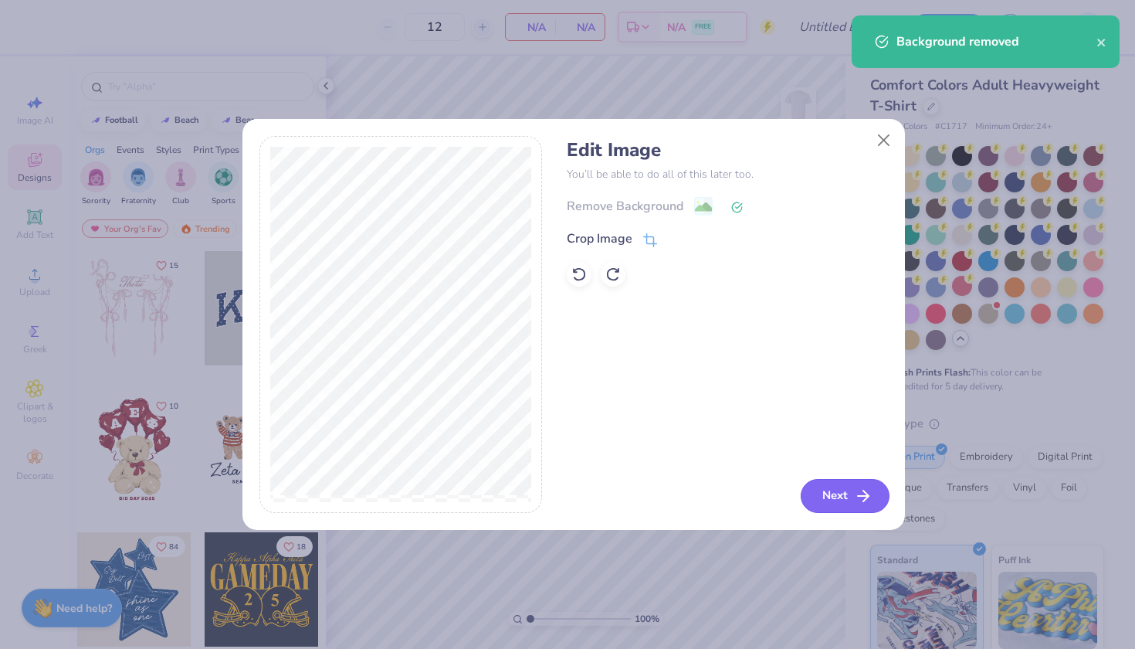
click at [822, 498] on button "Next" at bounding box center [845, 496] width 89 height 34
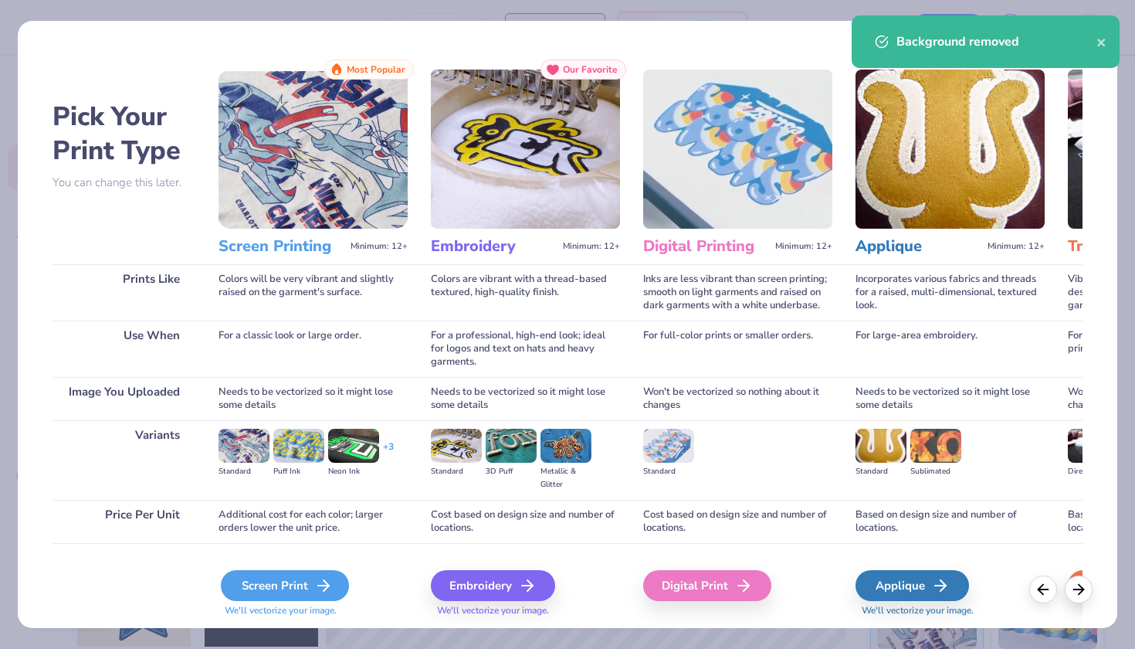
click at [269, 578] on div "Screen Print" at bounding box center [285, 585] width 128 height 31
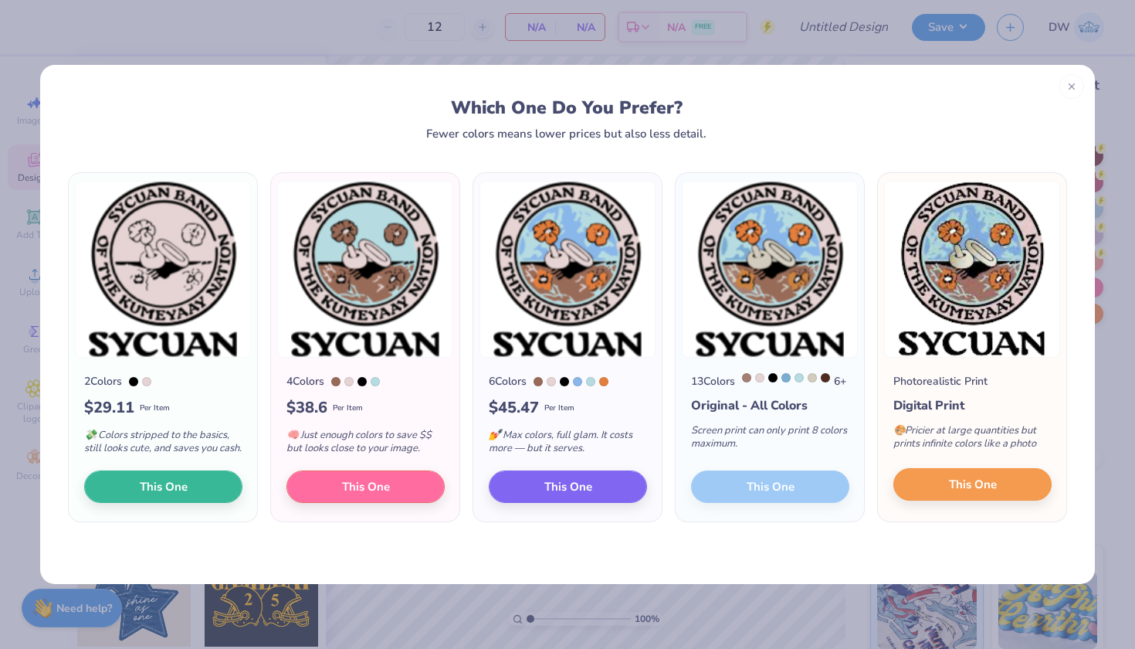
click at [1013, 498] on button "This One" at bounding box center [972, 484] width 158 height 32
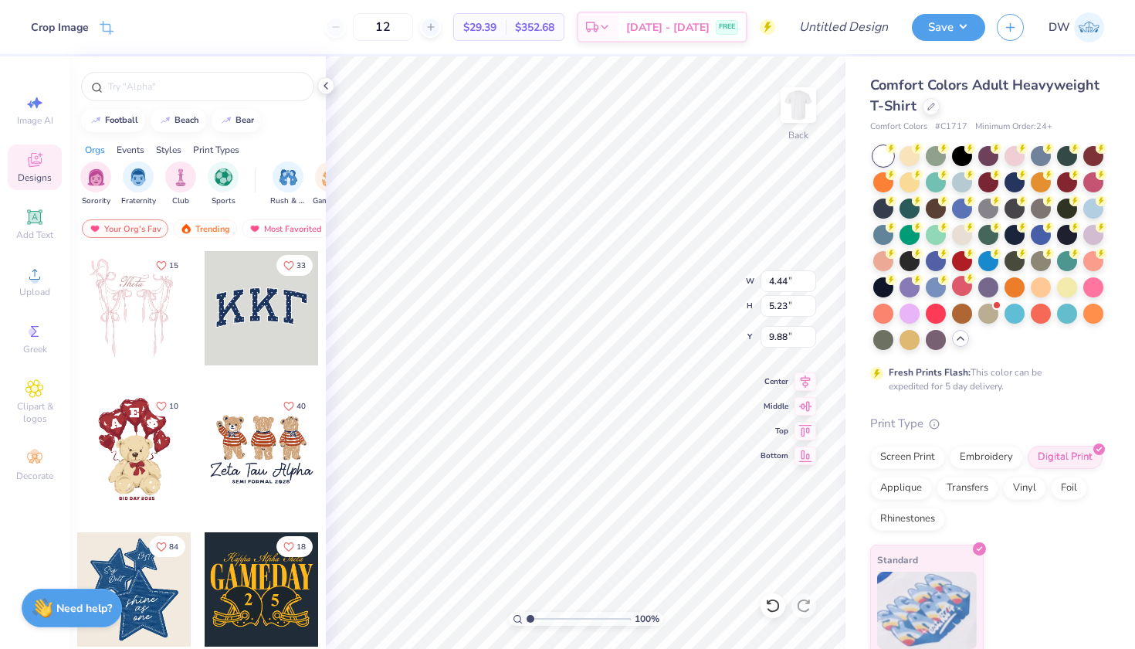
type input "3.00"
type input "9.19"
type input "10.83"
click at [797, 130] on div "Back" at bounding box center [799, 114] width 36 height 55
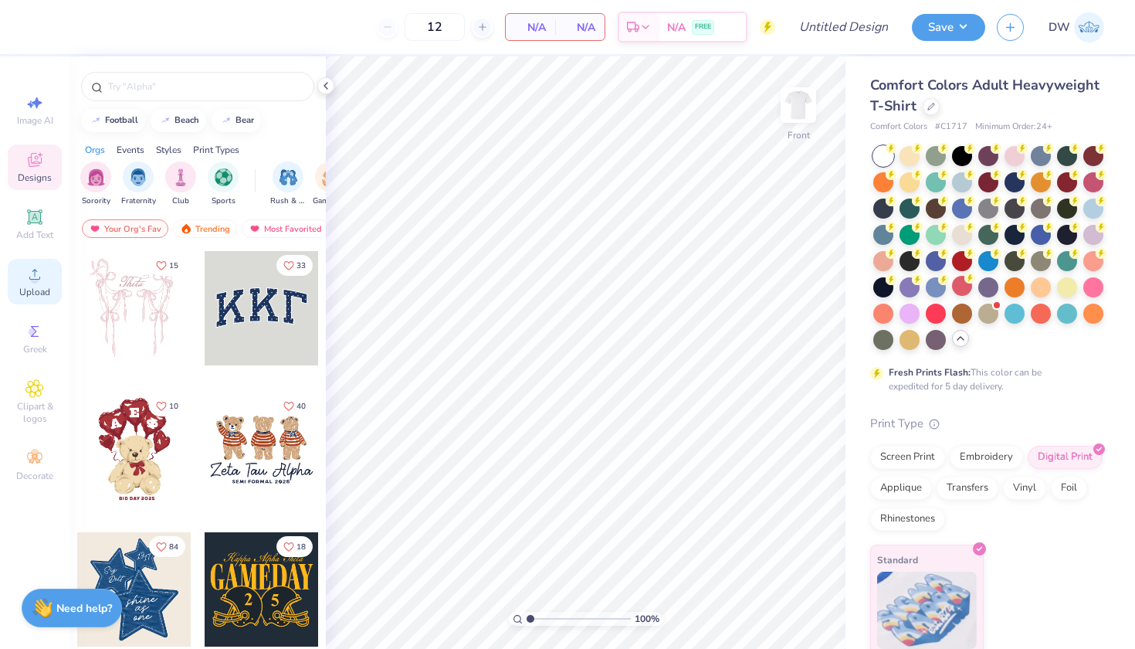
click at [46, 275] on div "Upload" at bounding box center [35, 282] width 54 height 46
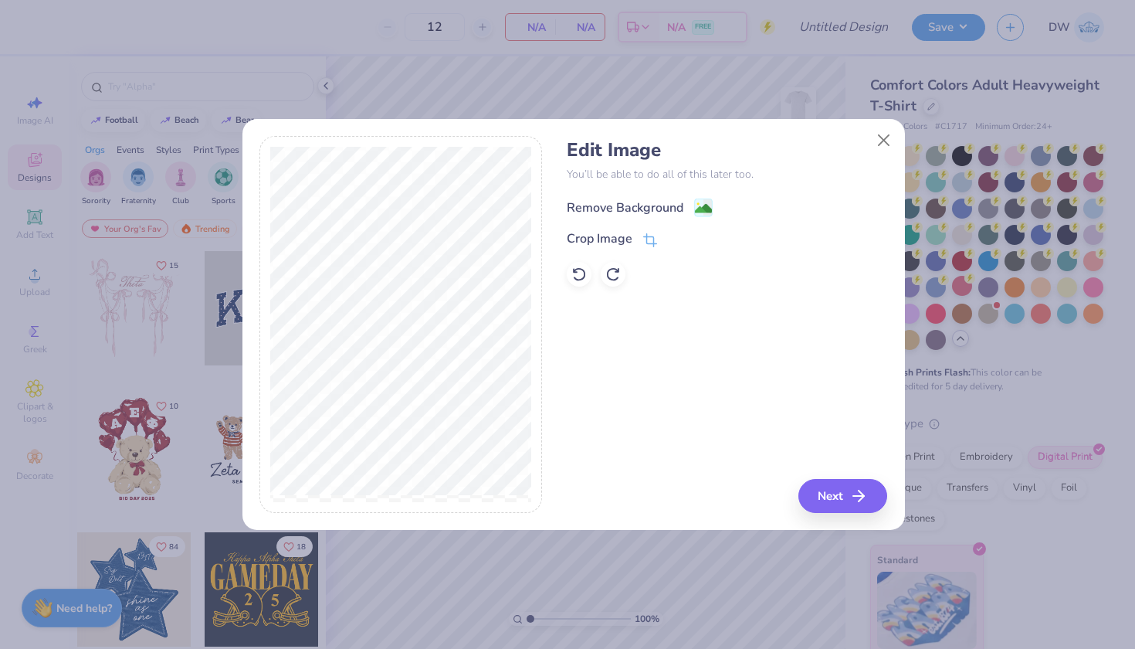
click at [703, 204] on image at bounding box center [703, 208] width 17 height 17
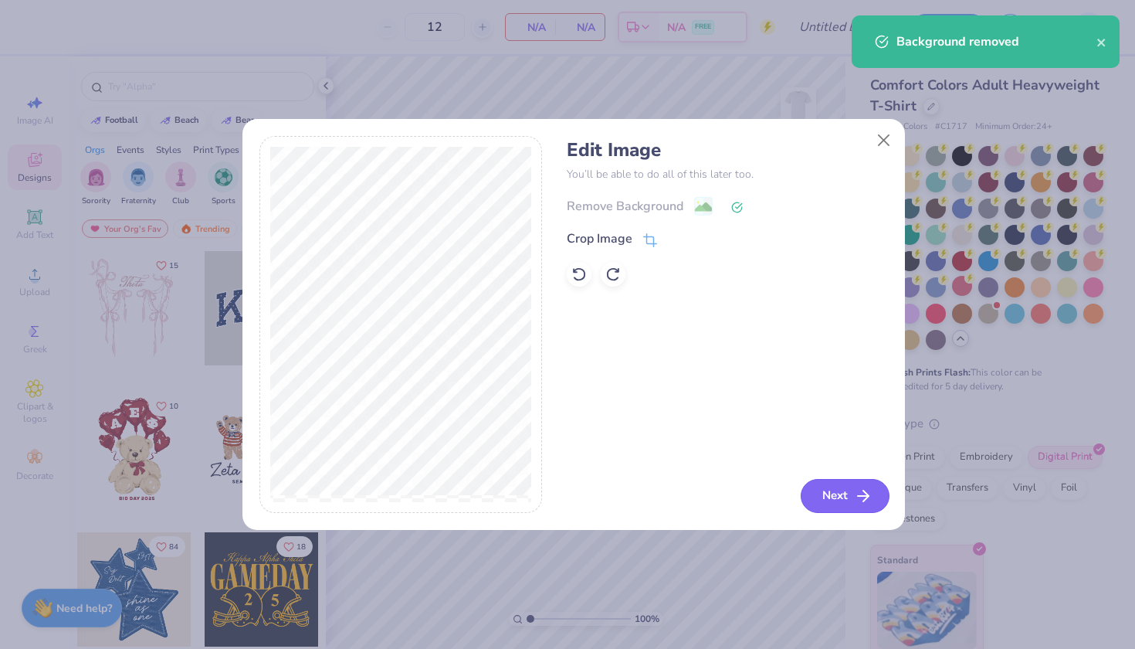
click at [837, 485] on button "Next" at bounding box center [845, 496] width 89 height 34
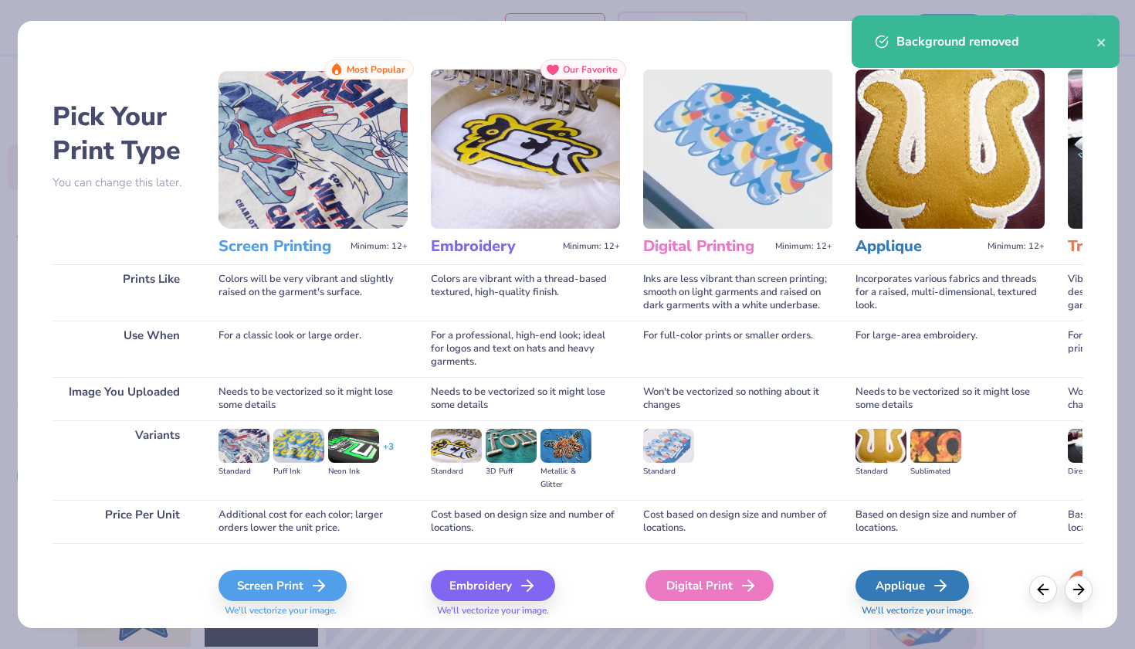
click at [730, 588] on div "Digital Print" at bounding box center [710, 585] width 128 height 31
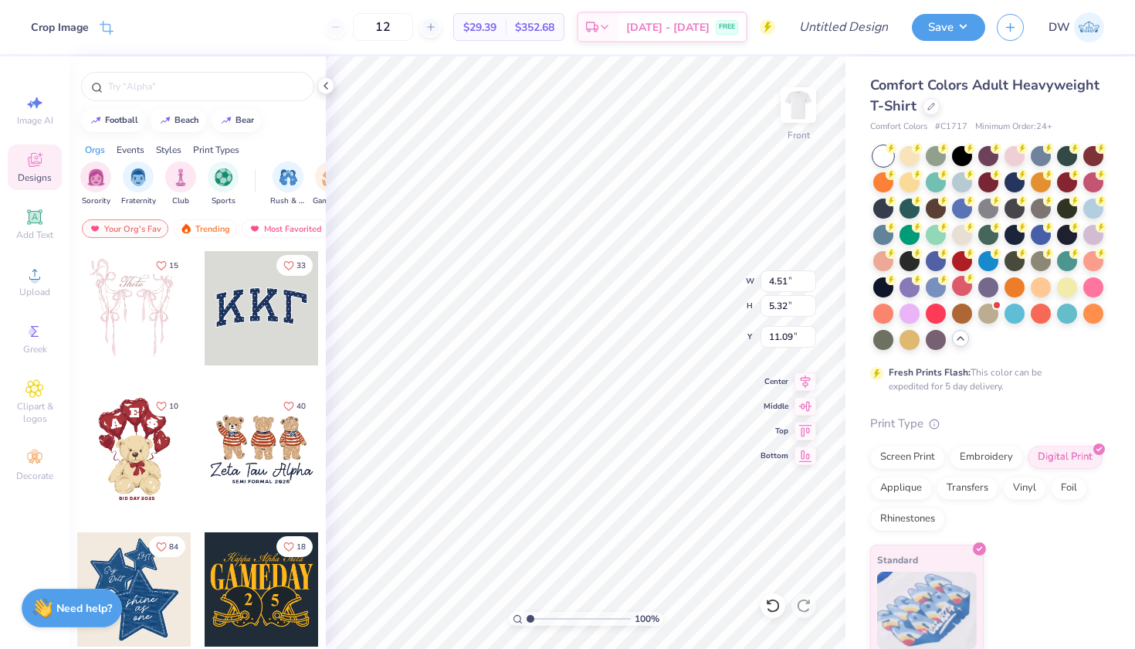
type input "6.45"
click at [763, 381] on div "100 % Front W 4.51 4.51 " H 5.32 5.32 " Y 6.45 6.45 " Center Middle Top Bottom" at bounding box center [586, 352] width 520 height 592
type input "3.00"
click at [796, 110] on img at bounding box center [799, 105] width 62 height 62
click at [34, 232] on span "Add Text" at bounding box center [34, 235] width 37 height 12
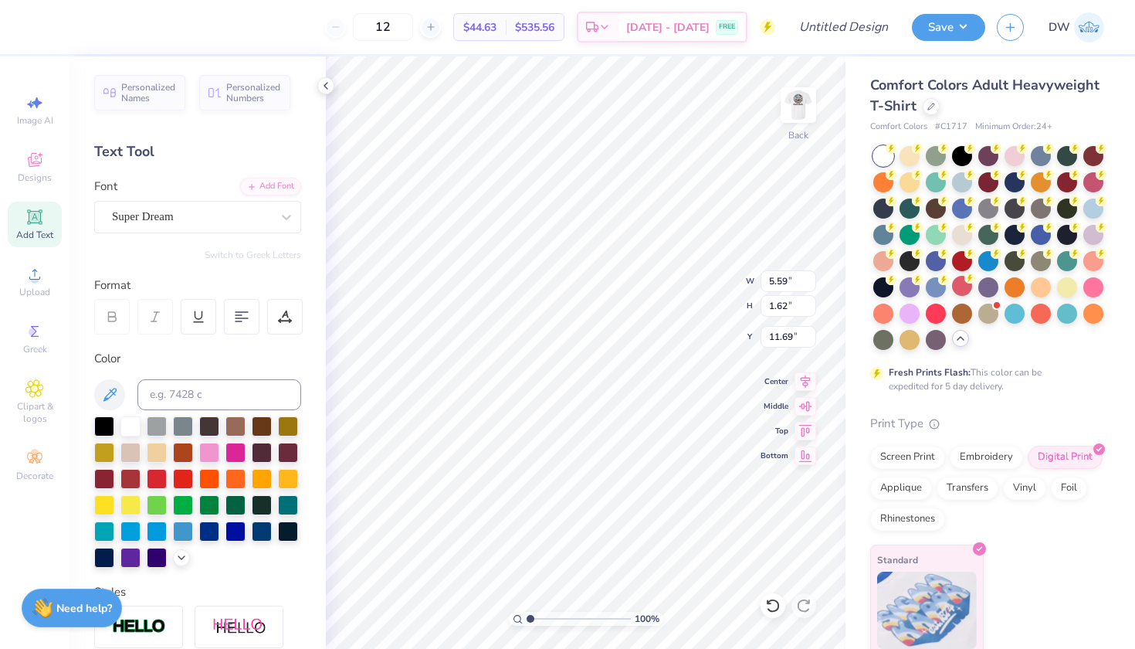
type textarea "T"
type textarea "POW-WOW 2025"
click at [248, 320] on icon at bounding box center [242, 317] width 14 height 14
click at [798, 114] on img at bounding box center [799, 105] width 62 height 62
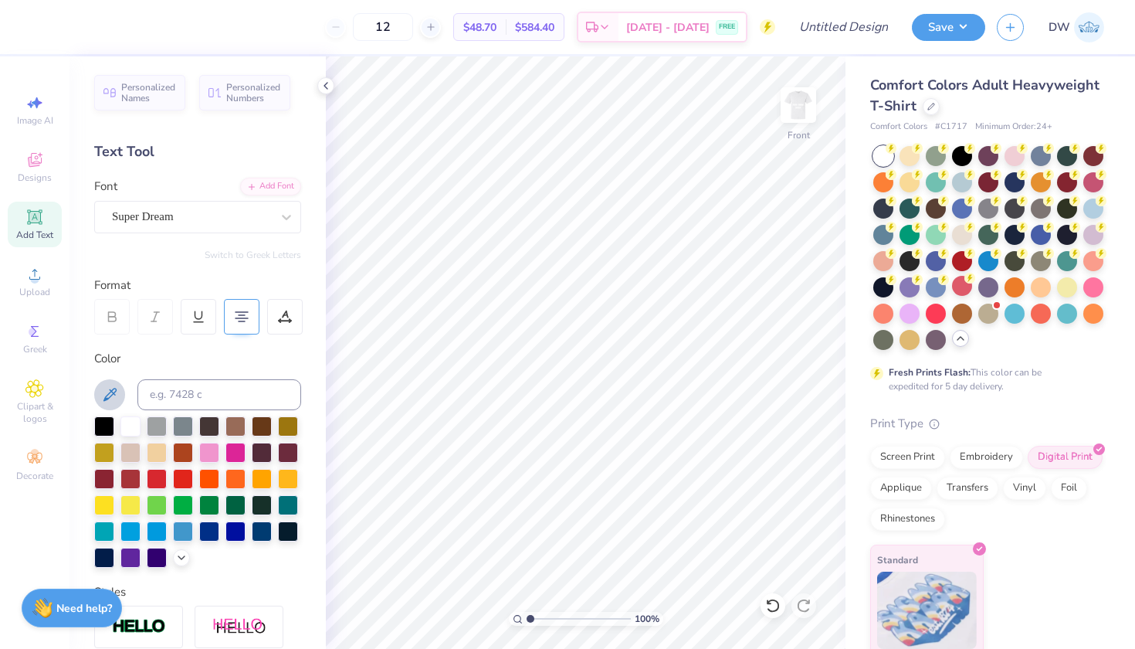
click at [104, 386] on icon at bounding box center [109, 394] width 19 height 19
click at [812, 105] on img at bounding box center [799, 105] width 62 height 62
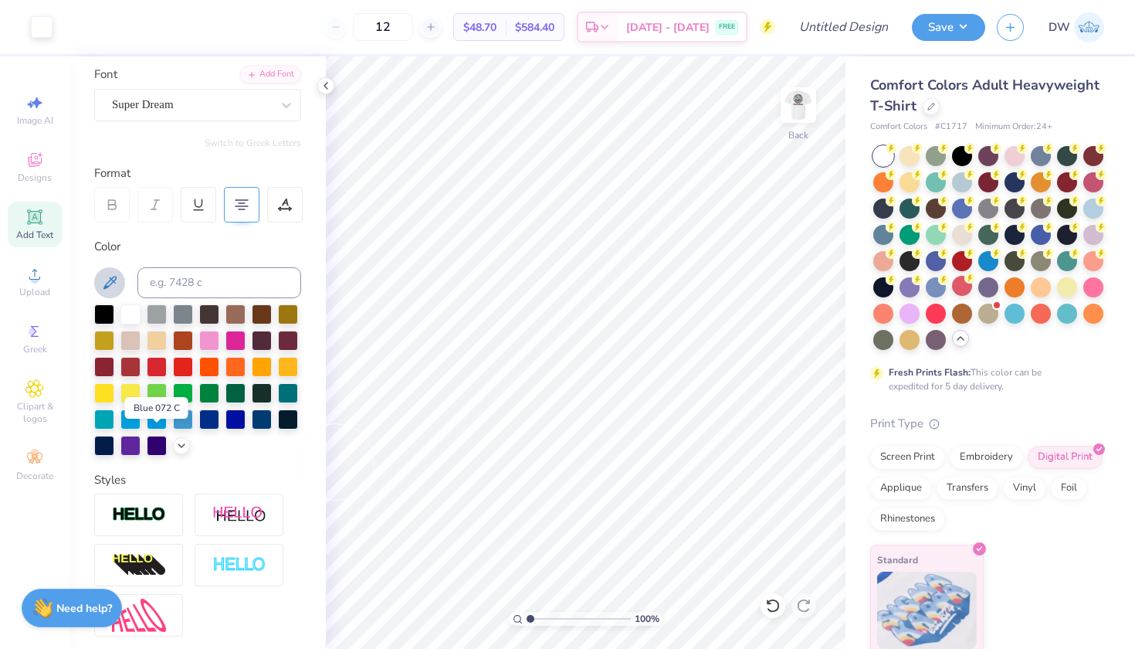
scroll to position [119, 0]
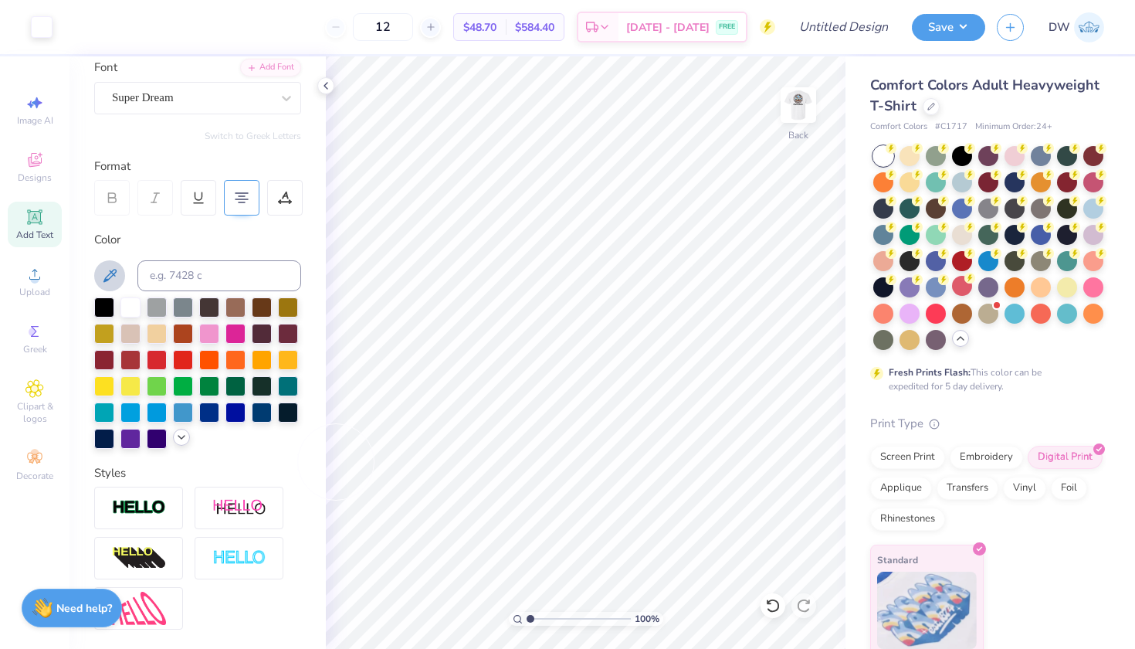
click at [134, 449] on div at bounding box center [197, 372] width 207 height 151
click at [175, 443] on icon at bounding box center [181, 437] width 12 height 12
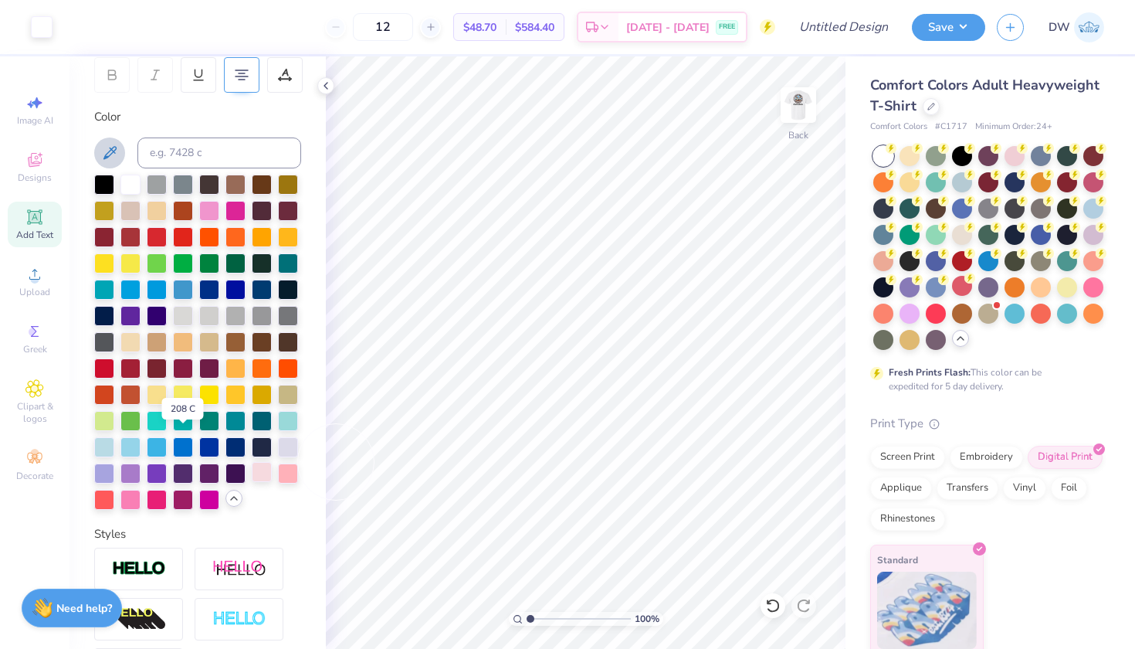
scroll to position [248, 0]
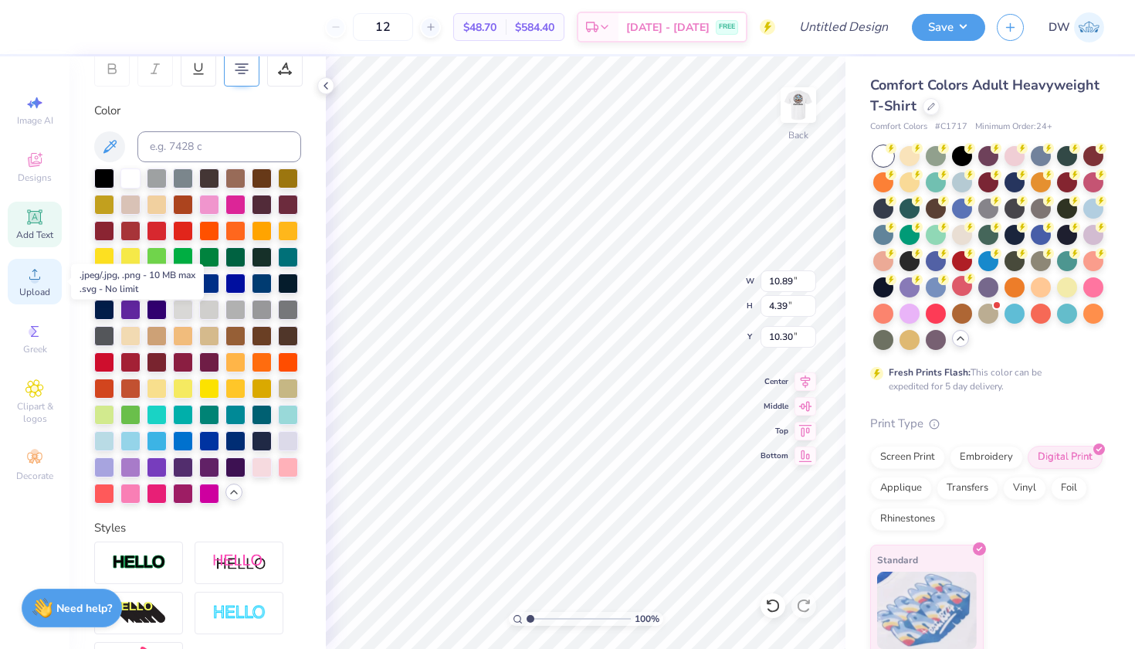
click at [36, 275] on icon at bounding box center [34, 274] width 19 height 19
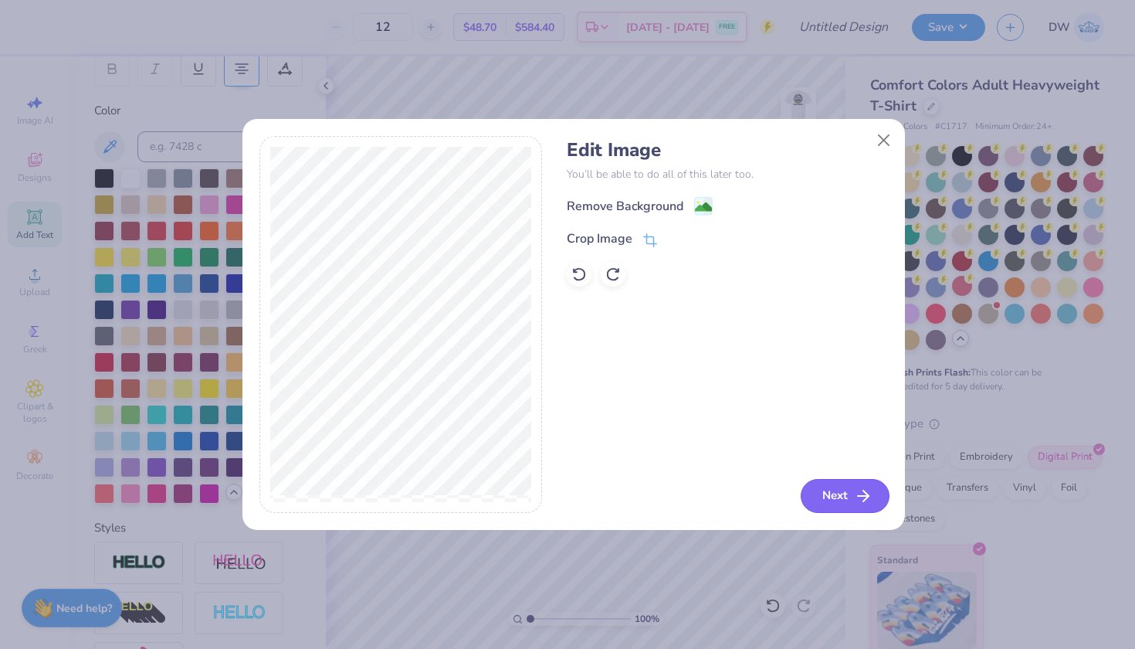
click at [832, 511] on button "Next" at bounding box center [845, 496] width 89 height 34
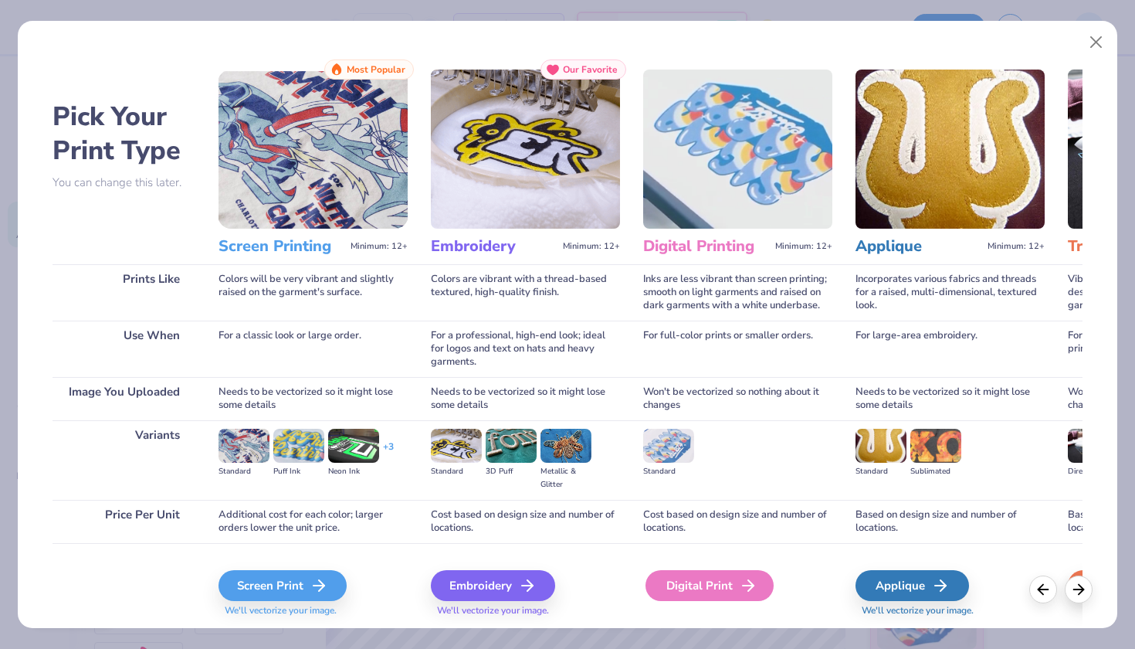
click at [741, 588] on icon at bounding box center [748, 585] width 19 height 19
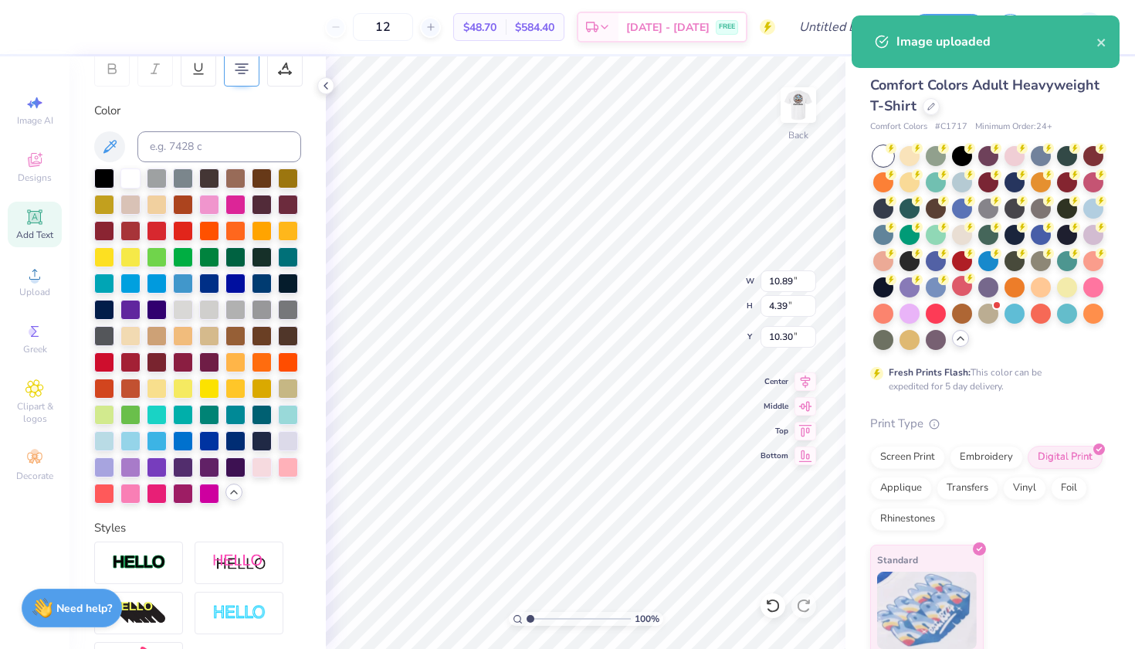
type input "6.84"
type input "1.74"
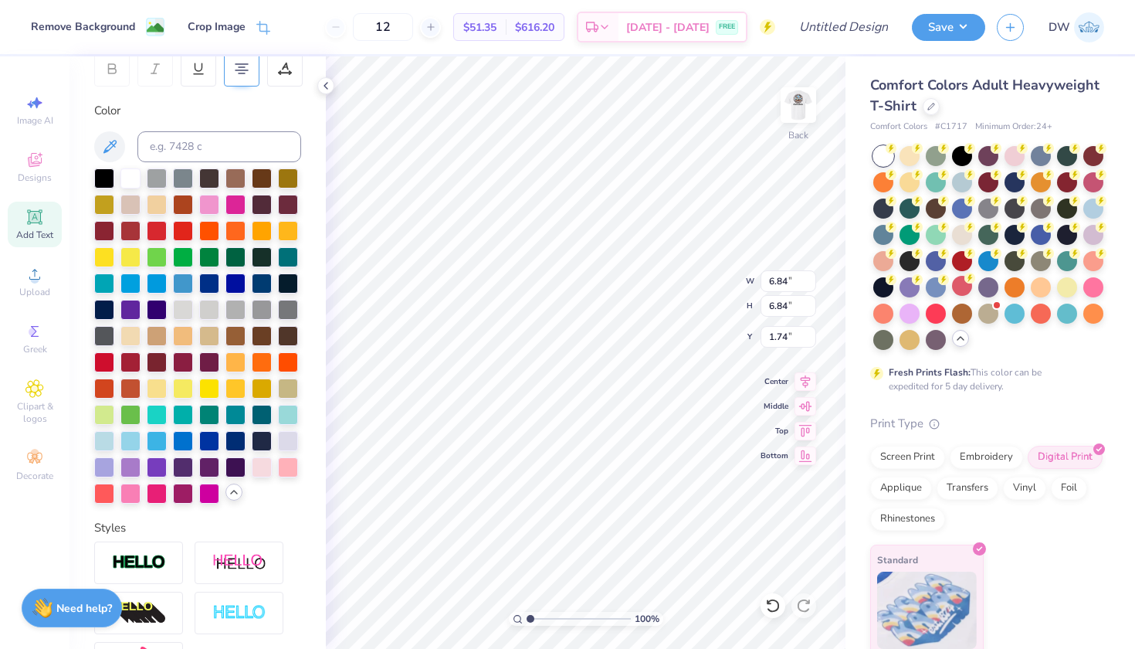
type input "11.28"
type input "10.89"
type input "4.39"
type input "14.47"
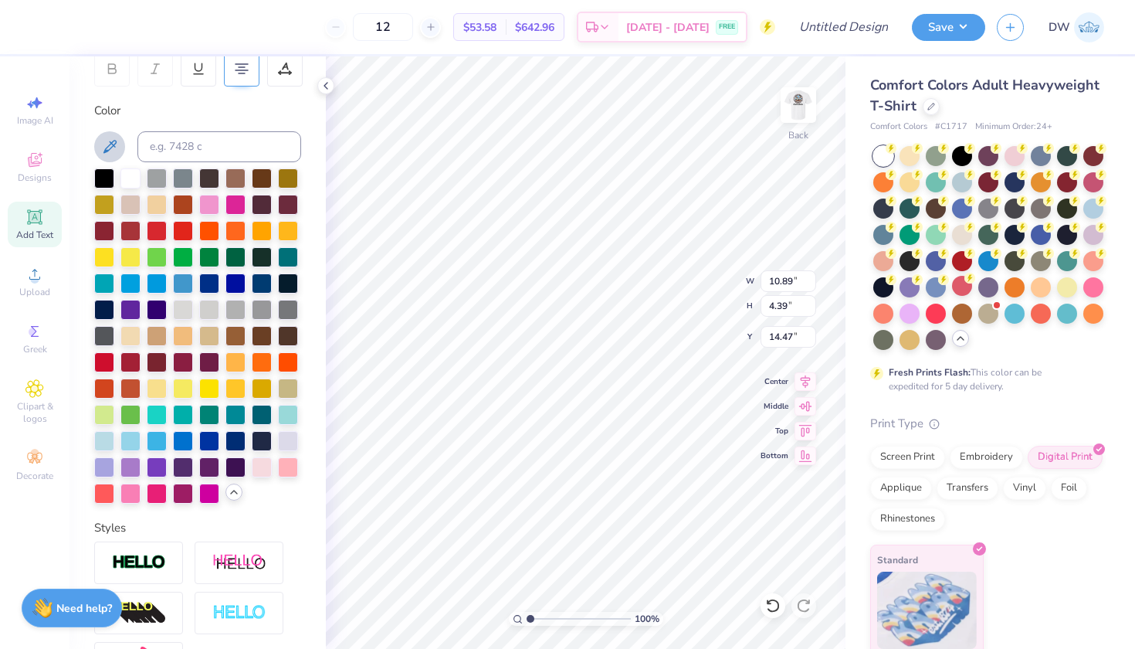
click at [114, 146] on icon at bounding box center [109, 146] width 19 height 19
type input "13.10"
type input "0.50"
type input "14.10"
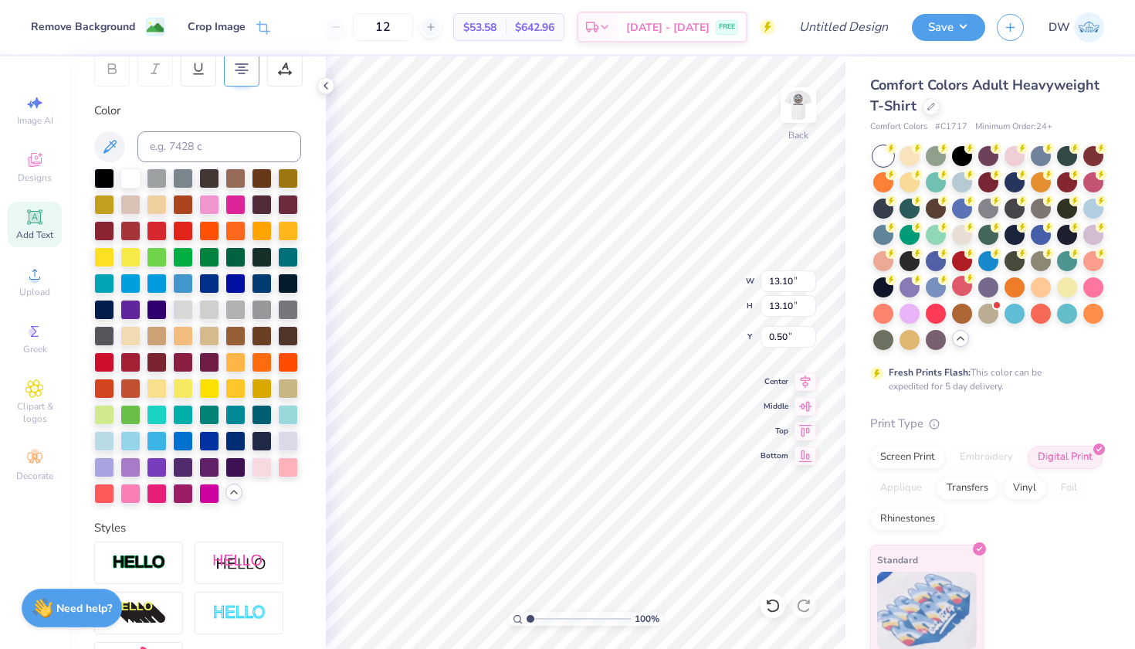
type input "14.10"
click at [107, 139] on icon at bounding box center [109, 146] width 19 height 19
type input "14.10"
type input "0.50"
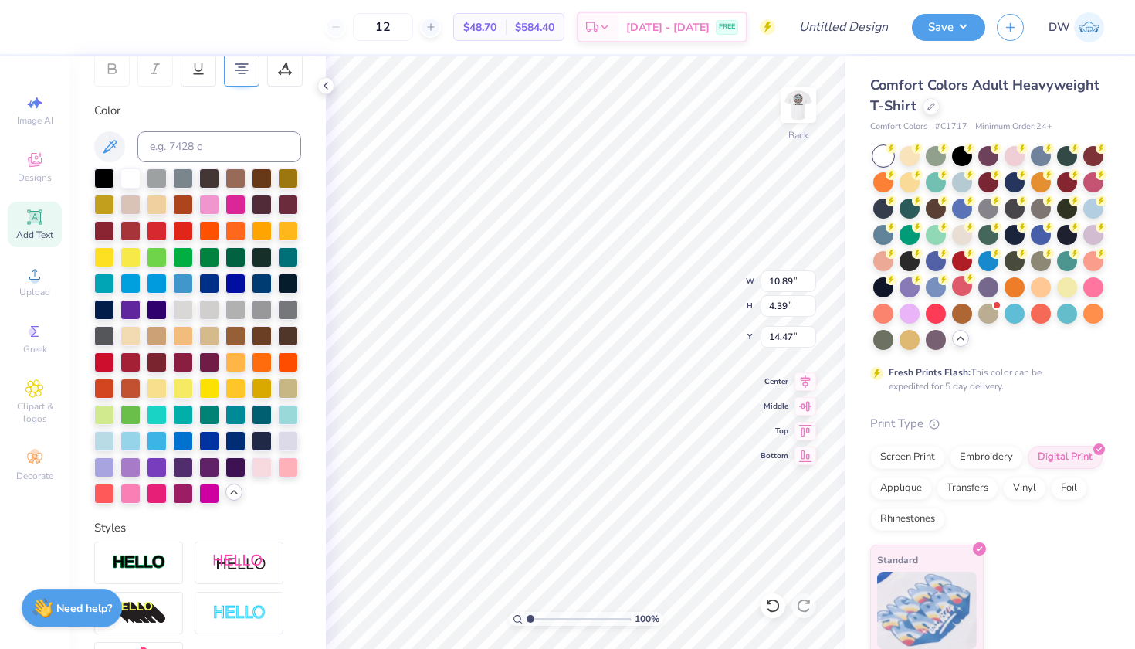
type input "1.78"
type input "3.07"
type input "1.24"
type input "3.00"
type input "3.50"
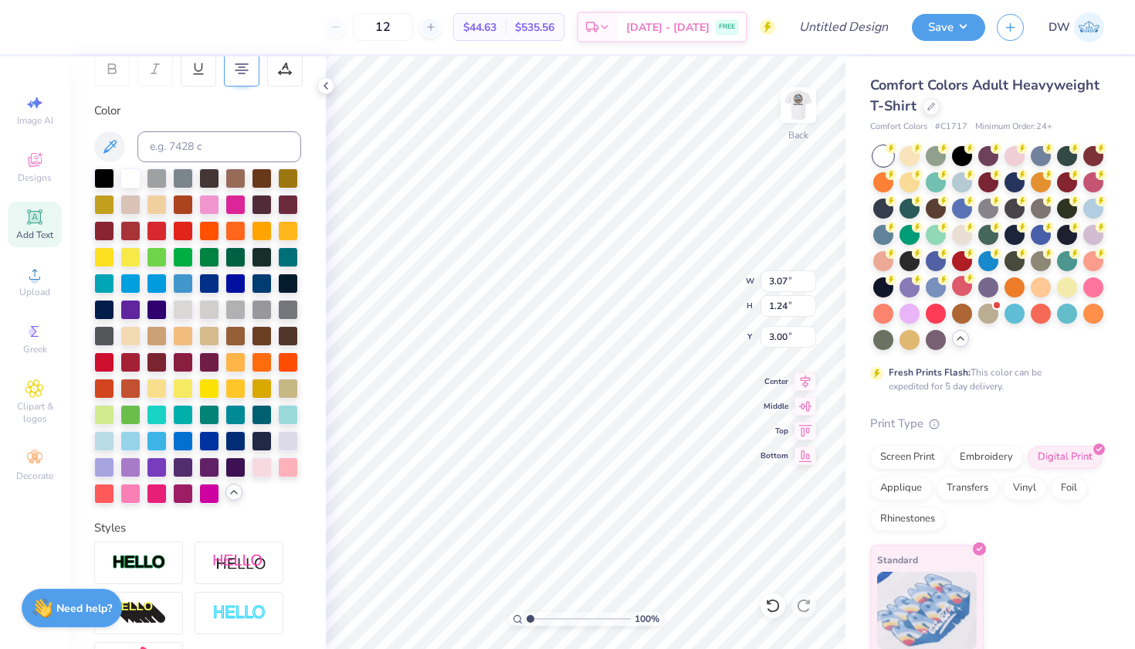
type input "1.41"
click at [797, 122] on img at bounding box center [799, 105] width 62 height 62
click at [799, 107] on img at bounding box center [799, 105] width 62 height 62
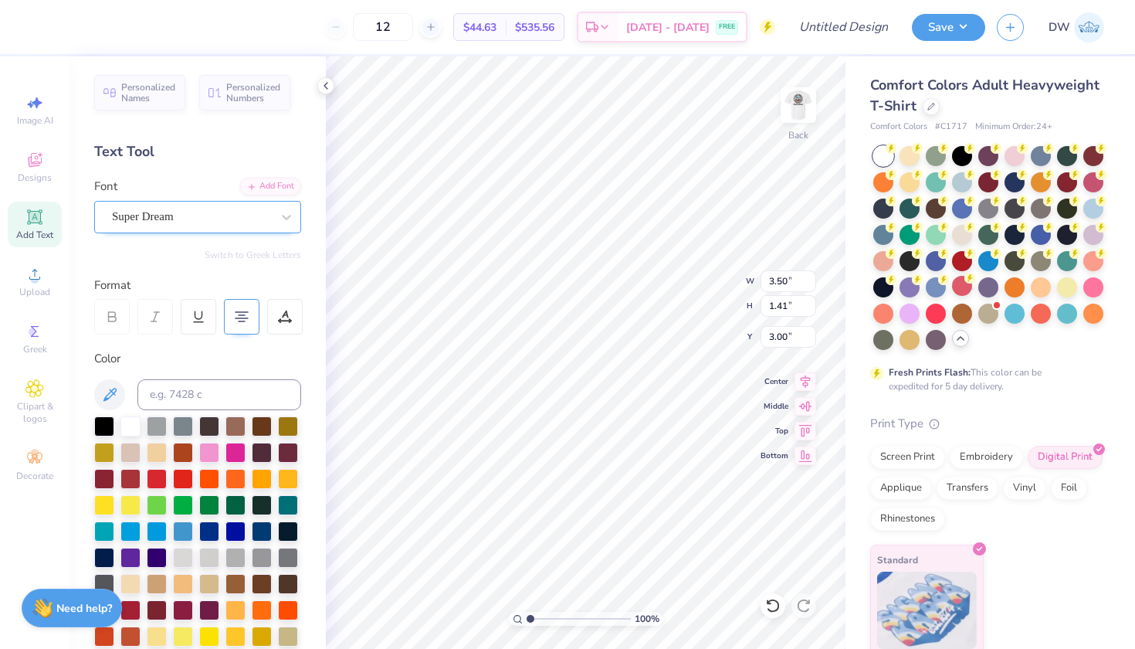
scroll to position [0, 0]
click at [218, 221] on div "Super Dream" at bounding box center [191, 217] width 162 height 24
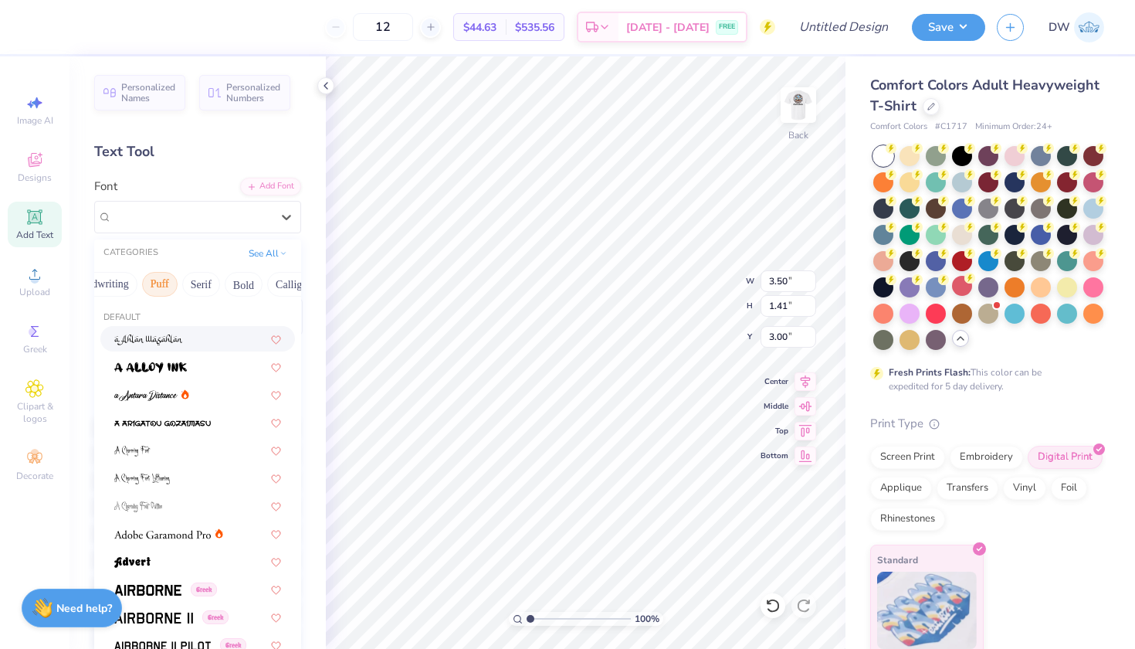
scroll to position [0, 98]
click at [184, 284] on button "Serif" at bounding box center [185, 284] width 38 height 25
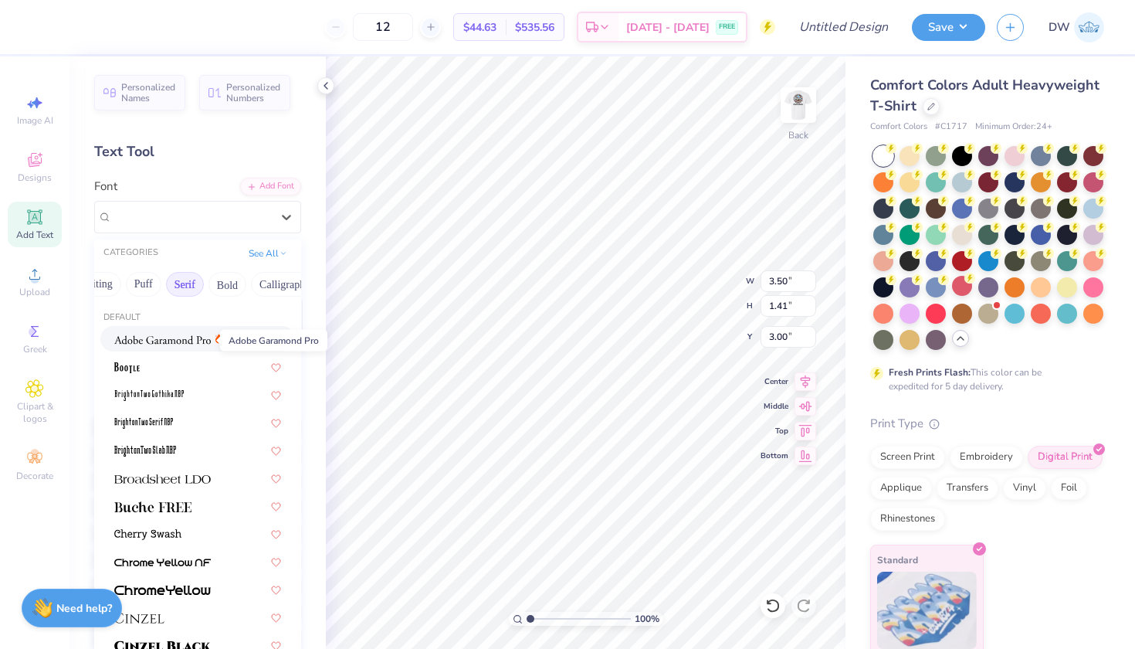
click at [182, 337] on img at bounding box center [162, 339] width 97 height 11
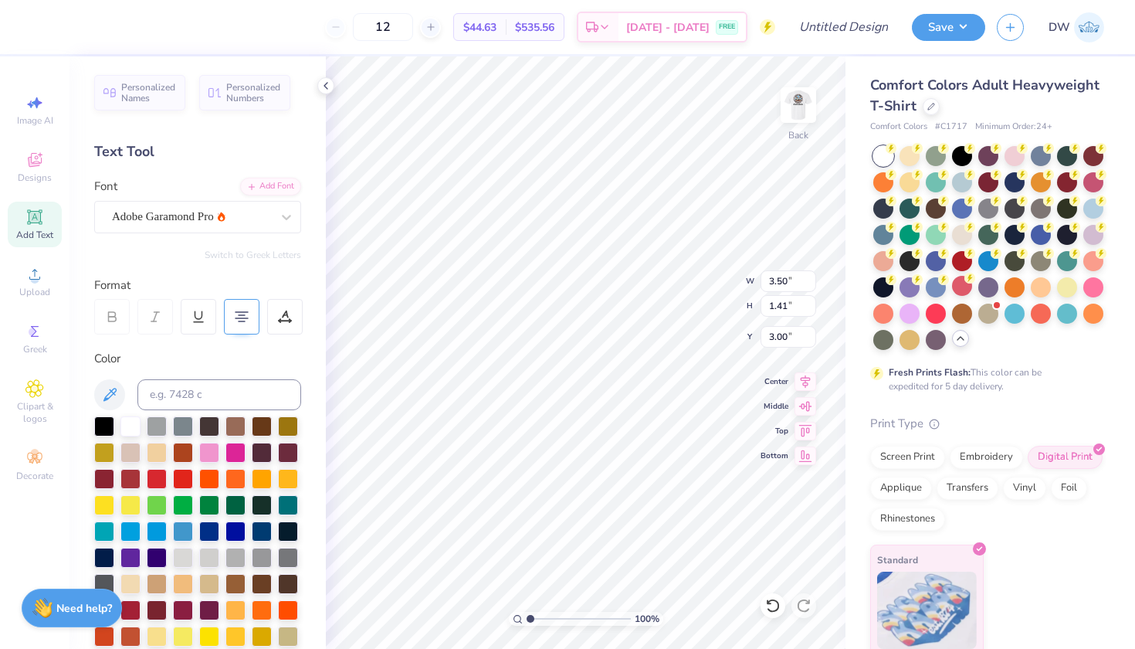
type input "3.79"
type input "1.44"
type input "2.98"
click at [218, 219] on icon at bounding box center [222, 216] width 8 height 9
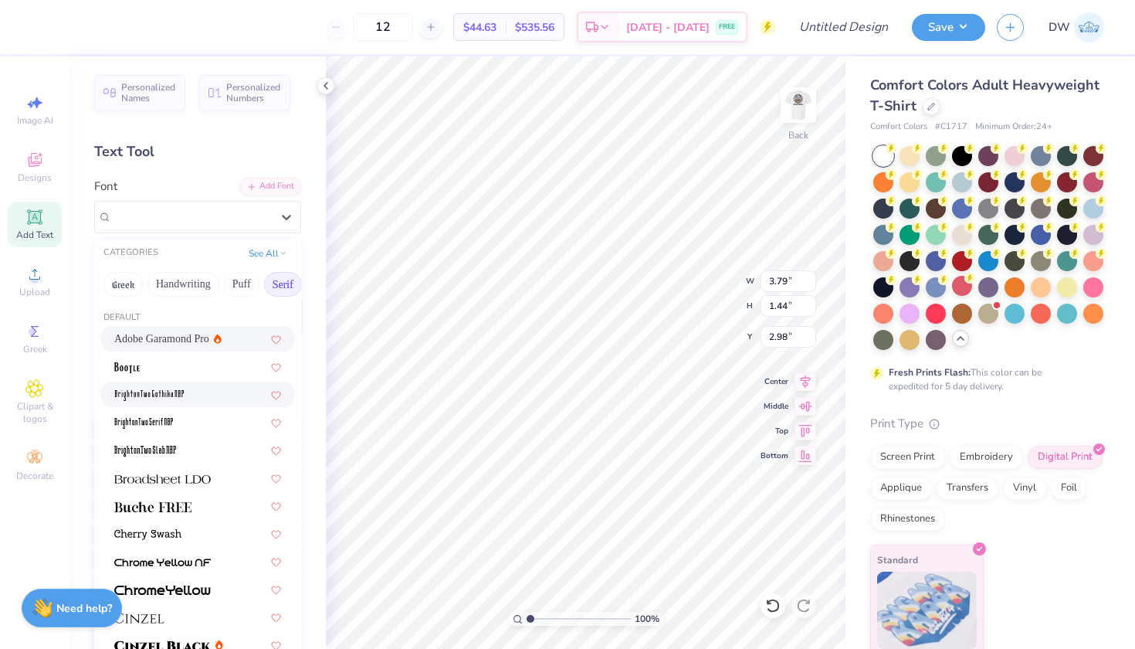
scroll to position [15, 0]
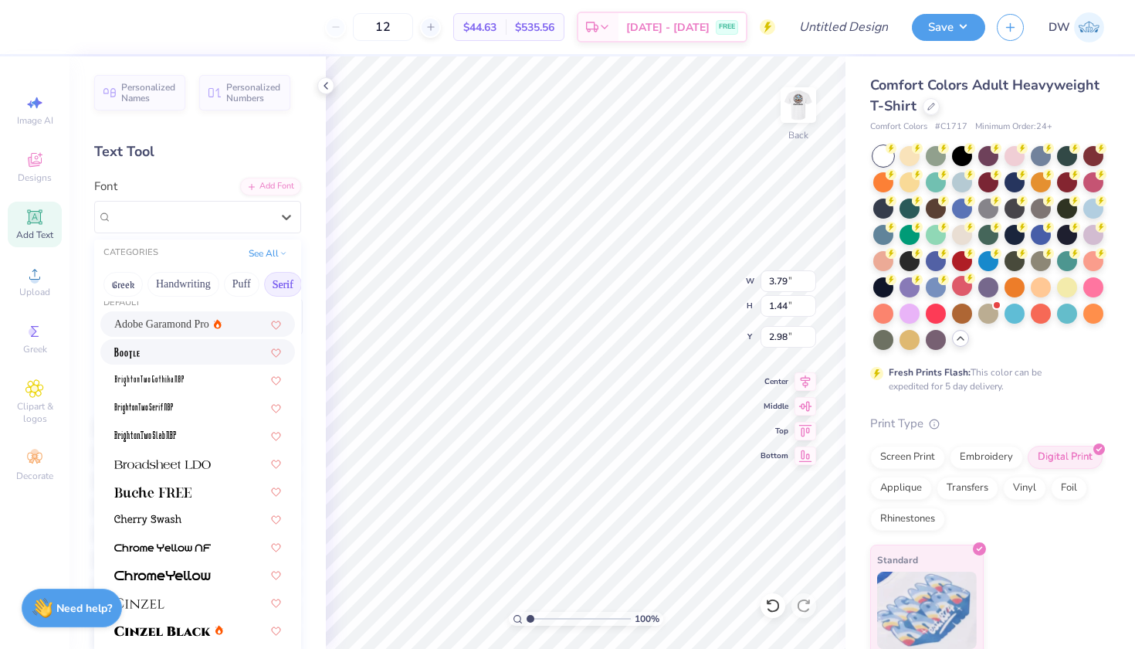
click at [171, 360] on div at bounding box center [197, 352] width 167 height 16
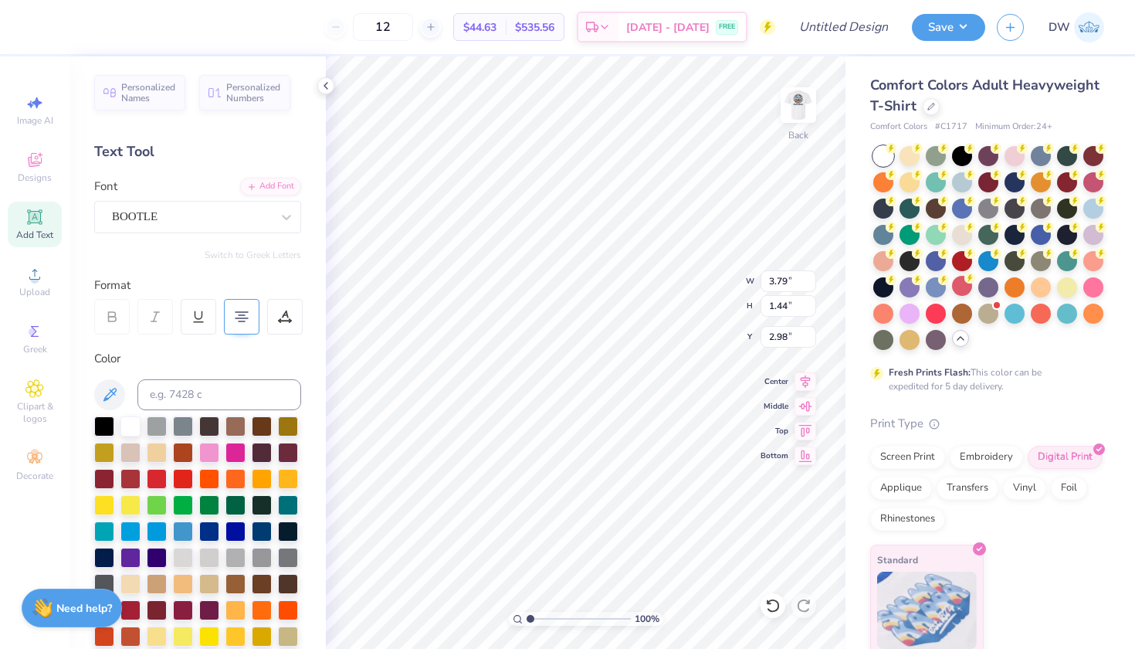
type input "2.83"
type input "1.43"
type input "2.99"
click at [245, 220] on div "BOOTLE" at bounding box center [191, 217] width 162 height 24
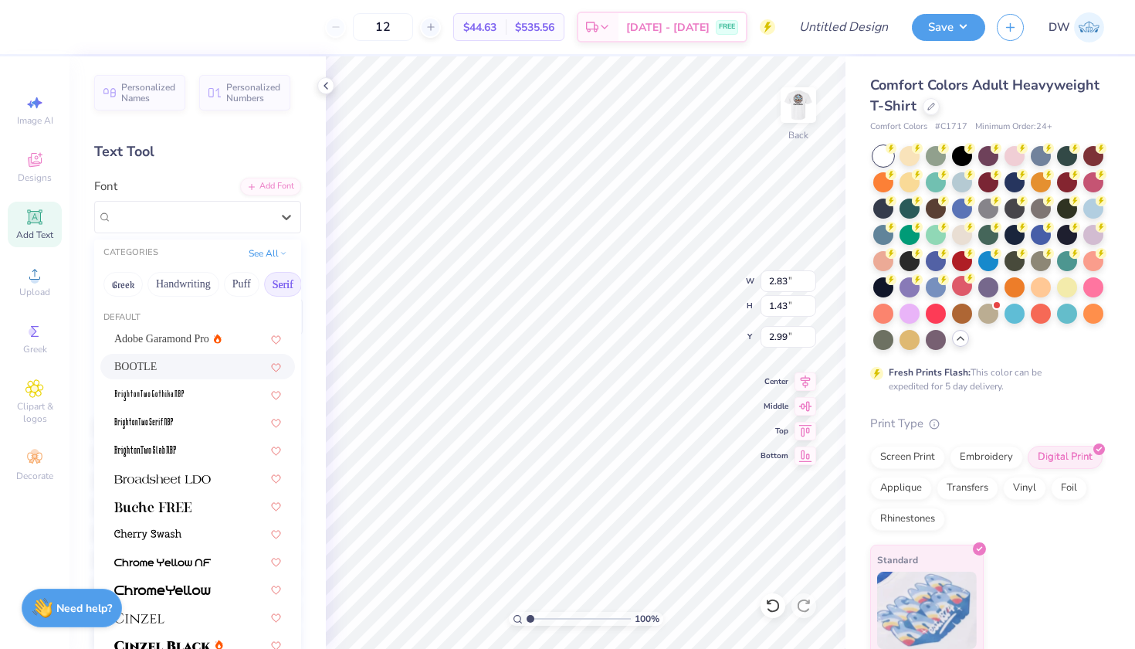
scroll to position [35, 0]
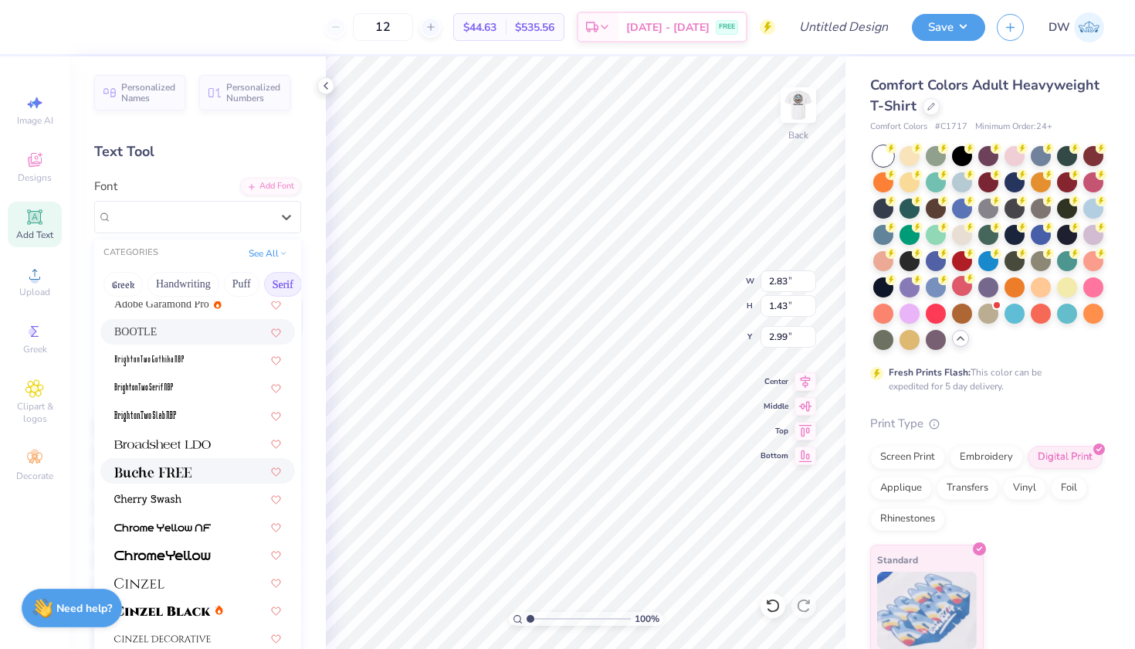
click at [158, 480] on div at bounding box center [197, 470] width 195 height 25
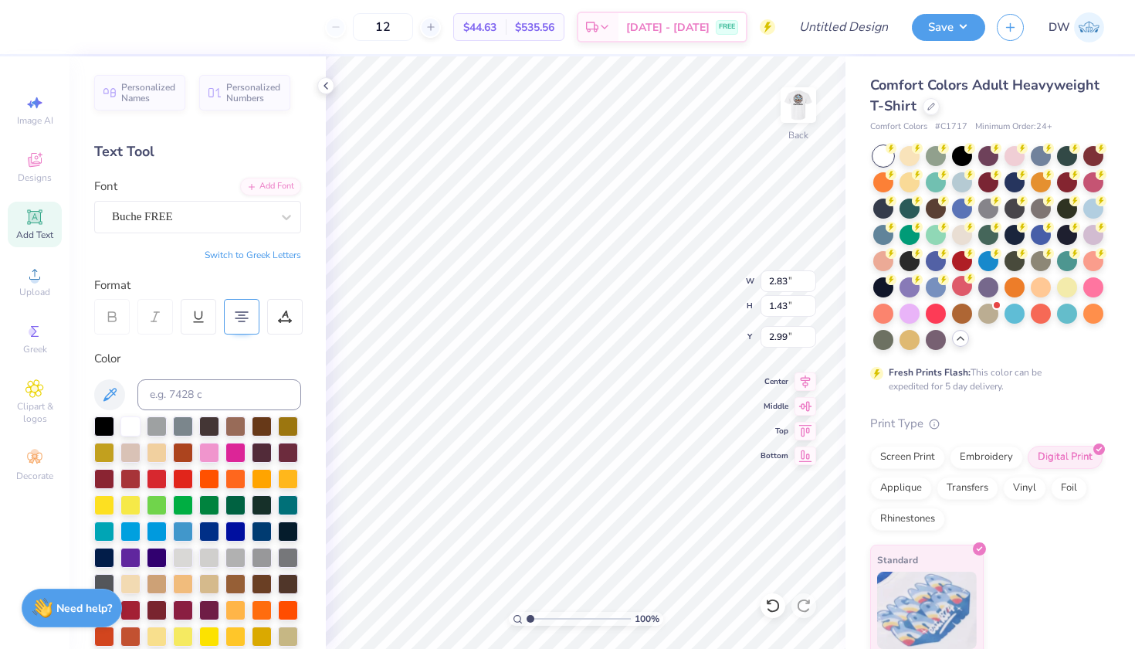
type input "3.91"
type input "1.39"
type input "3.01"
click at [242, 220] on div "Buche FREE" at bounding box center [191, 217] width 162 height 24
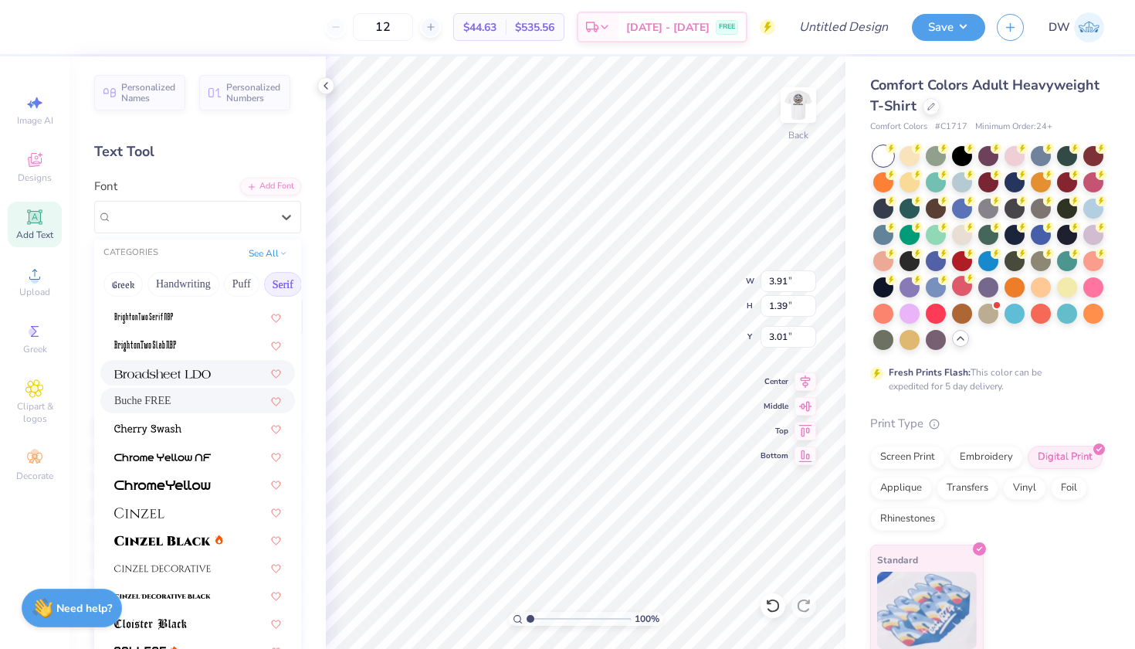
scroll to position [116, 0]
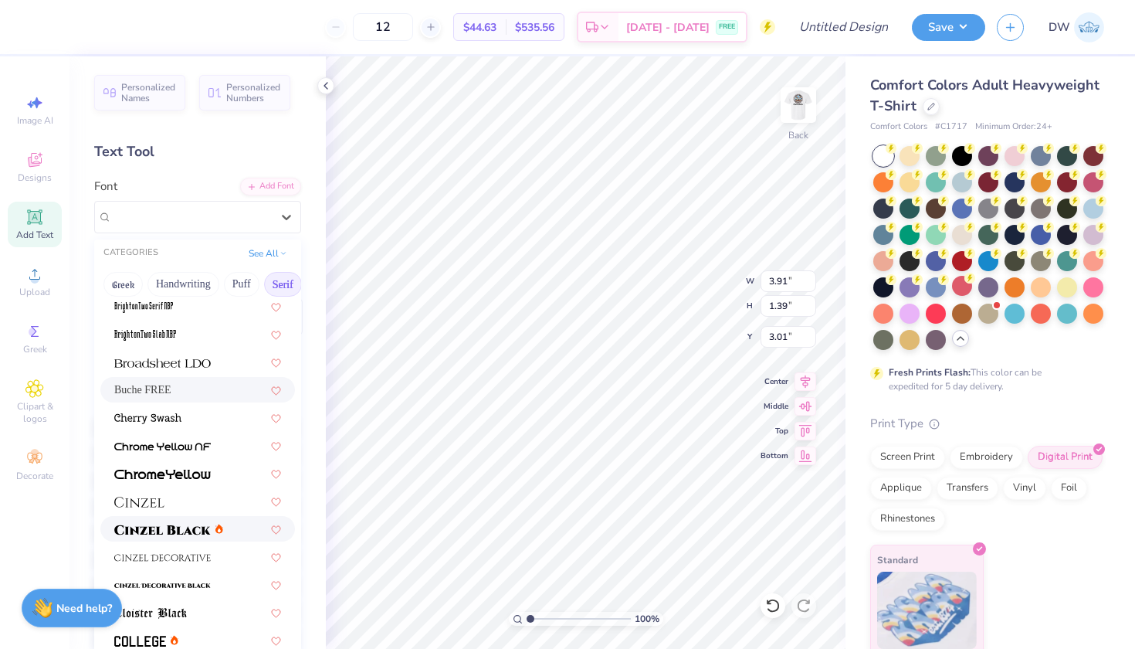
click at [181, 527] on img at bounding box center [162, 529] width 97 height 11
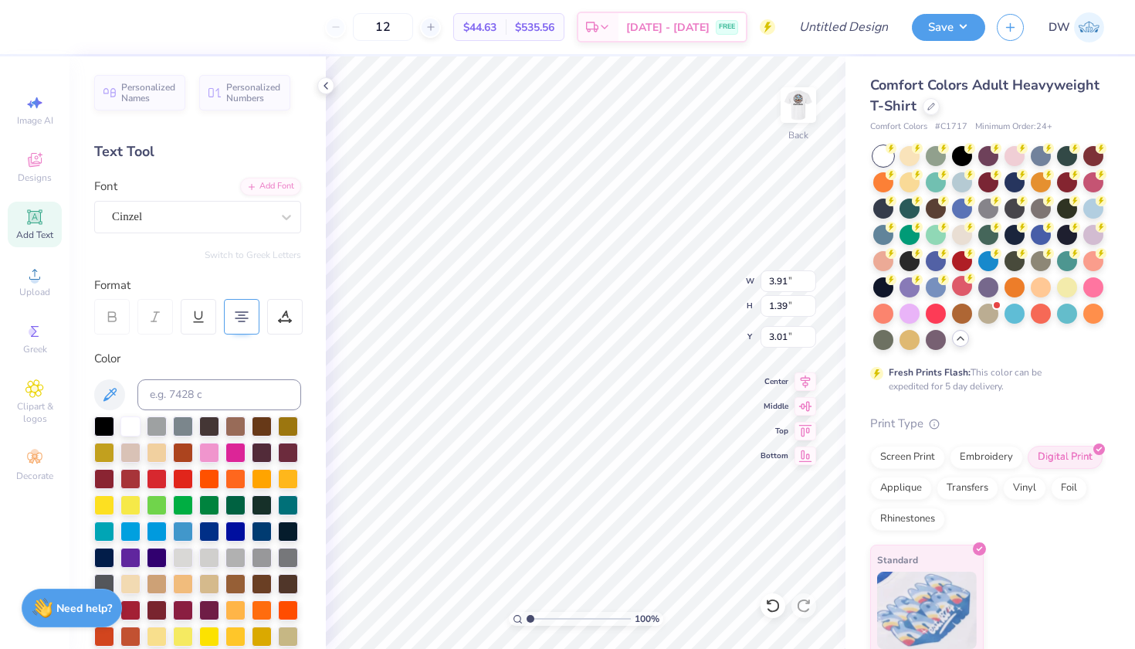
type input "3.99"
type input "1.48"
type input "2.97"
type textarea "POW-WOW 2025"
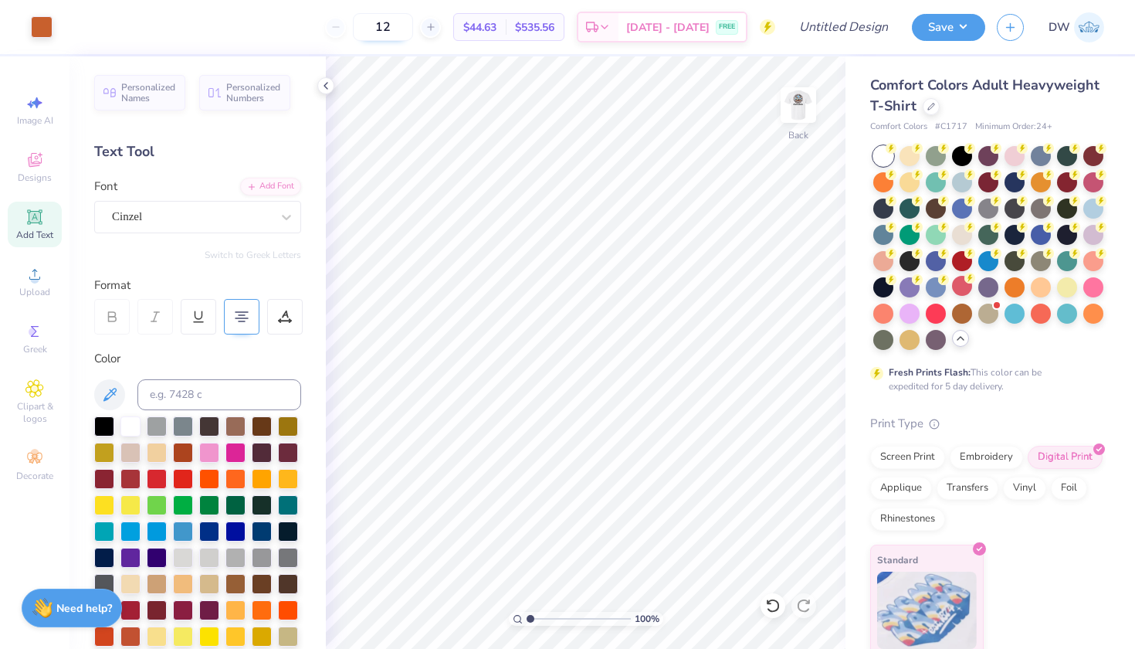
drag, startPoint x: 436, startPoint y: 27, endPoint x: 395, endPoint y: 25, distance: 41.8
click at [395, 25] on input "12" at bounding box center [383, 27] width 60 height 28
type input "50"
click at [840, 22] on input "Design Title" at bounding box center [863, 27] width 76 height 31
type input "Sycuan Pow-Wow D1"
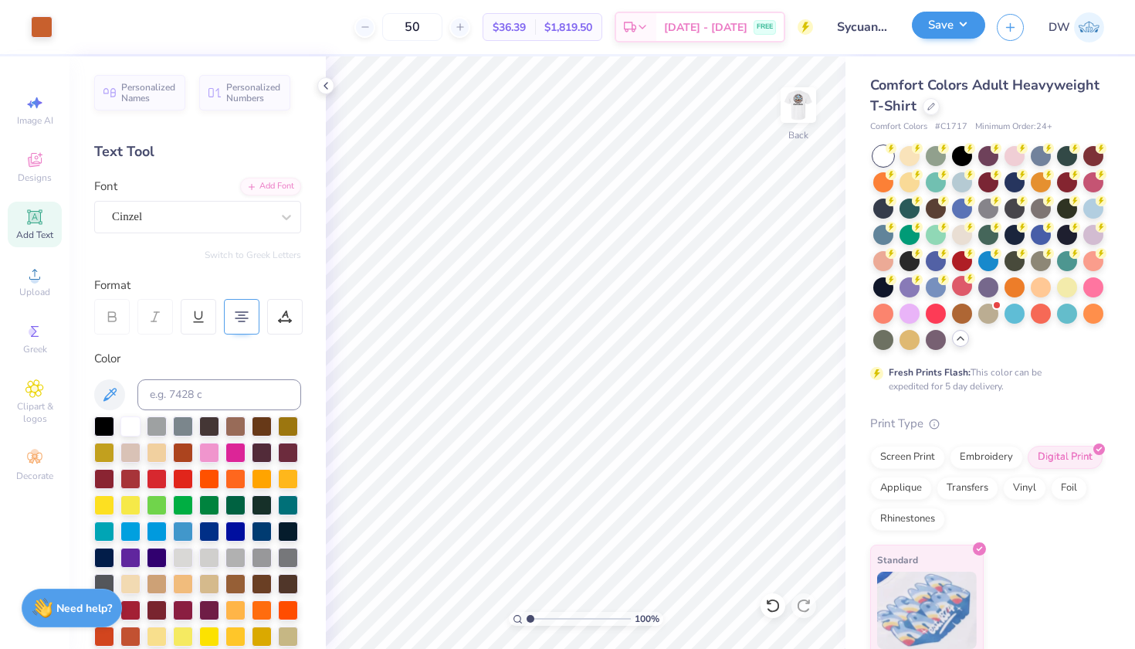
click at [933, 34] on button "Save" at bounding box center [948, 25] width 73 height 27
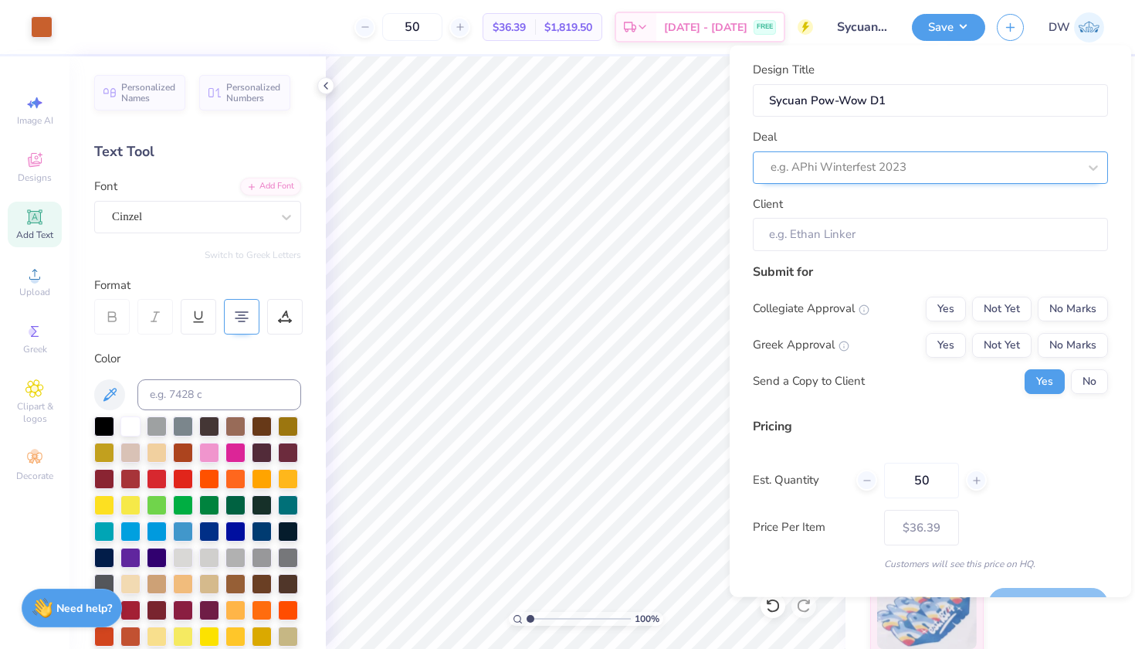
click at [1064, 172] on div "e.g. APhi Winterfest 2023" at bounding box center [930, 167] width 355 height 32
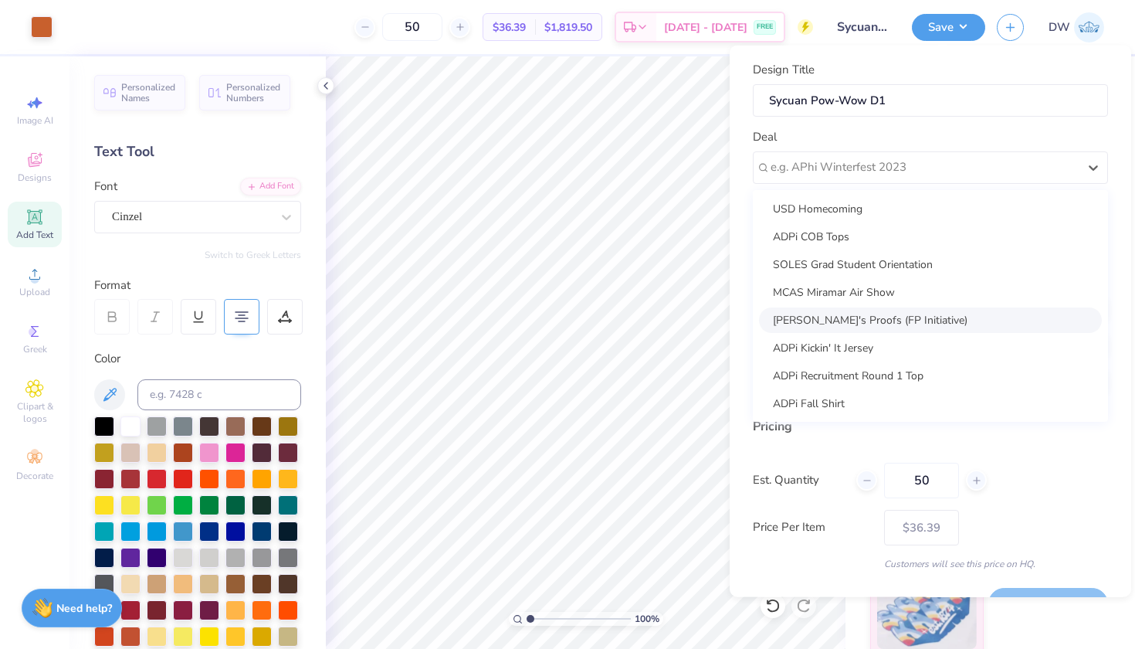
click at [948, 319] on div "[PERSON_NAME]'s Proofs (FP Initiative)" at bounding box center [930, 319] width 343 height 25
type input "[PERSON_NAME]"
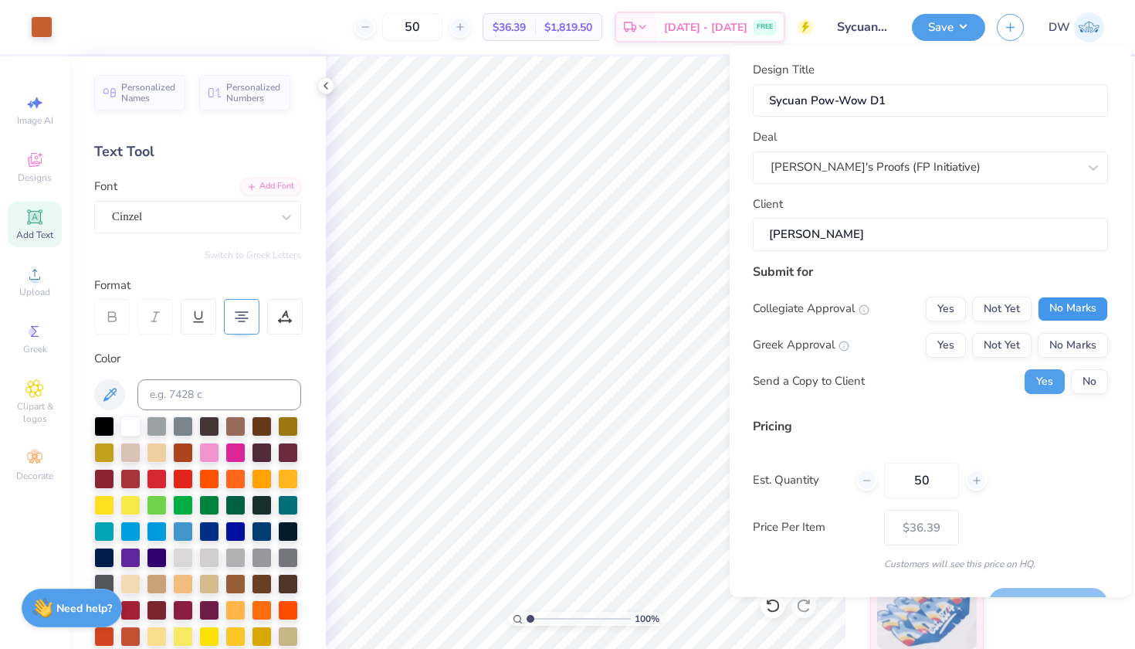
click at [1060, 302] on button "No Marks" at bounding box center [1073, 308] width 70 height 25
click at [1062, 343] on button "No Marks" at bounding box center [1073, 344] width 70 height 25
click at [1080, 376] on button "No" at bounding box center [1089, 380] width 37 height 25
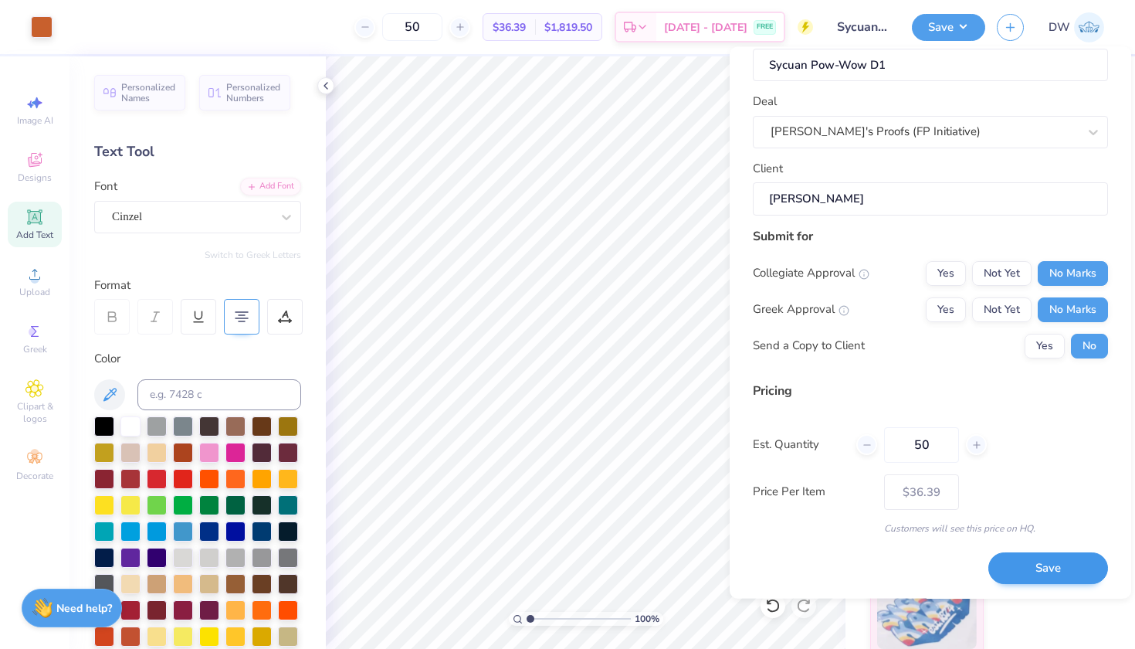
scroll to position [36, 0]
click at [1049, 572] on button "Save" at bounding box center [1048, 570] width 120 height 32
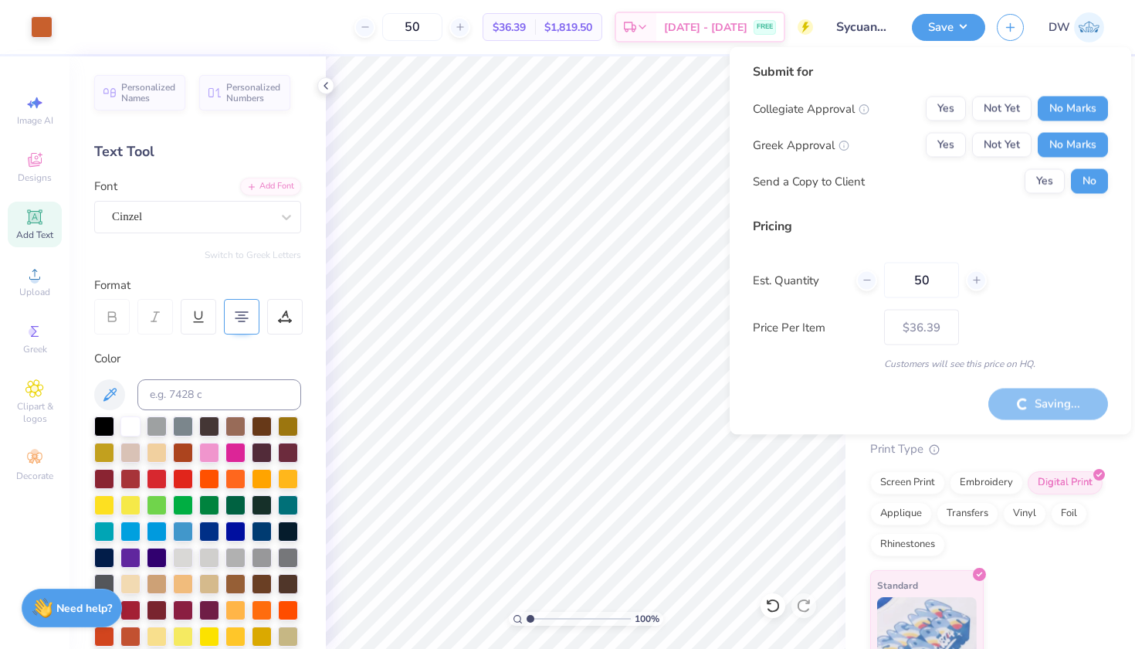
type input "– –"
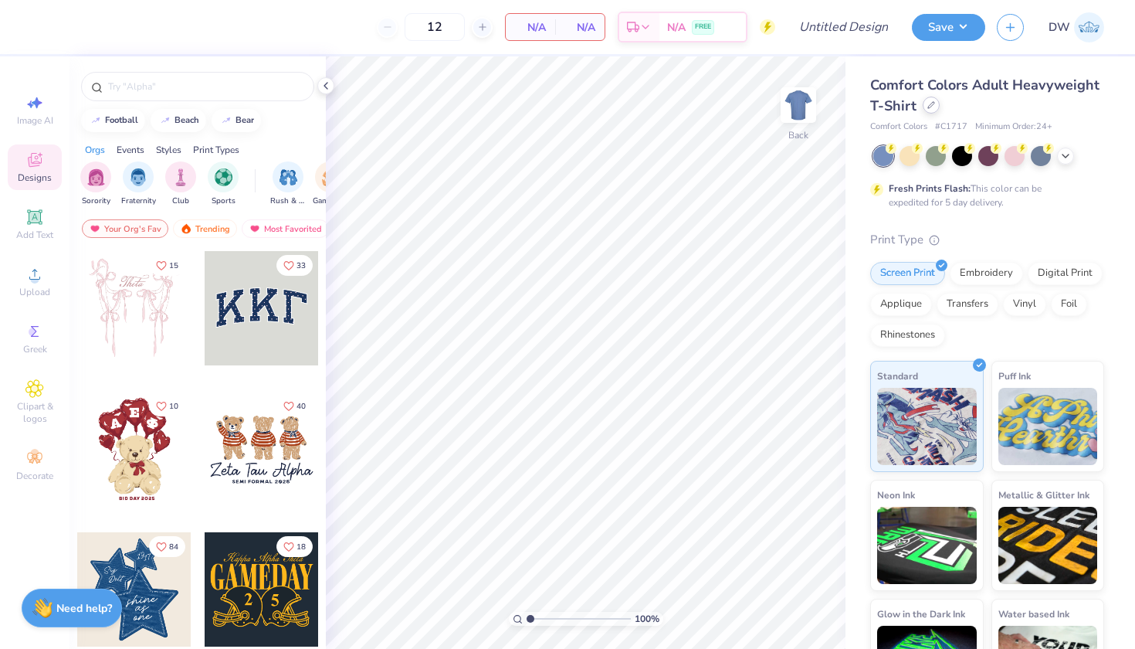
click at [935, 108] on icon at bounding box center [931, 105] width 8 height 8
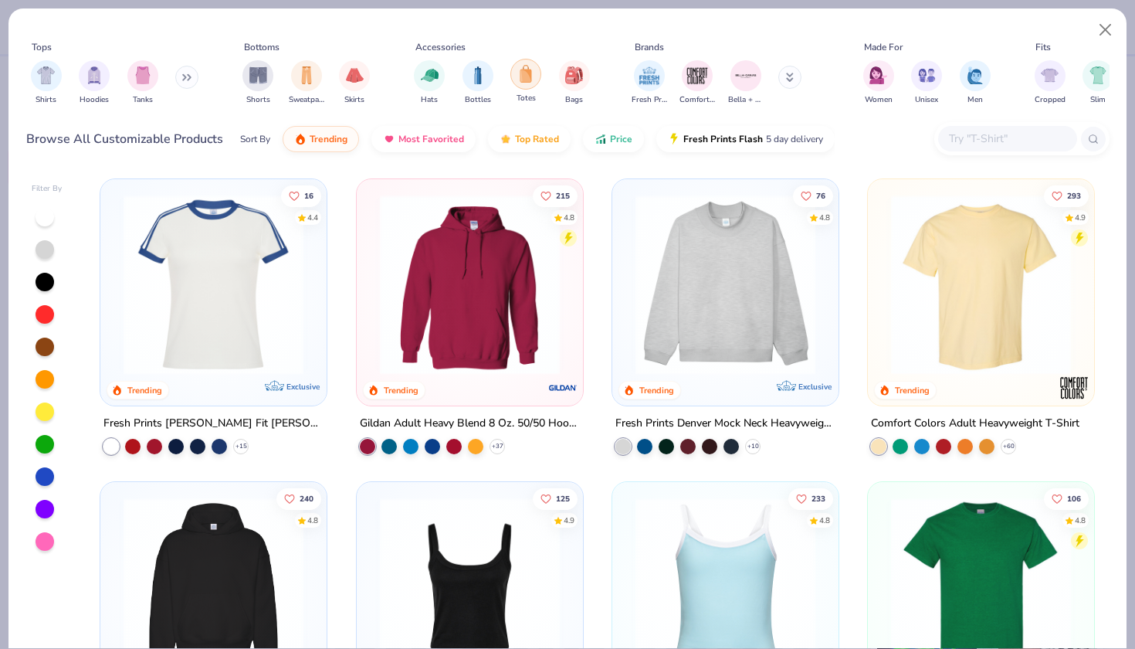
click at [524, 80] on img "filter for Totes" at bounding box center [525, 74] width 17 height 18
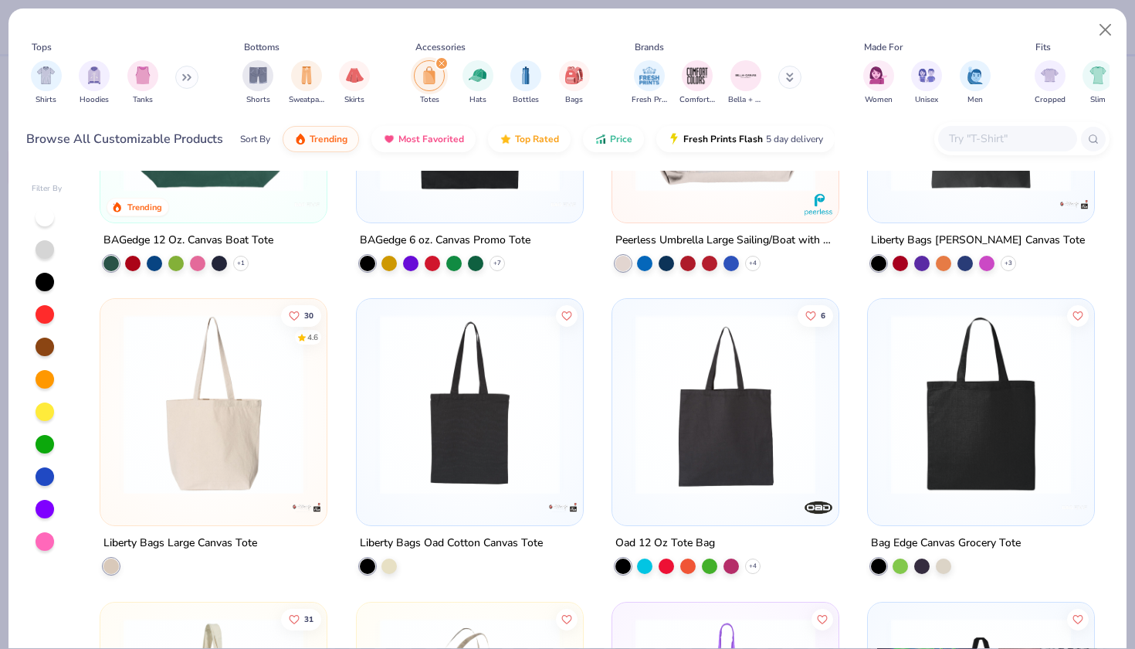
scroll to position [275, 0]
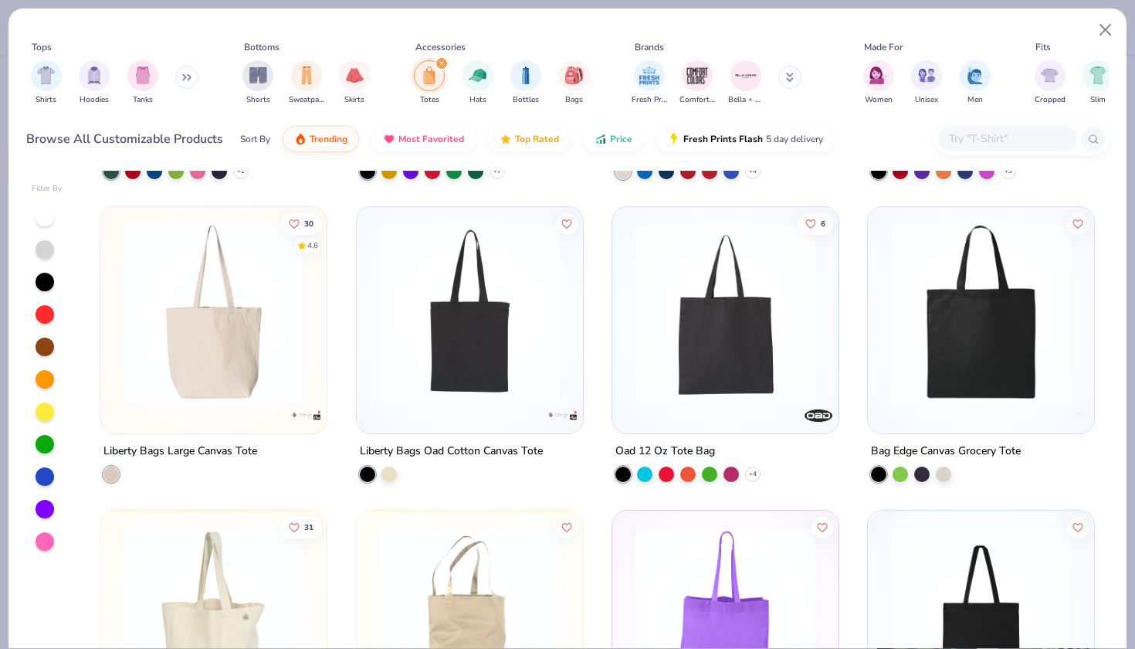
click at [205, 361] on img at bounding box center [213, 312] width 195 height 180
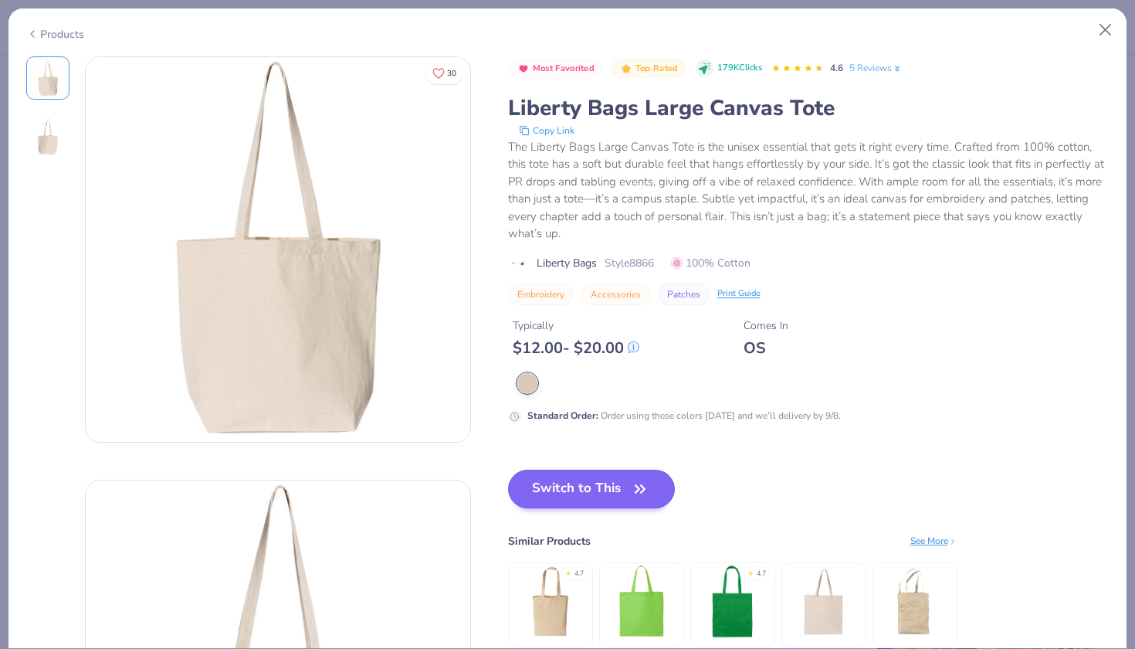
click at [623, 476] on button "Switch to This" at bounding box center [592, 488] width 168 height 39
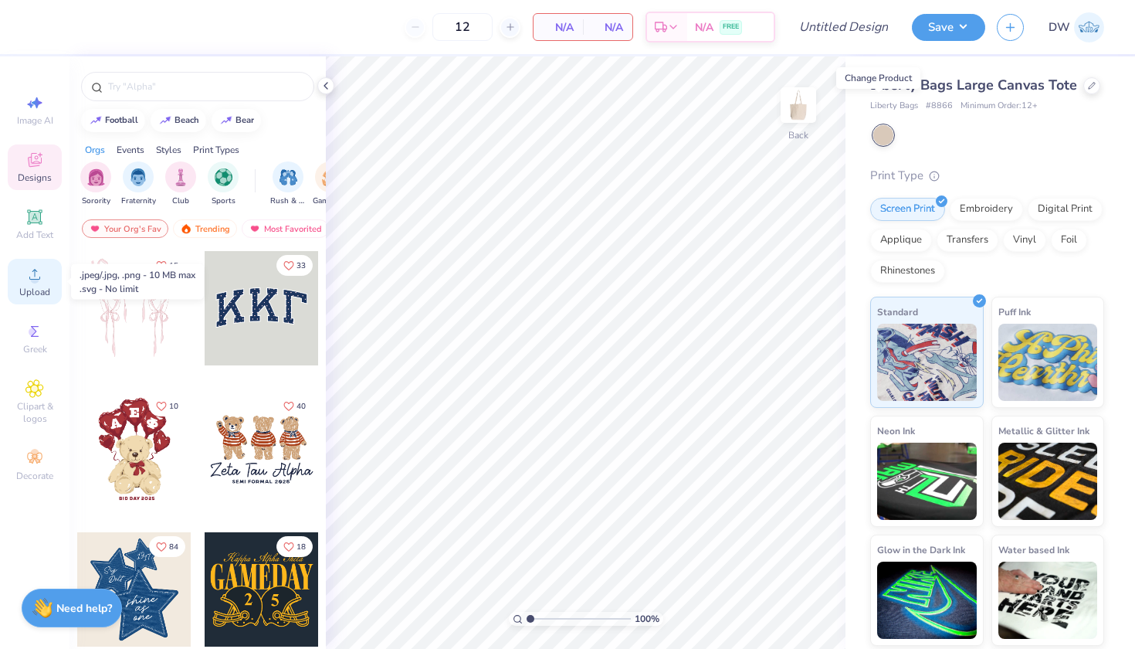
click at [44, 273] on div "Upload" at bounding box center [35, 282] width 54 height 46
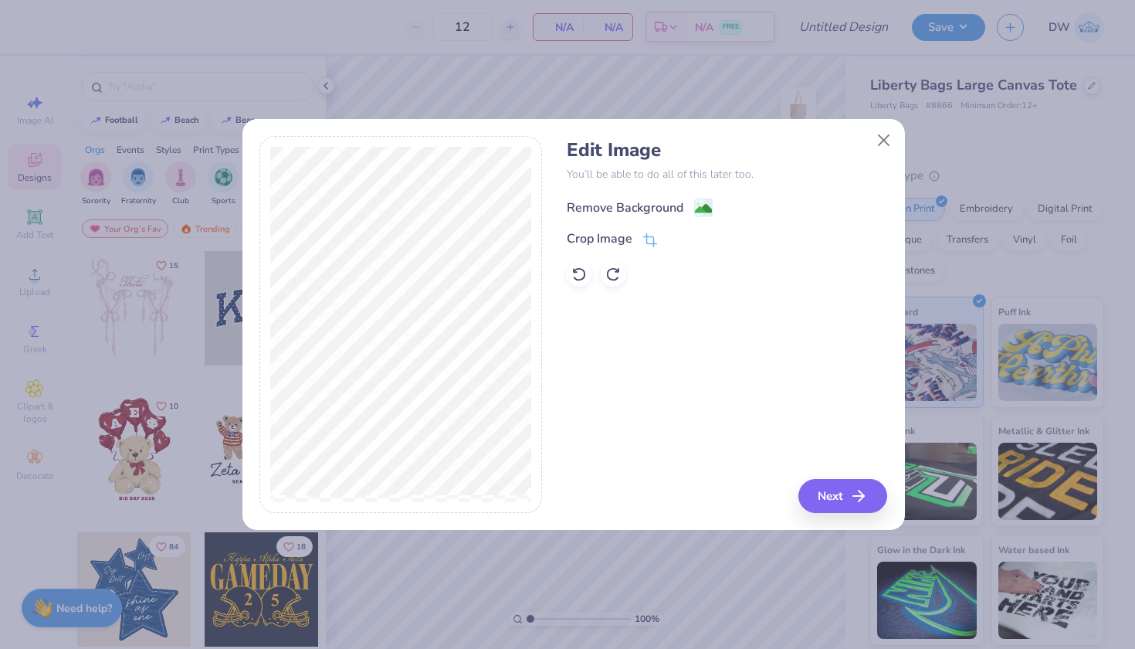
click at [683, 216] on div "Remove Background" at bounding box center [640, 207] width 146 height 19
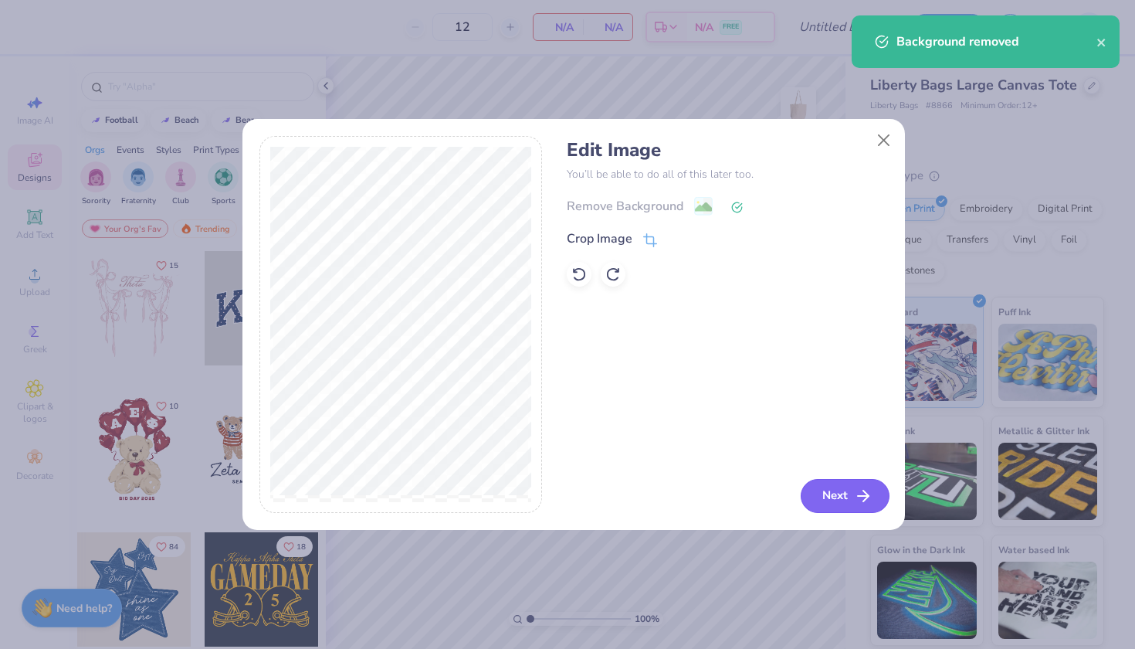
click at [858, 508] on button "Next" at bounding box center [845, 496] width 89 height 34
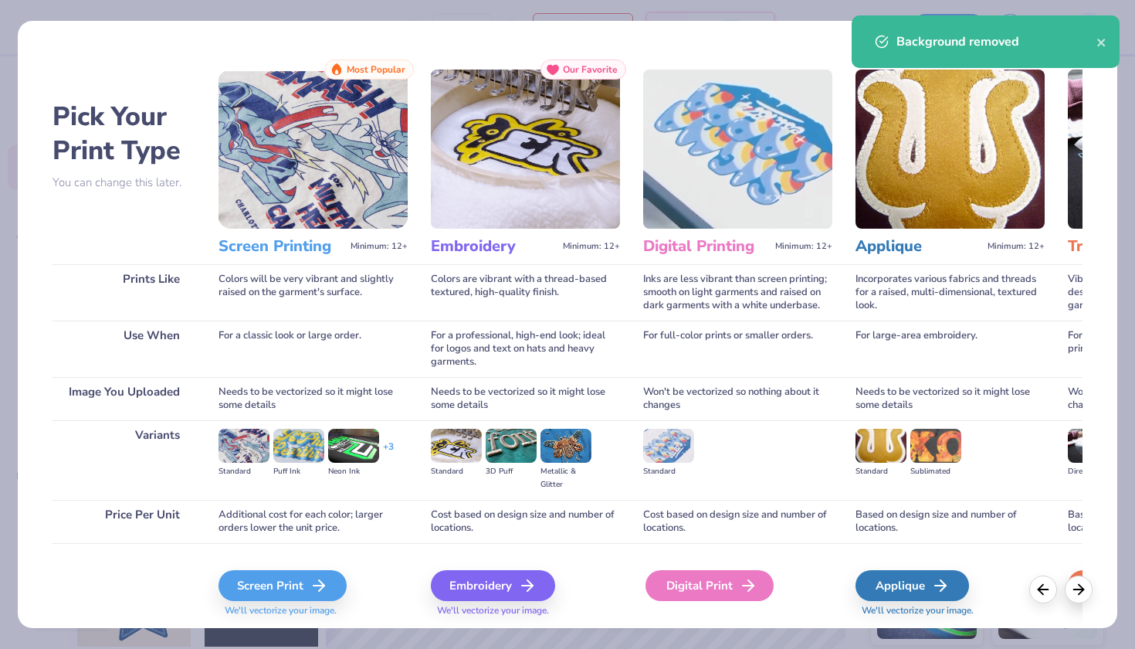
click at [682, 587] on div "Digital Print" at bounding box center [710, 585] width 128 height 31
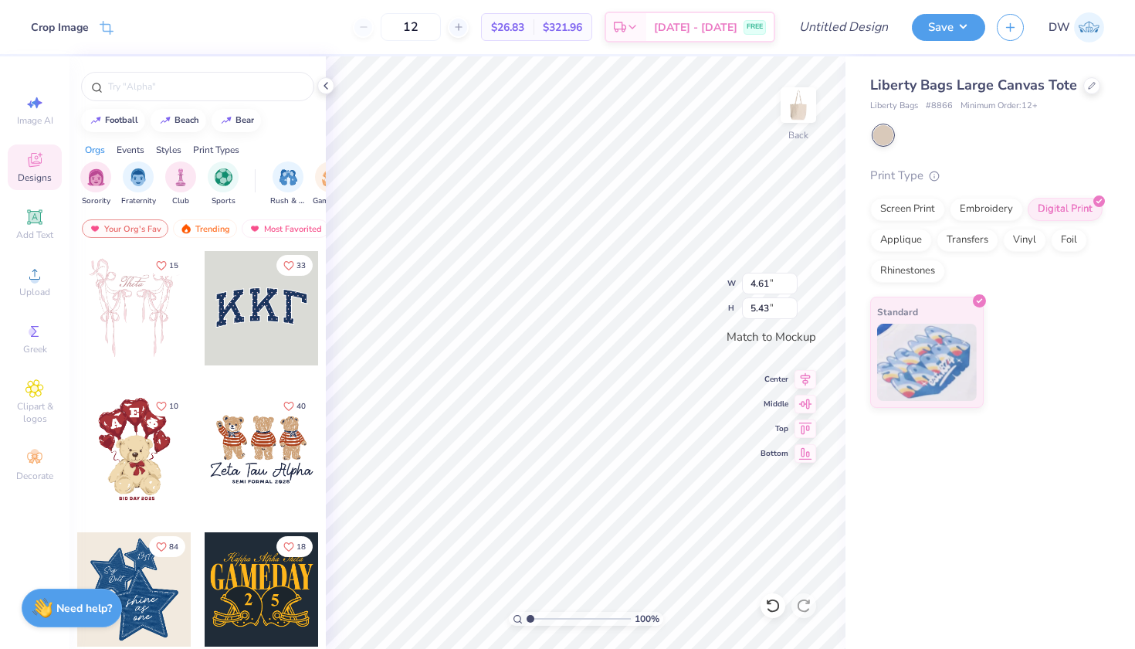
type input "8.36"
type input "9.85"
drag, startPoint x: 459, startPoint y: 32, endPoint x: 415, endPoint y: 31, distance: 44.8
click at [415, 31] on input "12" at bounding box center [411, 27] width 60 height 28
type input "50"
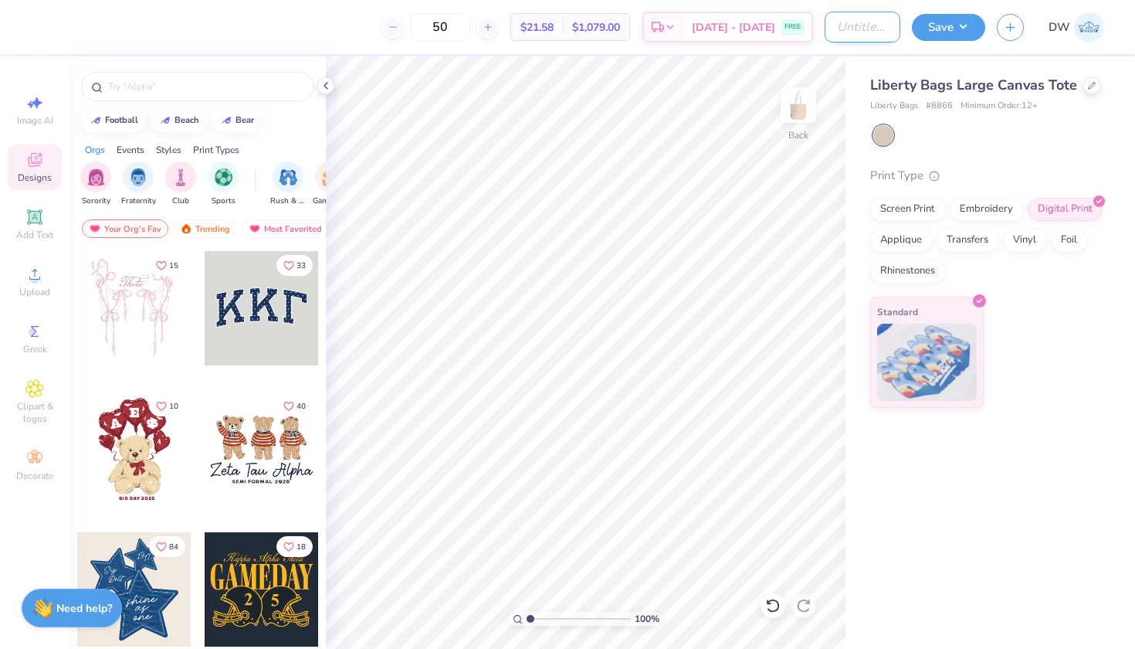
click at [831, 31] on input "Design Title" at bounding box center [863, 27] width 76 height 31
type input "Sycuan Pow-Wow D2"
click at [953, 22] on button "Save" at bounding box center [948, 25] width 73 height 27
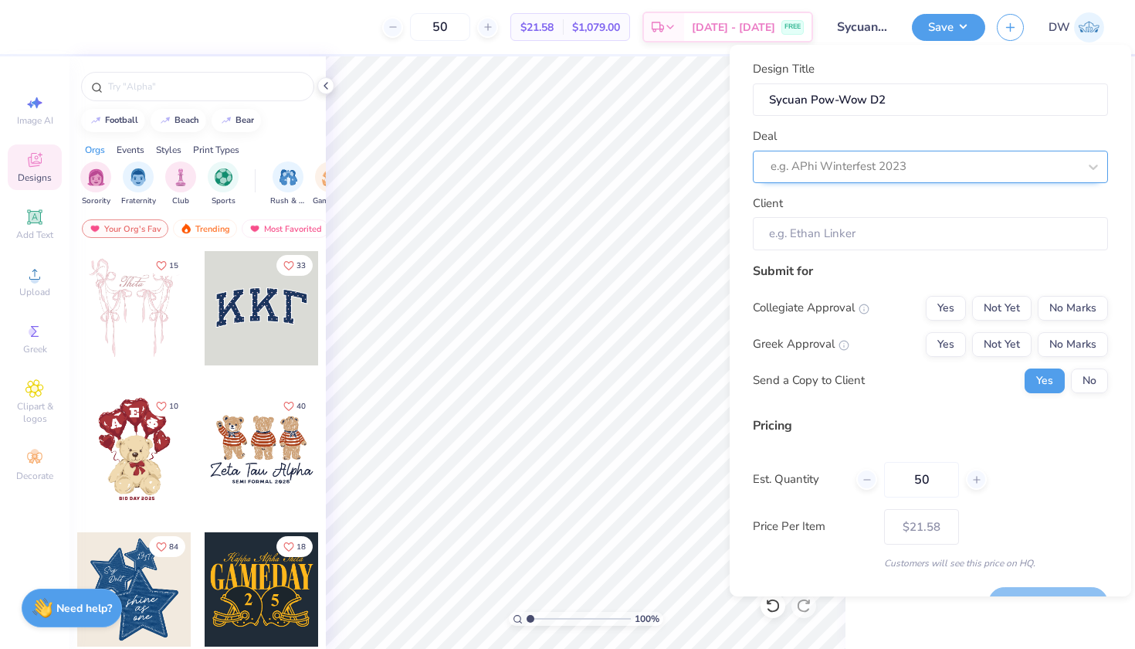
click at [984, 178] on div "e.g. APhi Winterfest 2023" at bounding box center [930, 167] width 355 height 32
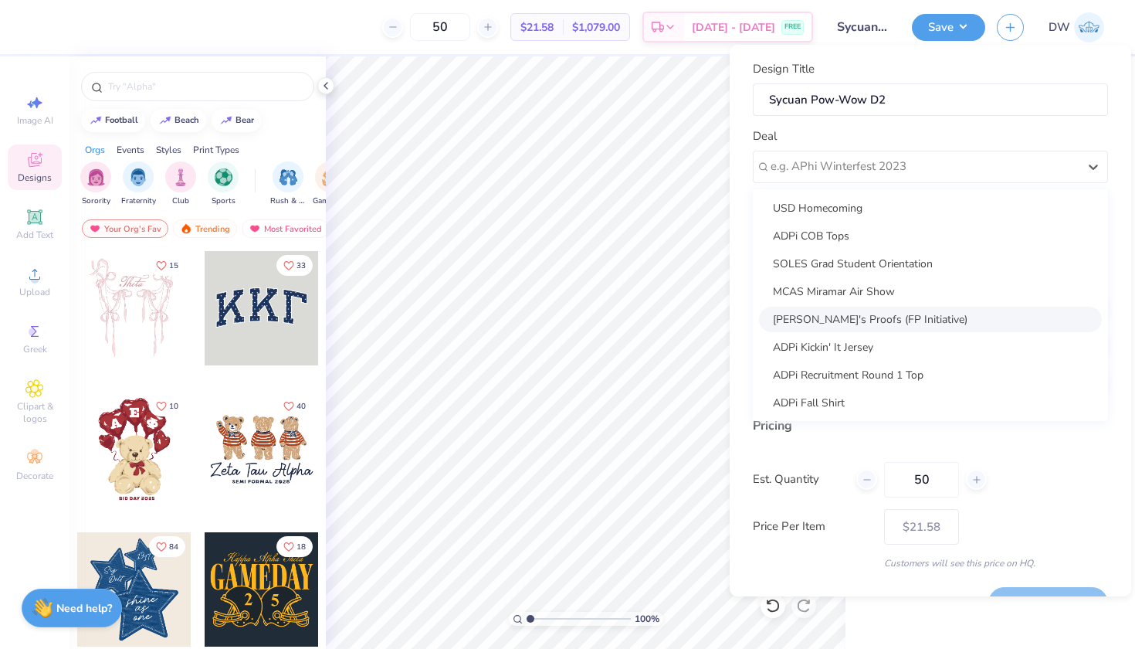
click at [960, 316] on div "[PERSON_NAME]'s Proofs (FP Initiative)" at bounding box center [930, 319] width 343 height 25
type input "[PERSON_NAME]"
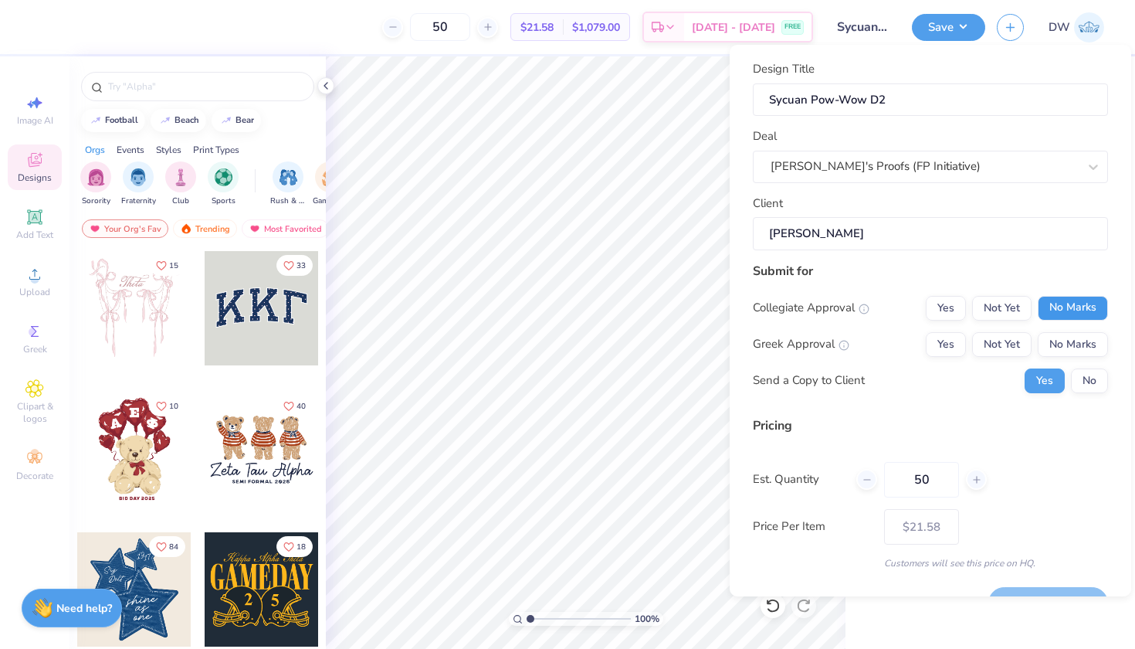
click at [1072, 304] on button "No Marks" at bounding box center [1073, 308] width 70 height 25
click at [1072, 332] on button "No Marks" at bounding box center [1073, 344] width 70 height 25
click at [1073, 368] on button "No" at bounding box center [1089, 380] width 37 height 25
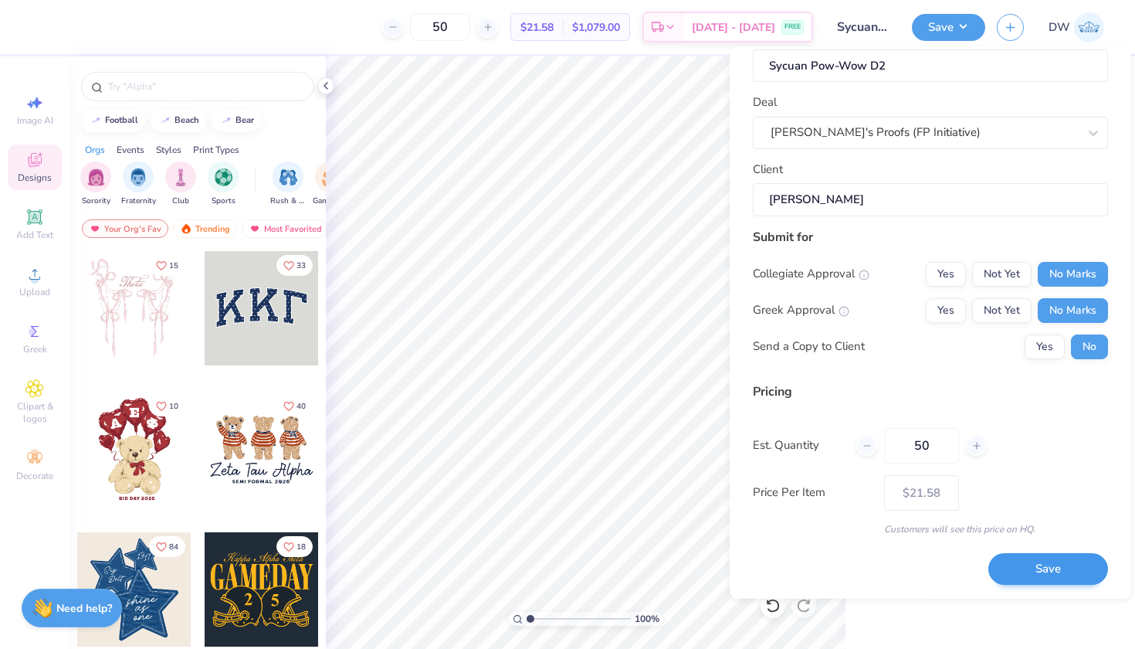
scroll to position [36, 0]
click at [1042, 578] on button "Save" at bounding box center [1048, 570] width 120 height 32
type input "– –"
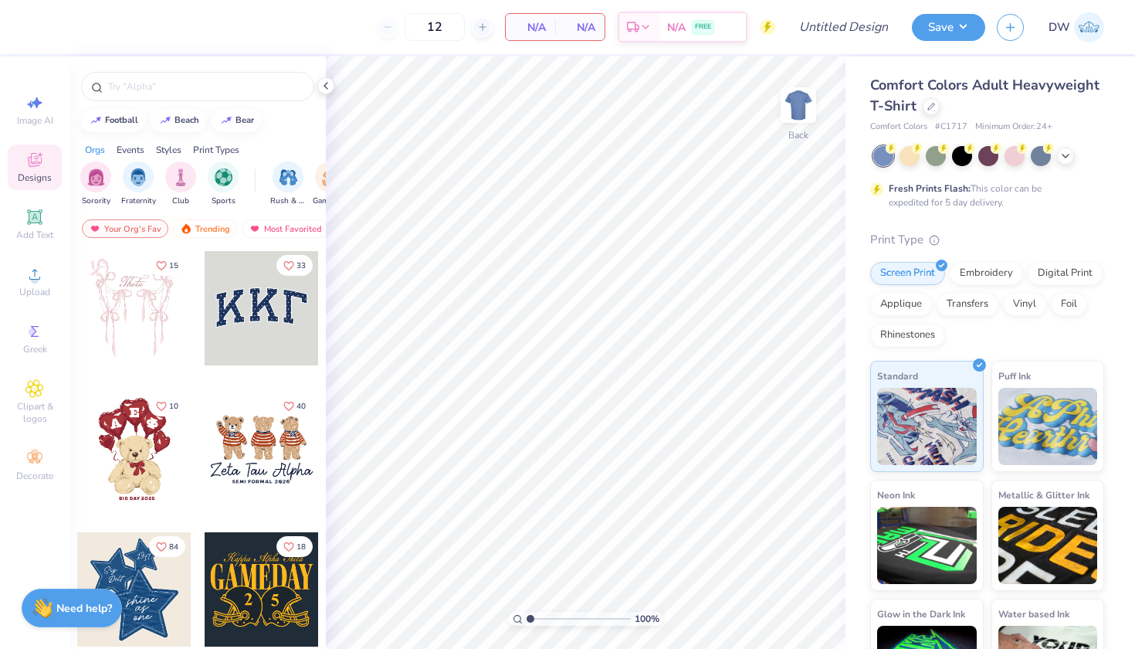
click at [1012, 105] on div "Comfort Colors Adult Heavyweight T-Shirt" at bounding box center [987, 96] width 234 height 42
click at [934, 105] on icon at bounding box center [931, 105] width 6 height 6
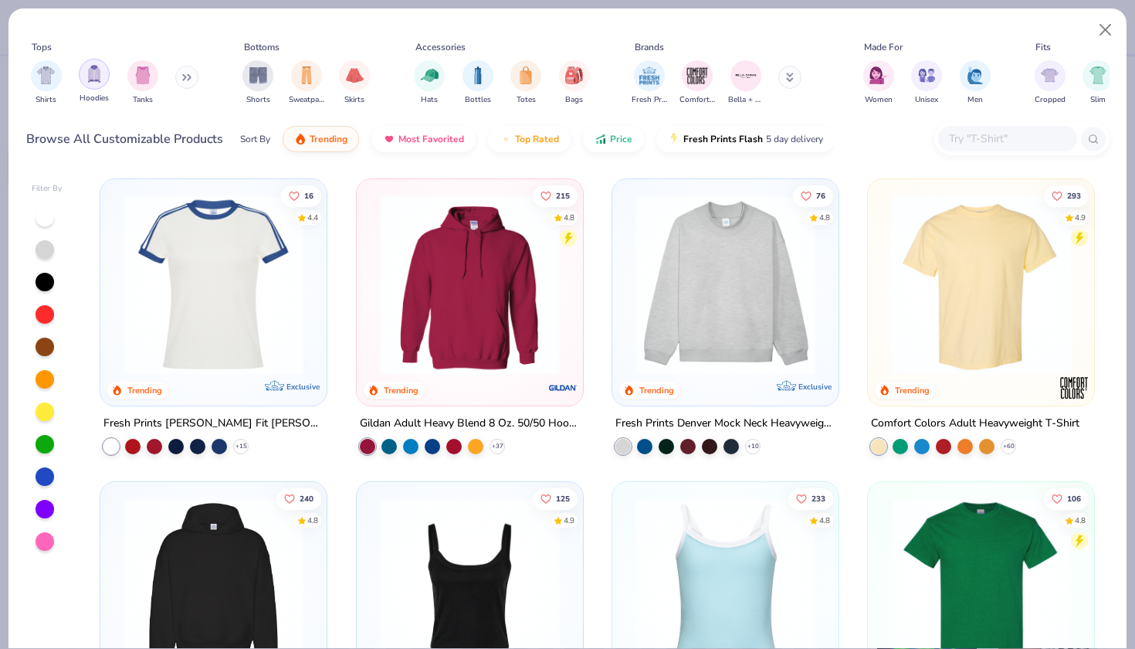
click at [89, 77] on img "filter for Hoodies" at bounding box center [94, 74] width 17 height 18
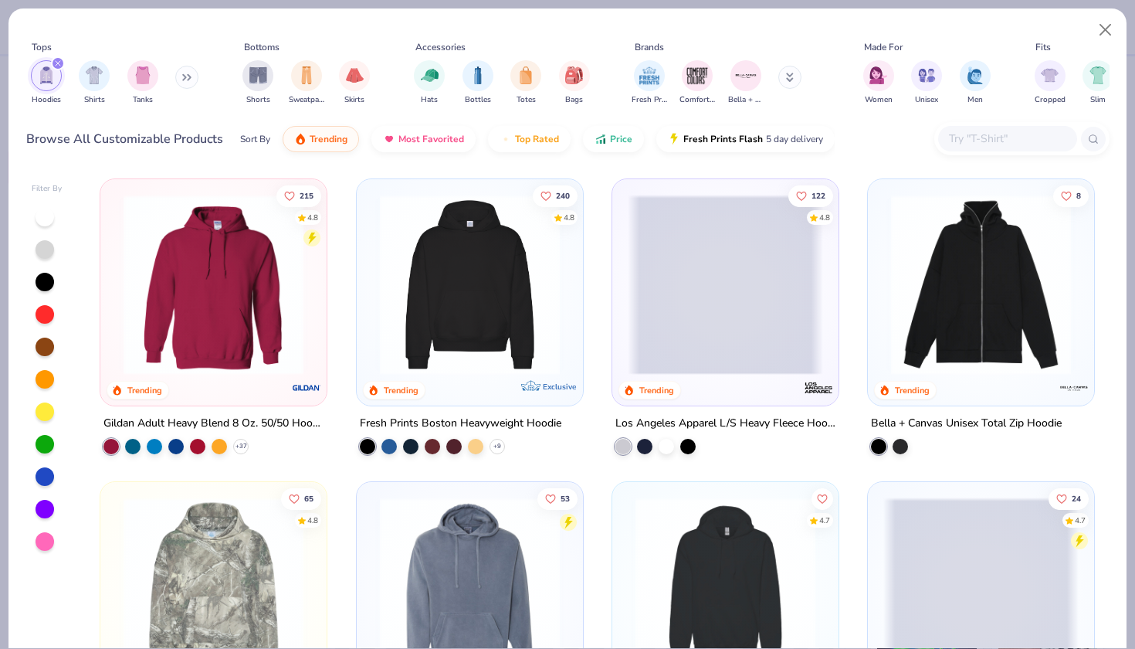
click at [173, 292] on img at bounding box center [213, 285] width 195 height 180
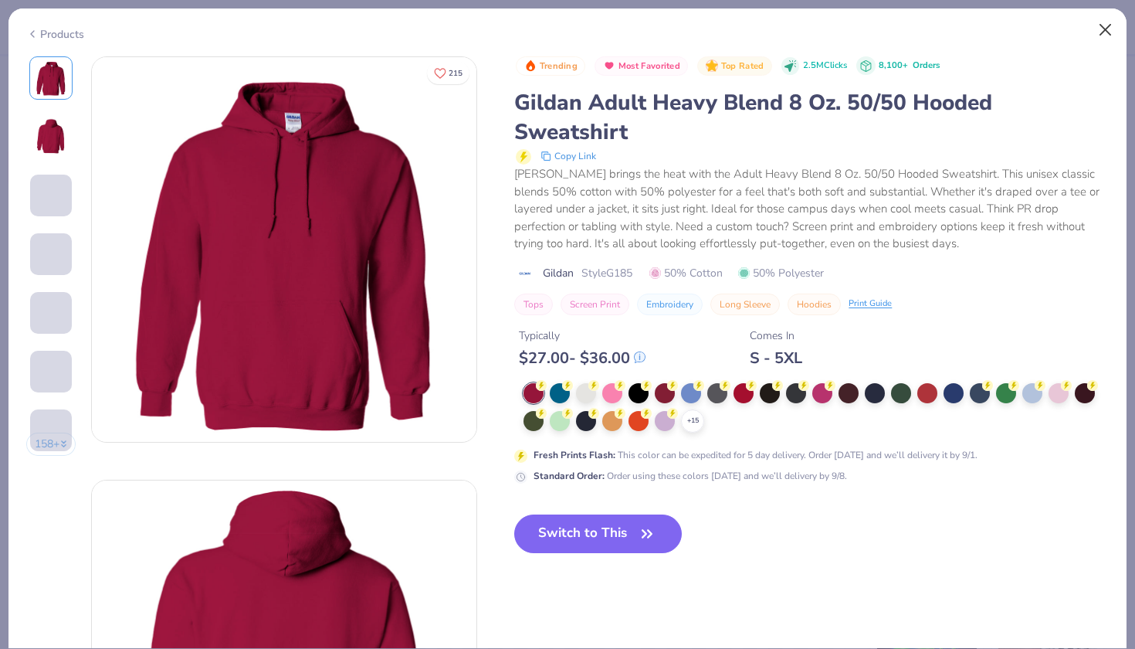
click at [1108, 22] on button "Close" at bounding box center [1105, 29] width 29 height 29
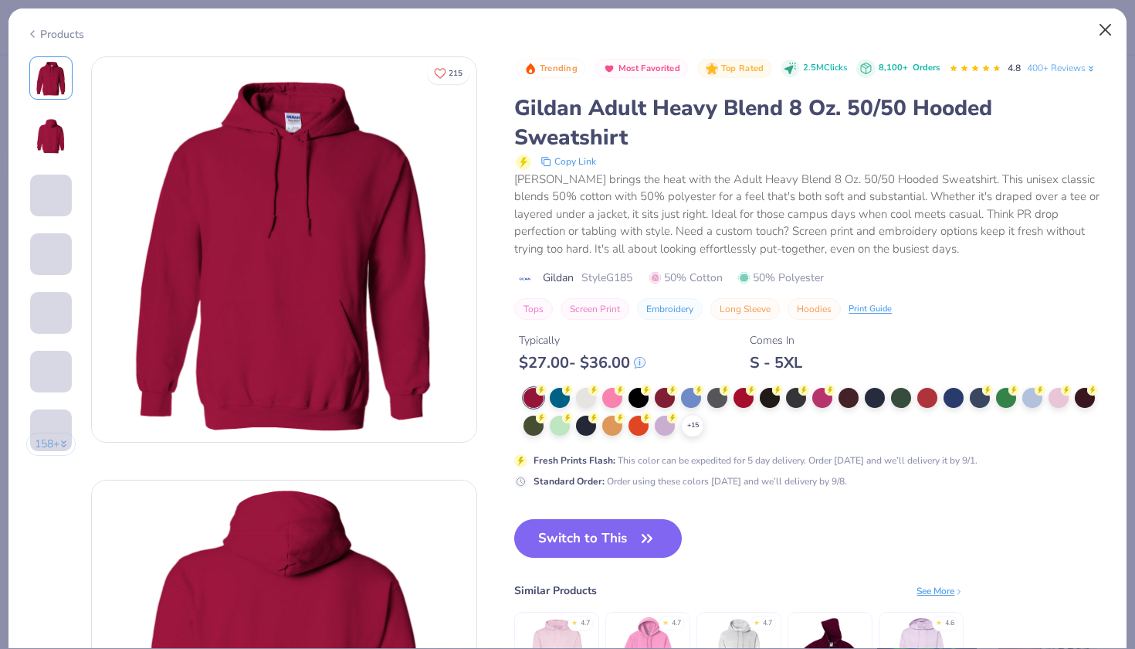
click at [1101, 26] on button "Close" at bounding box center [1105, 29] width 29 height 29
click at [1104, 30] on button "Close" at bounding box center [1105, 29] width 29 height 29
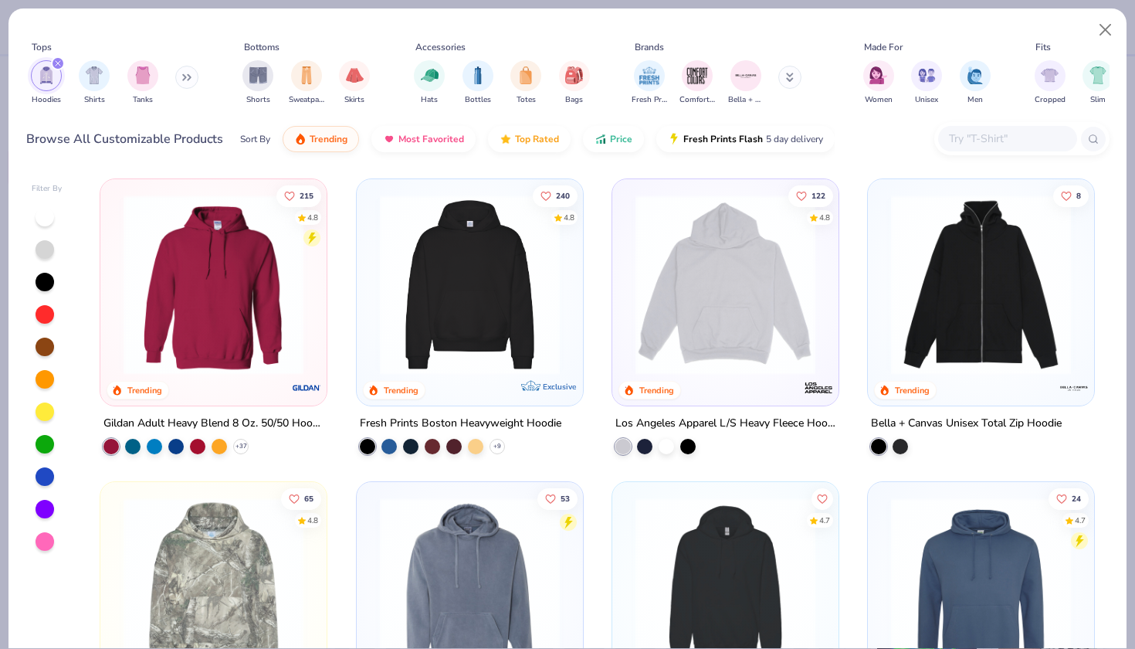
click at [479, 293] on img at bounding box center [469, 285] width 195 height 180
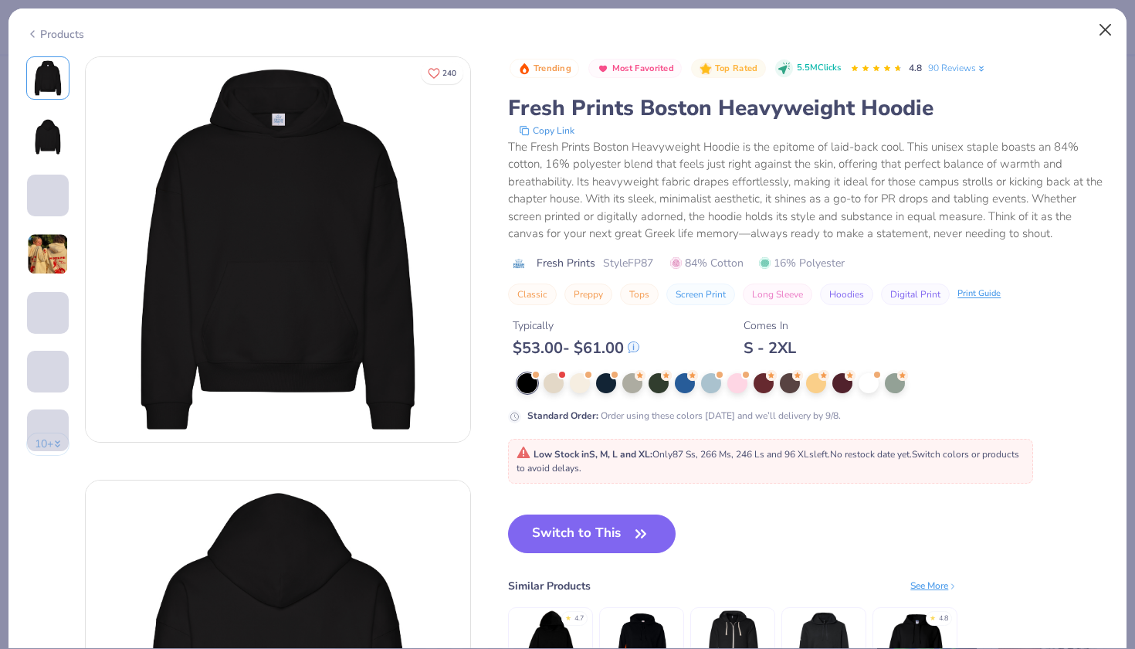
click at [1106, 29] on button "Close" at bounding box center [1105, 29] width 29 height 29
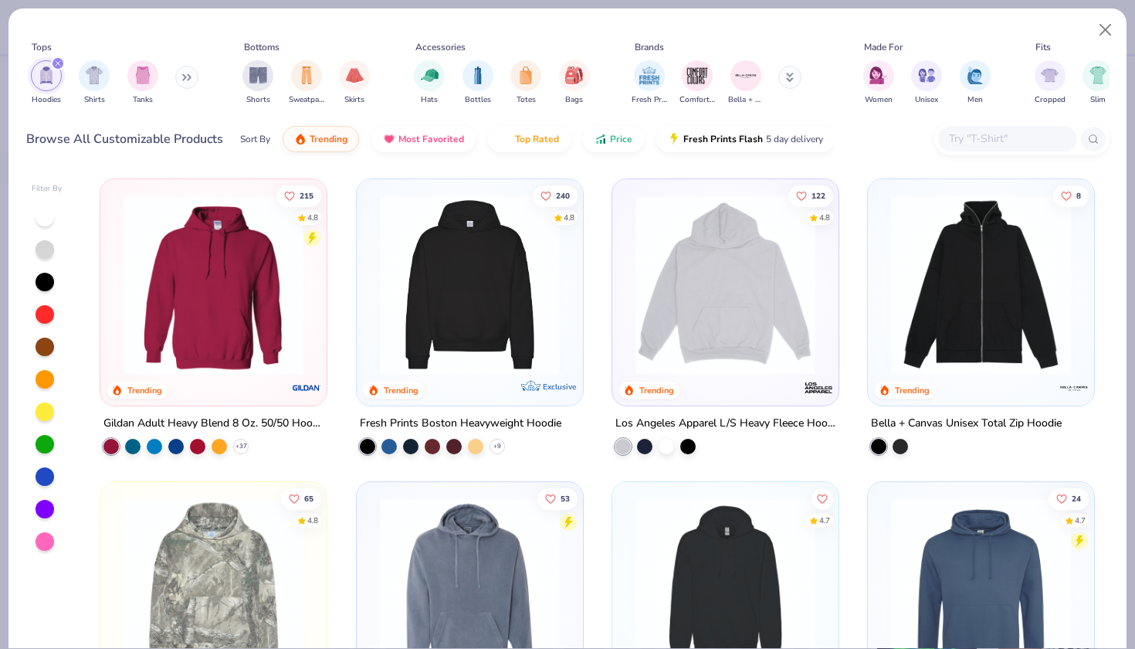
click at [268, 297] on img at bounding box center [213, 285] width 195 height 180
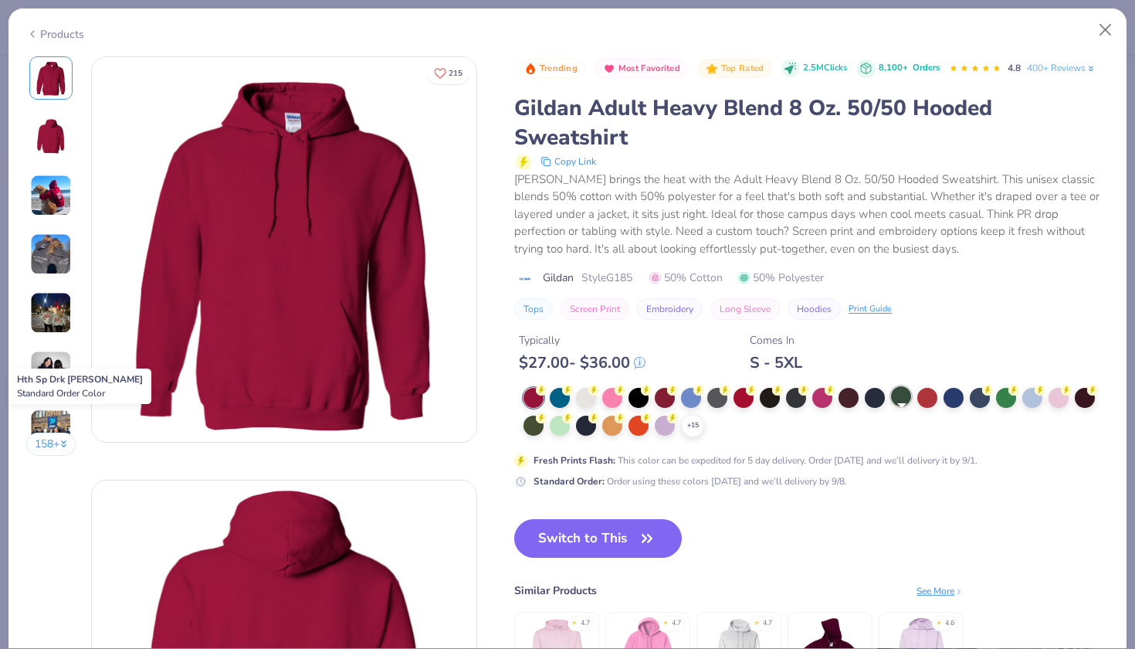
click at [903, 406] on div at bounding box center [901, 396] width 20 height 20
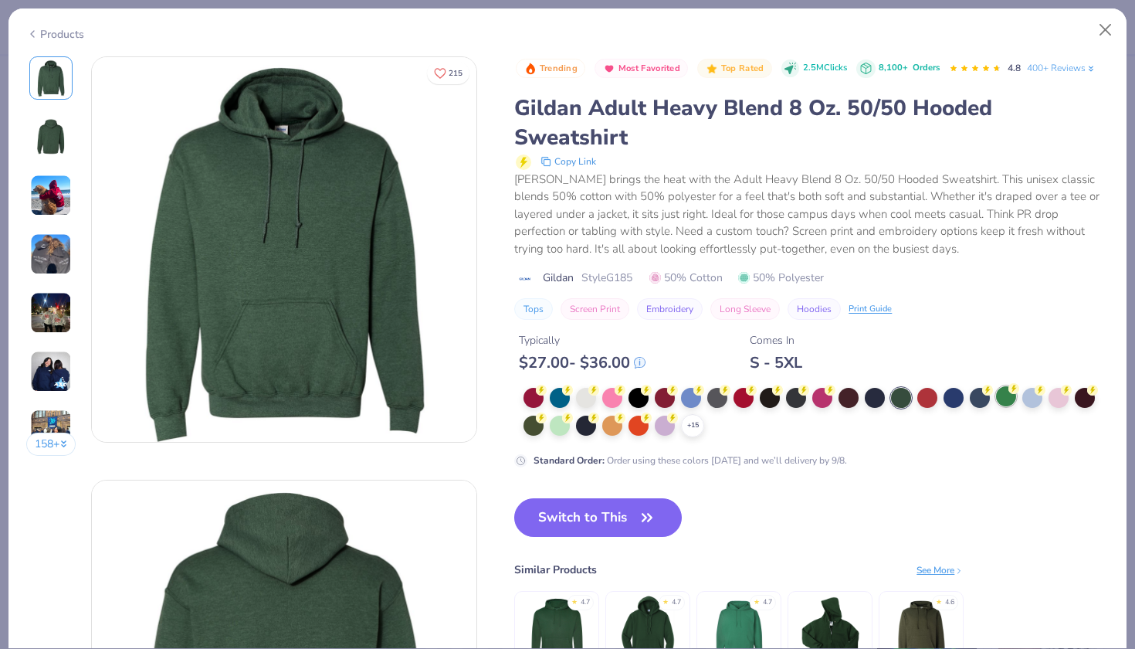
click at [1002, 406] on div at bounding box center [1006, 396] width 20 height 20
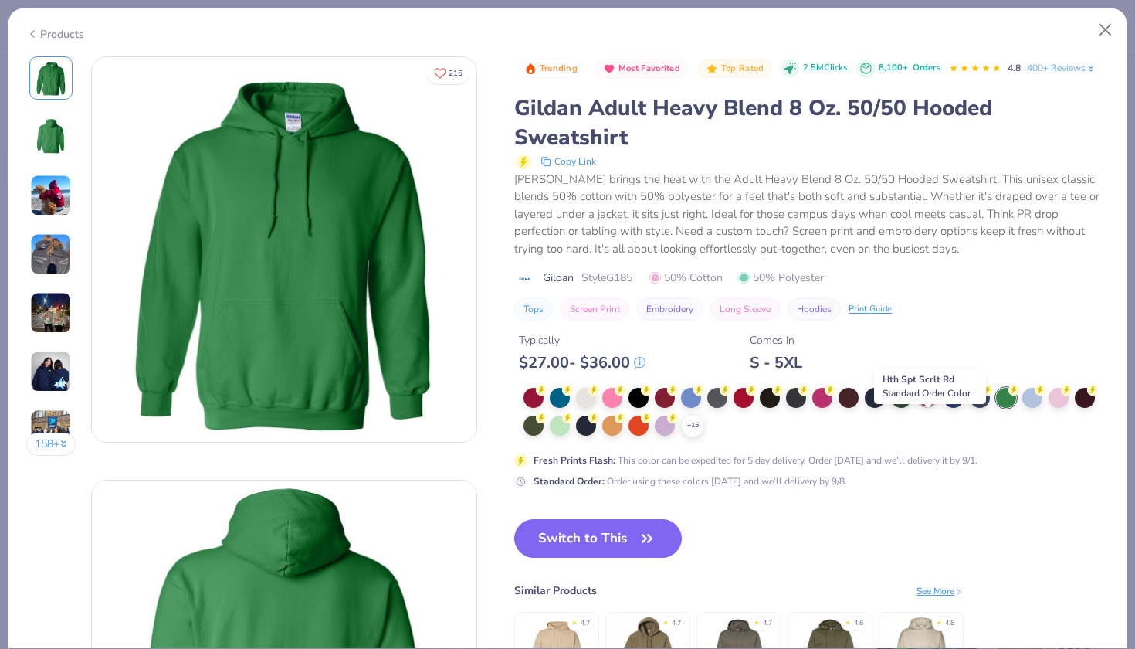
click at [924, 406] on div at bounding box center [927, 396] width 20 height 20
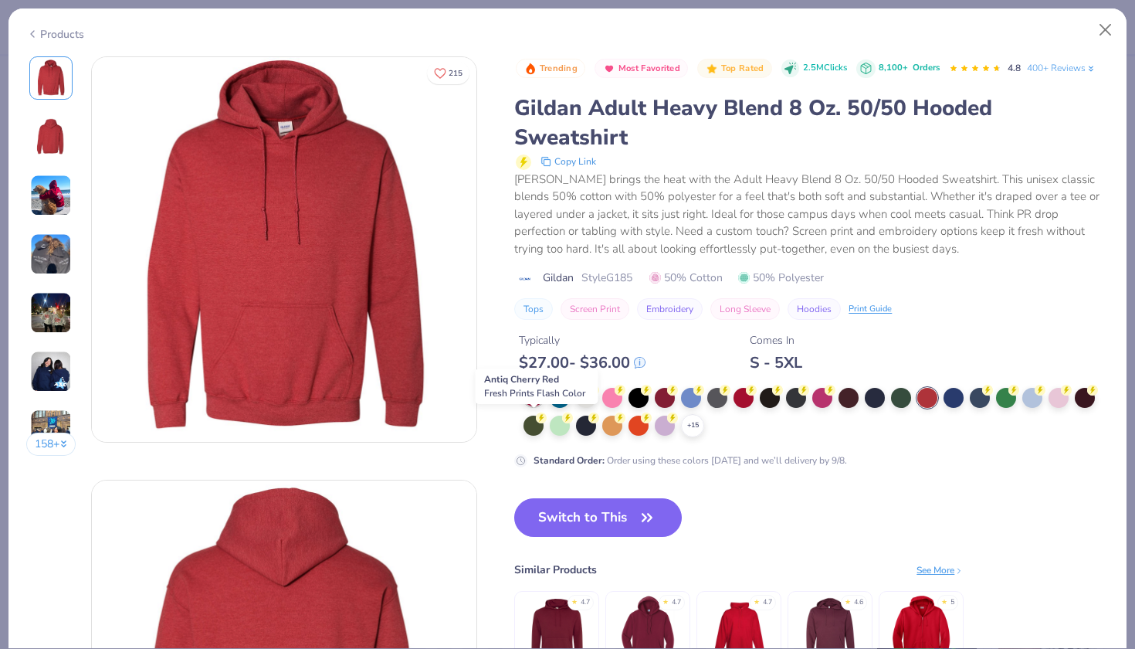
click at [539, 406] on div at bounding box center [534, 396] width 20 height 20
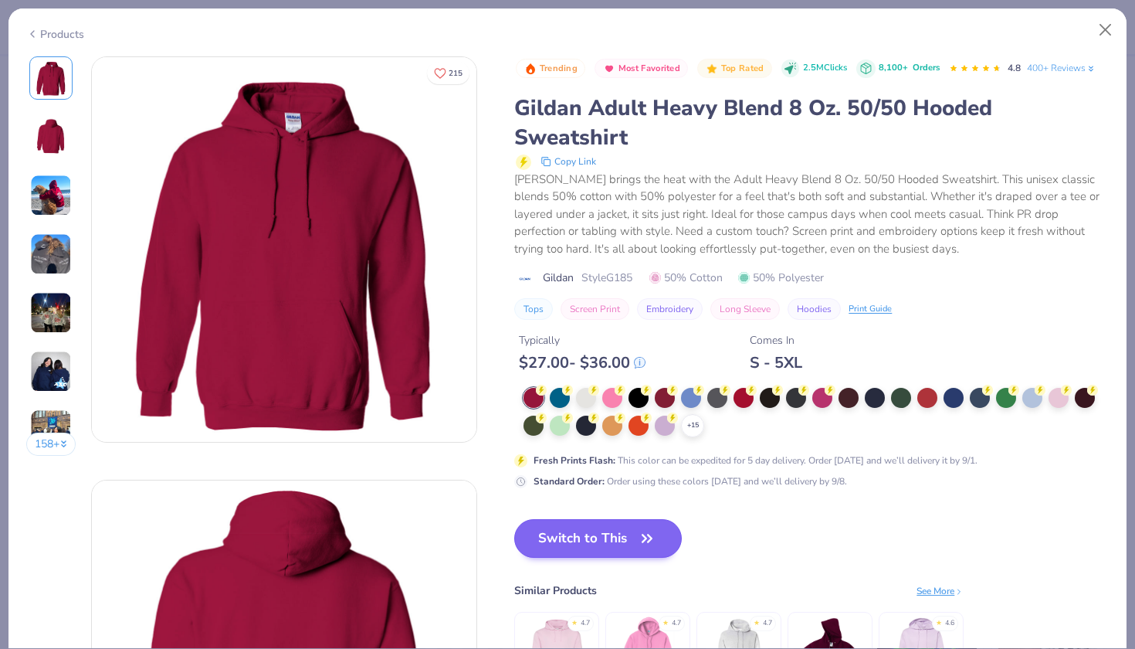
click at [640, 549] on icon "button" at bounding box center [647, 538] width 22 height 22
click at [616, 557] on button "Switch to This" at bounding box center [598, 538] width 168 height 39
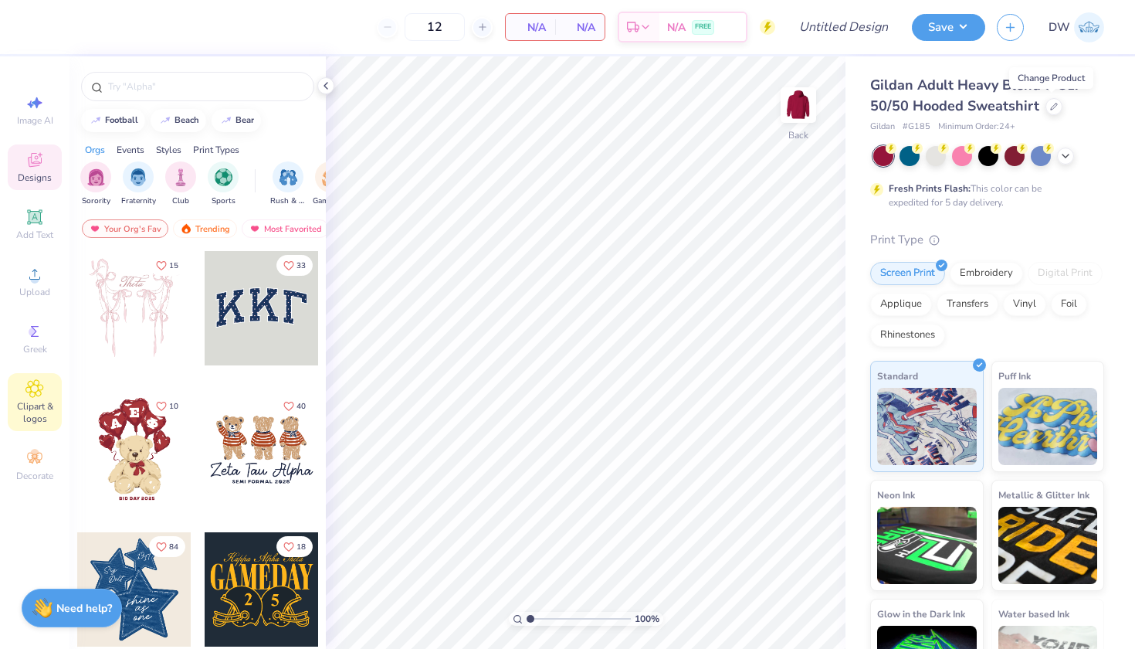
click at [37, 391] on icon at bounding box center [35, 389] width 8 height 8
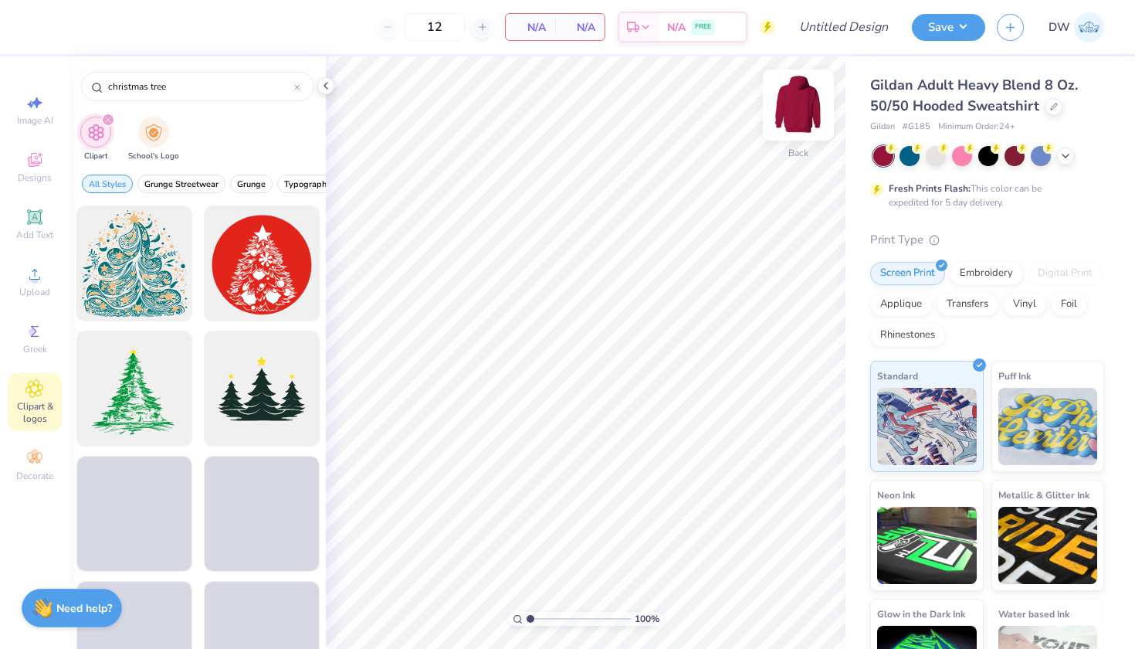
type input "christmas tree"
click at [807, 110] on img at bounding box center [799, 105] width 62 height 62
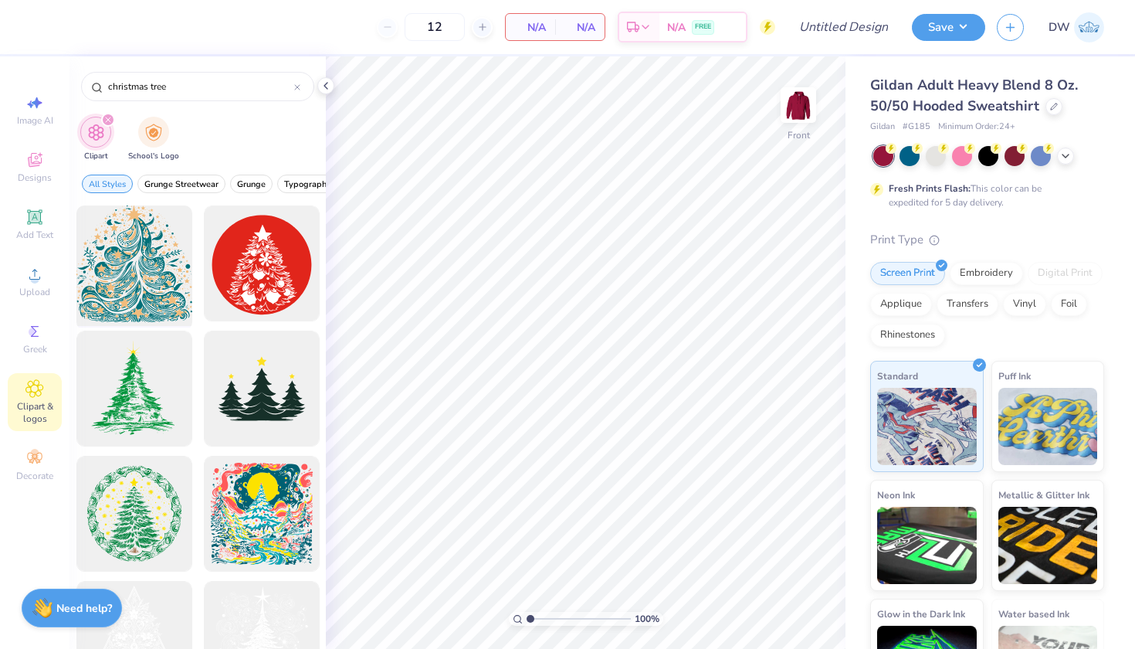
click at [110, 275] on div at bounding box center [133, 263] width 127 height 127
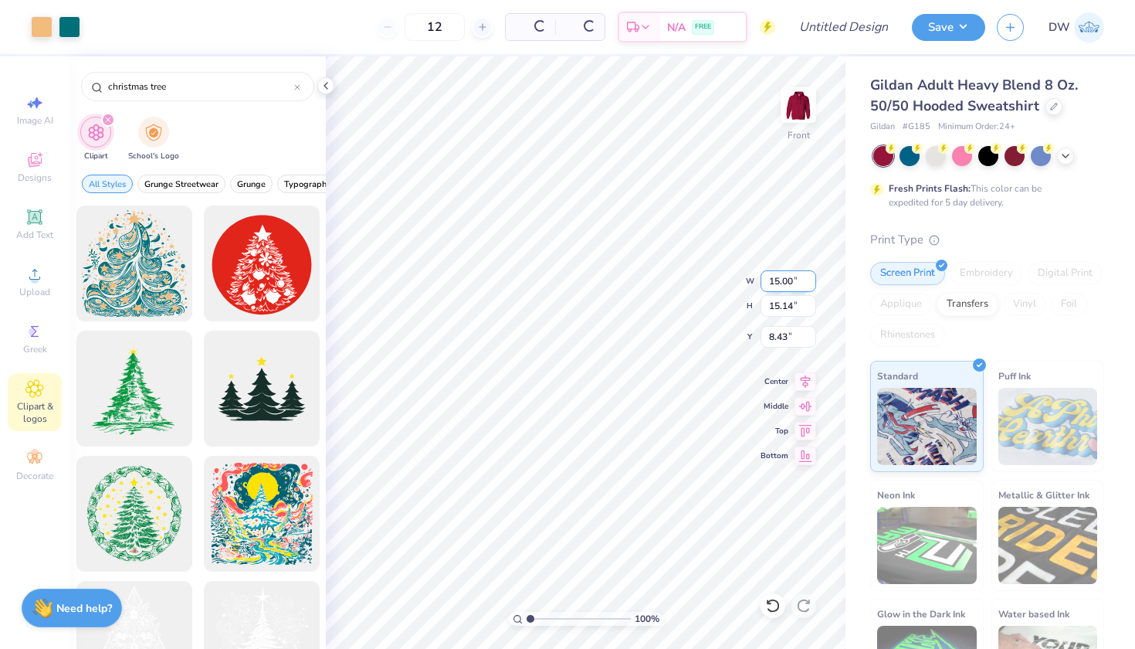
click at [699, 273] on div "100 % Front W 15.00 15.00 " H 15.14 15.14 " Y 8.43 8.43 " Center Middle Top Bot…" at bounding box center [586, 352] width 520 height 592
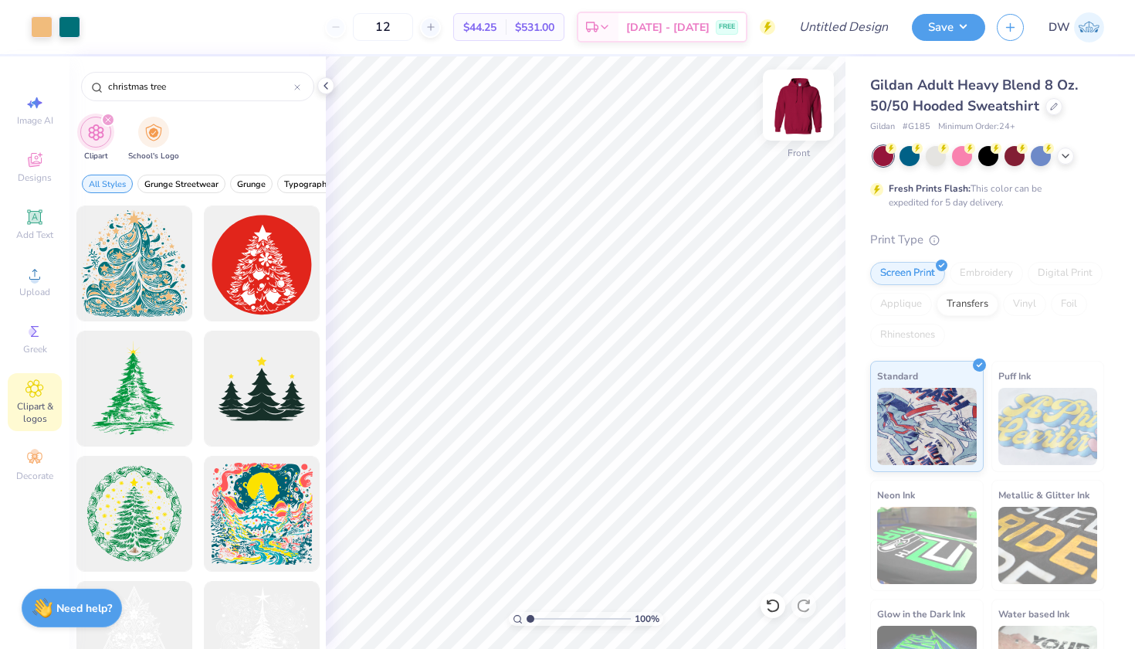
click at [796, 104] on img at bounding box center [799, 105] width 62 height 62
click at [34, 298] on div "Upload" at bounding box center [35, 282] width 54 height 46
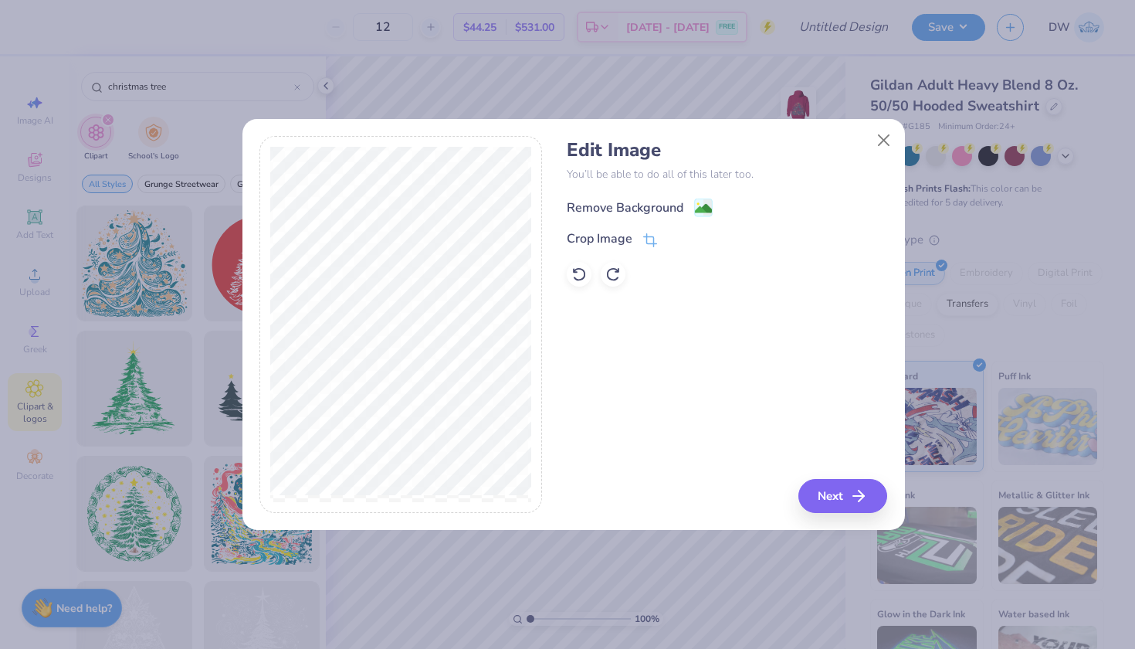
click at [702, 206] on image at bounding box center [703, 208] width 17 height 17
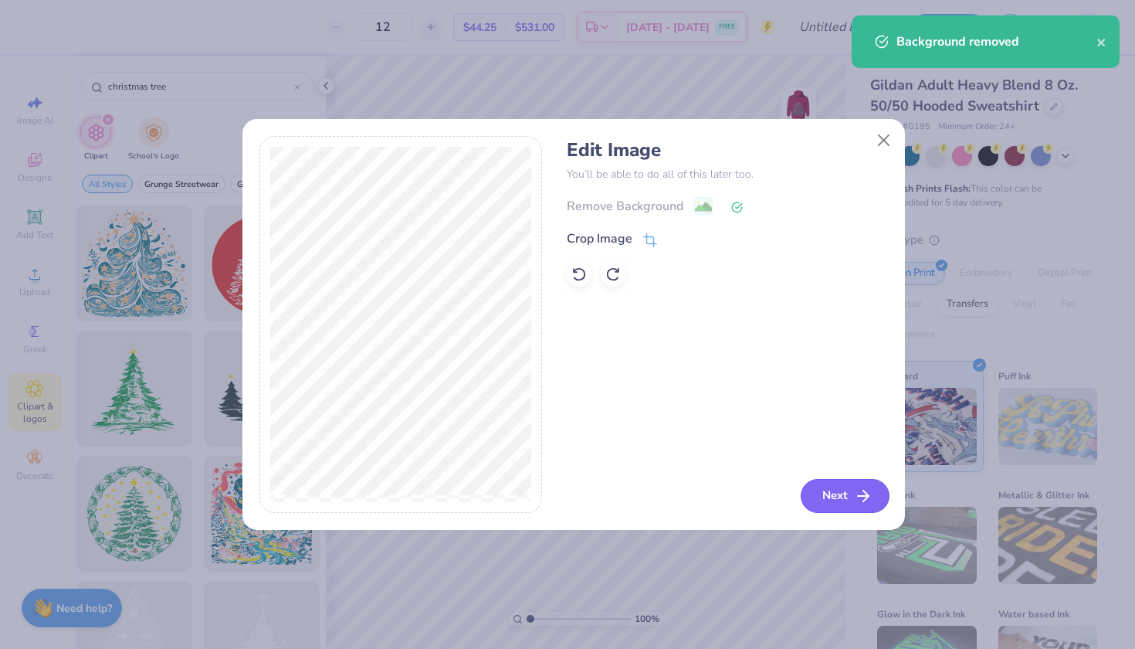
click at [832, 486] on button "Next" at bounding box center [845, 496] width 89 height 34
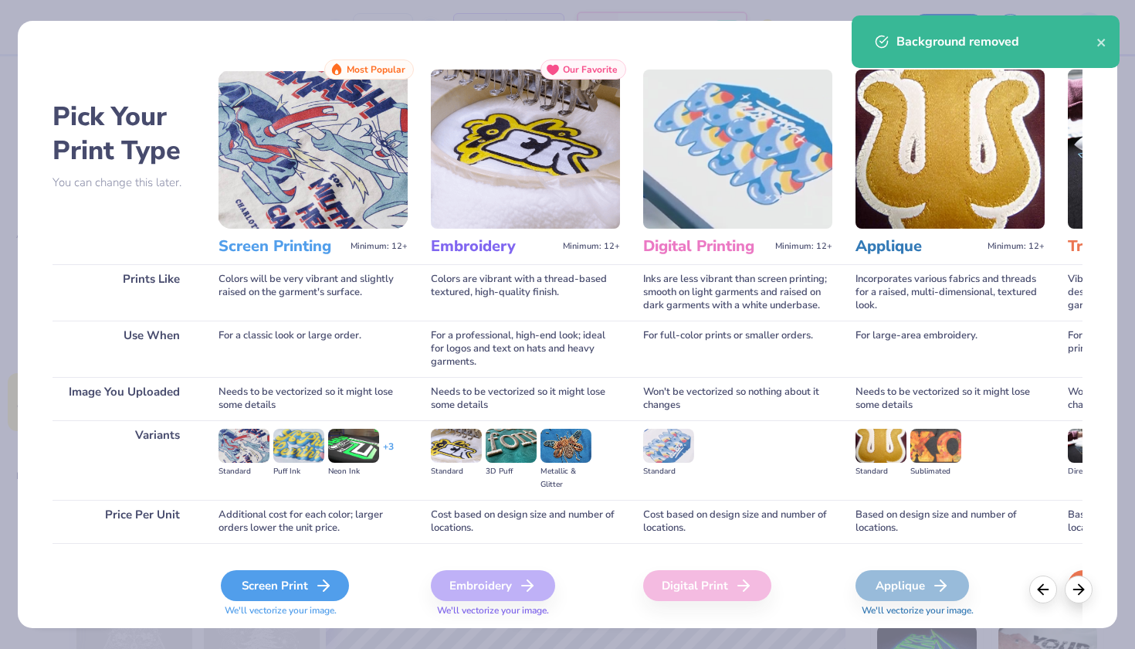
click at [303, 599] on div "Screen Print" at bounding box center [285, 585] width 128 height 31
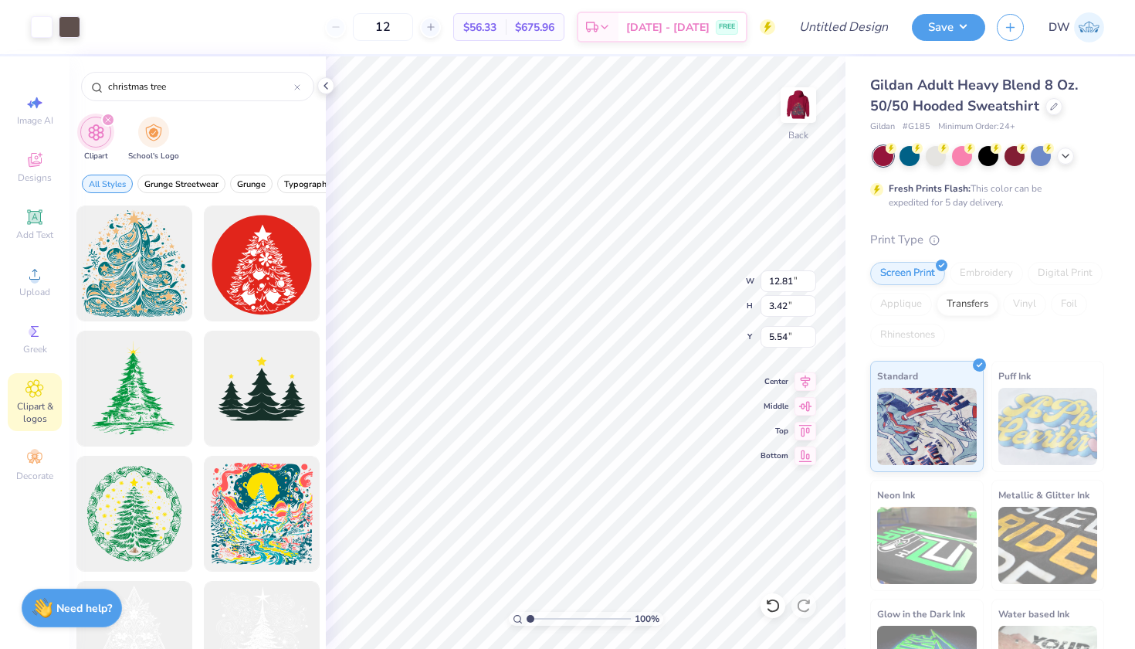
type input "6.78"
type input "3.00"
type input "7.00"
click at [770, 601] on icon at bounding box center [772, 605] width 15 height 15
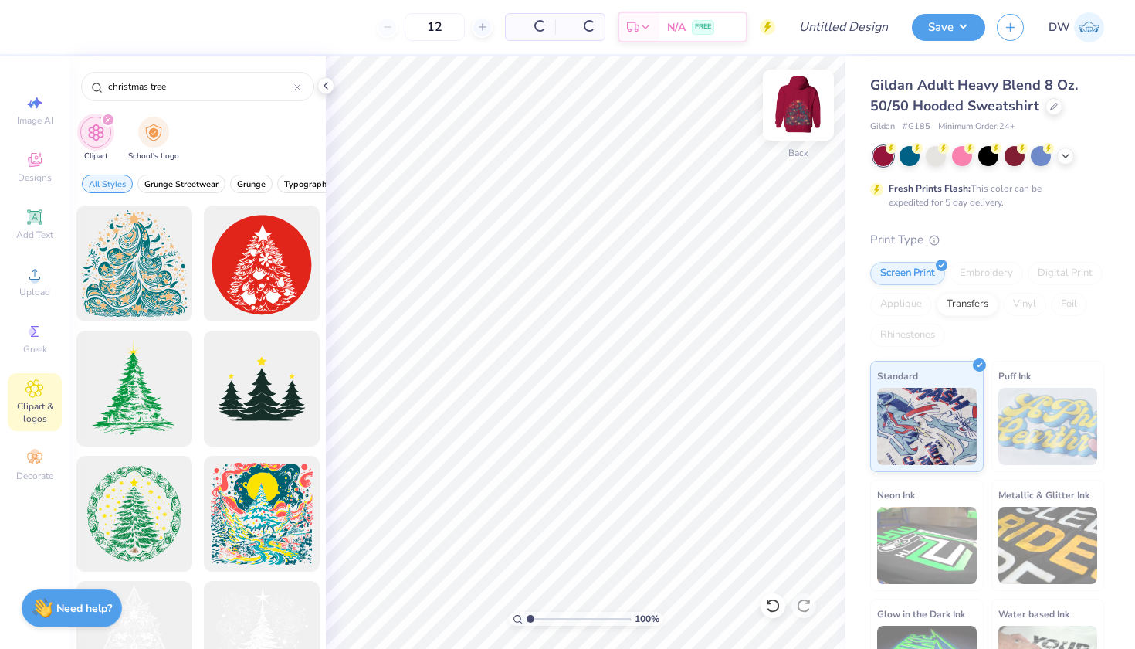
click at [798, 112] on img at bounding box center [799, 105] width 62 height 62
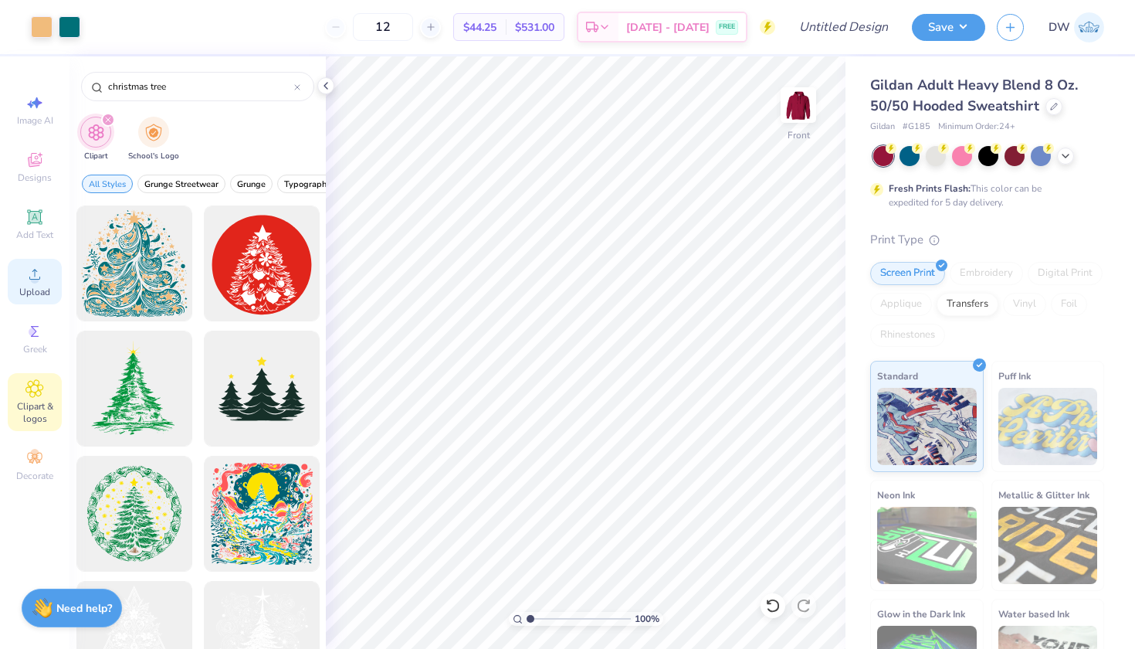
click at [30, 293] on span "Upload" at bounding box center [34, 292] width 31 height 12
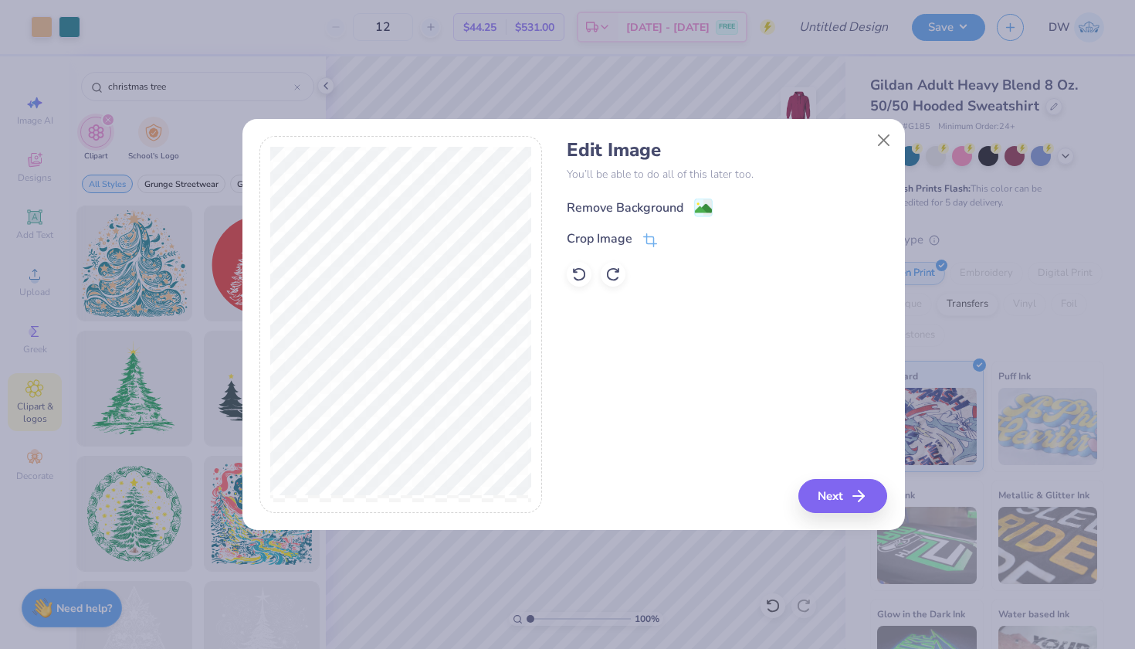
click at [705, 208] on image at bounding box center [703, 208] width 17 height 17
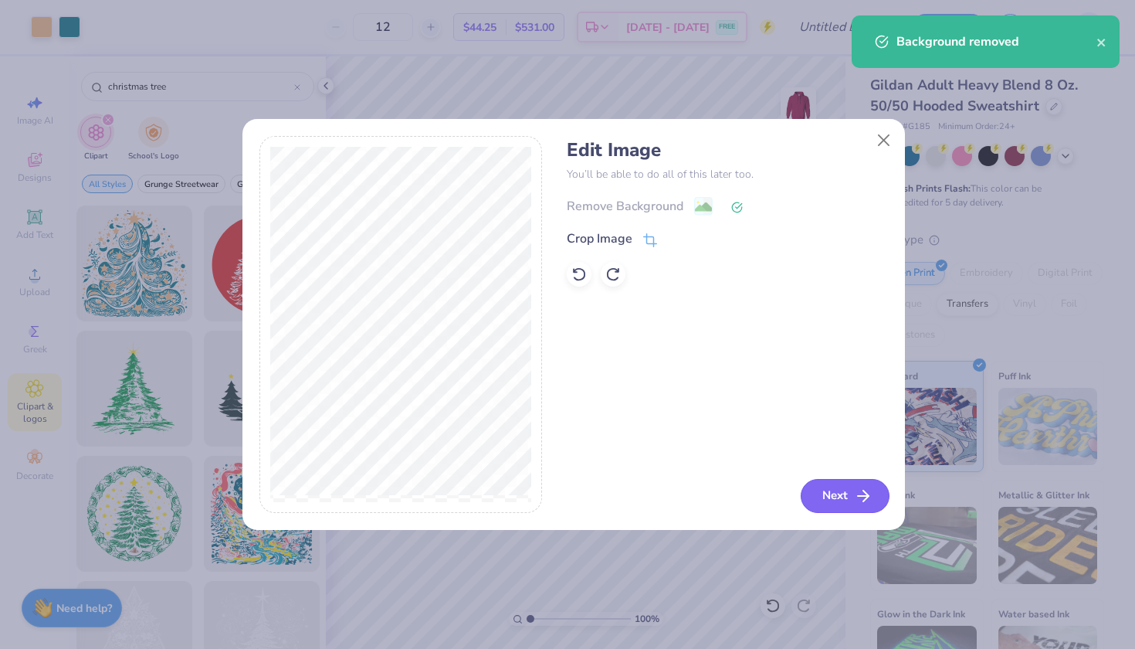
click at [843, 502] on button "Next" at bounding box center [845, 496] width 89 height 34
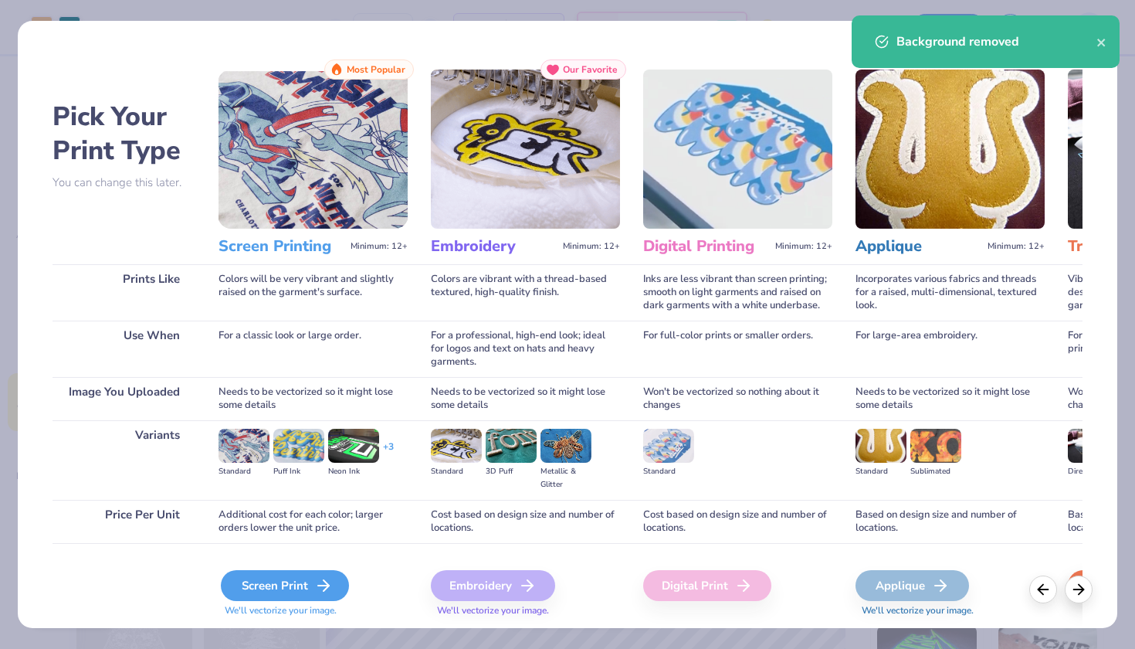
click at [304, 592] on div "Screen Print" at bounding box center [285, 585] width 128 height 31
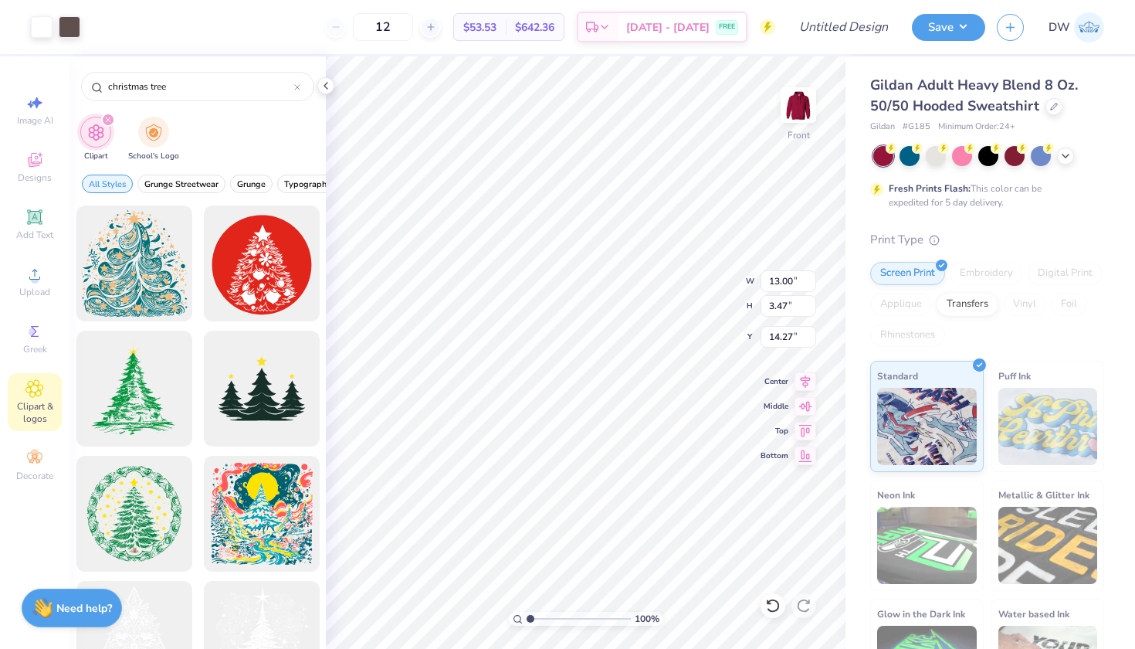
type input "6.00"
type input "15.00"
type input "15.14"
type input "8.43"
type input "14.88"
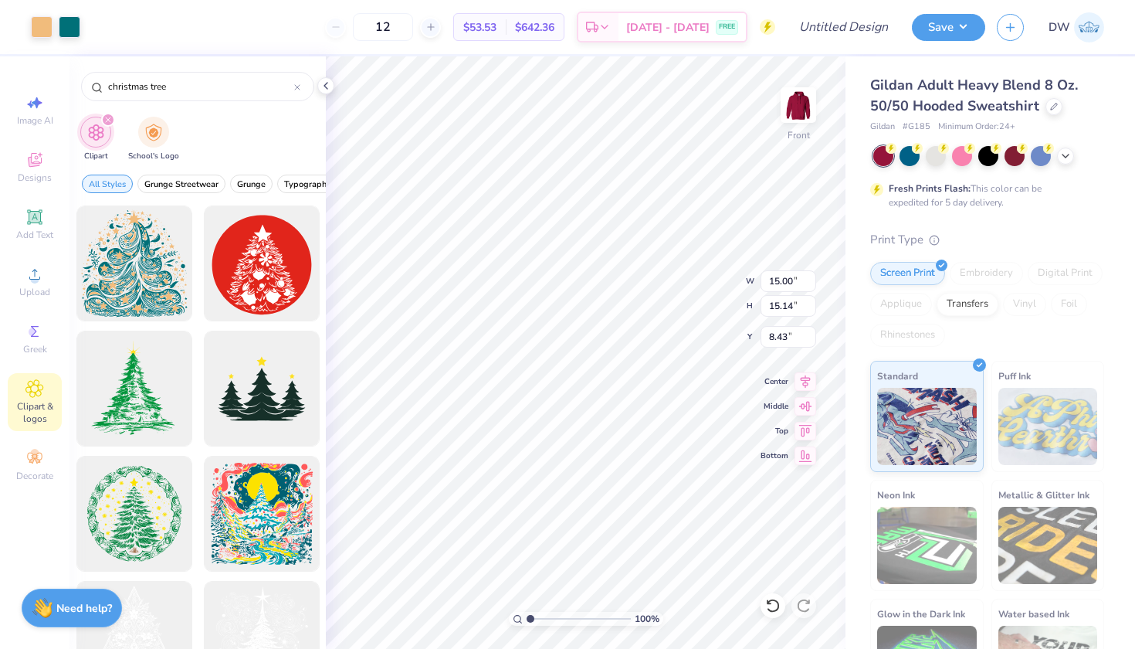
type input "15.02"
click at [771, 605] on icon at bounding box center [772, 605] width 15 height 15
type input "15.00"
type input "15.14"
type input "6.47"
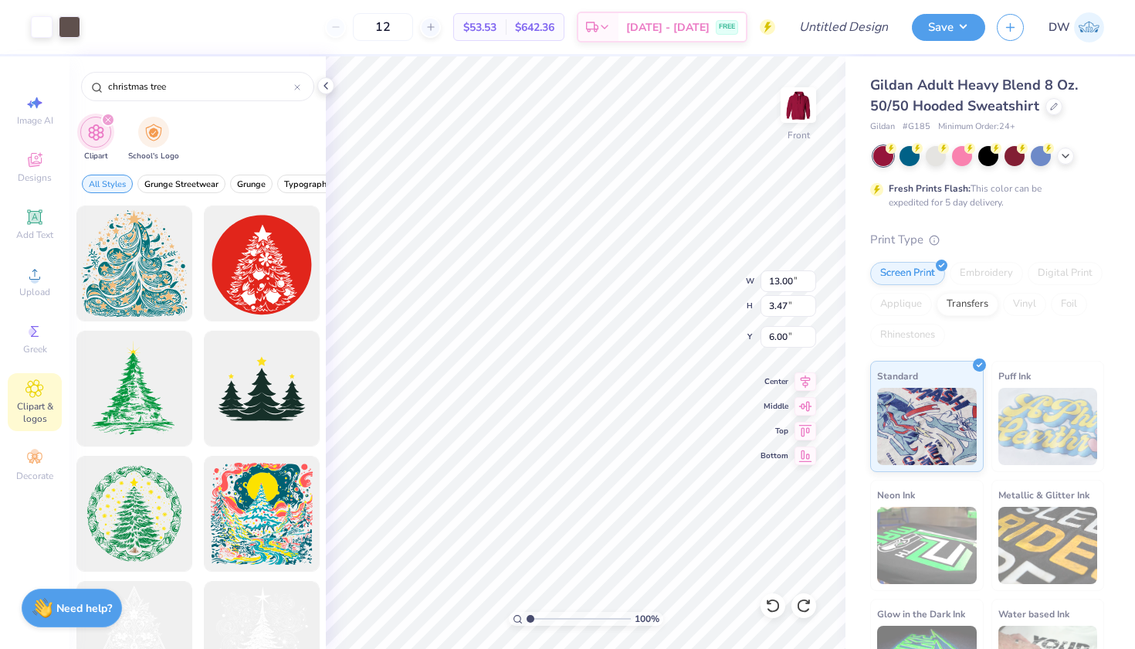
type input "1.73"
type input "11.09"
type input "1.81"
click at [805, 112] on img at bounding box center [799, 105] width 62 height 62
click at [36, 220] on icon at bounding box center [35, 217] width 12 height 12
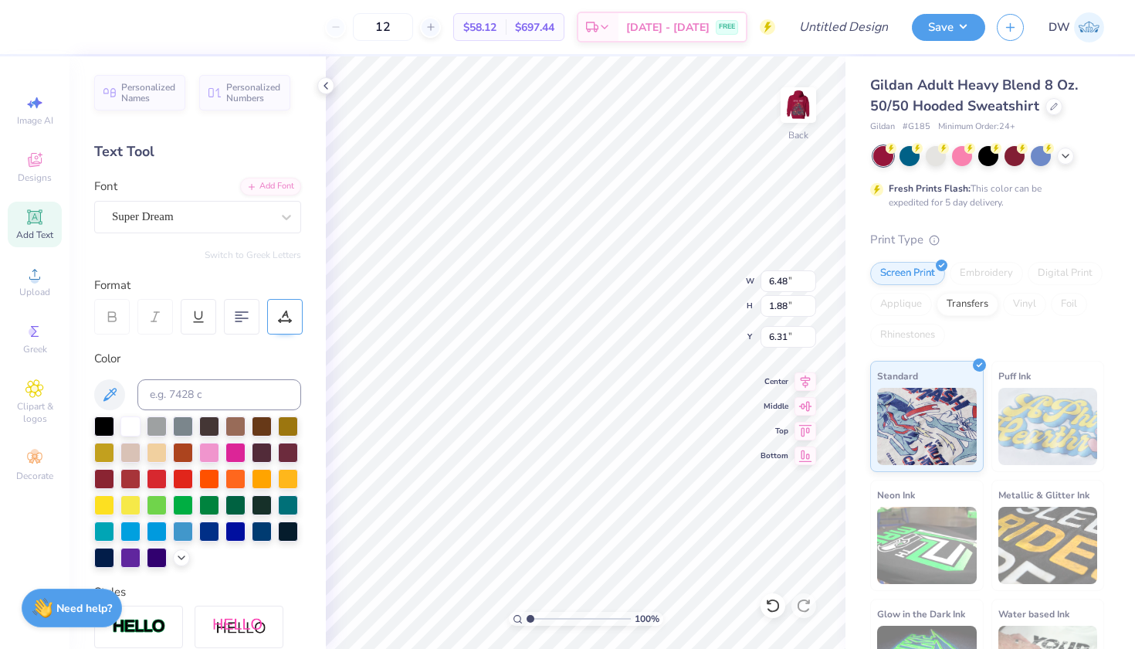
type textarea "T"
type textarea "Christmas Village 2025"
click at [248, 313] on icon at bounding box center [242, 317] width 14 height 14
click at [297, 311] on div at bounding box center [285, 317] width 36 height 36
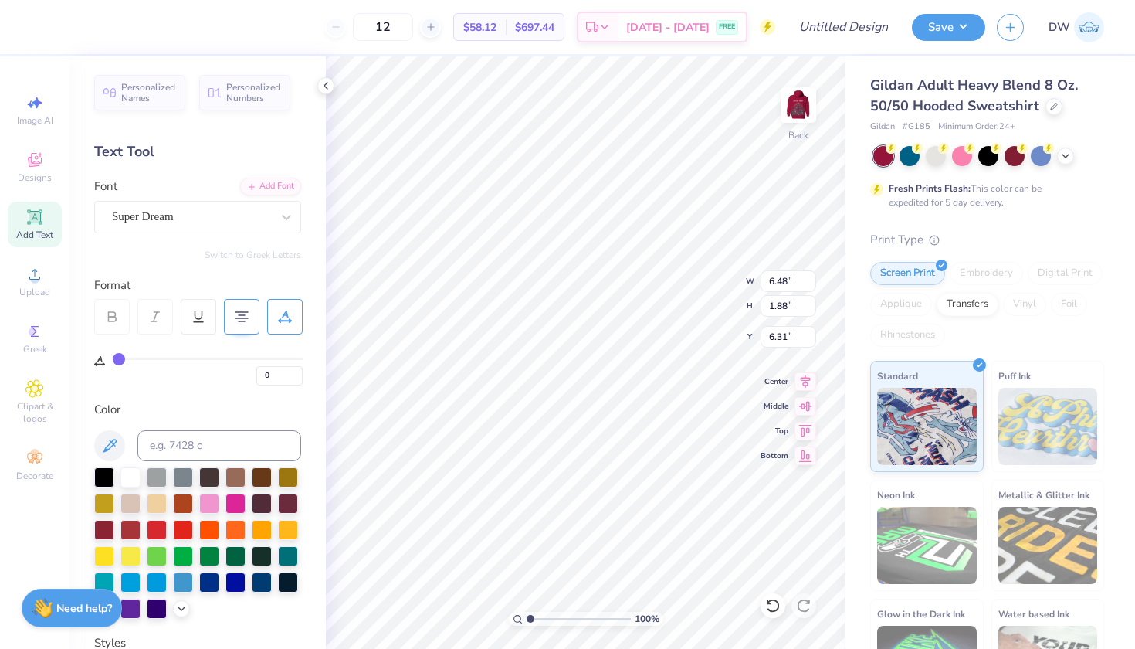
click at [217, 388] on div "Personalized Names Personalized Numbers Text Tool Add Font Font Super Dream Swi…" at bounding box center [197, 352] width 256 height 592
type input "5.94"
type input "1.35"
type input "3.00"
type input "4.33"
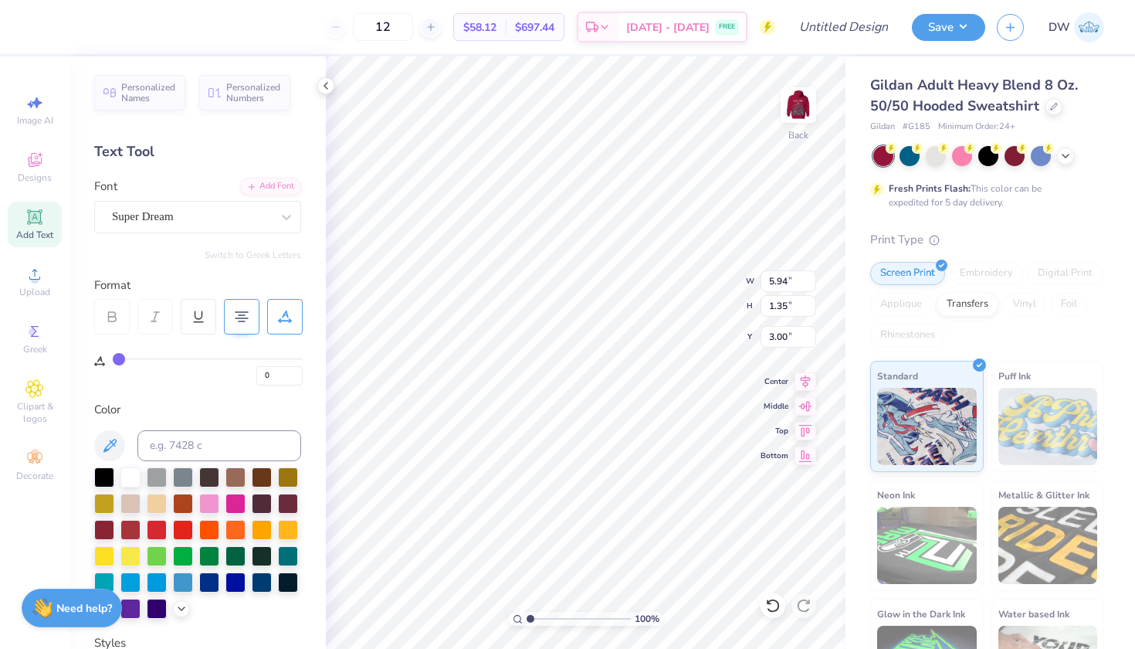
type input "0.99"
click at [15, 383] on div "Clipart & logos" at bounding box center [35, 402] width 54 height 58
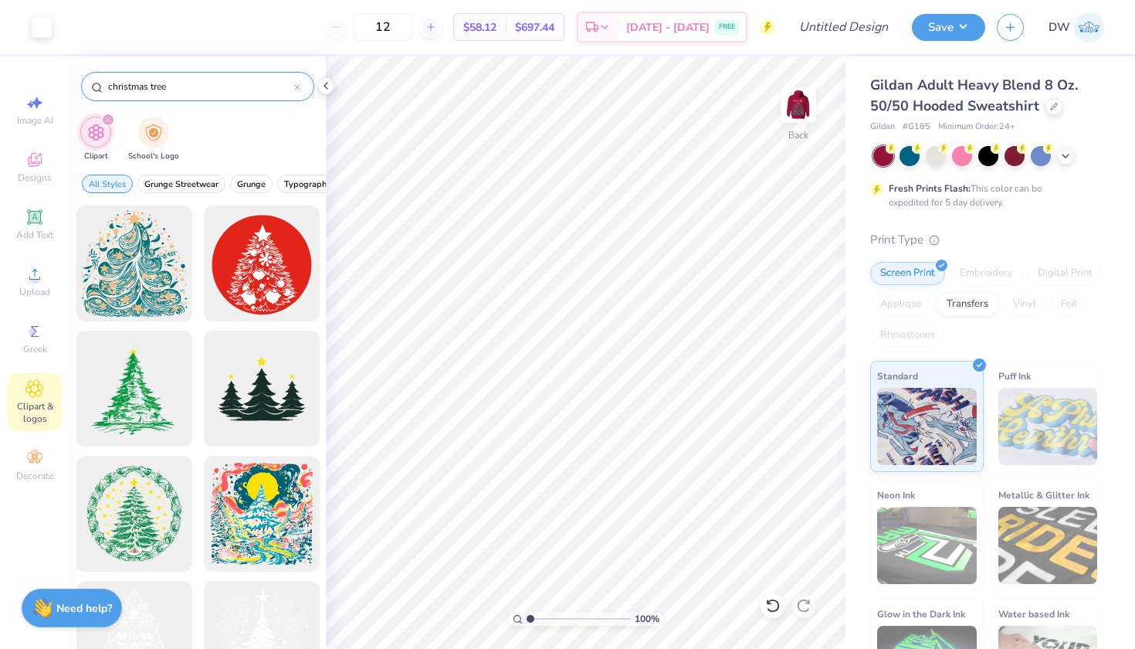
click at [298, 88] on icon at bounding box center [297, 87] width 5 height 5
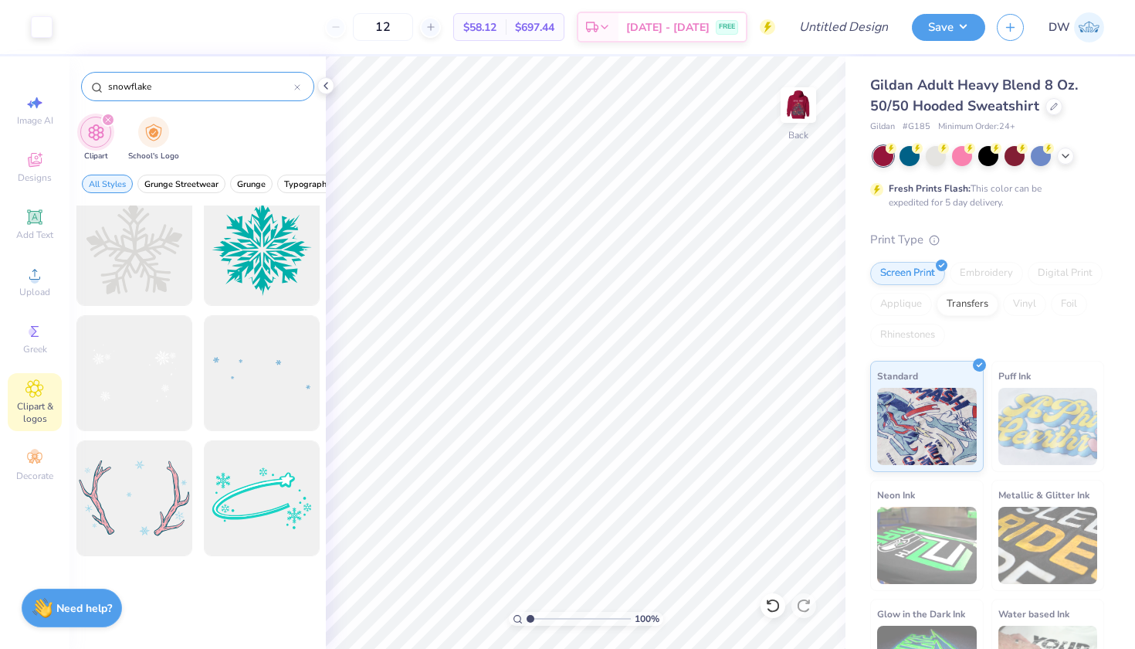
scroll to position [0, 0]
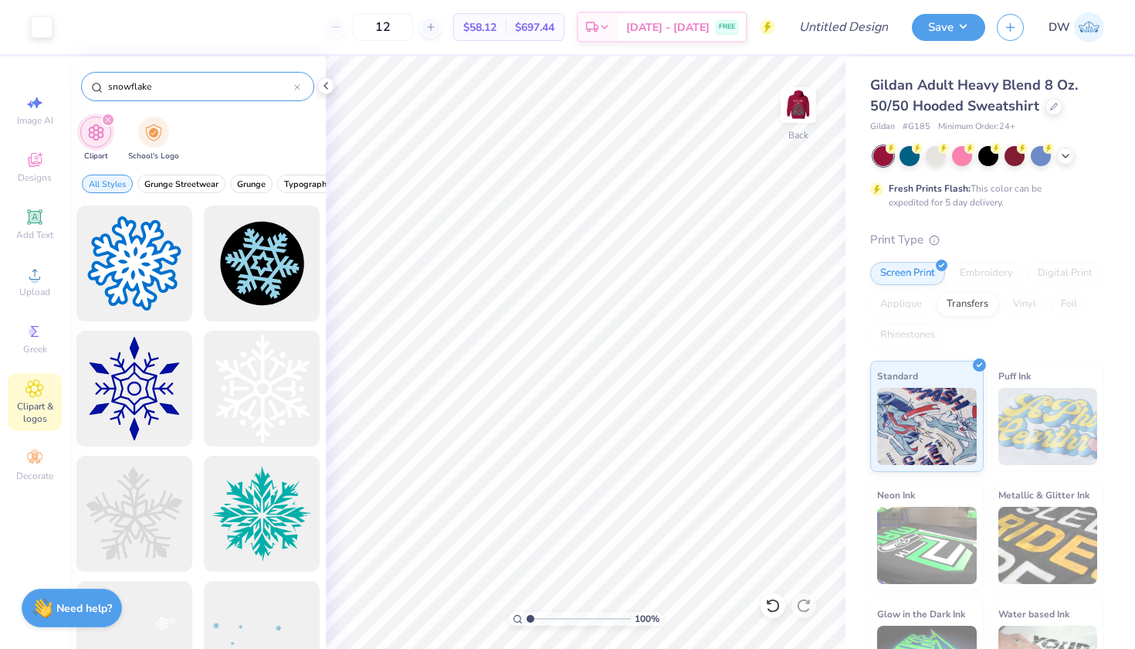
type input "snowflake"
click at [248, 386] on div at bounding box center [197, 426] width 256 height 443
click at [139, 507] on div at bounding box center [133, 513] width 127 height 127
click at [46, 31] on div at bounding box center [42, 26] width 22 height 22
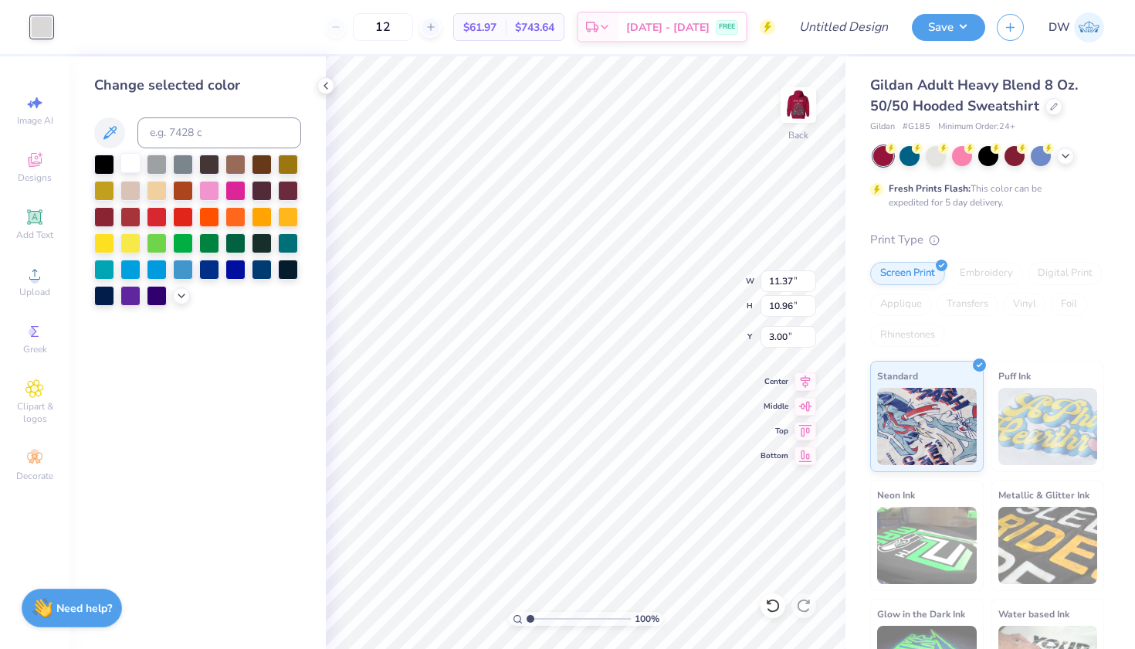
click at [133, 172] on div at bounding box center [130, 163] width 20 height 20
click at [801, 110] on img at bounding box center [799, 105] width 62 height 62
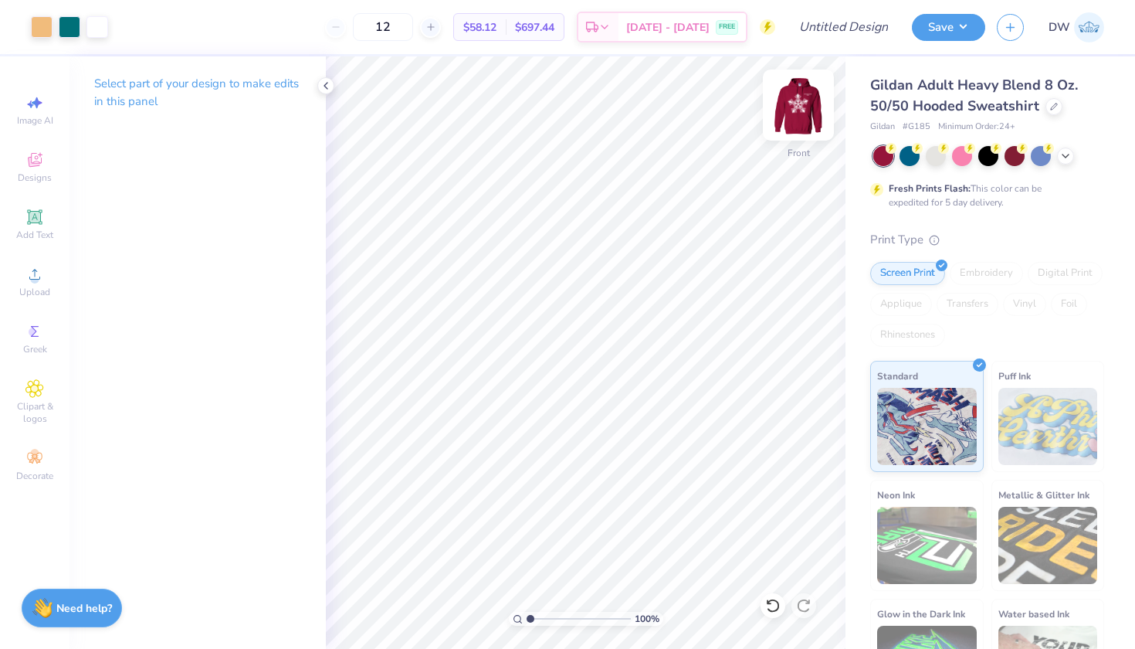
click at [800, 108] on img at bounding box center [799, 105] width 62 height 62
type input "3.23"
type input "3.12"
type input "4.13"
drag, startPoint x: 426, startPoint y: 30, endPoint x: 403, endPoint y: 28, distance: 23.3
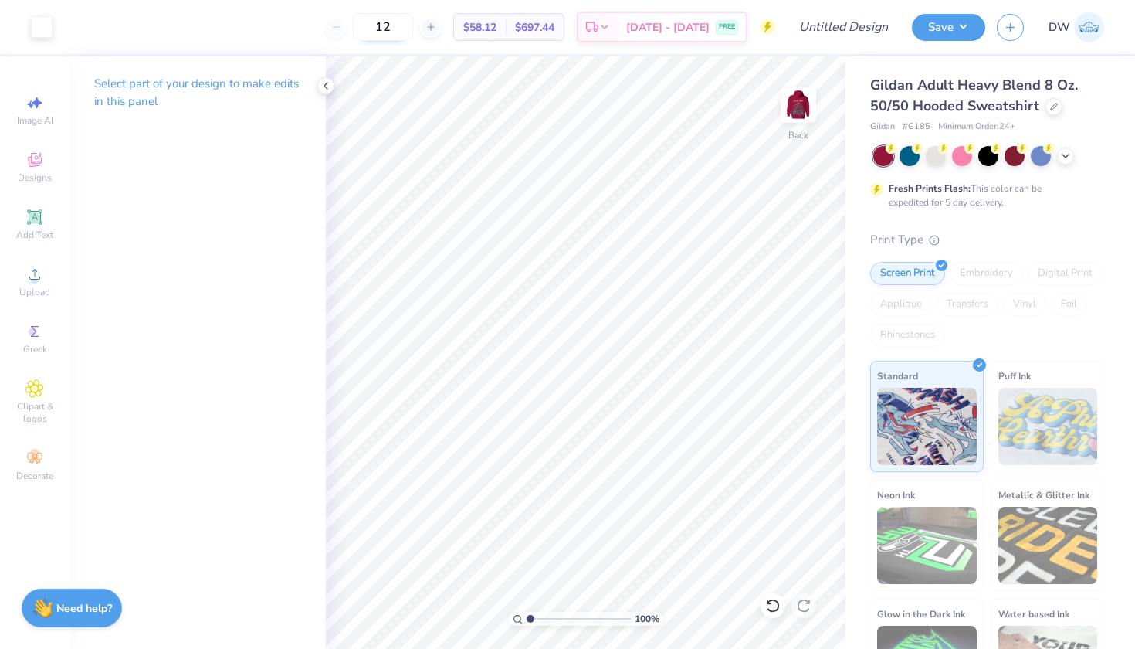
click at [403, 28] on input "12" at bounding box center [383, 27] width 60 height 28
type input "50"
click at [845, 29] on input "Design Title" at bounding box center [863, 27] width 76 height 31
type input "Little Italy Christmas Village D1"
click at [957, 25] on button "Save" at bounding box center [948, 25] width 73 height 27
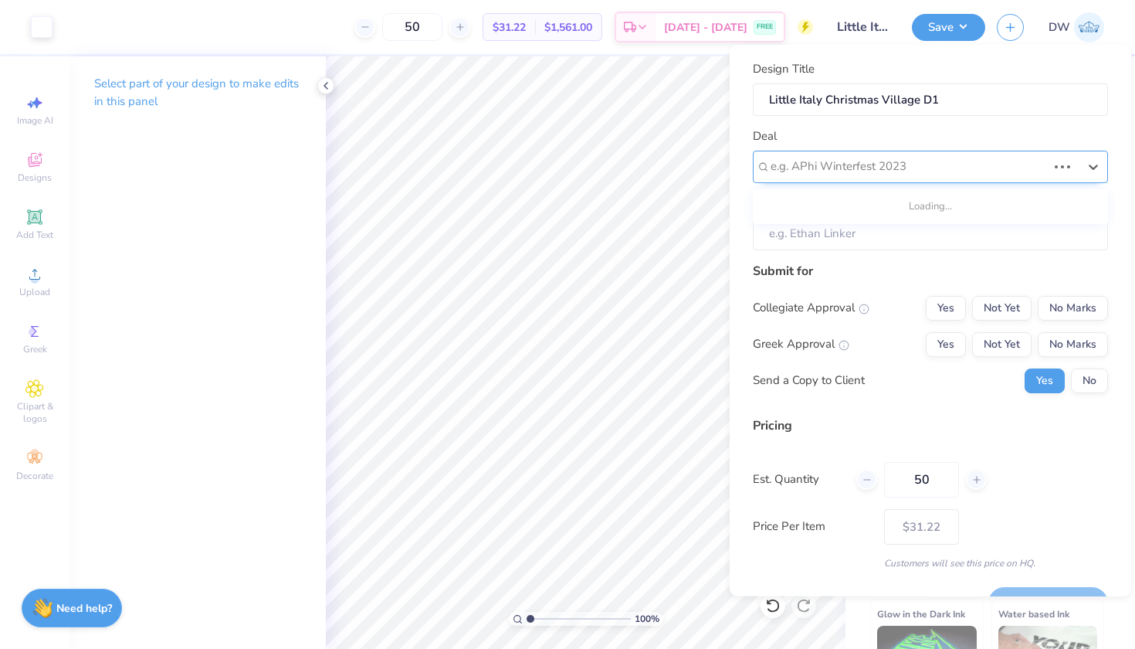
click at [933, 154] on div "e.g. APhi Winterfest 2023" at bounding box center [909, 166] width 280 height 24
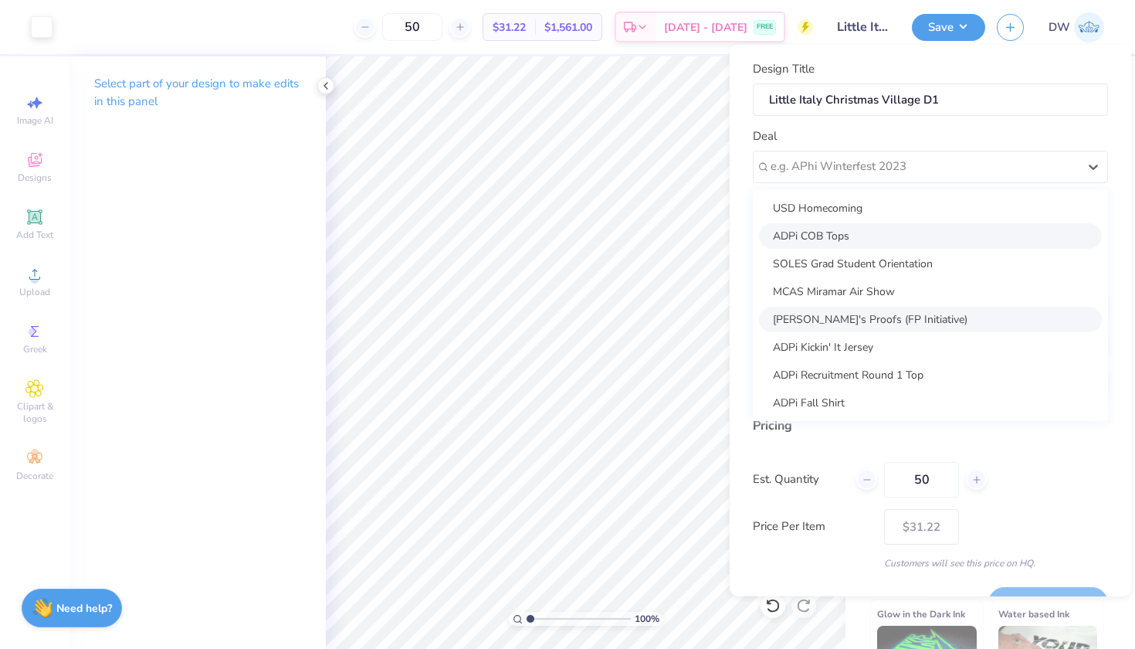
click at [897, 321] on div "[PERSON_NAME]'s Proofs (FP Initiative)" at bounding box center [930, 318] width 343 height 25
type input "[PERSON_NAME]"
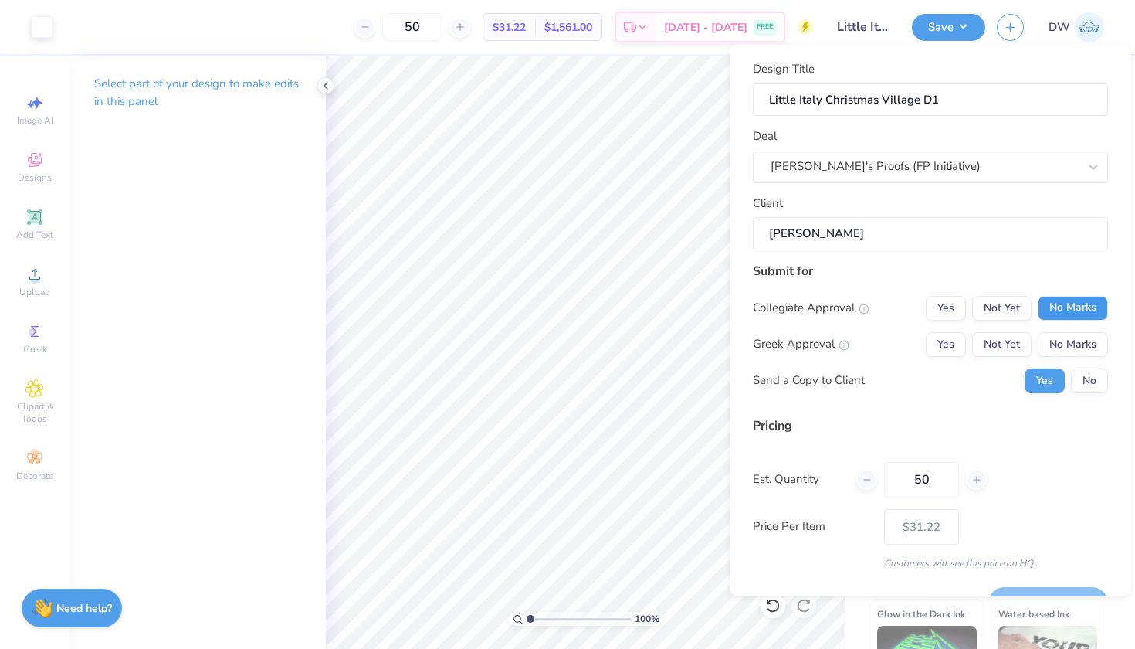
click at [1068, 308] on button "No Marks" at bounding box center [1073, 307] width 70 height 25
click at [1071, 352] on button "No Marks" at bounding box center [1073, 343] width 70 height 25
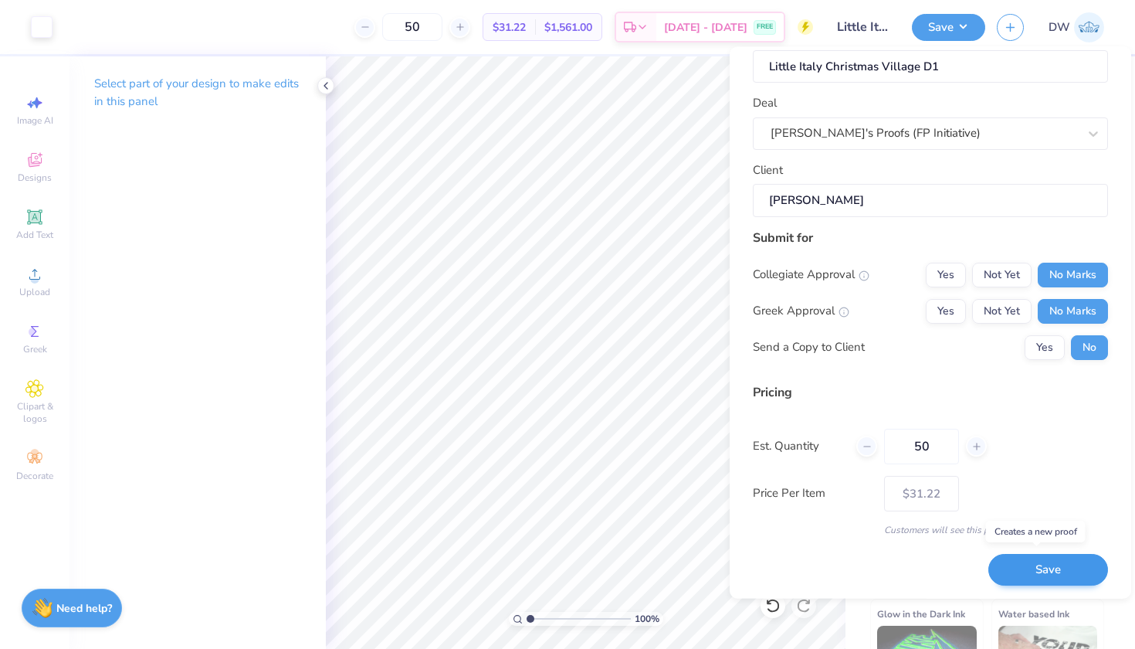
click at [1040, 567] on button "Save" at bounding box center [1048, 570] width 120 height 32
type input "– –"
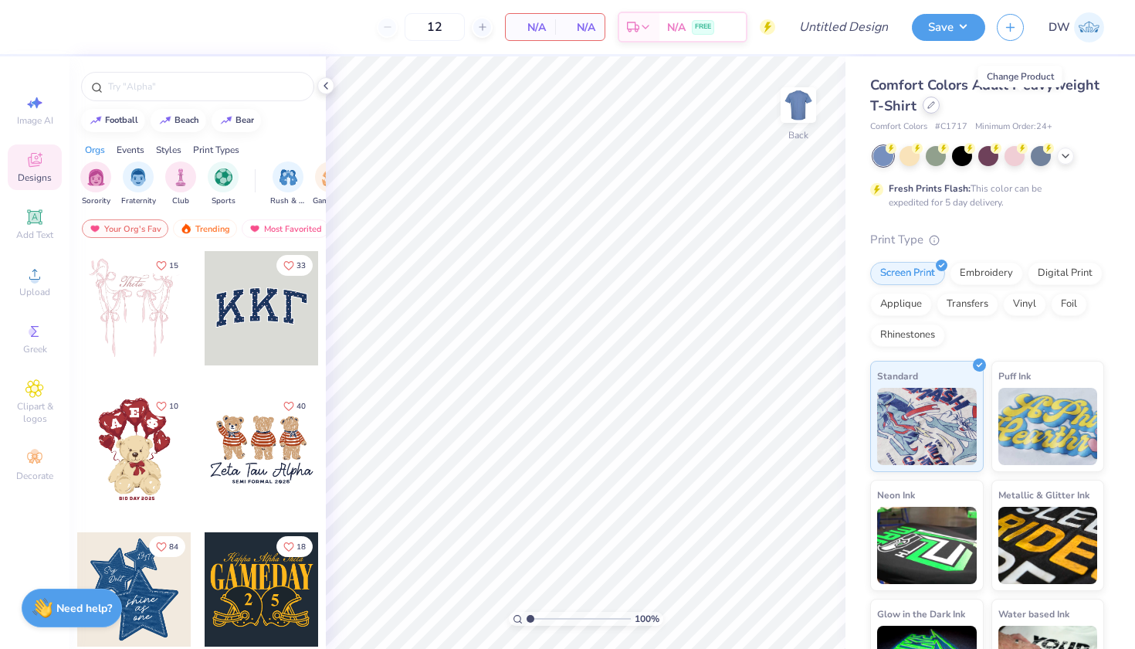
click at [935, 108] on icon at bounding box center [931, 105] width 8 height 8
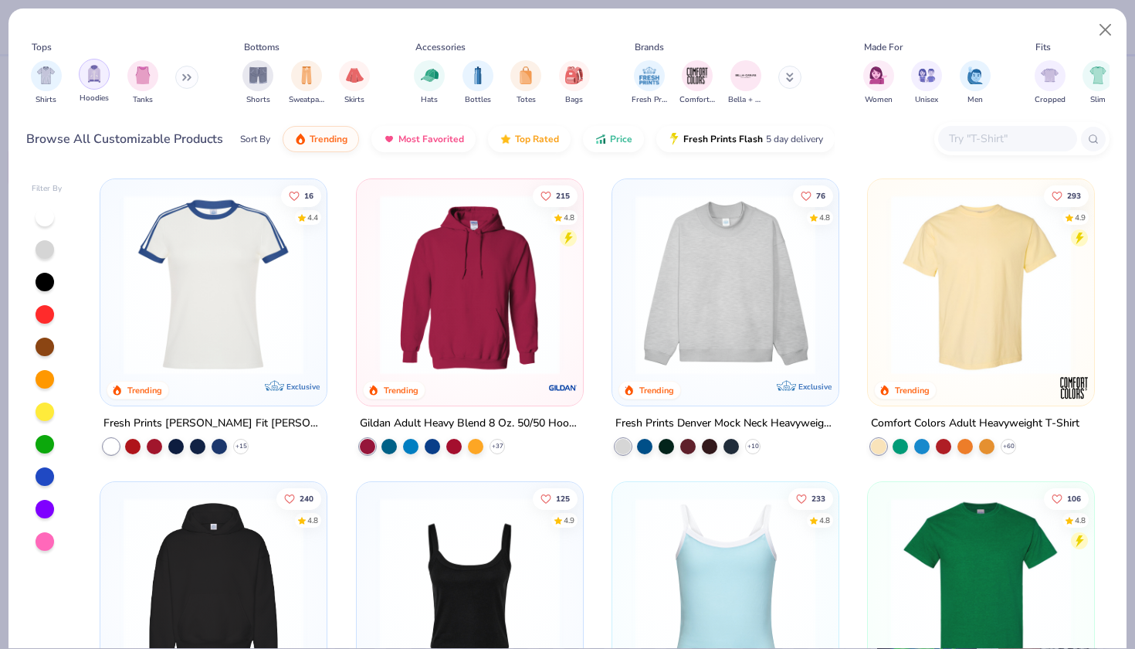
click at [100, 83] on img "filter for Hoodies" at bounding box center [94, 74] width 17 height 18
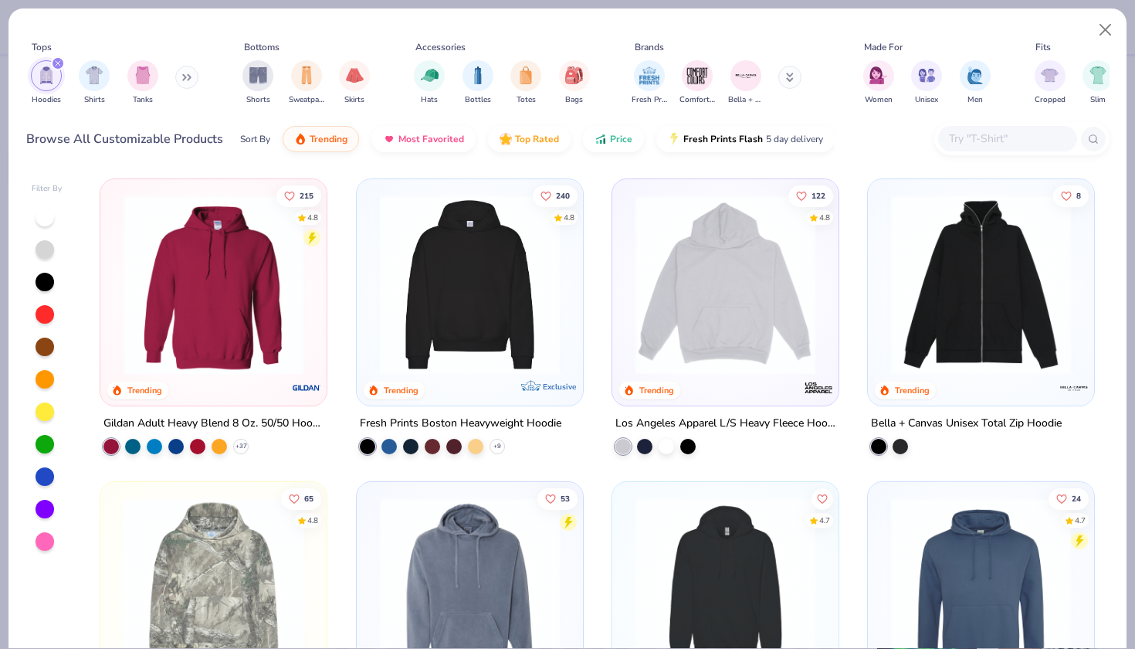
click at [239, 308] on img at bounding box center [213, 285] width 195 height 180
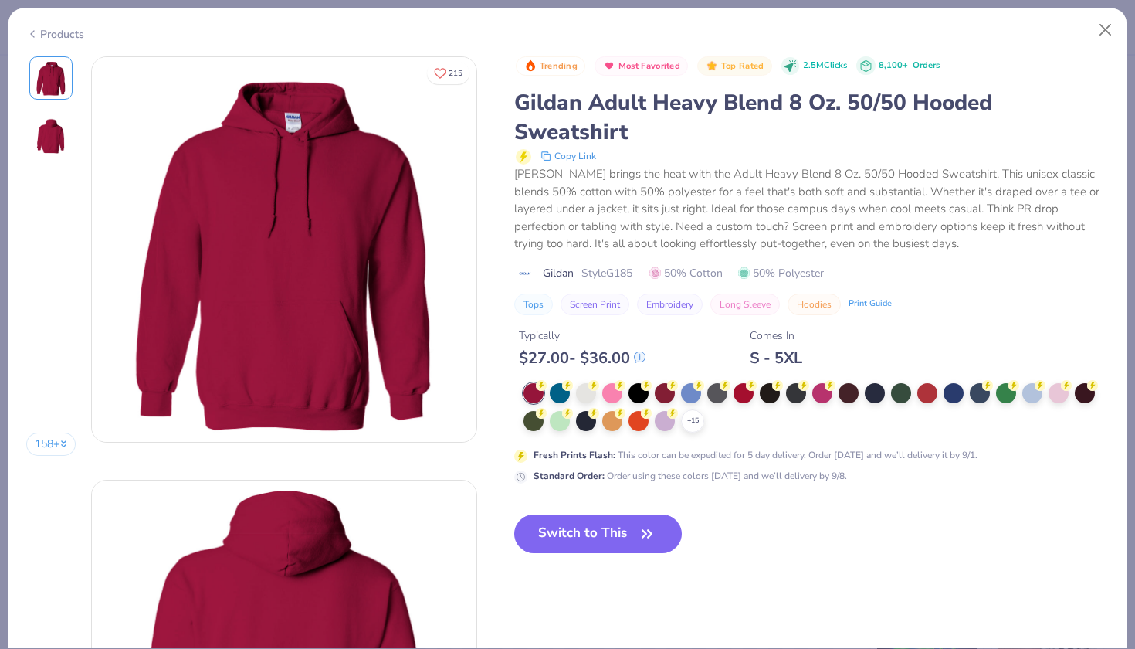
click at [637, 534] on div "Trending Most Favorited Top Rated 2.5M Clicks 8,100+ Orders Gildan Adult Heavy …" at bounding box center [811, 316] width 595 height 521
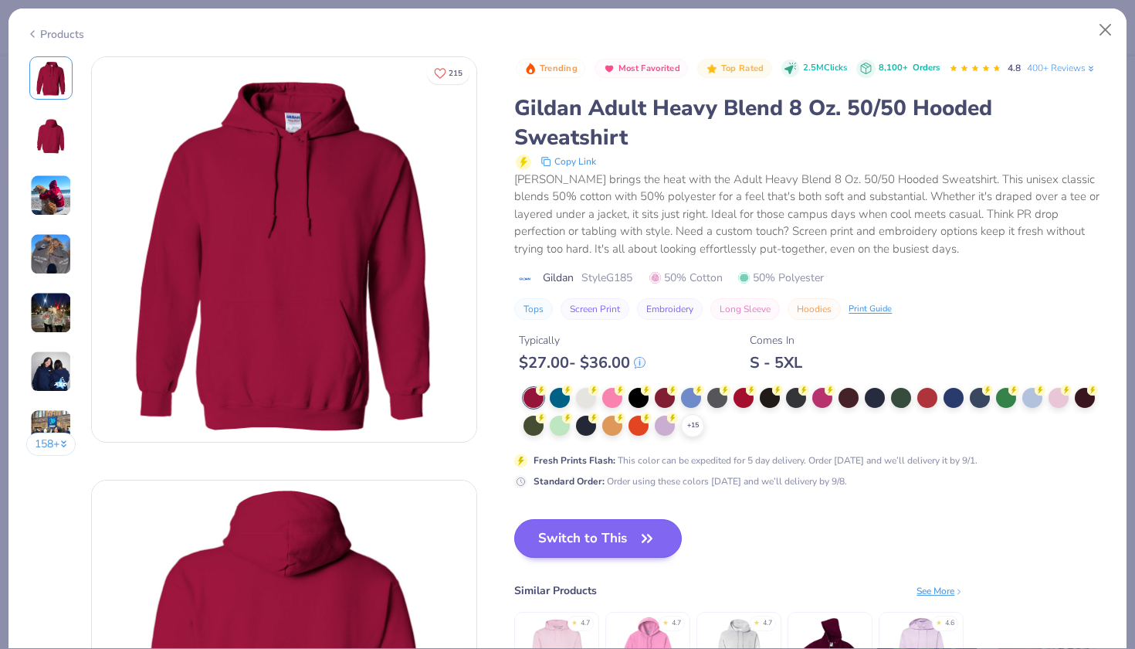
click at [646, 541] on icon "button" at bounding box center [646, 537] width 9 height 7
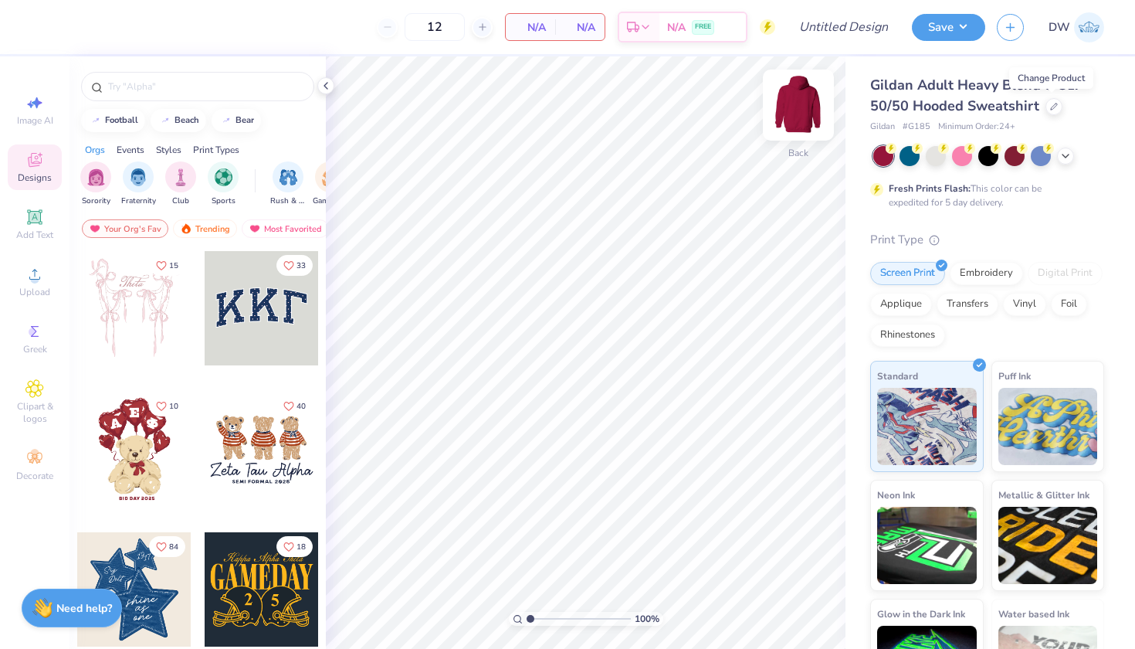
click at [797, 103] on img at bounding box center [799, 105] width 62 height 62
click at [29, 415] on span "Clipart & logos" at bounding box center [35, 412] width 54 height 25
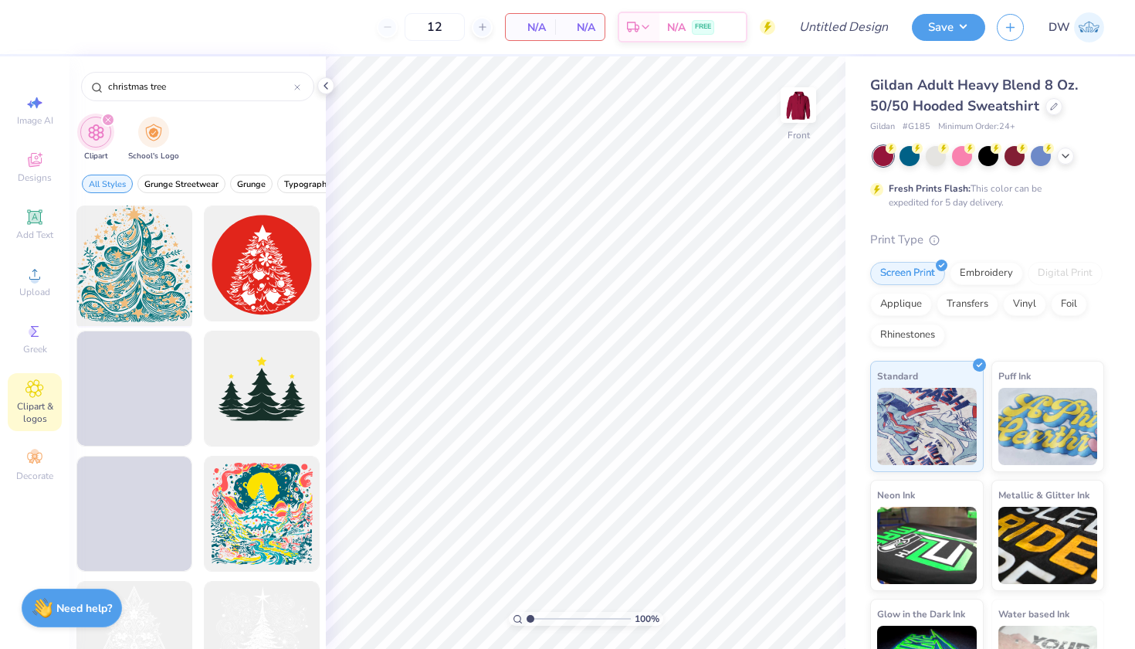
type input "christmas tree"
click at [134, 250] on div at bounding box center [133, 263] width 127 height 127
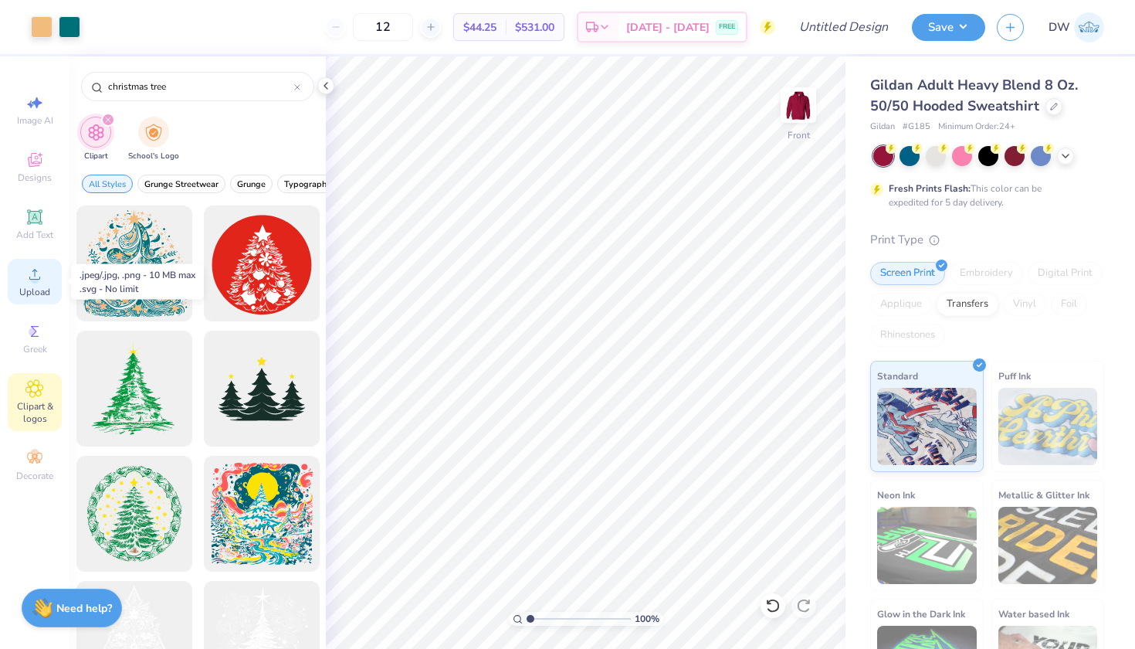
click at [29, 286] on span "Upload" at bounding box center [34, 292] width 31 height 12
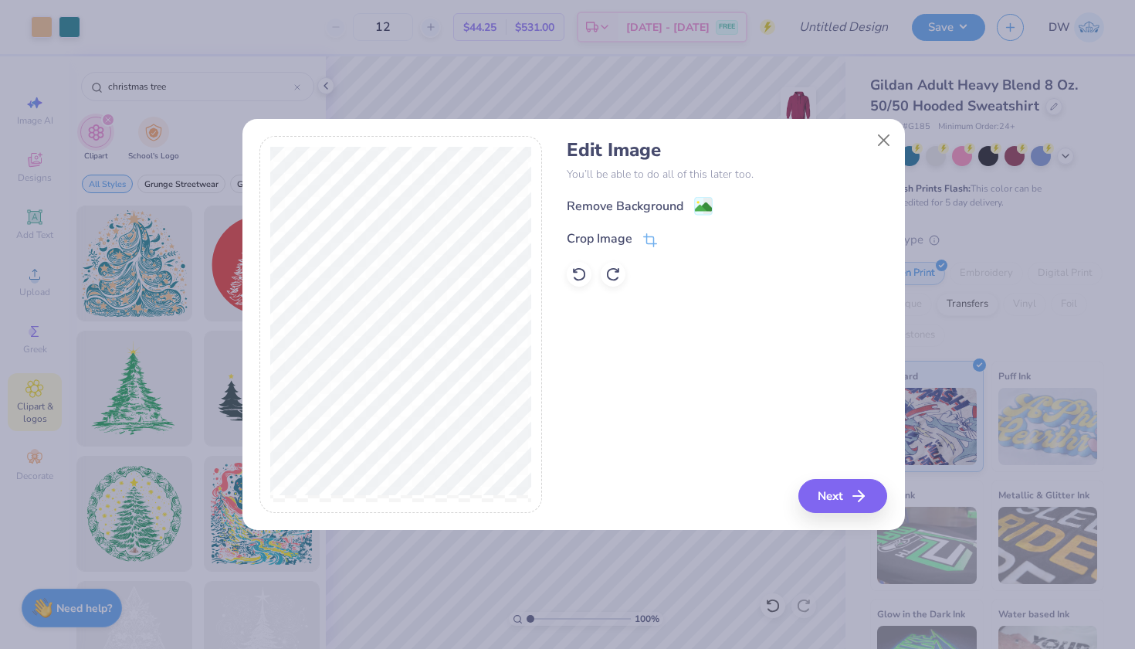
click at [698, 193] on div "Edit Image You’ll be able to do all of this later too. Remove Background Crop I…" at bounding box center [727, 212] width 320 height 147
click at [699, 202] on image at bounding box center [703, 208] width 17 height 17
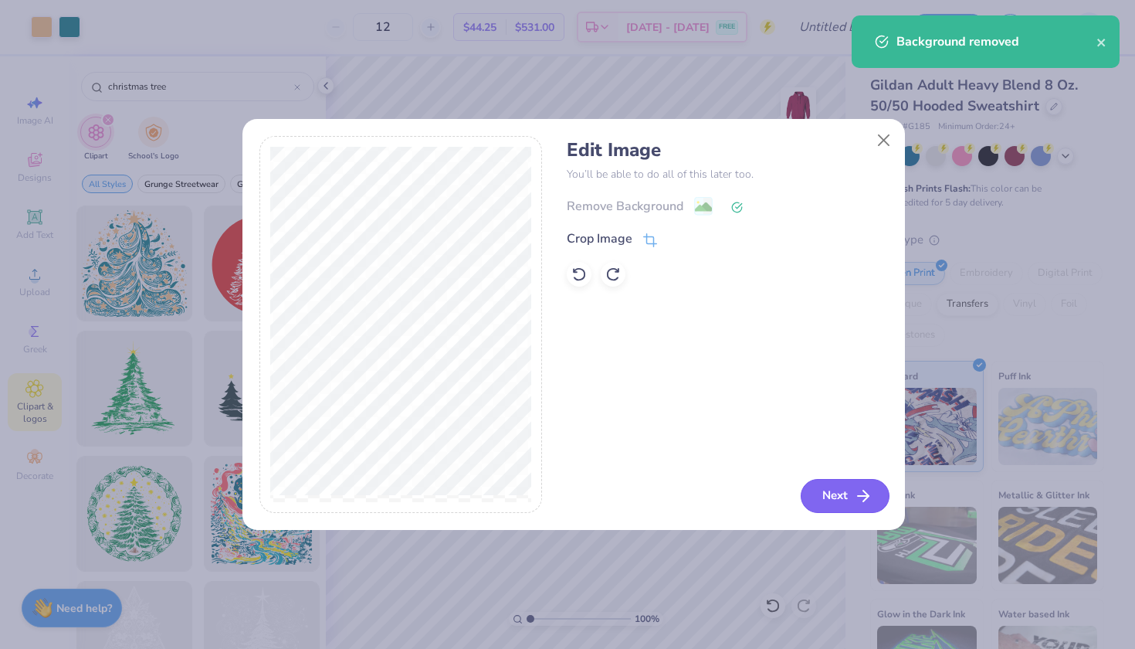
click at [839, 502] on button "Next" at bounding box center [845, 496] width 89 height 34
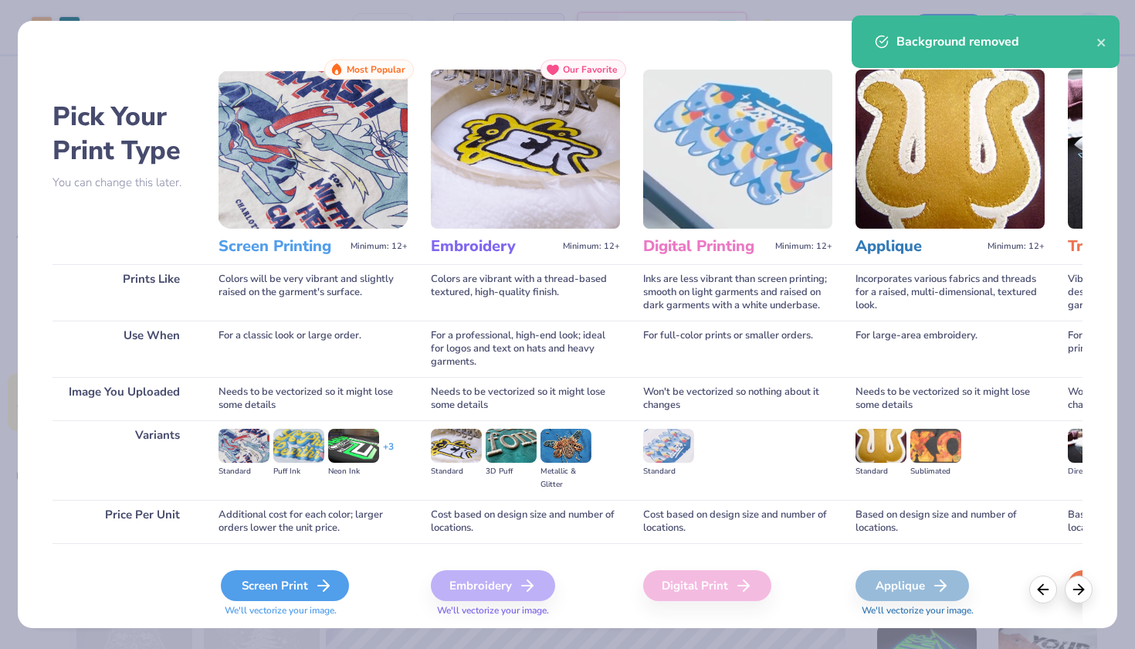
click at [292, 589] on div "Screen Print" at bounding box center [285, 585] width 128 height 31
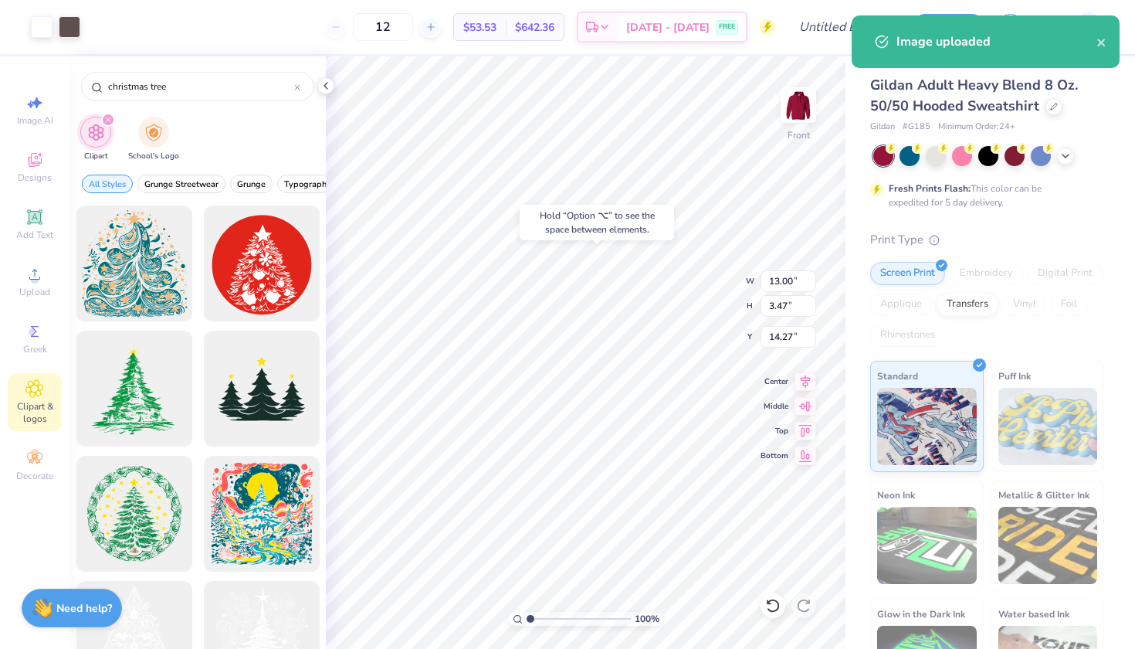
type input "6.00"
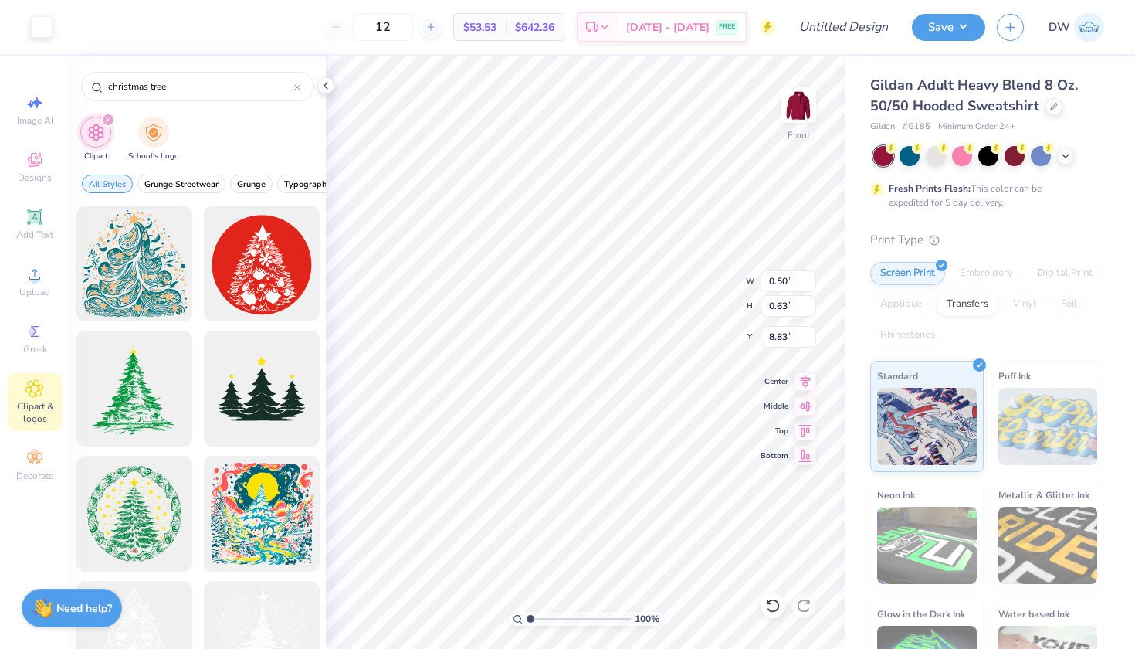
type input "0.50"
type input "0.63"
type input "8.83"
type input "1.59"
type input "0.66"
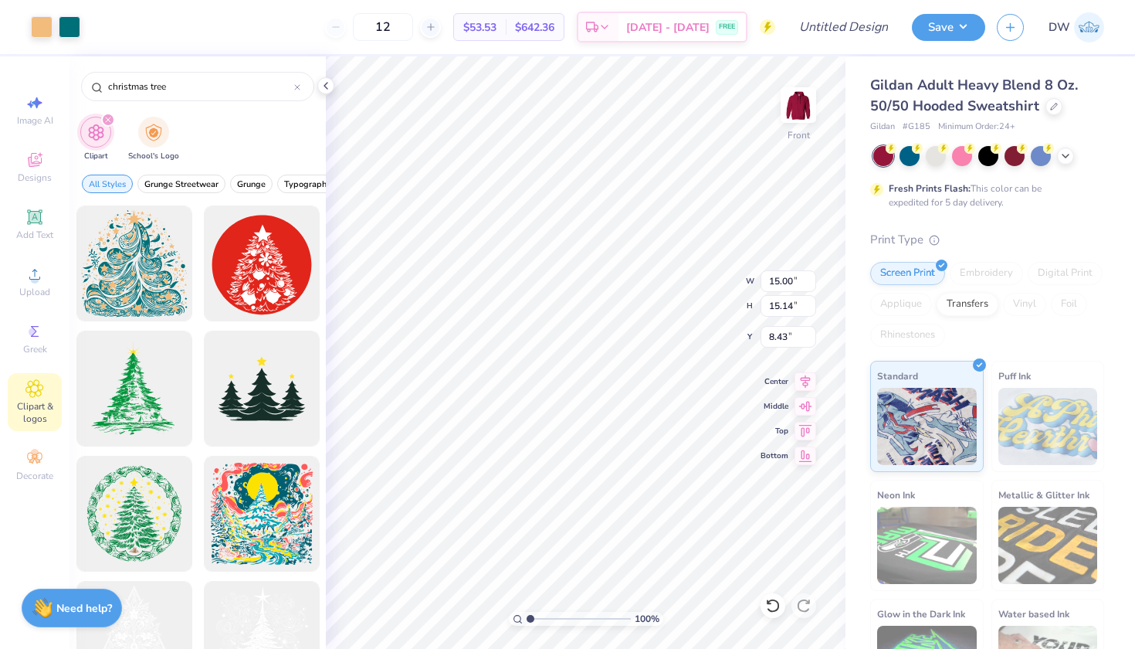
type input "8.80"
click at [772, 610] on icon at bounding box center [772, 605] width 15 height 15
type input "6.07"
type input "15.00"
type input "15.14"
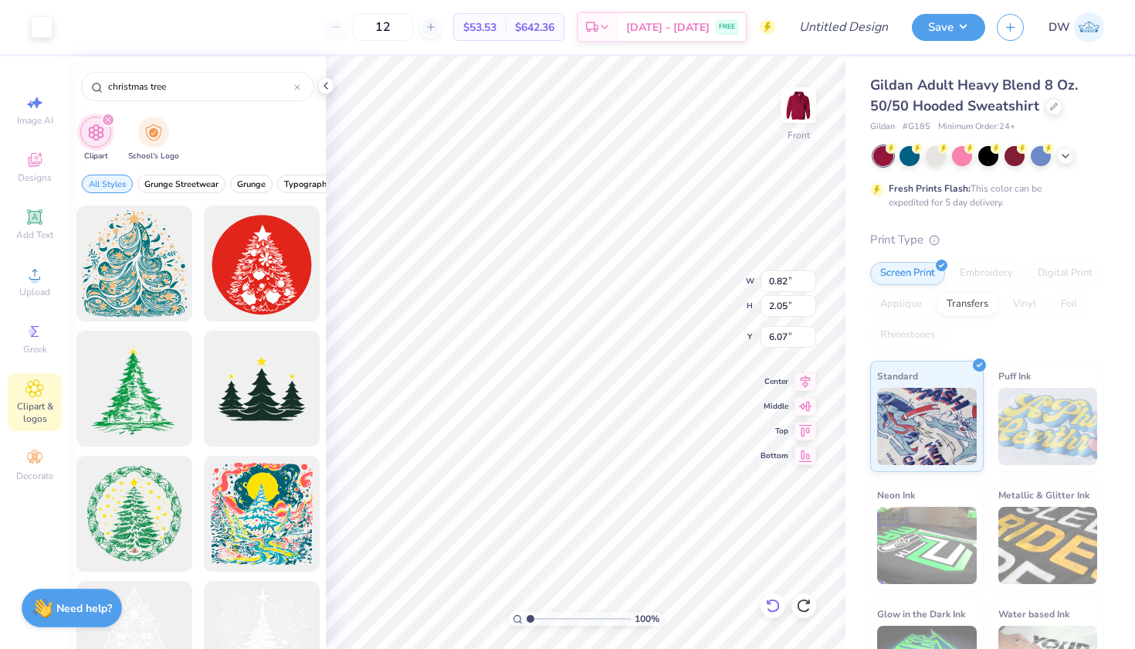
type input "8.43"
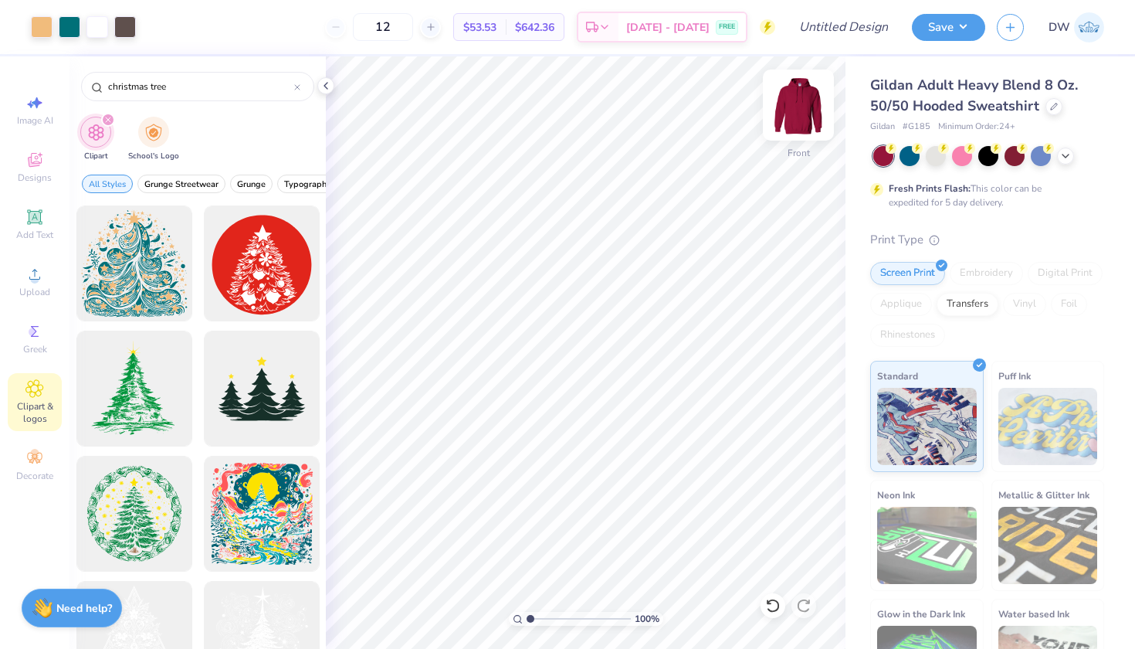
click at [805, 103] on img at bounding box center [799, 105] width 62 height 62
click at [36, 229] on span "Add Text" at bounding box center [34, 235] width 37 height 12
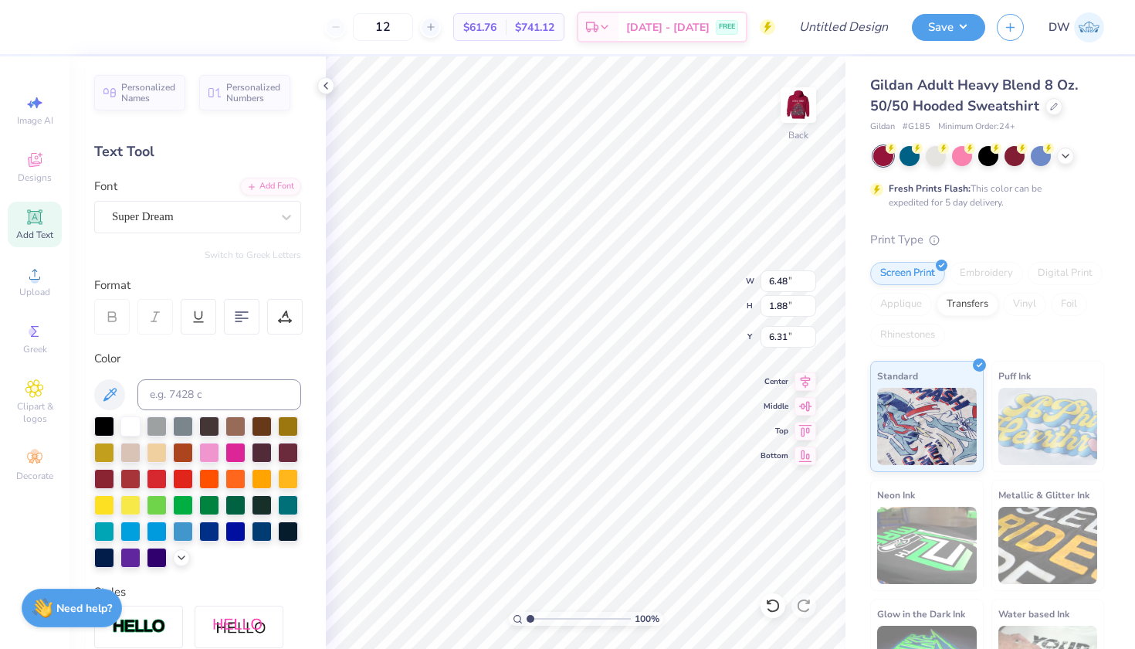
type textarea "T"
type textarea "Christmas Village 2025"
click at [239, 320] on icon at bounding box center [242, 317] width 14 height 14
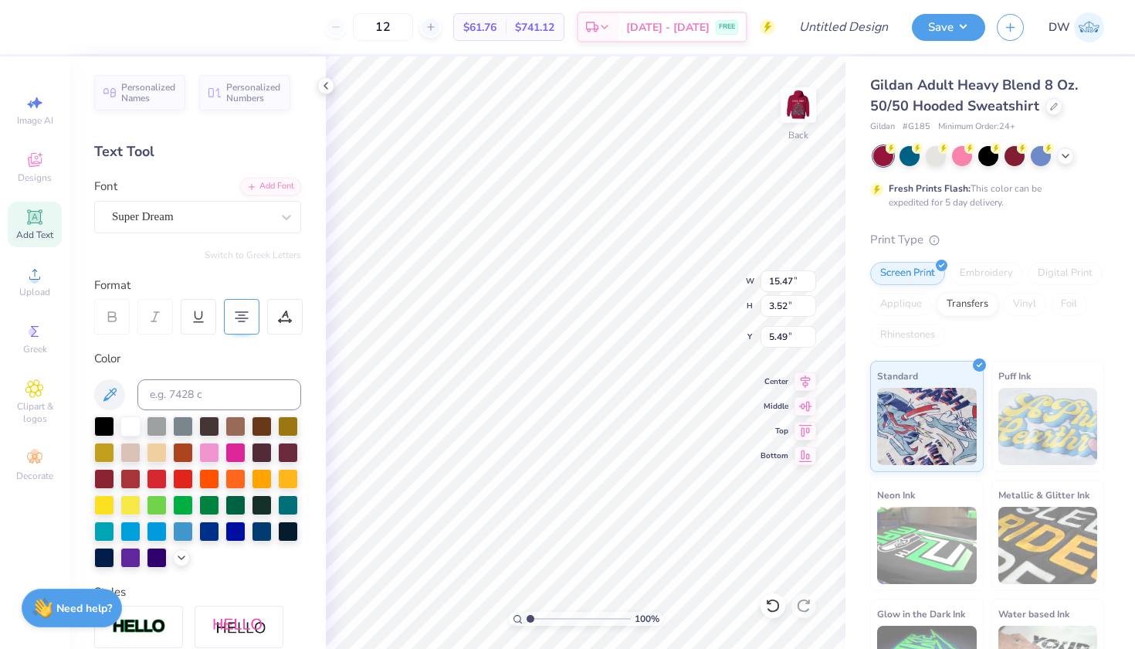
type input "6.70"
type input "1.52"
type input "3.00"
type input "4.41"
type input "1.00"
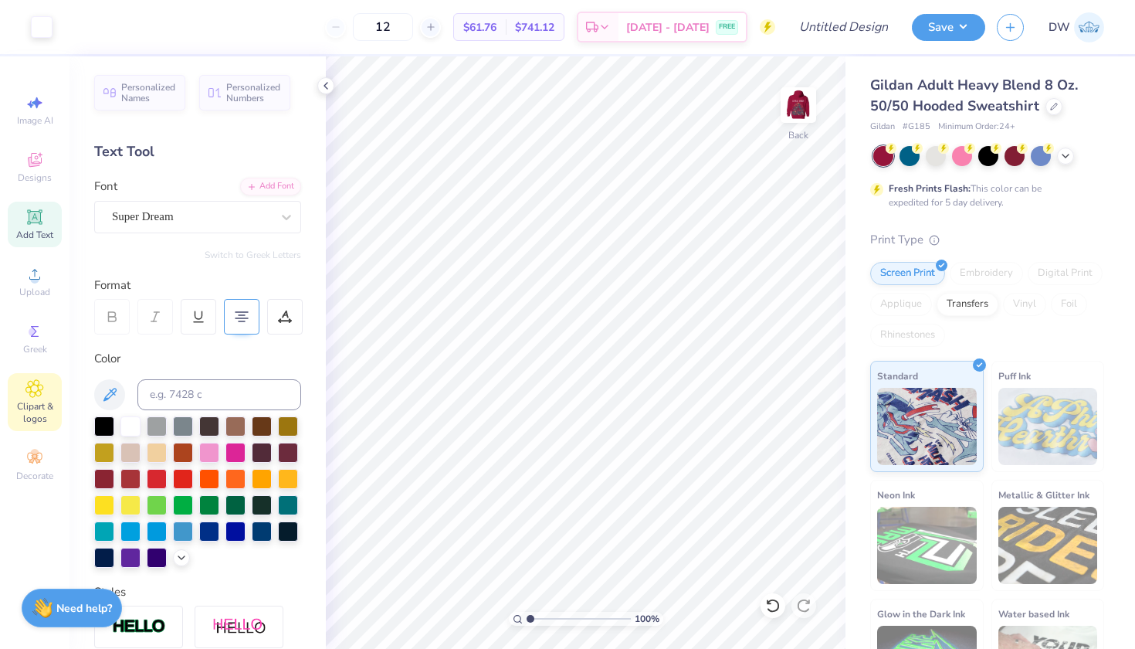
click at [40, 409] on span "Clipart & logos" at bounding box center [35, 412] width 54 height 25
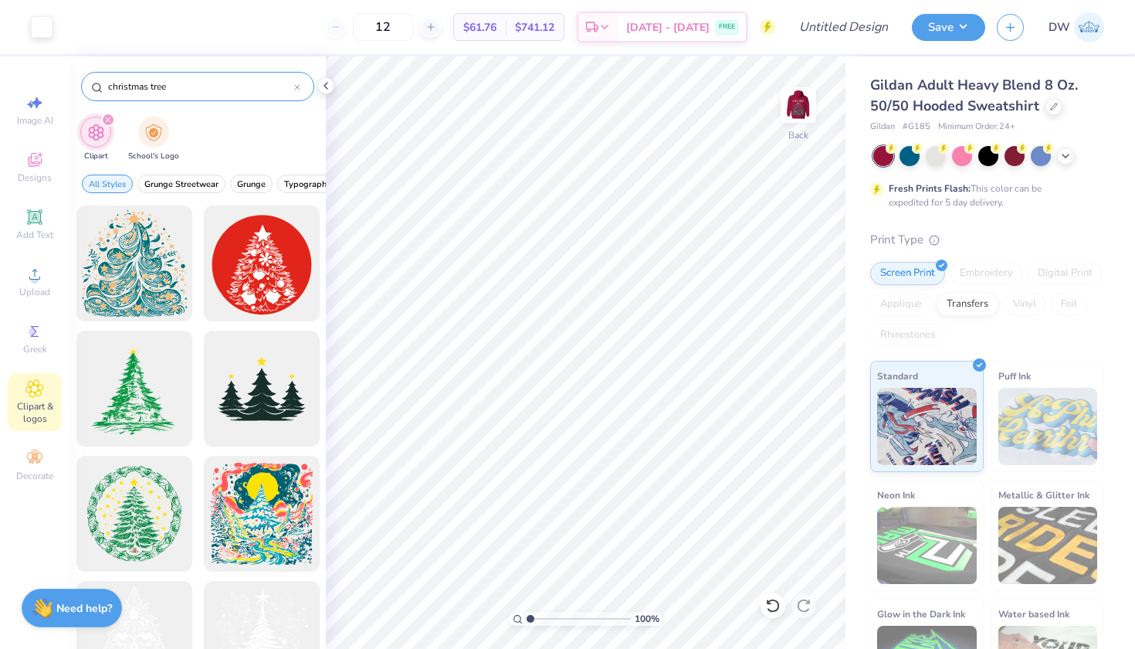
drag, startPoint x: 178, startPoint y: 87, endPoint x: 103, endPoint y: 88, distance: 75.7
click at [103, 88] on div "christmas tree" at bounding box center [197, 86] width 233 height 29
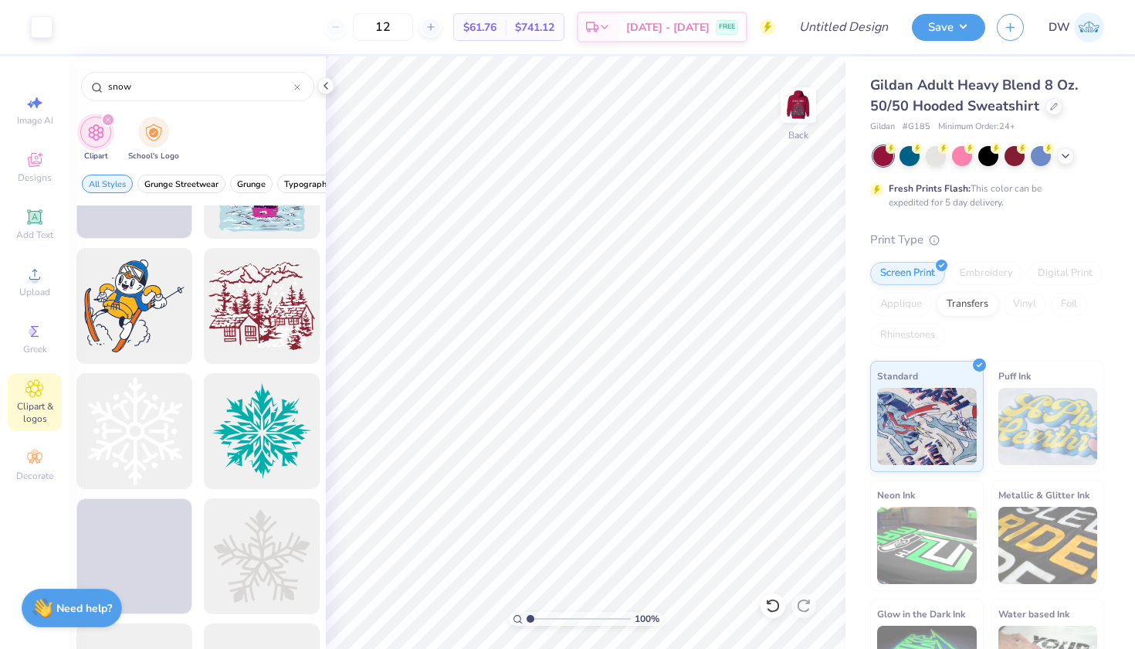
scroll to position [242, 0]
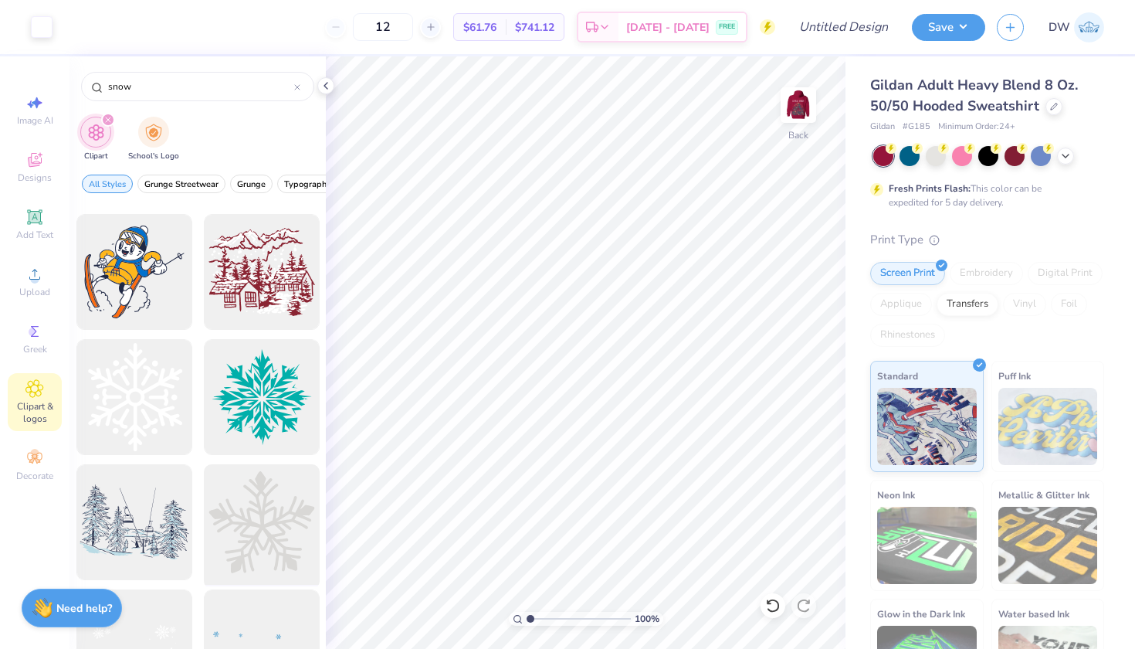
type input "snow"
click at [248, 506] on div at bounding box center [261, 522] width 127 height 127
click at [46, 26] on div at bounding box center [42, 26] width 22 height 22
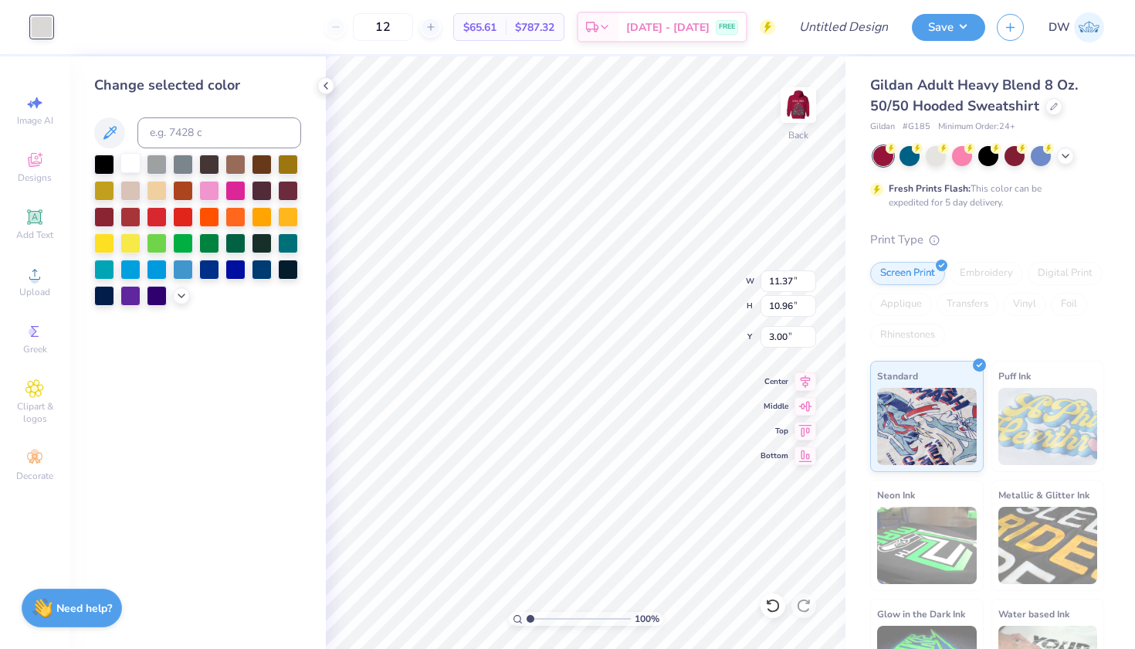
click at [130, 155] on div "Change selected color" at bounding box center [197, 190] width 207 height 231
click at [126, 164] on div at bounding box center [130, 163] width 20 height 20
type input "4.06"
type input "3.91"
type input "4.00"
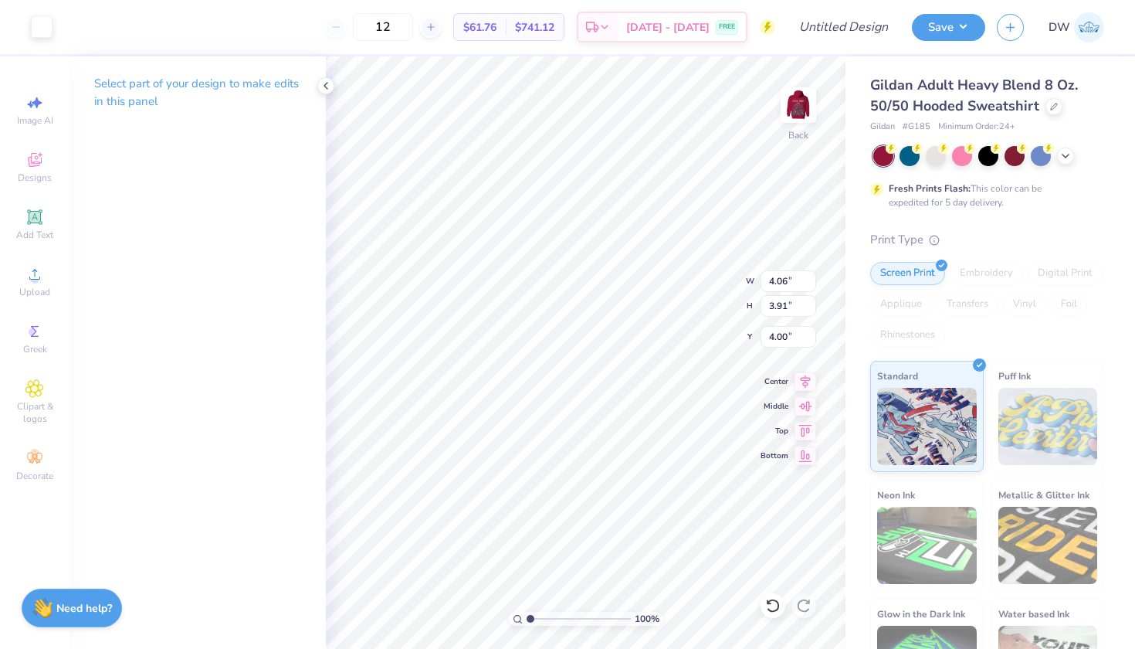
type input "3.72"
type input "3.59"
type input "4.00"
click at [413, 22] on input "12" at bounding box center [383, 27] width 60 height 28
drag, startPoint x: 429, startPoint y: 29, endPoint x: 404, endPoint y: 29, distance: 24.7
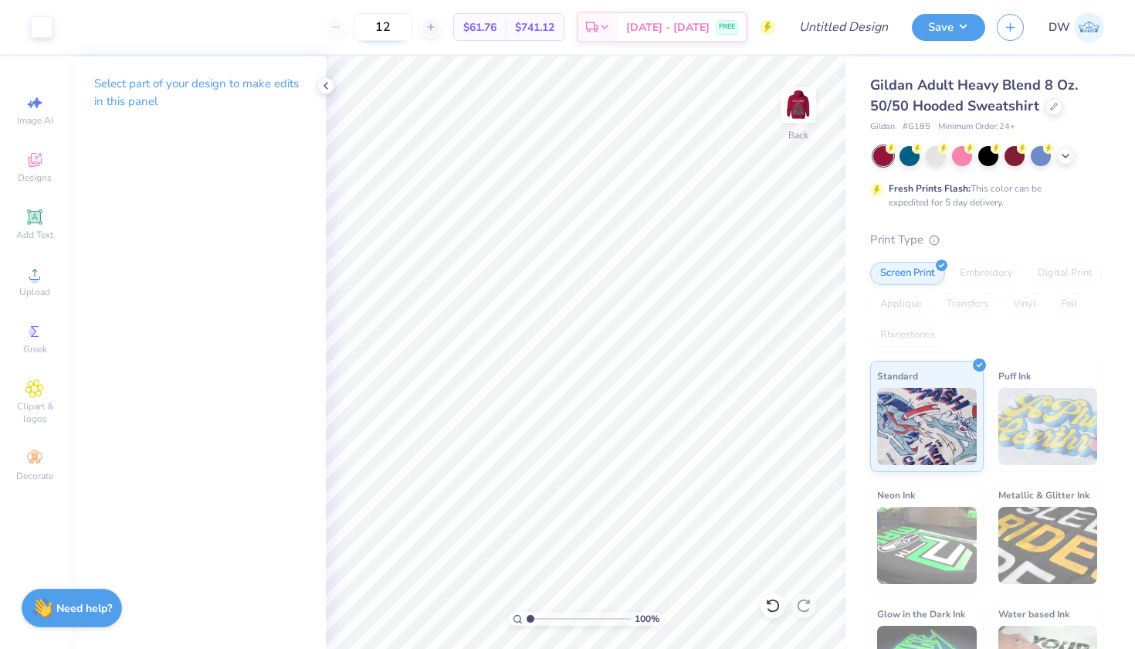
click at [404, 29] on input "12" at bounding box center [383, 27] width 60 height 28
type input "50"
click at [825, 26] on input "Design Title" at bounding box center [863, 27] width 76 height 31
type input "Little Italy Christmas Village D1"
click at [944, 28] on button "Save" at bounding box center [948, 25] width 73 height 27
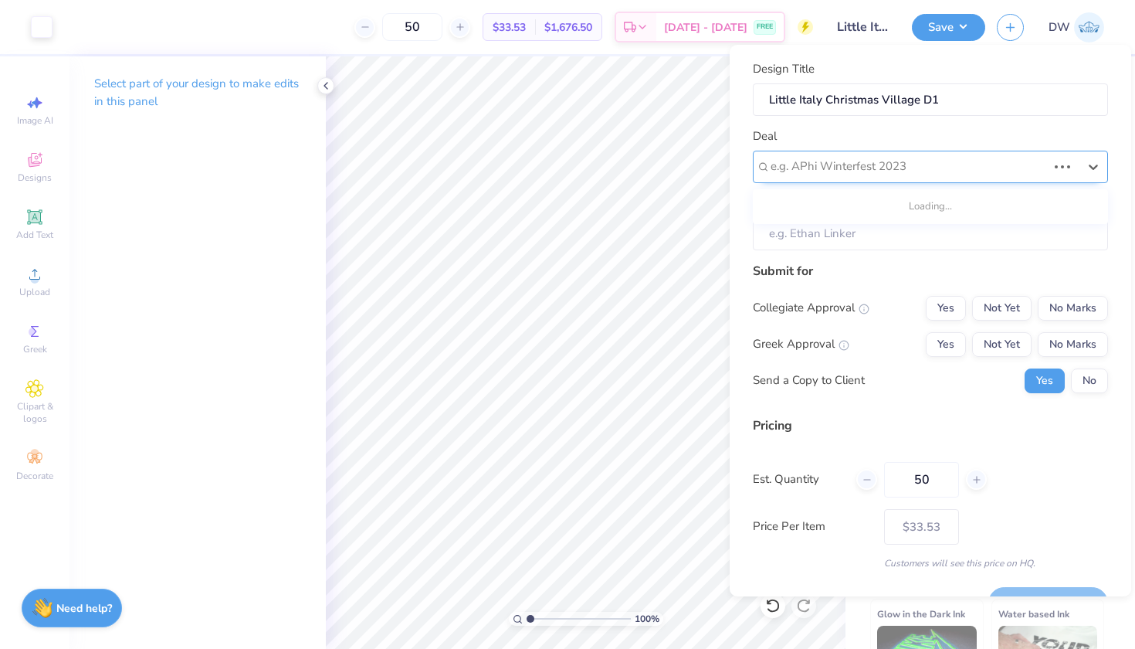
click at [945, 167] on div at bounding box center [909, 166] width 276 height 21
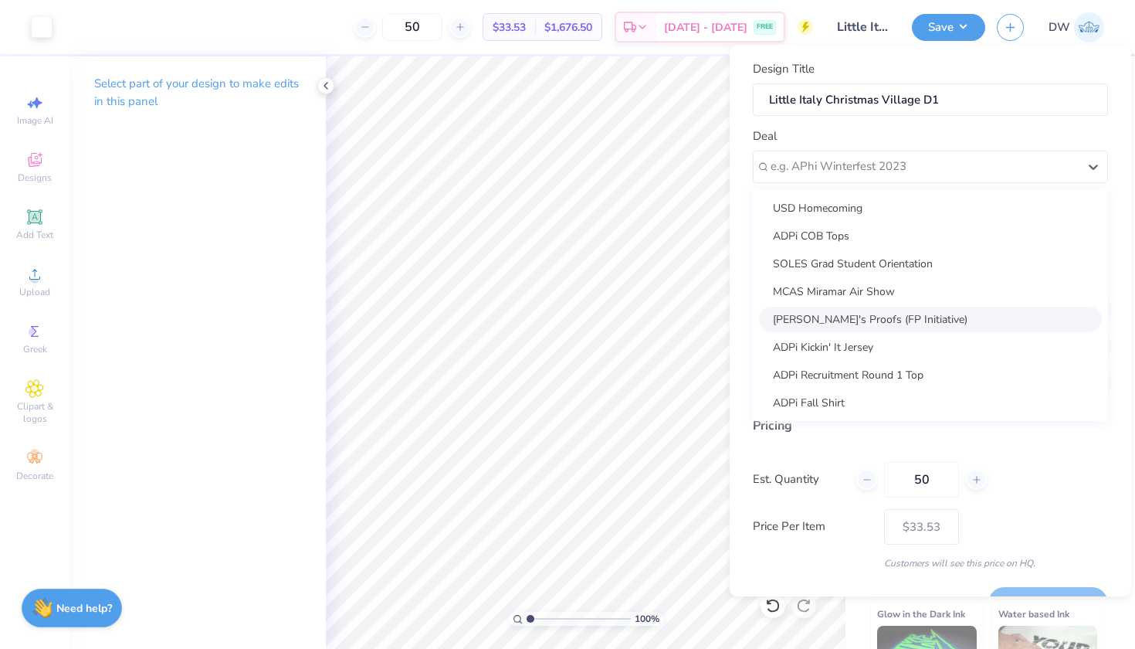
click at [892, 322] on div "[PERSON_NAME]'s Proofs (FP Initiative)" at bounding box center [930, 319] width 343 height 25
type input "[PERSON_NAME]"
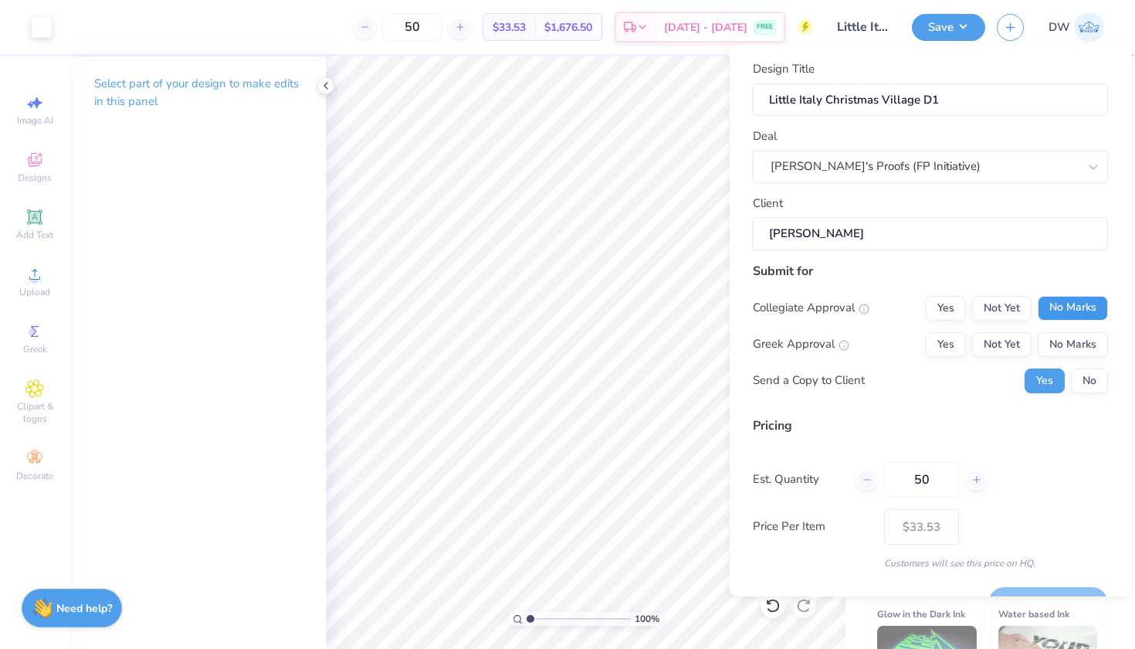
click at [1056, 307] on button "No Marks" at bounding box center [1073, 308] width 70 height 25
click at [1062, 337] on button "No Marks" at bounding box center [1073, 344] width 70 height 25
click at [1071, 375] on button "No" at bounding box center [1089, 380] width 37 height 25
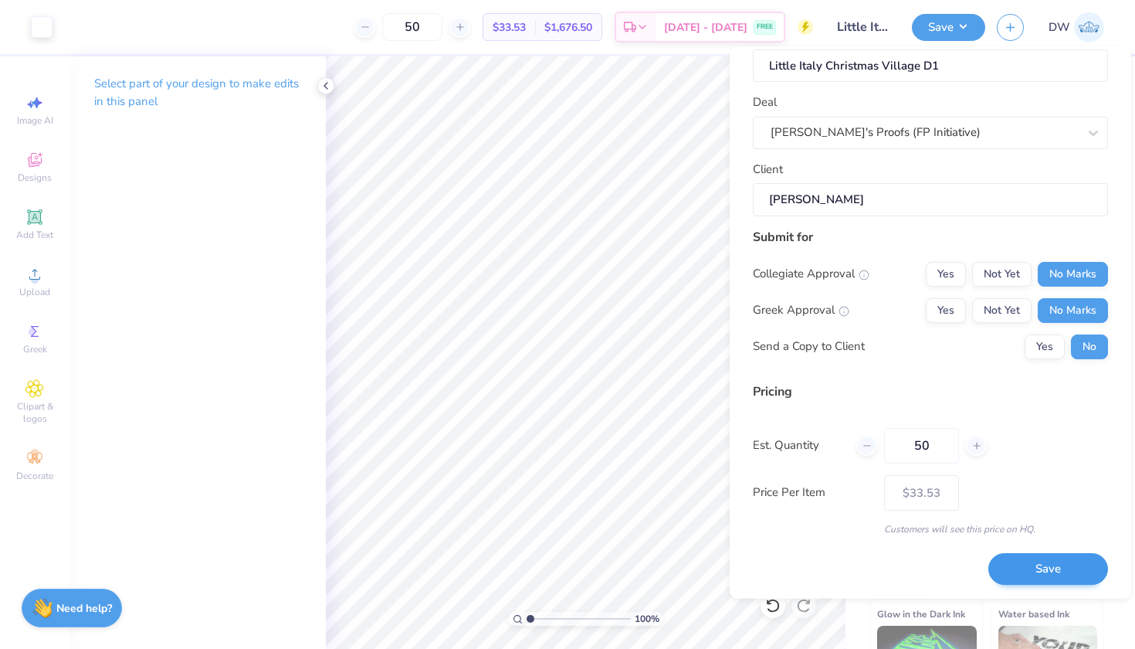
scroll to position [36, 0]
click at [1049, 566] on button "Save" at bounding box center [1048, 570] width 120 height 32
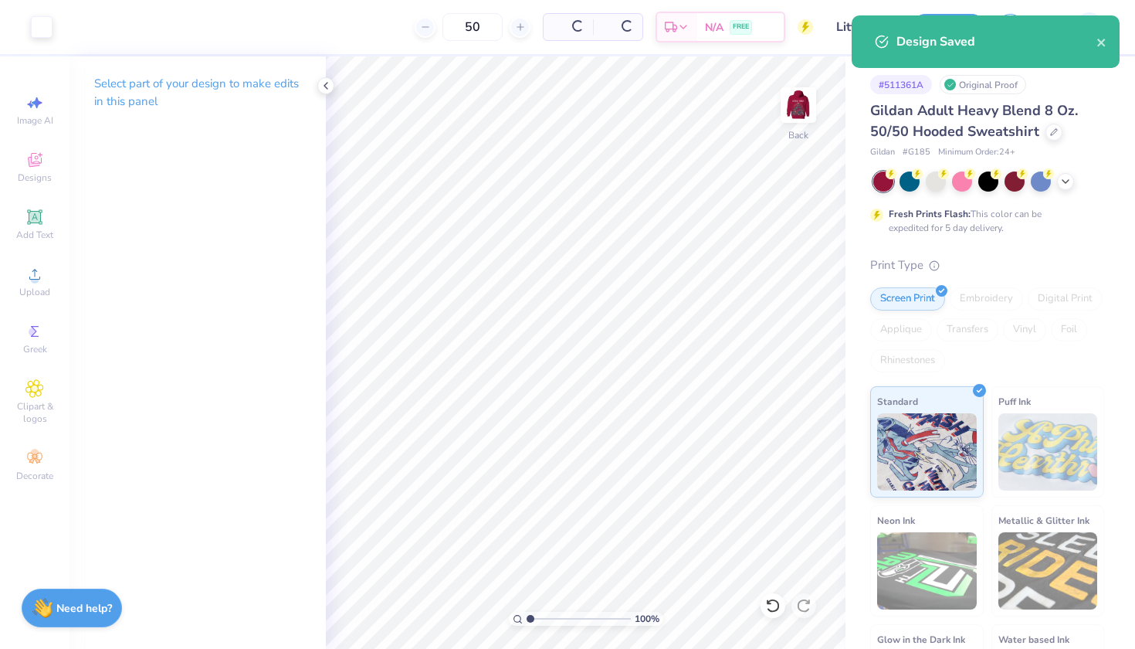
type input "$33.53"
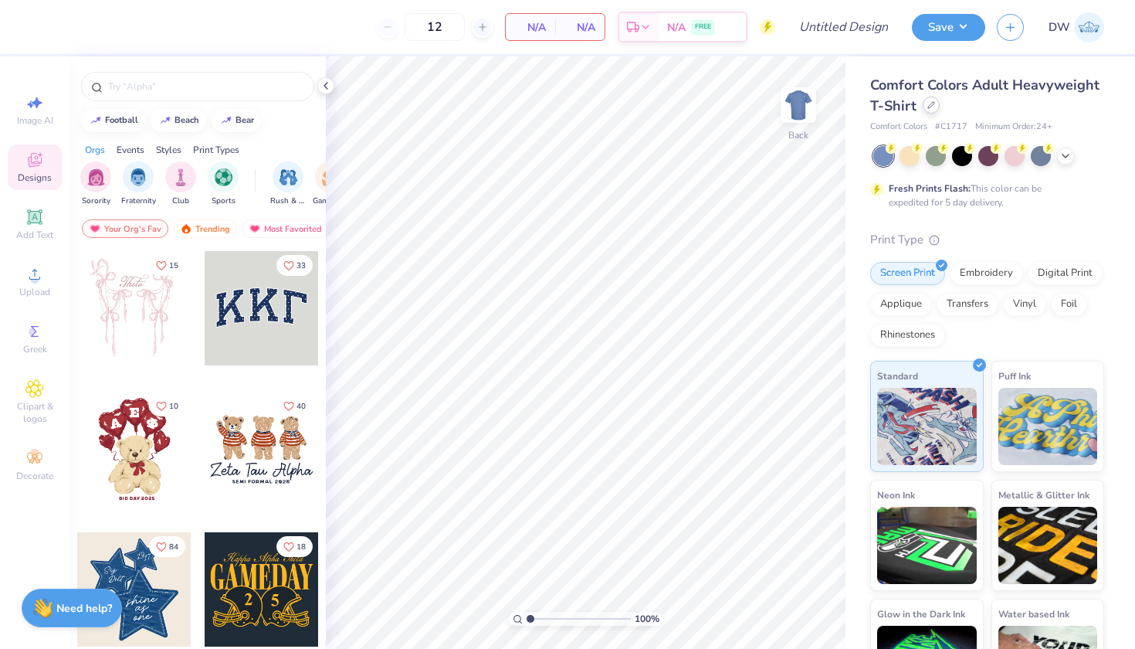
click at [935, 103] on icon at bounding box center [931, 105] width 8 height 8
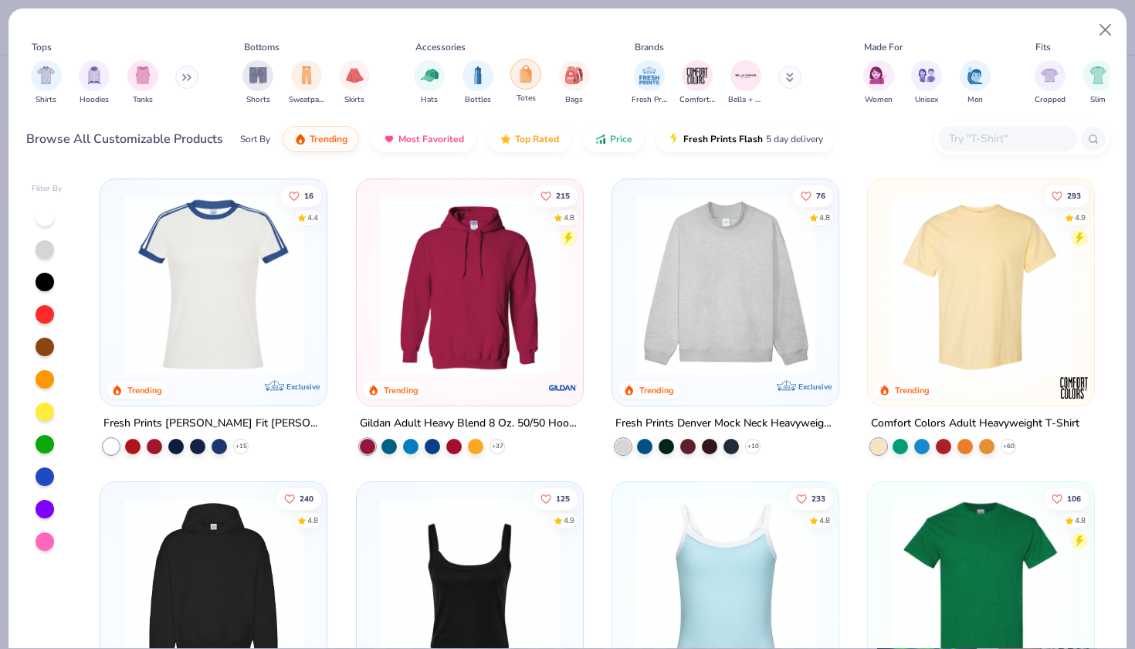
click at [530, 78] on img "filter for Totes" at bounding box center [525, 74] width 17 height 18
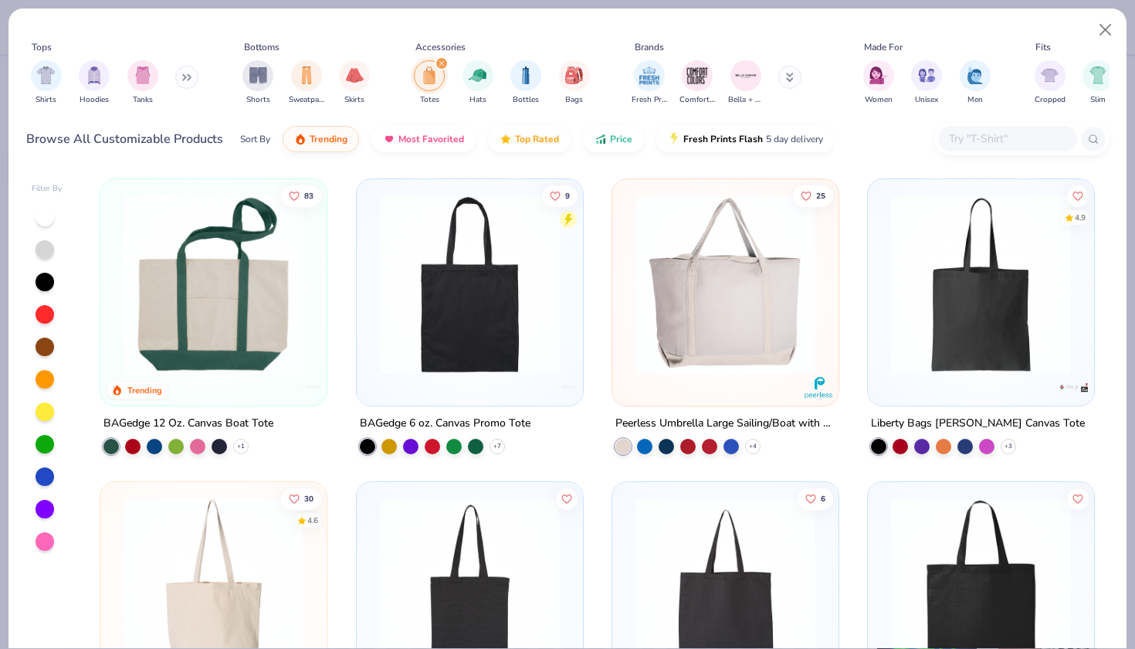
click at [204, 298] on div "83 Trending BAGedge 12 Oz. Canvas Boat Tote + 1 9 BAGedge 6 oz. Canvas Promo To…" at bounding box center [598, 409] width 1024 height 477
click at [224, 276] on img at bounding box center [213, 285] width 195 height 180
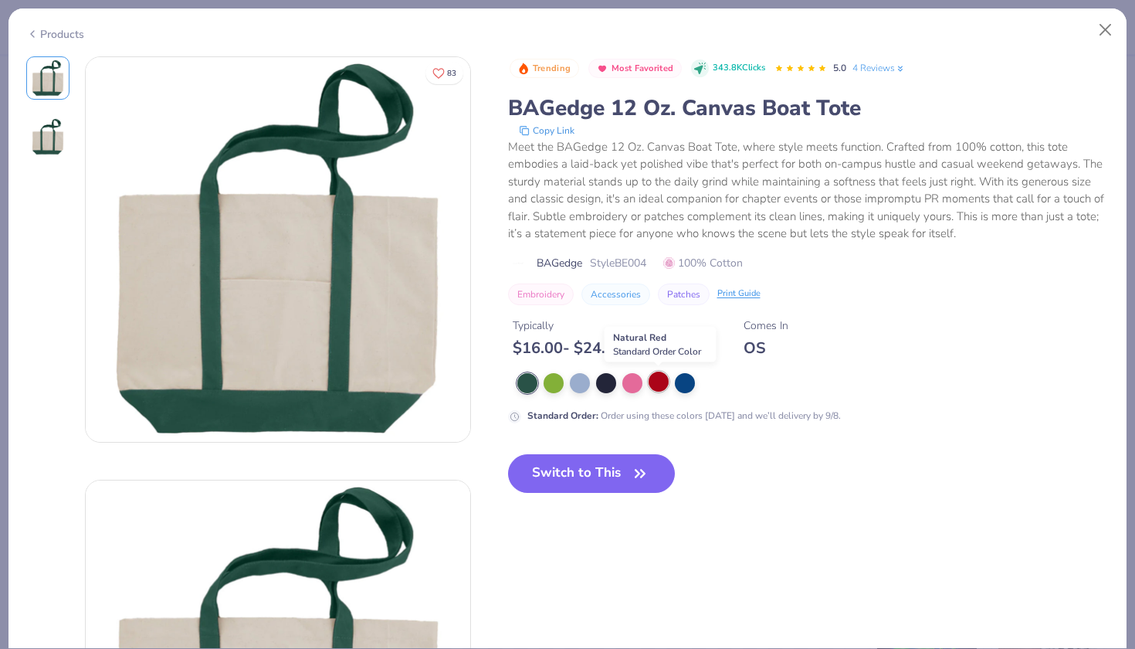
click at [656, 382] on div at bounding box center [659, 381] width 20 height 20
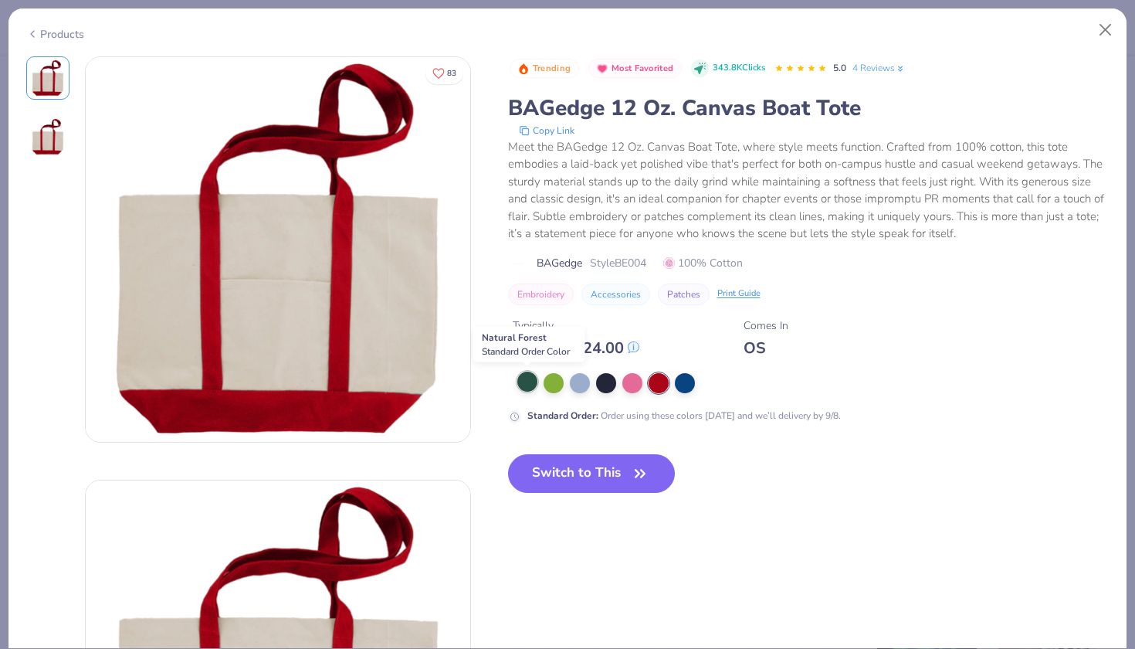
click at [528, 382] on div at bounding box center [527, 381] width 20 height 20
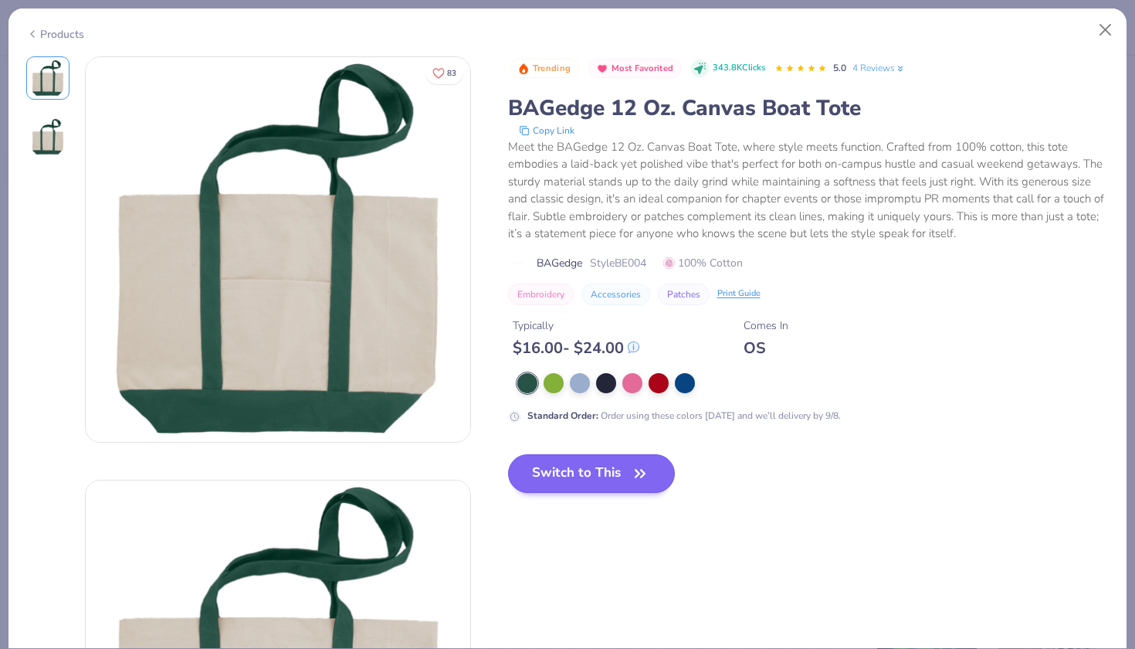
click at [610, 463] on button "Switch to This" at bounding box center [592, 473] width 168 height 39
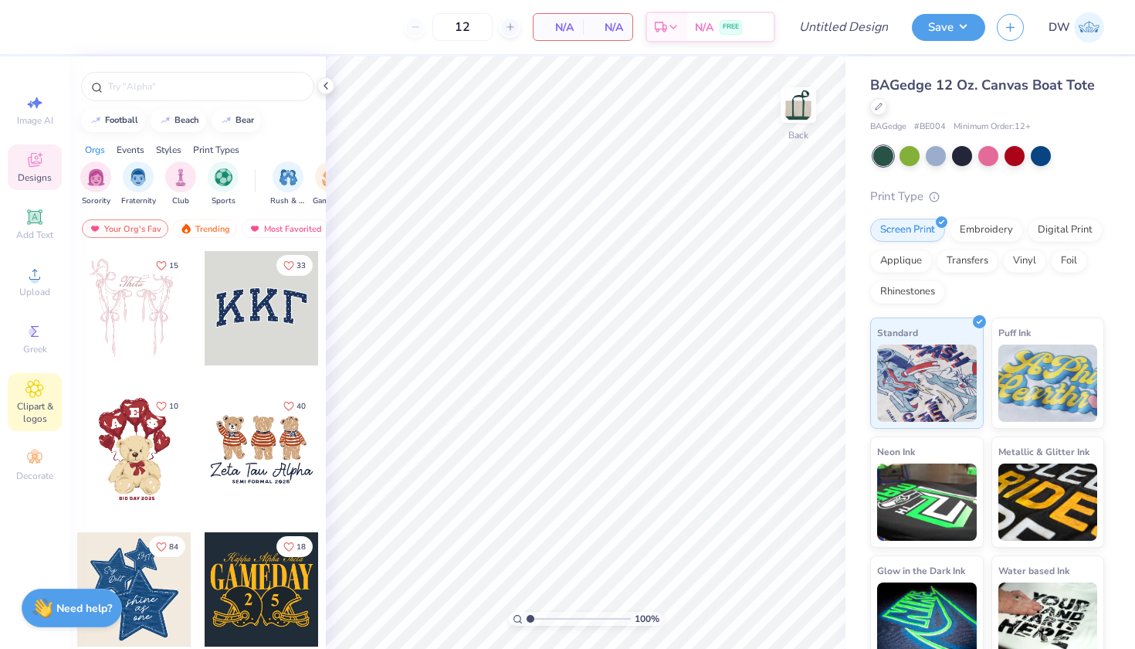
click at [33, 391] on icon at bounding box center [35, 389] width 8 height 8
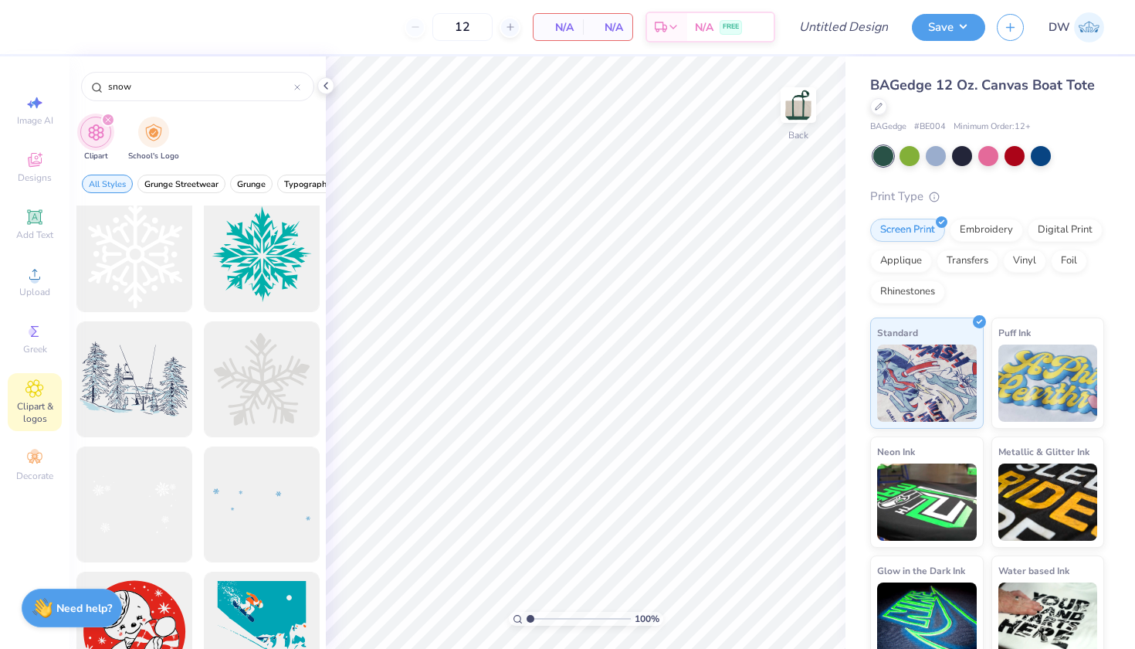
scroll to position [403, 0]
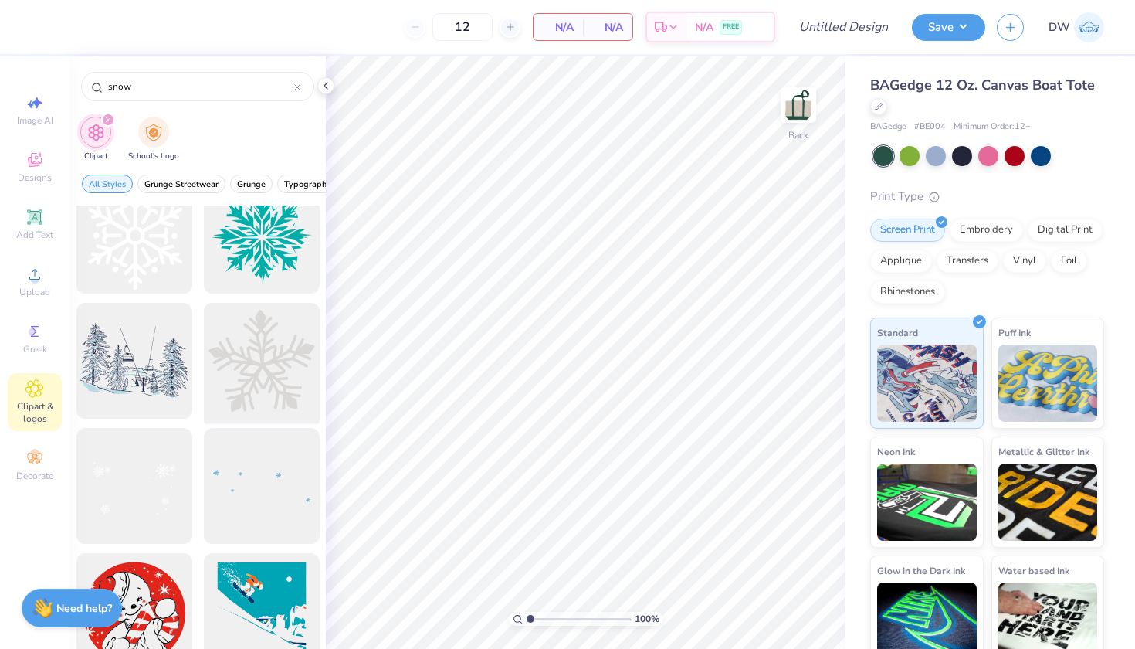
type input "snow"
click at [251, 354] on div at bounding box center [261, 360] width 127 height 127
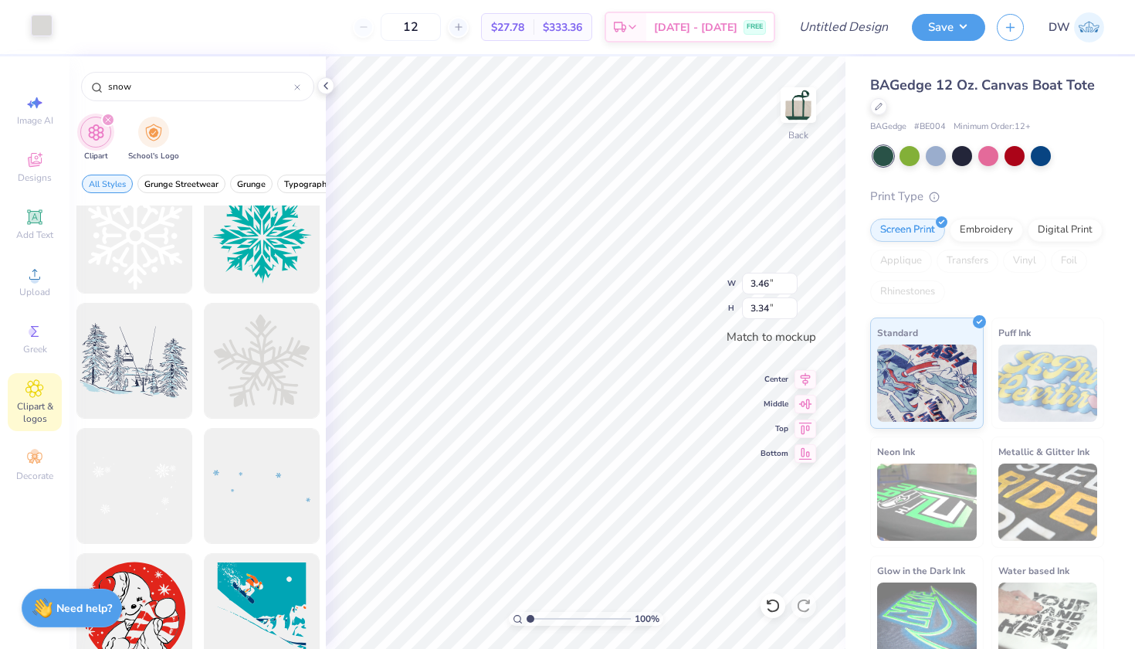
click at [42, 28] on div at bounding box center [42, 26] width 22 height 22
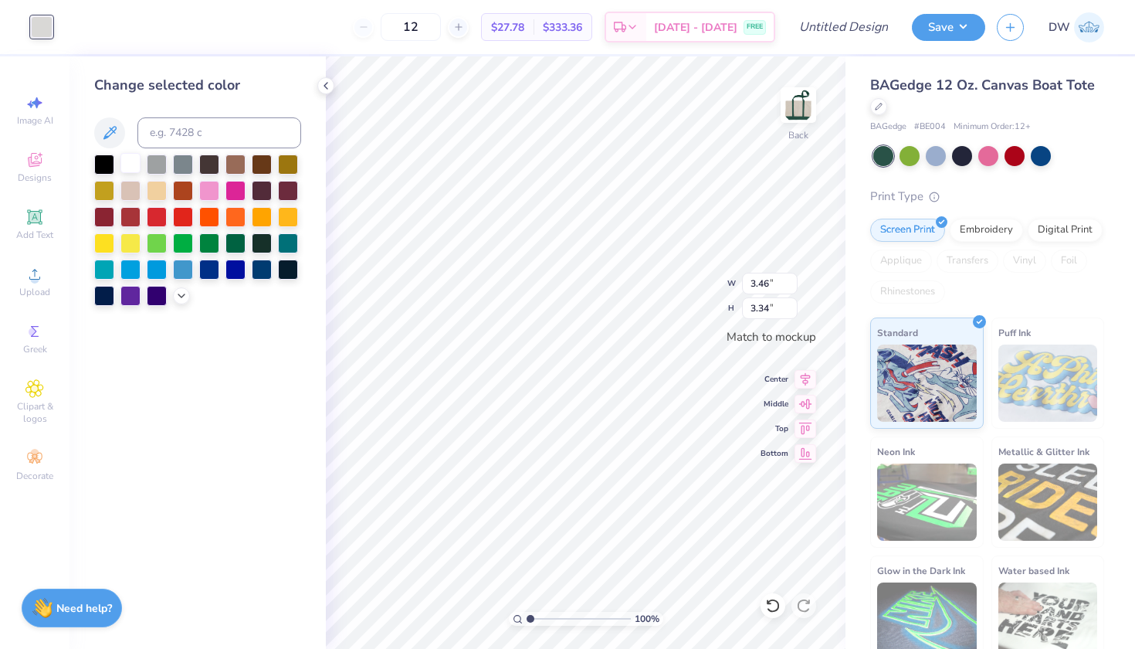
click at [137, 164] on div at bounding box center [130, 163] width 20 height 20
type input "3.47"
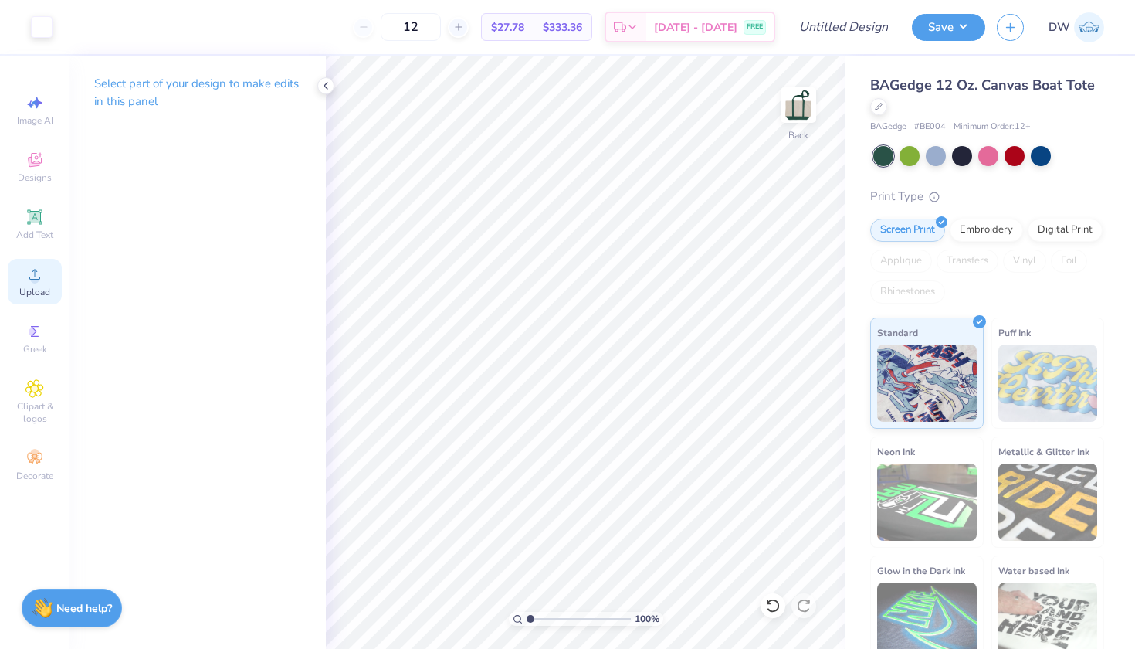
click at [39, 290] on span "Upload" at bounding box center [34, 292] width 31 height 12
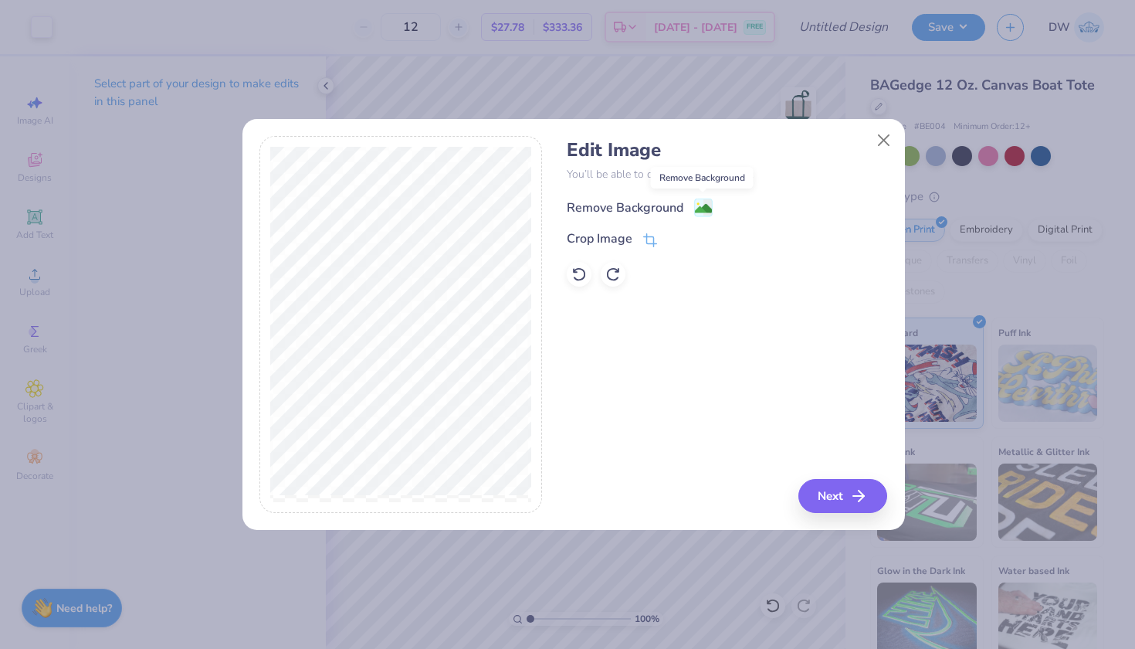
click at [701, 205] on image at bounding box center [703, 208] width 17 height 17
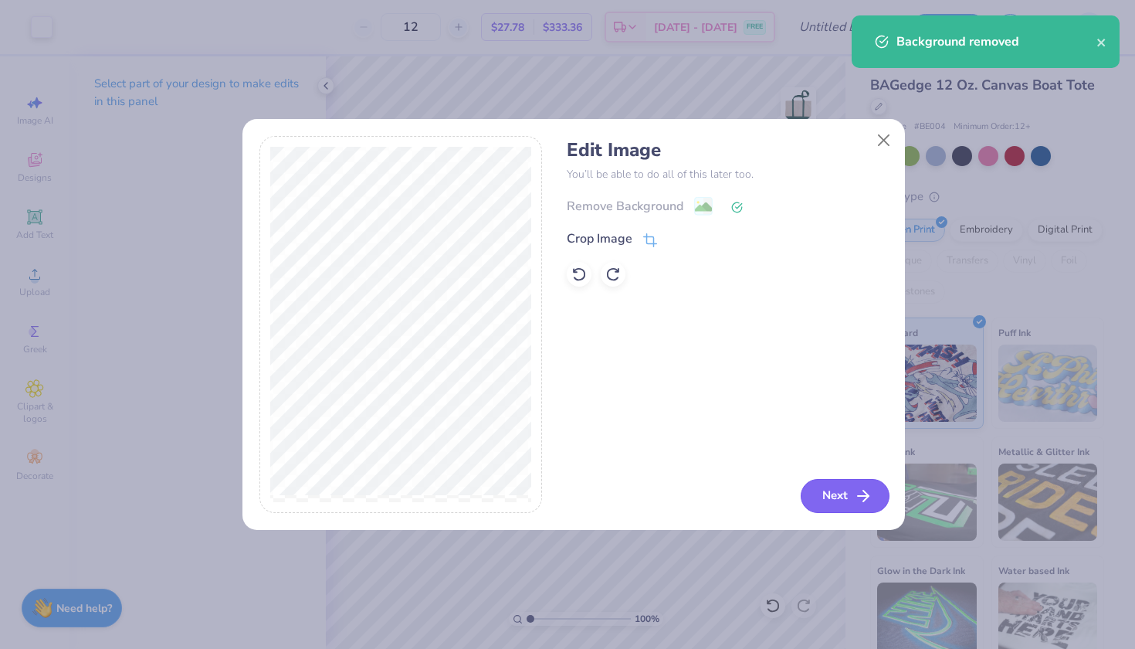
click at [832, 500] on button "Next" at bounding box center [845, 496] width 89 height 34
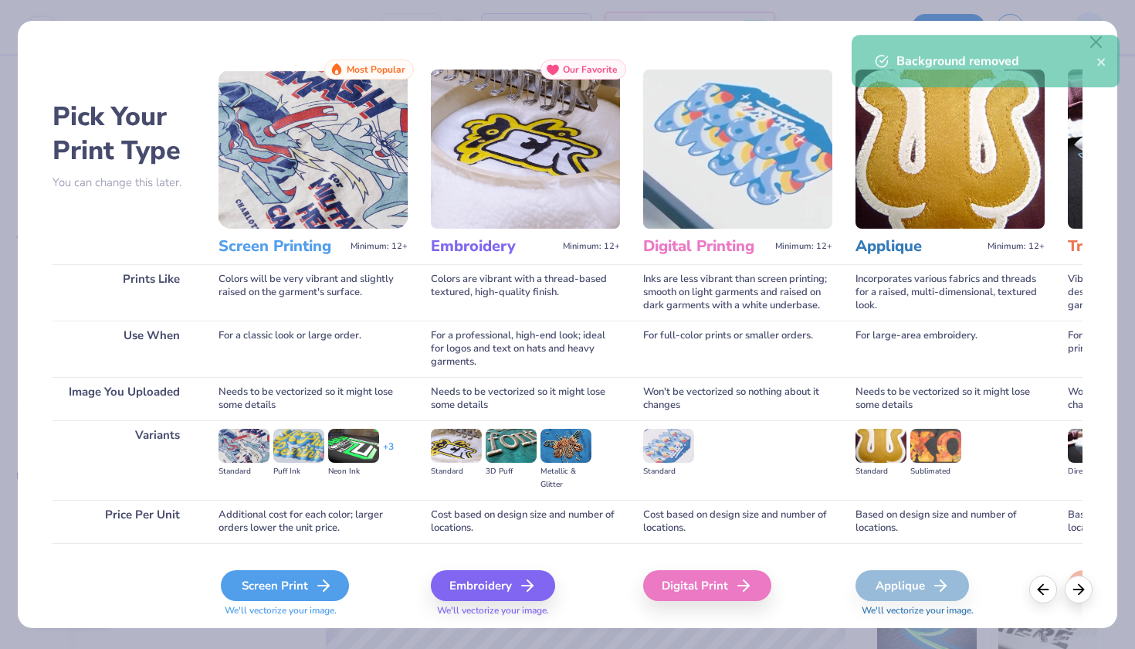
click at [301, 578] on div "Screen Print" at bounding box center [285, 585] width 128 height 31
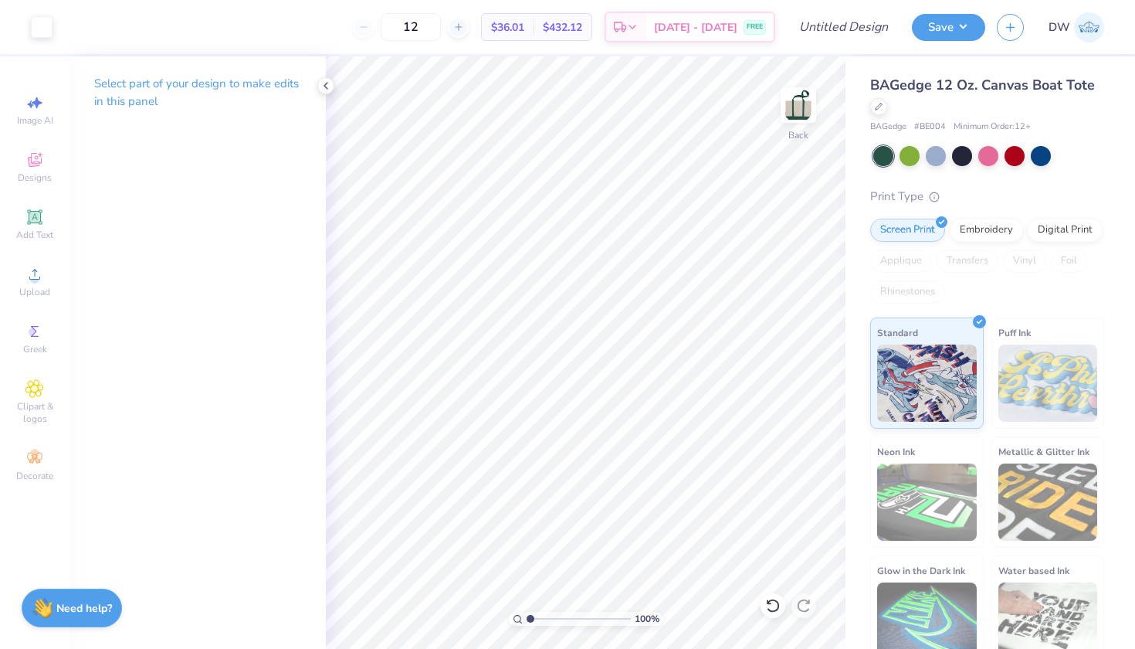
drag, startPoint x: 463, startPoint y: 19, endPoint x: 407, endPoint y: 17, distance: 56.4
click at [407, 17] on div "12" at bounding box center [411, 27] width 116 height 28
type input "50"
click at [841, 26] on input "Design Title" at bounding box center [863, 27] width 76 height 31
type input "Little Italy Christmas Village D2"
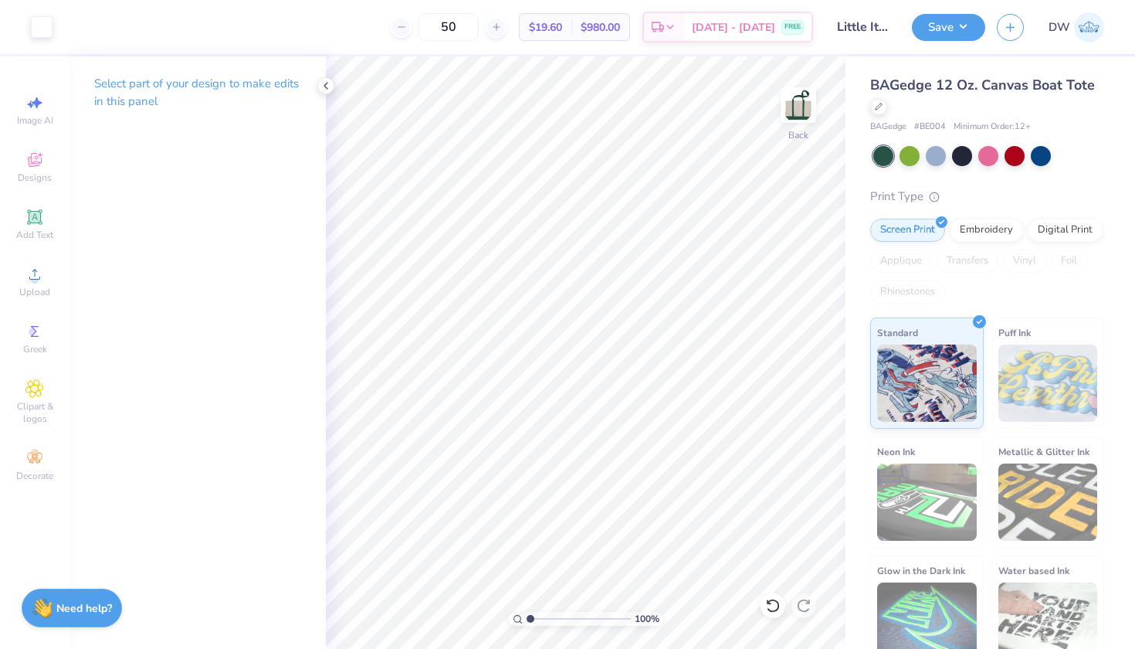
click at [848, 122] on div "BAGedge 12 Oz. Canvas Boat Tote BAGedge # BE004 Minimum Order: 12 + Print Type …" at bounding box center [990, 361] width 290 height 610
click at [960, 32] on button "Save" at bounding box center [948, 25] width 73 height 27
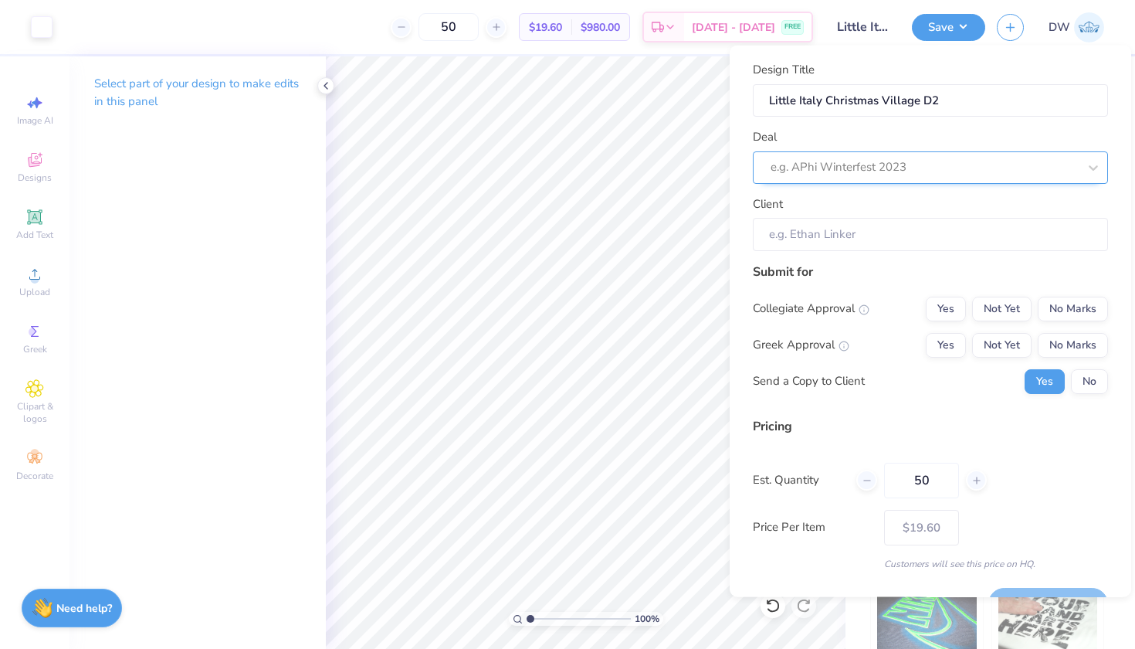
click at [952, 158] on div at bounding box center [924, 167] width 307 height 21
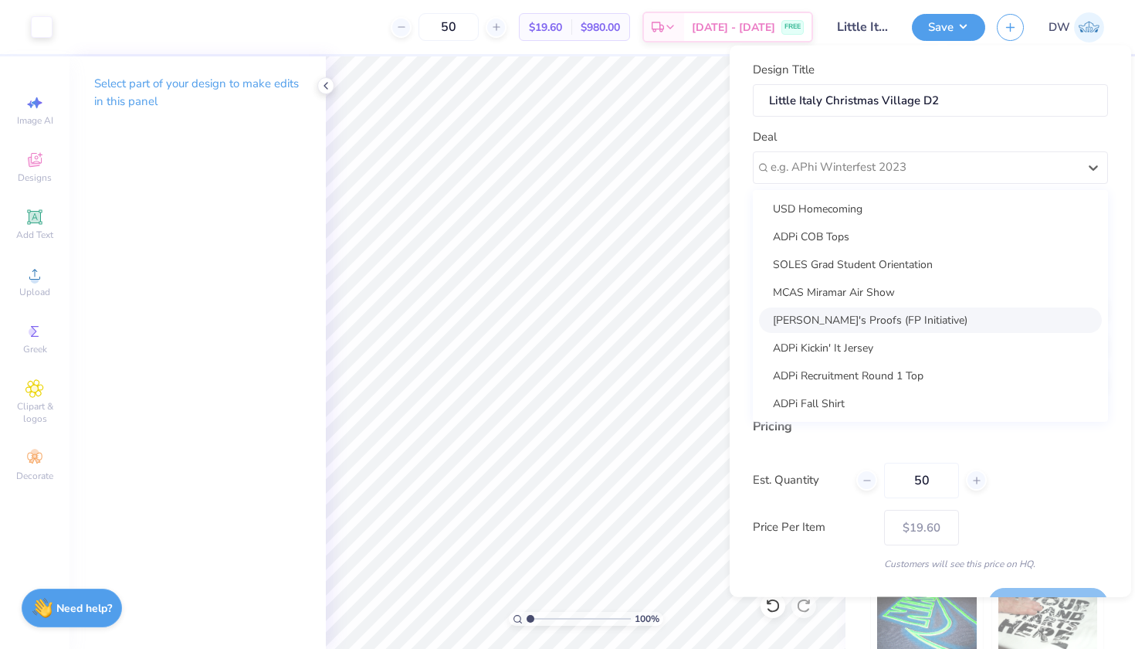
click at [918, 318] on div "[PERSON_NAME]'s Proofs (FP Initiative)" at bounding box center [930, 319] width 343 height 25
type input "[PERSON_NAME]"
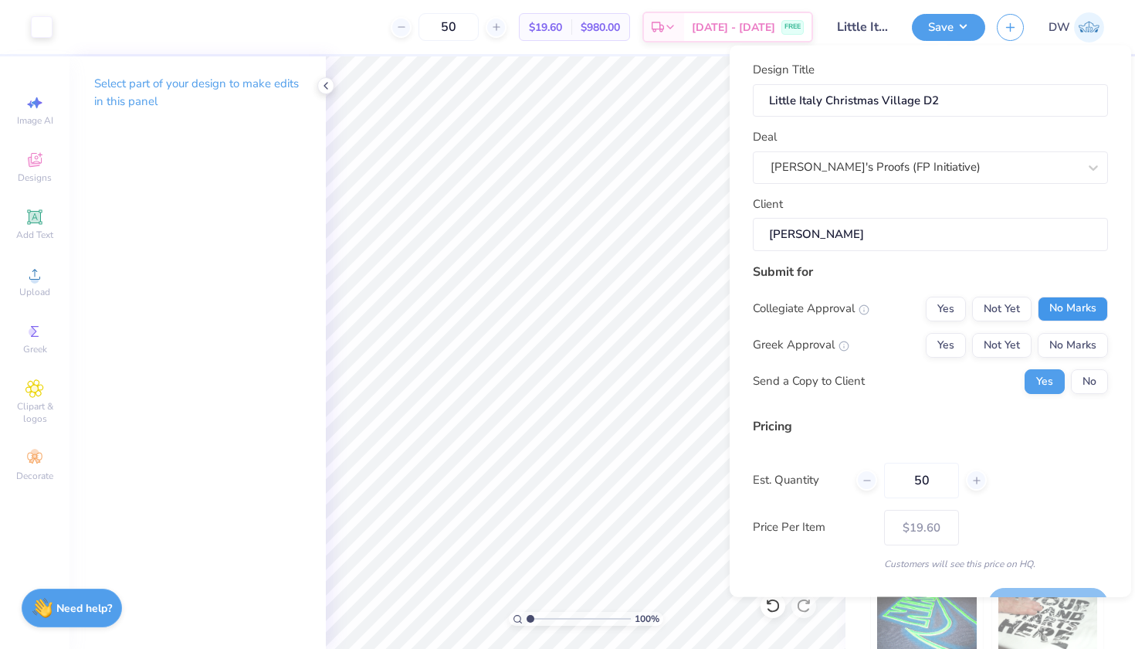
click at [1070, 305] on button "No Marks" at bounding box center [1073, 308] width 70 height 25
click at [1070, 332] on button "No Marks" at bounding box center [1073, 344] width 70 height 25
click at [1076, 388] on button "No" at bounding box center [1089, 380] width 37 height 25
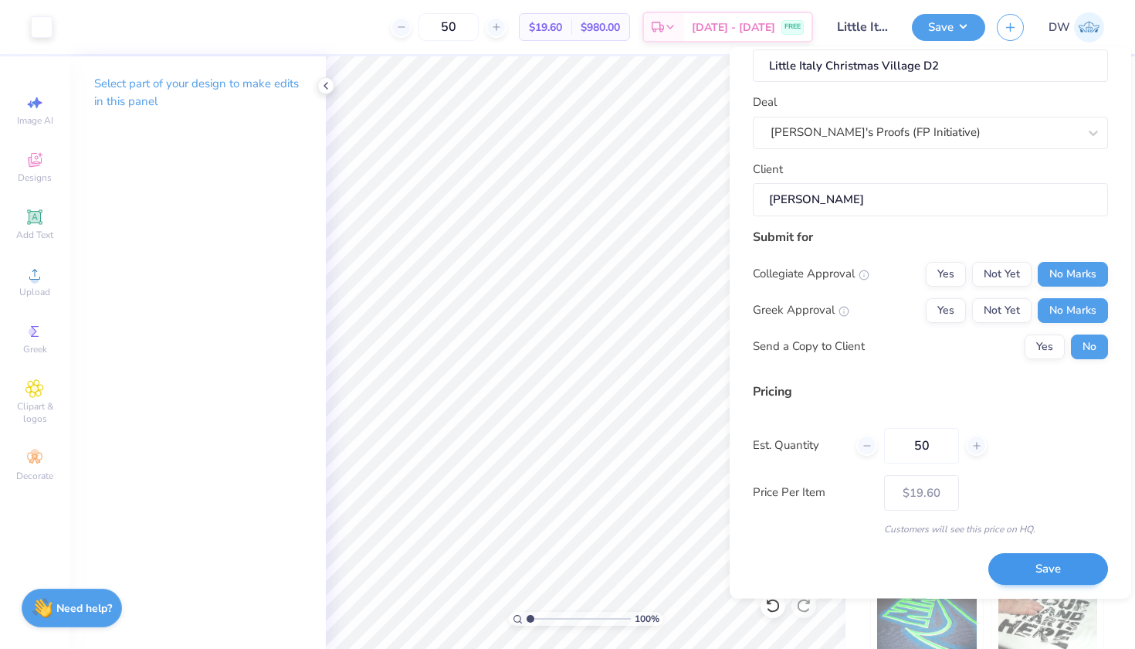
scroll to position [36, 0]
click at [1032, 568] on button "Save" at bounding box center [1048, 570] width 120 height 32
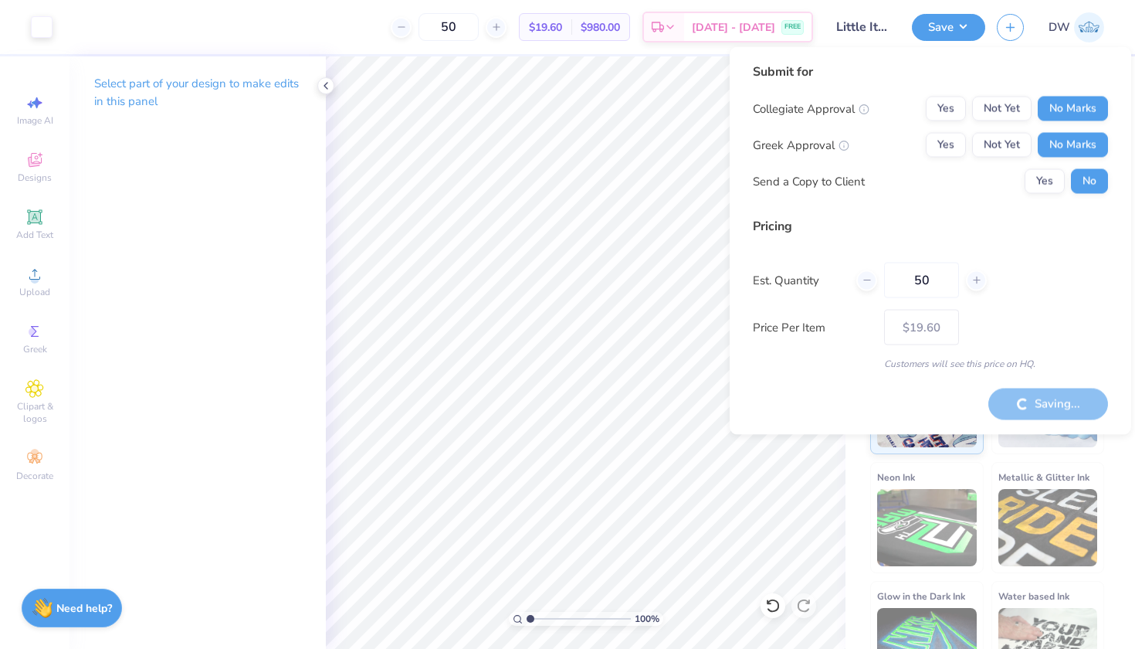
type input "– –"
